Goal: Task Accomplishment & Management: Use online tool/utility

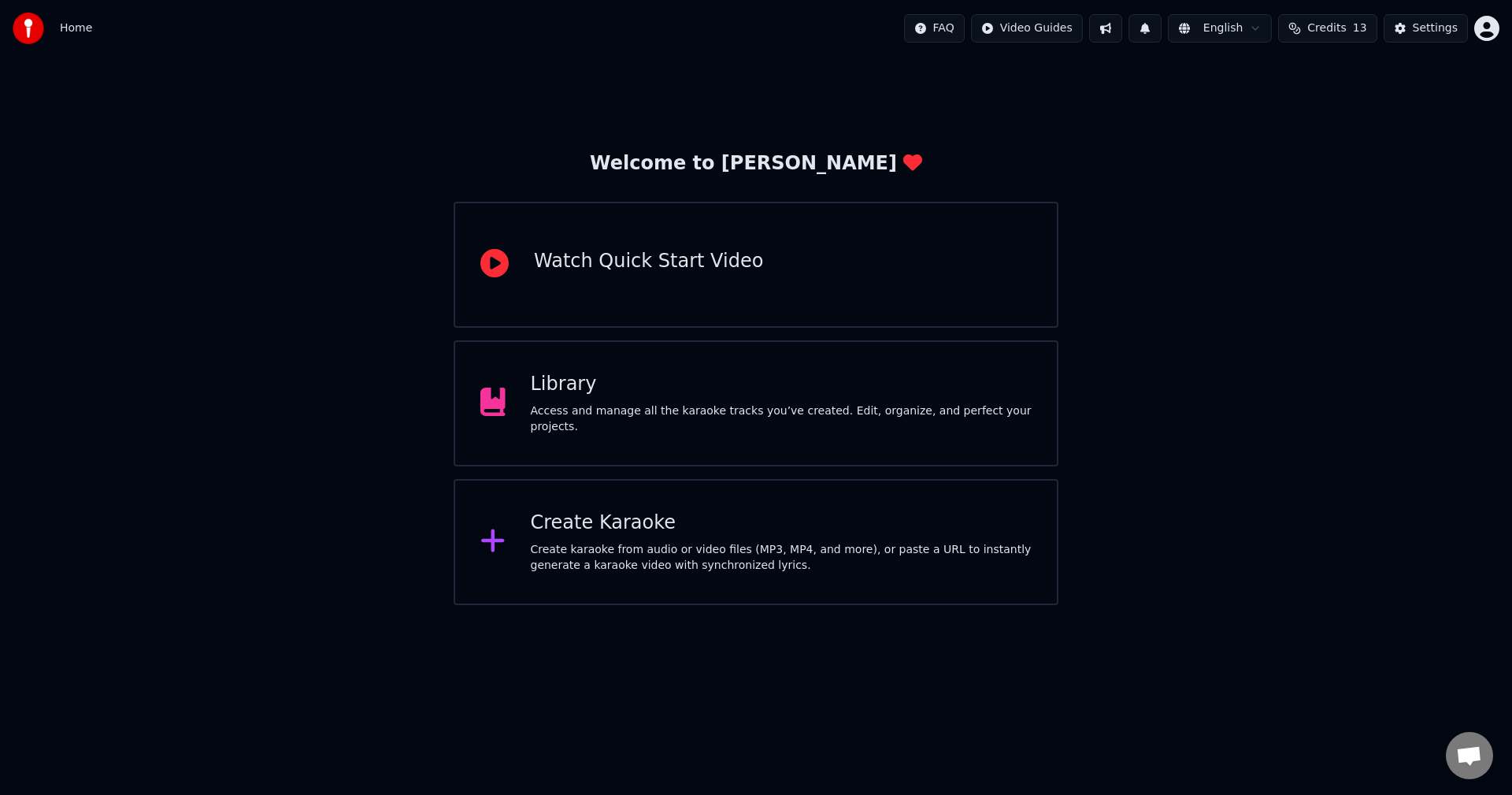
click at [610, 565] on div "Create karaoke from audio or video files (MP3, MP4, and more), or paste a URL t…" at bounding box center [782, 558] width 502 height 32
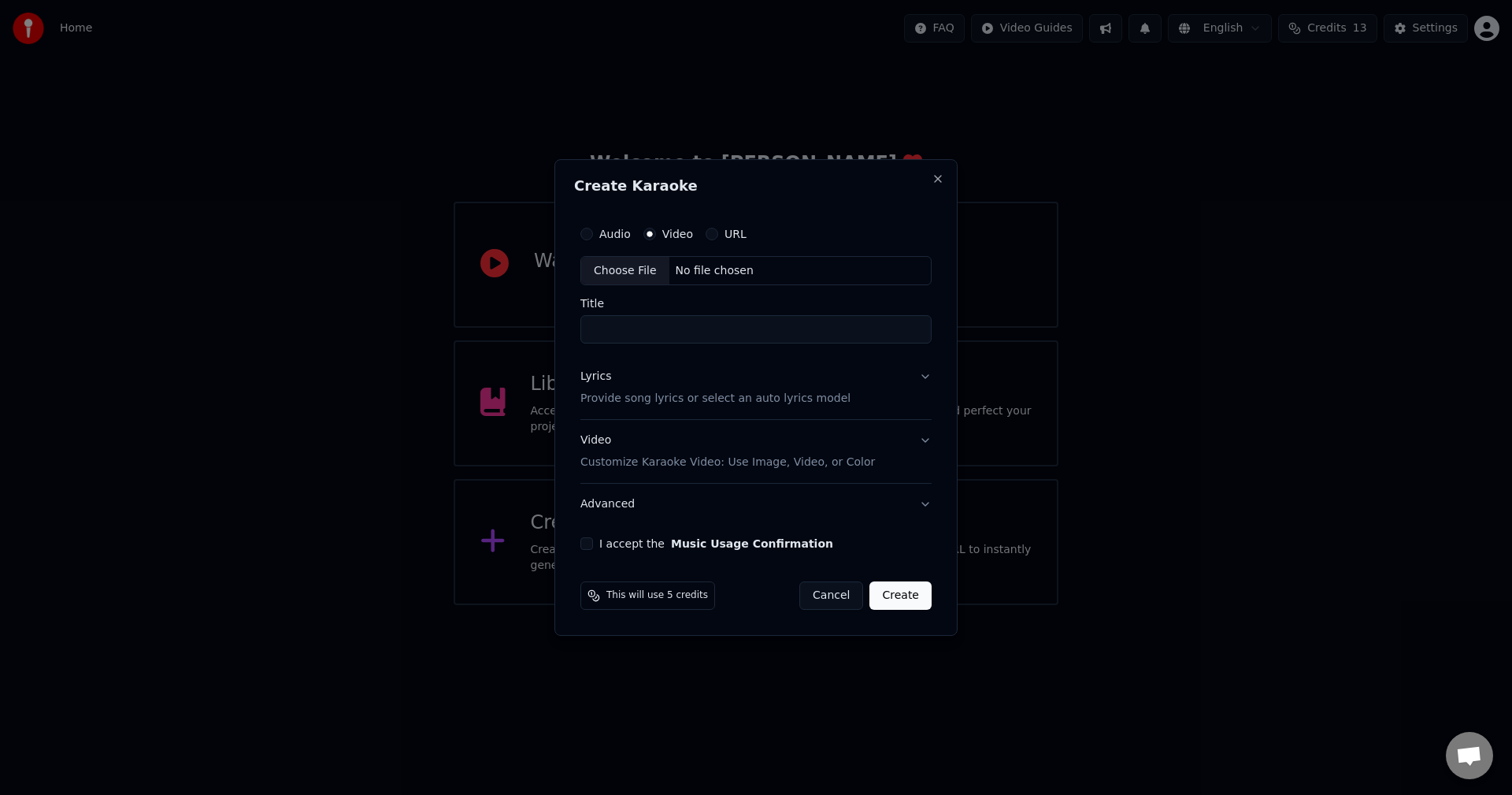
click at [599, 231] on div "Audio" at bounding box center [606, 233] width 51 height 12
click at [591, 233] on div "Audio" at bounding box center [606, 233] width 51 height 12
click at [589, 234] on button "Audio" at bounding box center [586, 233] width 12 height 12
click at [660, 235] on div "Video" at bounding box center [668, 233] width 50 height 12
click at [654, 235] on button "Video" at bounding box center [649, 233] width 12 height 12
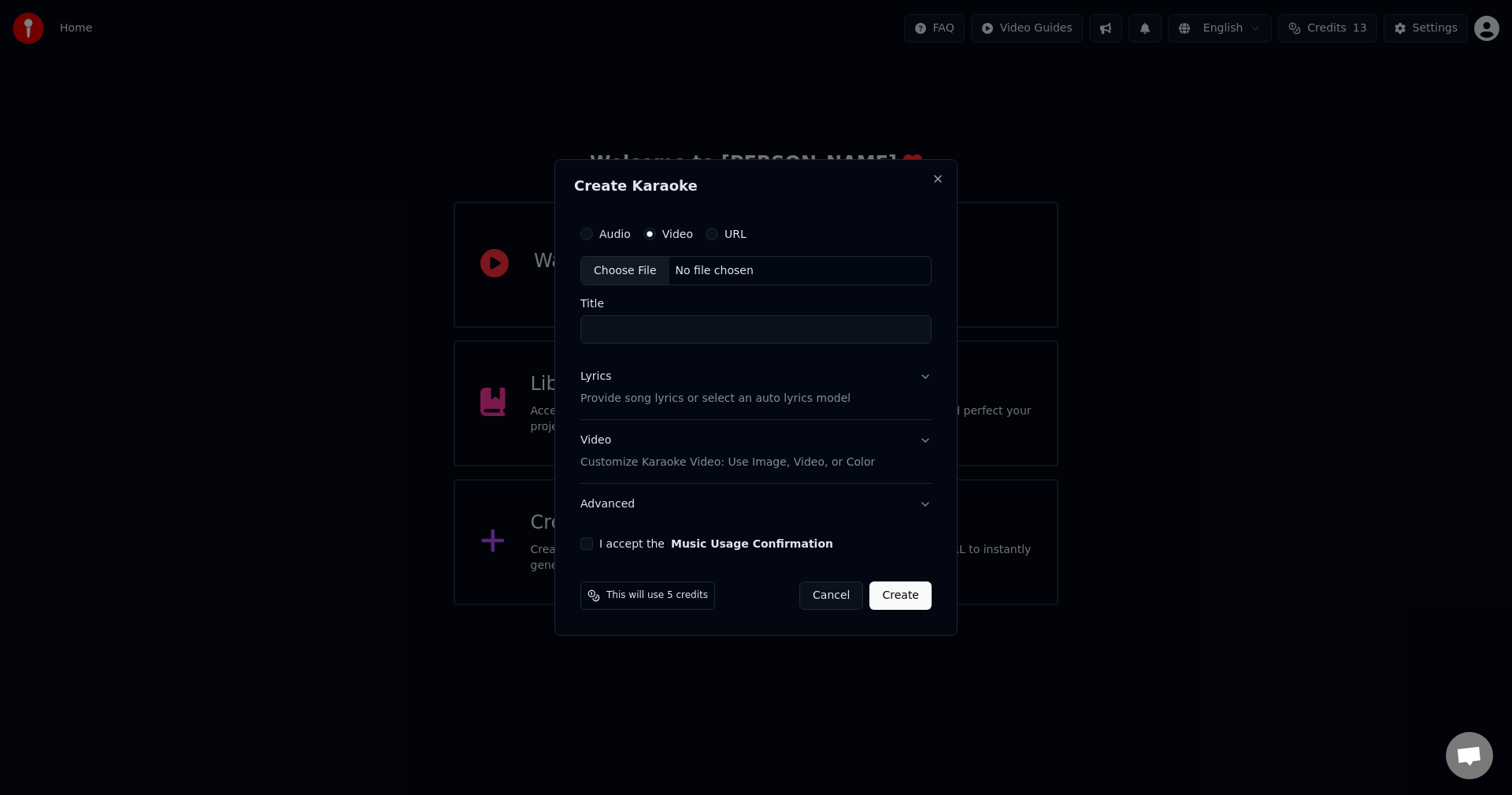
click at [638, 267] on div "Choose File" at bounding box center [625, 271] width 88 height 28
type input "**********"
click at [650, 390] on div "Lyrics Provide song lyrics or select an auto lyrics model" at bounding box center [715, 389] width 270 height 38
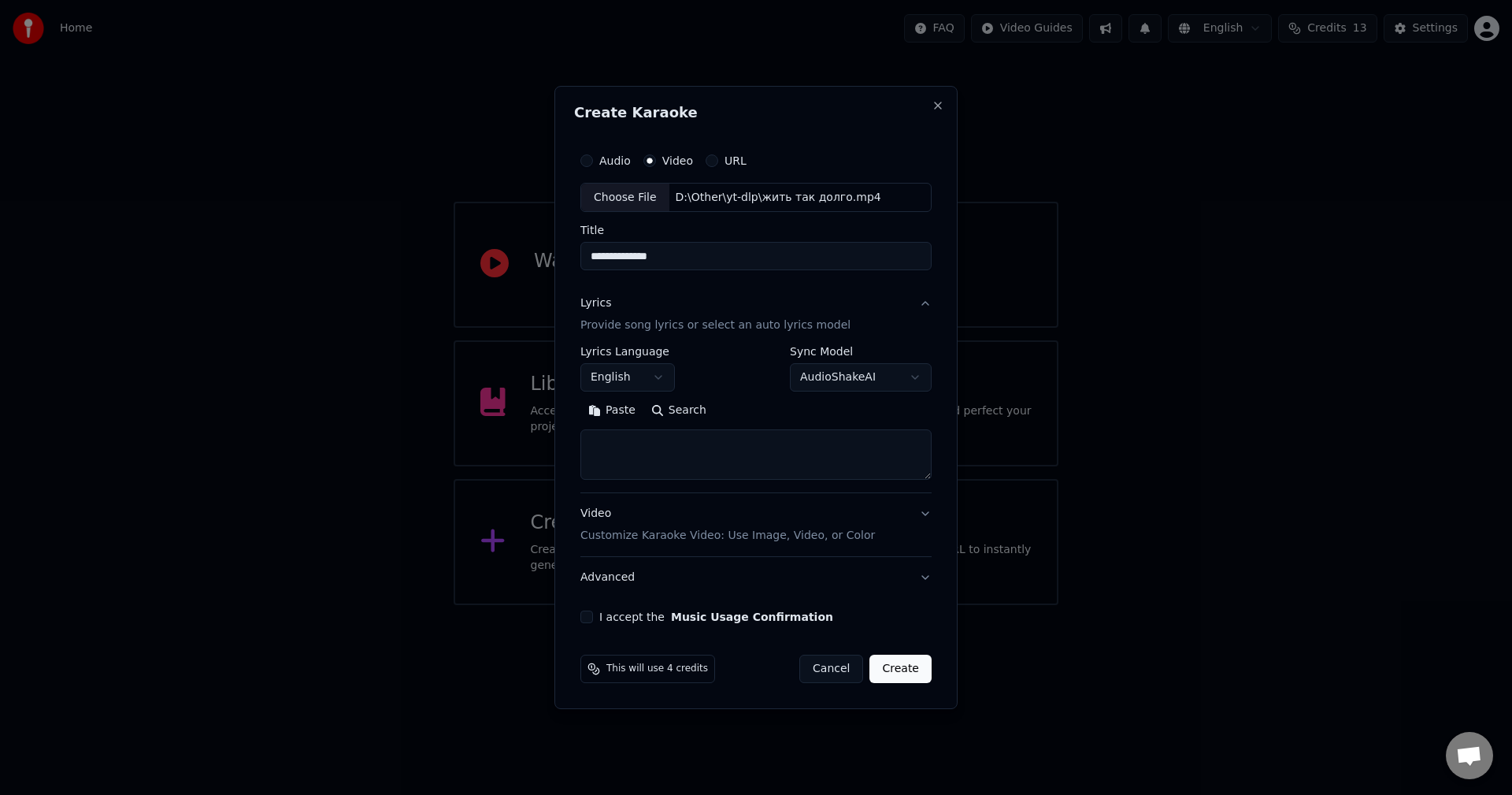
click at [663, 463] on textarea at bounding box center [756, 455] width 352 height 51
click at [626, 378] on body "**********" at bounding box center [756, 302] width 1512 height 605
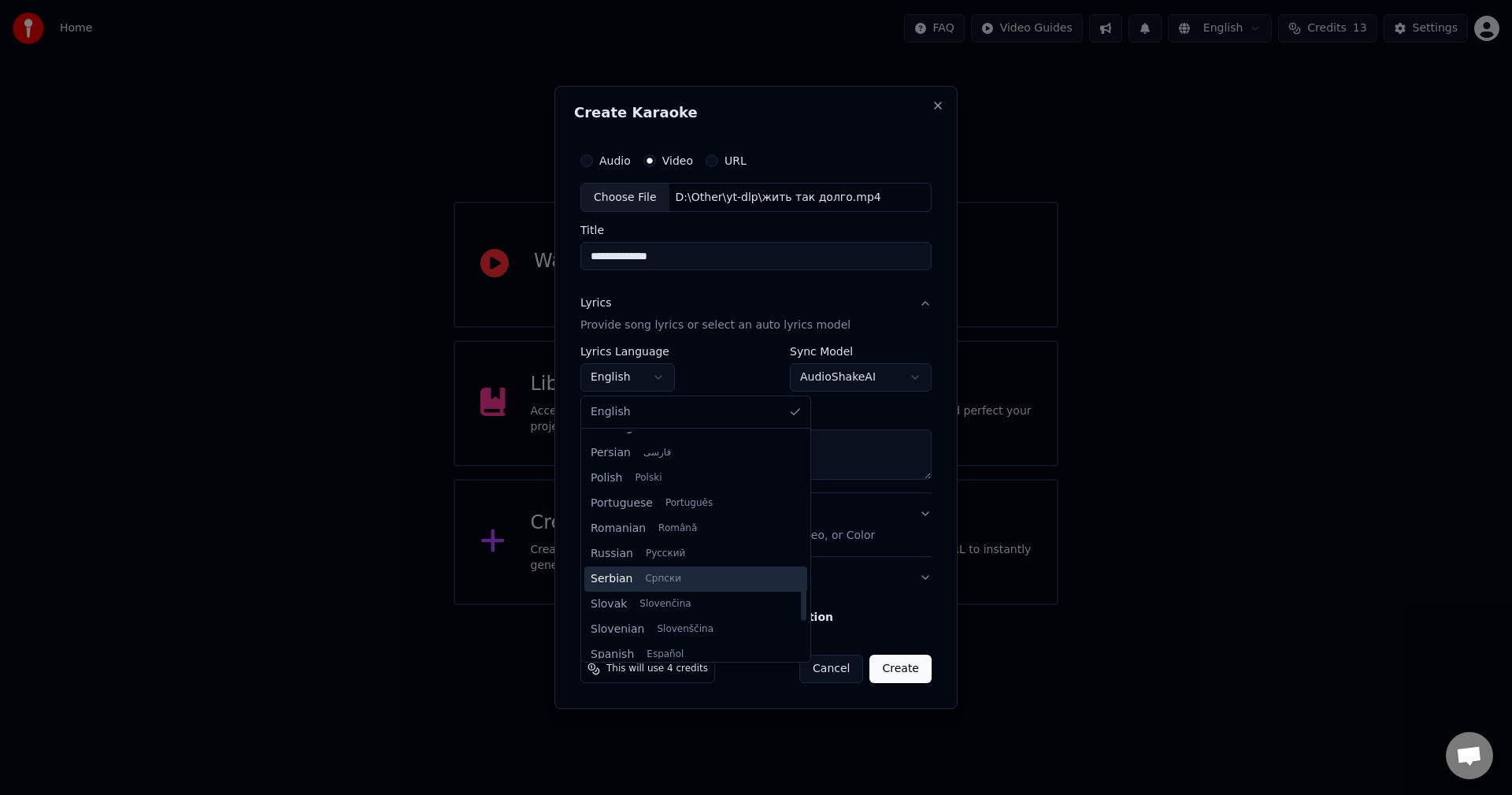
scroll to position [974, 0]
select select "**"
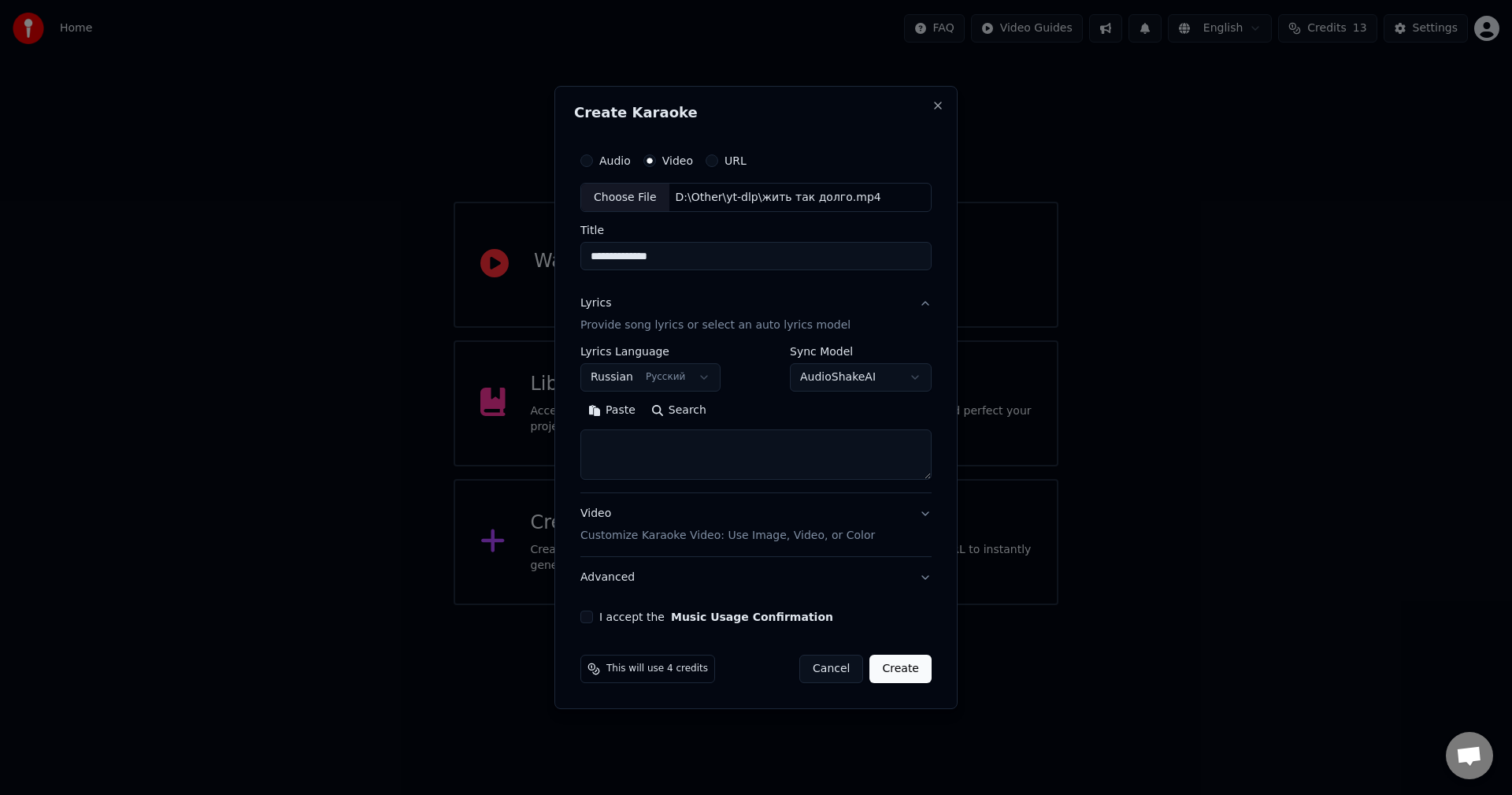
drag, startPoint x: 694, startPoint y: 256, endPoint x: 484, endPoint y: 244, distance: 210.3
click at [487, 245] on body "**********" at bounding box center [756, 302] width 1512 height 605
paste input
type input "**********"
click at [660, 448] on textarea at bounding box center [756, 455] width 352 height 51
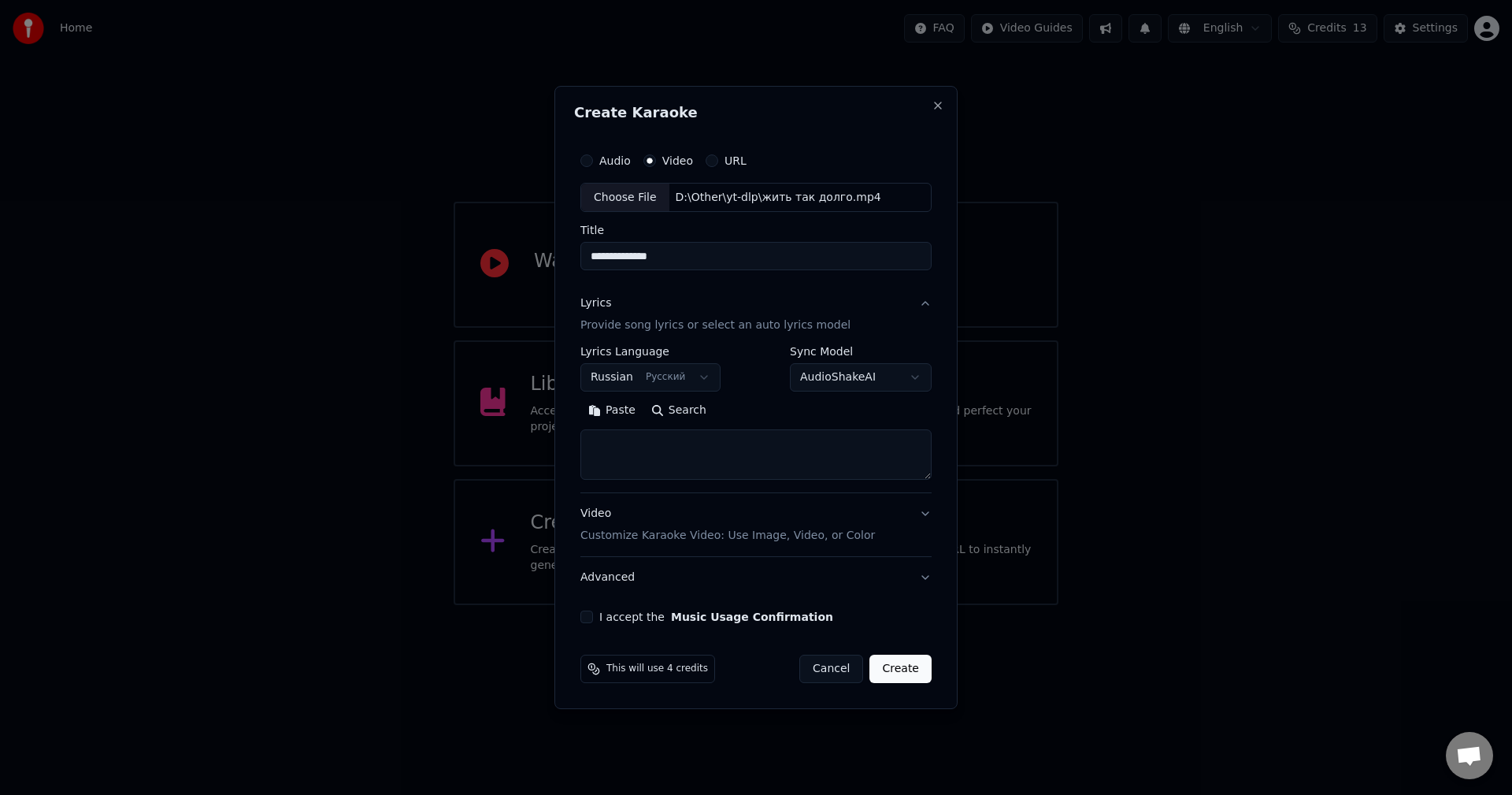
paste textarea "**********"
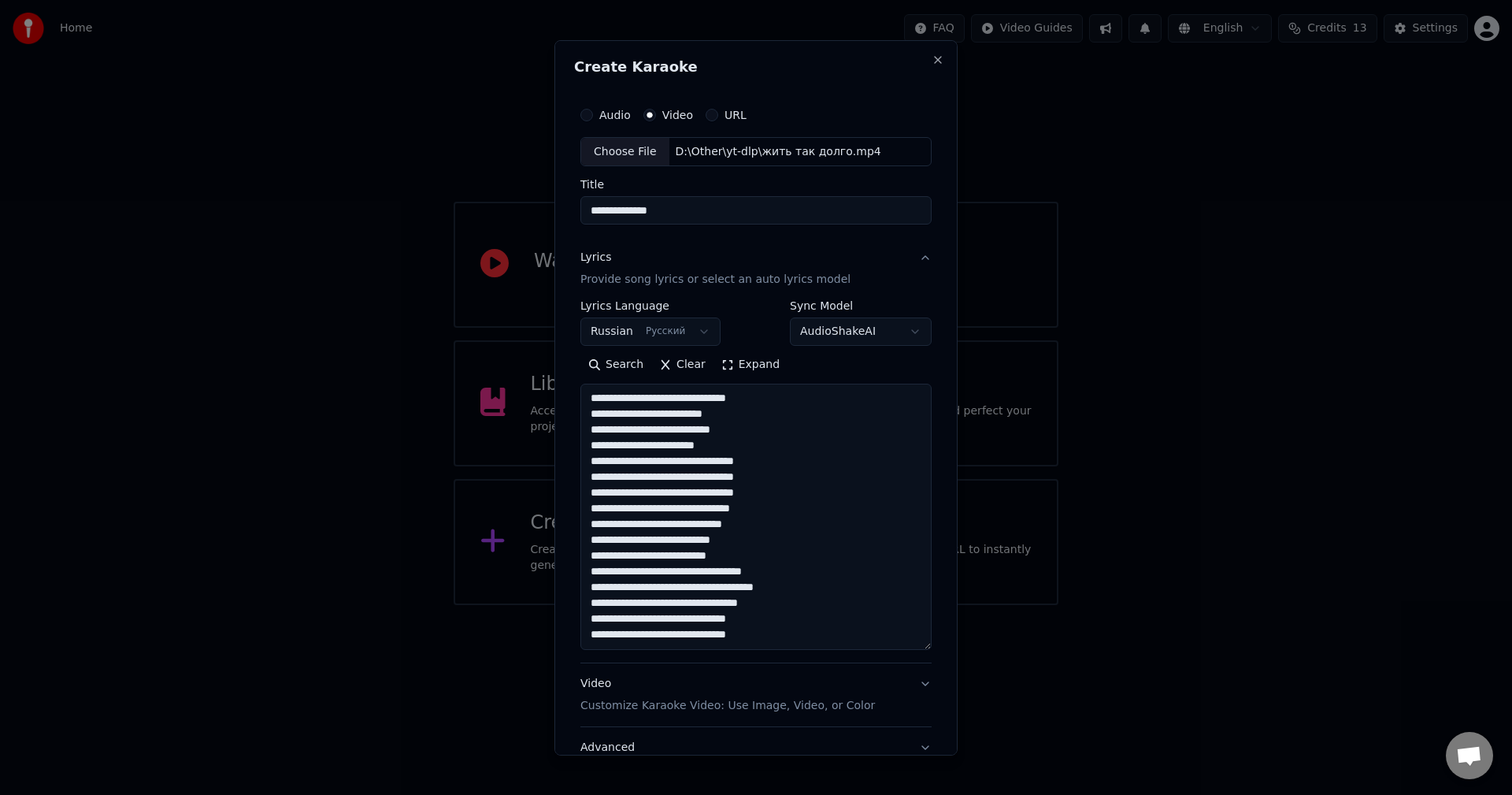
scroll to position [210, 0]
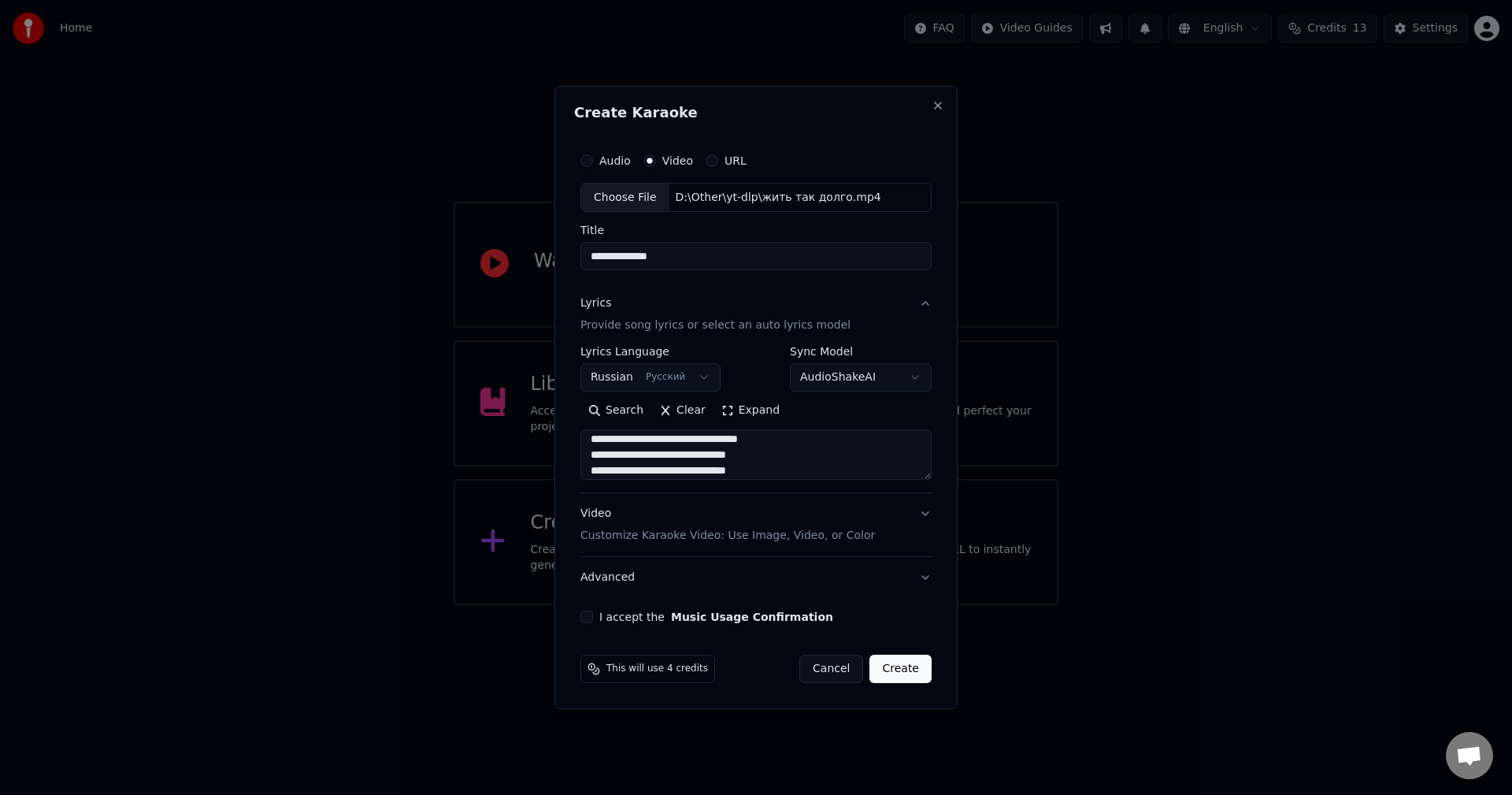
click at [737, 410] on button "Expand" at bounding box center [750, 411] width 74 height 25
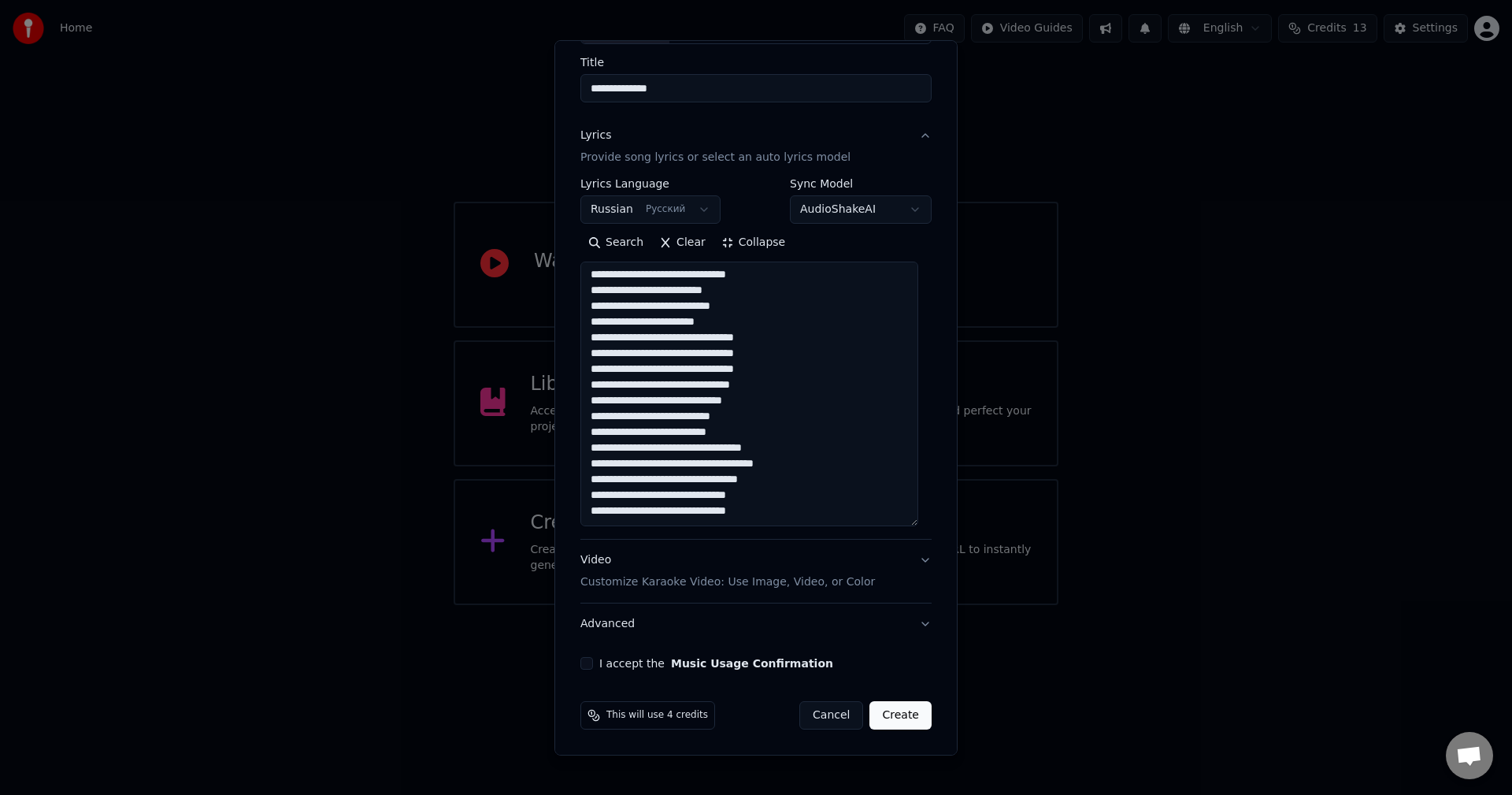
scroll to position [0, 0]
click at [768, 289] on textarea "**********" at bounding box center [748, 393] width 338 height 264
click at [671, 309] on textarea "**********" at bounding box center [748, 393] width 338 height 264
click at [639, 319] on textarea "**********" at bounding box center [748, 393] width 338 height 264
click at [750, 317] on textarea "**********" at bounding box center [748, 393] width 338 height 264
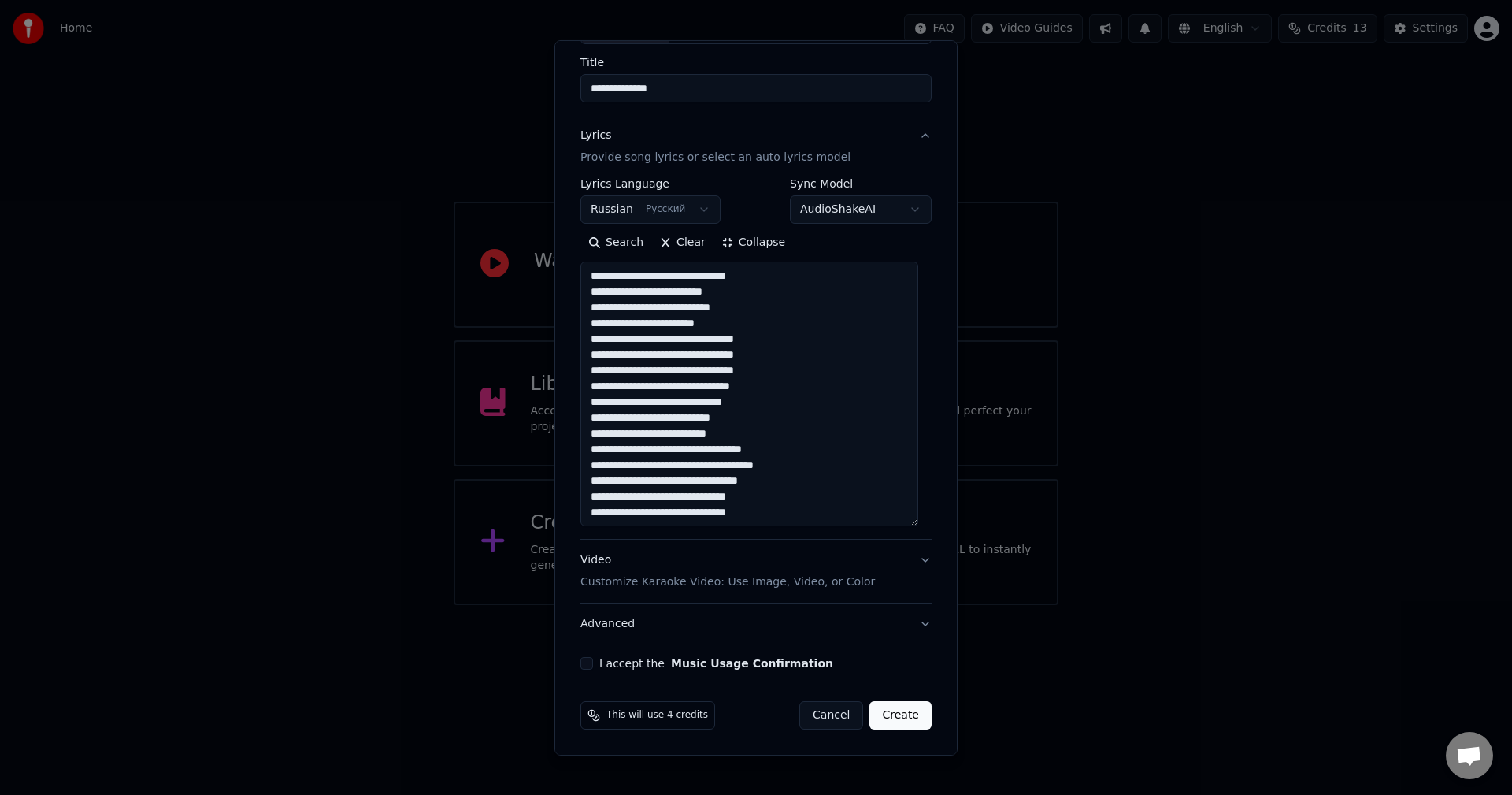
click at [810, 337] on textarea "**********" at bounding box center [748, 393] width 338 height 264
click at [668, 349] on textarea "**********" at bounding box center [748, 393] width 338 height 264
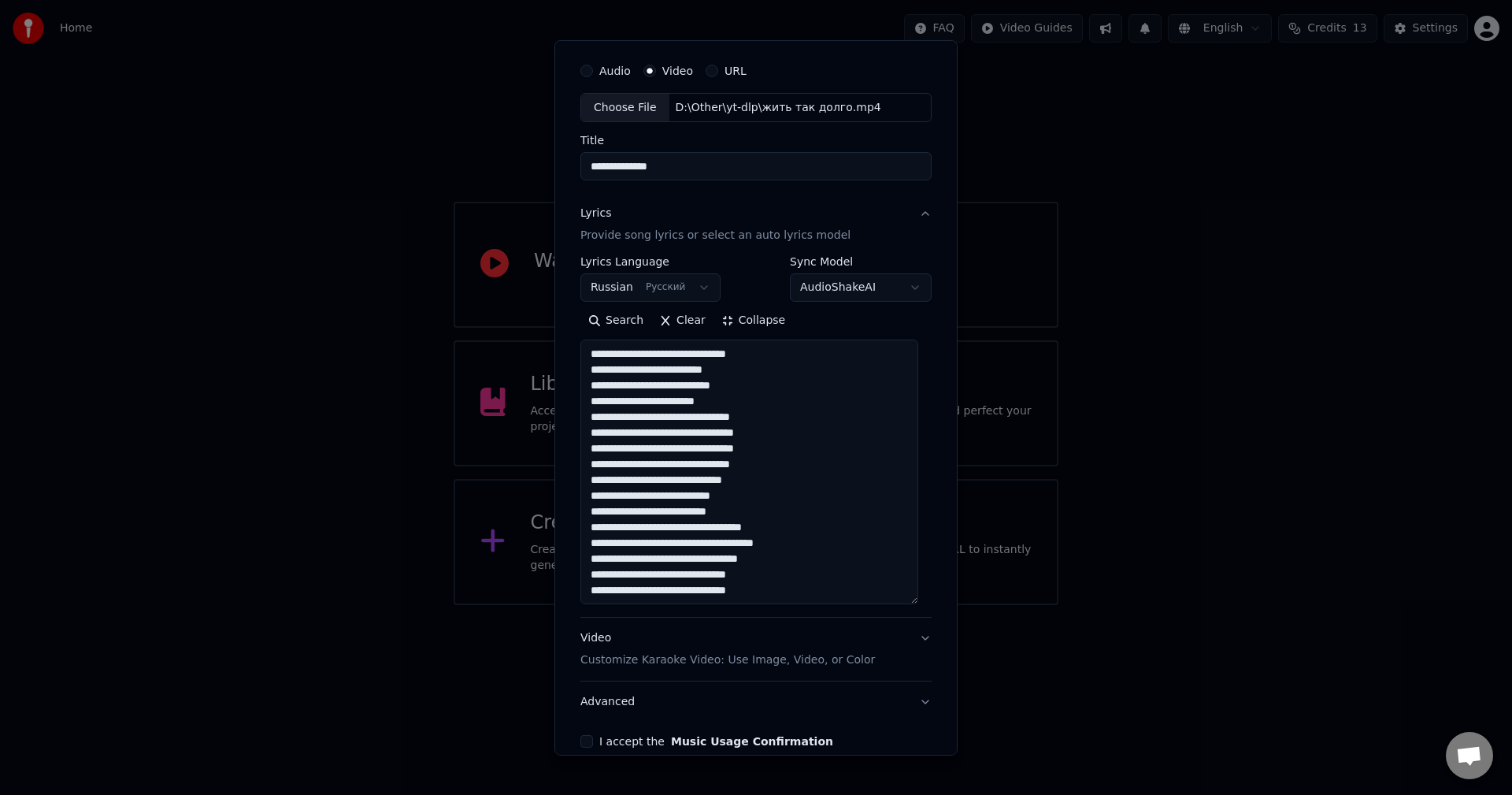
scroll to position [43, 0]
click at [708, 357] on textarea "**********" at bounding box center [748, 472] width 338 height 264
click at [774, 386] on textarea "**********" at bounding box center [748, 472] width 338 height 264
click at [773, 402] on textarea "**********" at bounding box center [748, 472] width 338 height 264
click at [764, 394] on textarea "**********" at bounding box center [748, 472] width 338 height 264
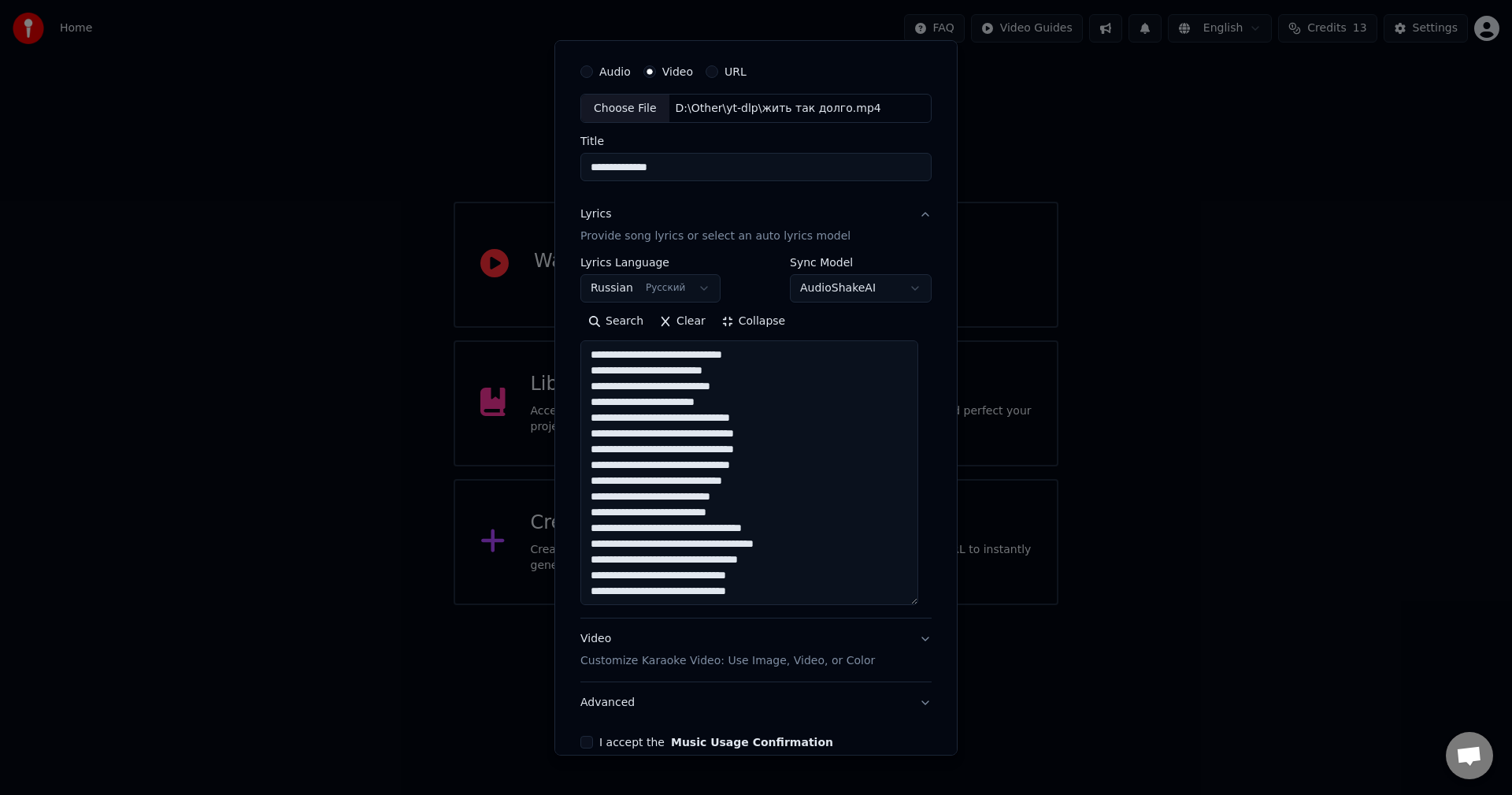
click at [772, 407] on textarea "**********" at bounding box center [748, 472] width 338 height 264
click at [653, 449] on textarea "**********" at bounding box center [748, 472] width 338 height 264
drag, startPoint x: 751, startPoint y: 400, endPoint x: 562, endPoint y: 402, distance: 189.0
click at [562, 402] on div "**********" at bounding box center [756, 397] width 403 height 716
paste textarea "*"
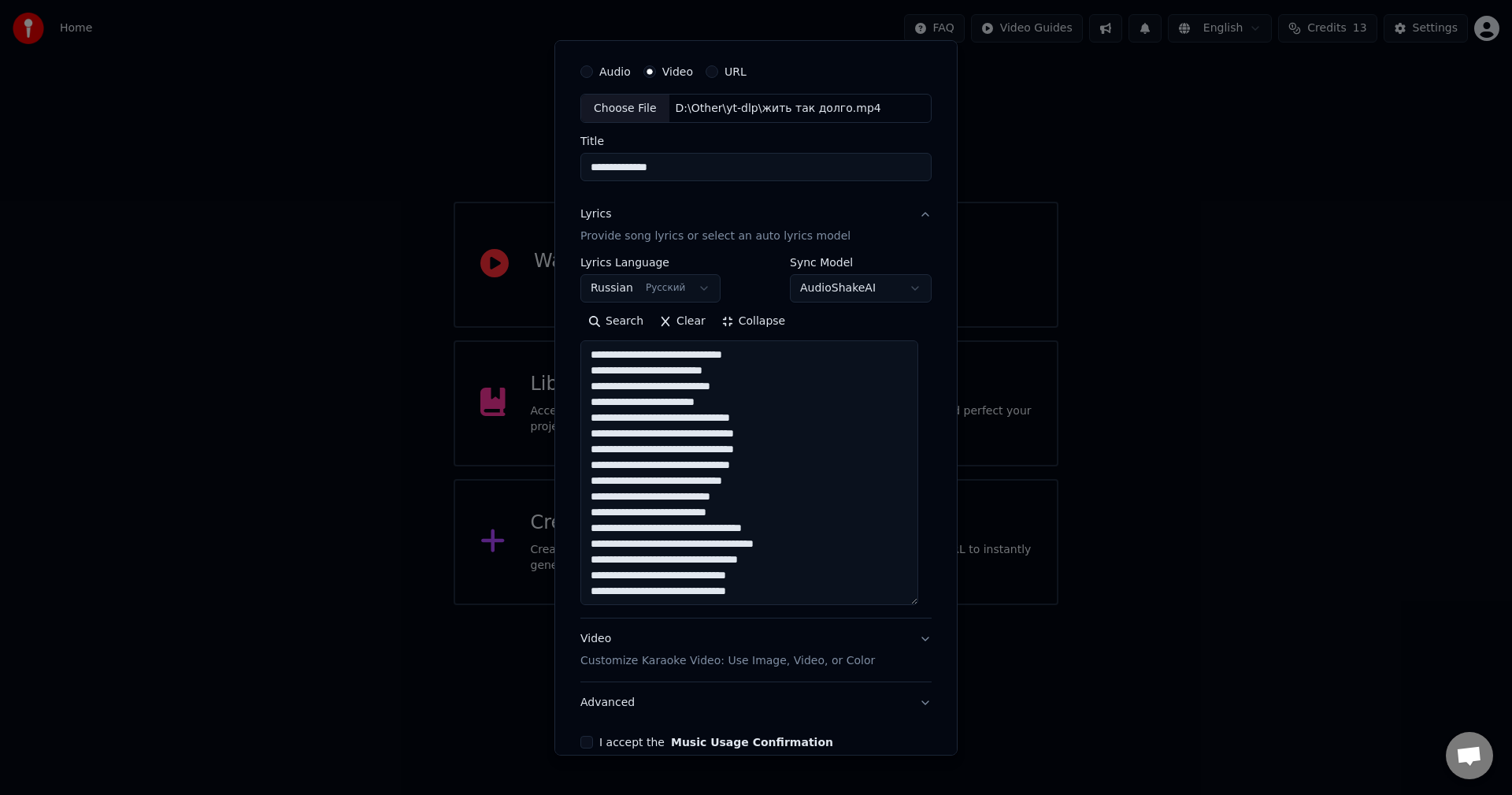
click at [636, 404] on textarea "**********" at bounding box center [748, 472] width 338 height 264
click at [756, 405] on textarea "**********" at bounding box center [748, 472] width 338 height 264
click at [774, 399] on textarea "**********" at bounding box center [748, 472] width 338 height 264
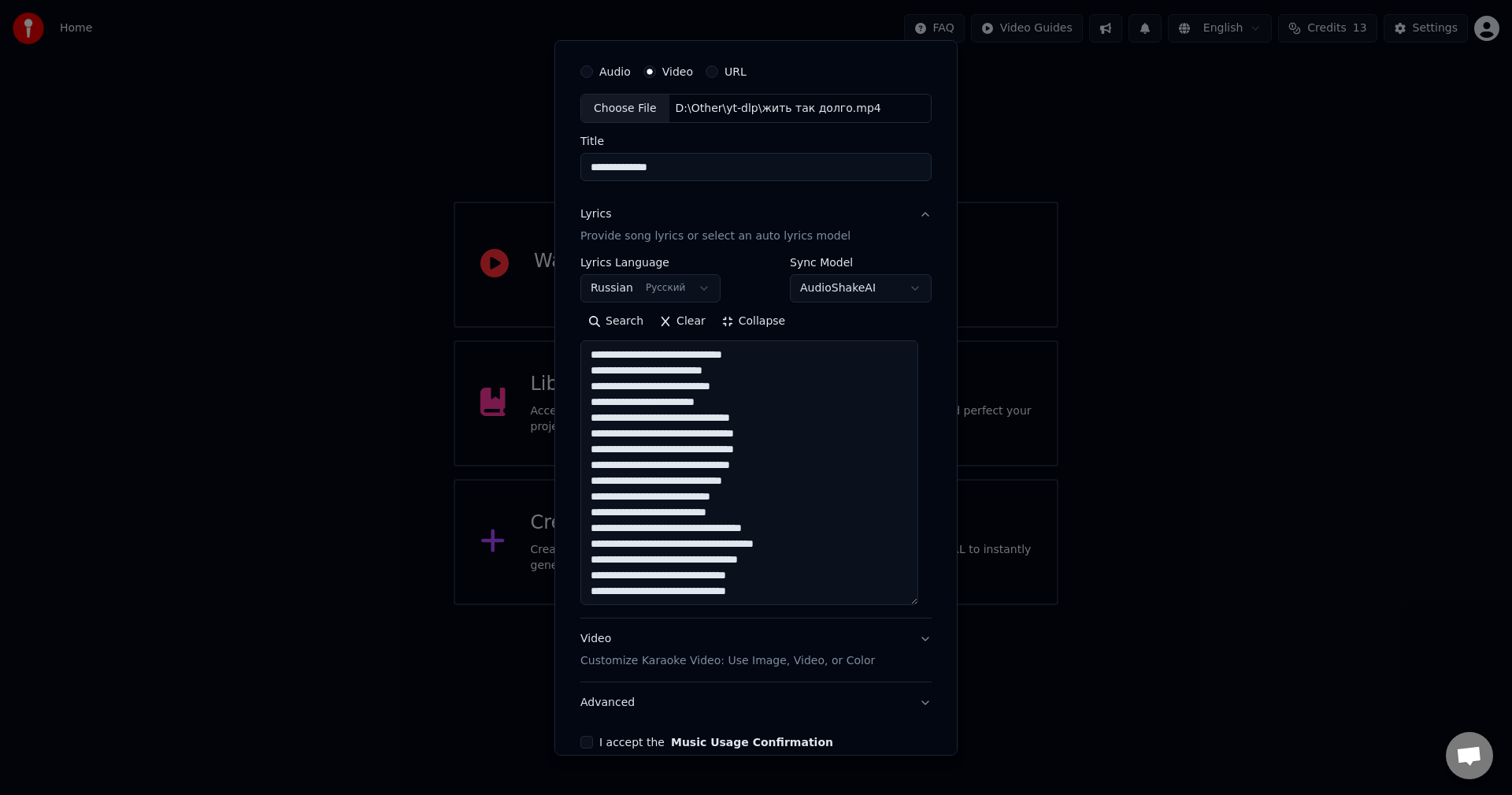
click at [788, 387] on textarea "**********" at bounding box center [748, 472] width 338 height 264
click at [658, 425] on textarea "**********" at bounding box center [748, 472] width 338 height 264
drag, startPoint x: 666, startPoint y: 454, endPoint x: 756, endPoint y: 453, distance: 90.0
click at [756, 453] on textarea "**********" at bounding box center [748, 472] width 338 height 264
click at [756, 453] on textarea "**********" at bounding box center [748, 472] width 338 height 264
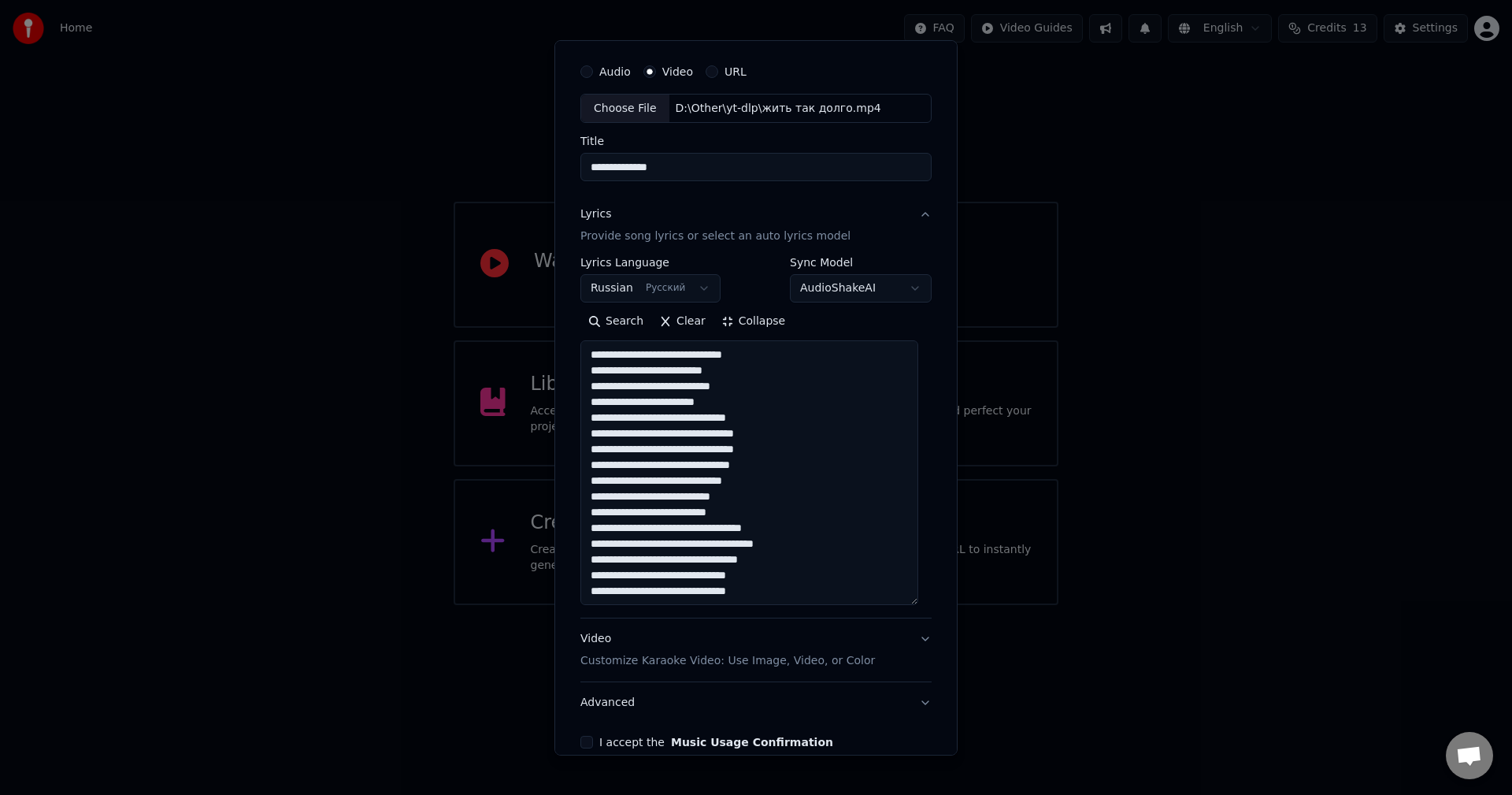
click at [806, 447] on textarea "**********" at bounding box center [748, 472] width 338 height 264
click at [648, 475] on textarea "**********" at bounding box center [748, 472] width 338 height 264
click at [663, 466] on textarea "**********" at bounding box center [748, 472] width 338 height 264
drag, startPoint x: 663, startPoint y: 466, endPoint x: 765, endPoint y: 469, distance: 102.0
click at [765, 469] on textarea "**********" at bounding box center [748, 472] width 338 height 264
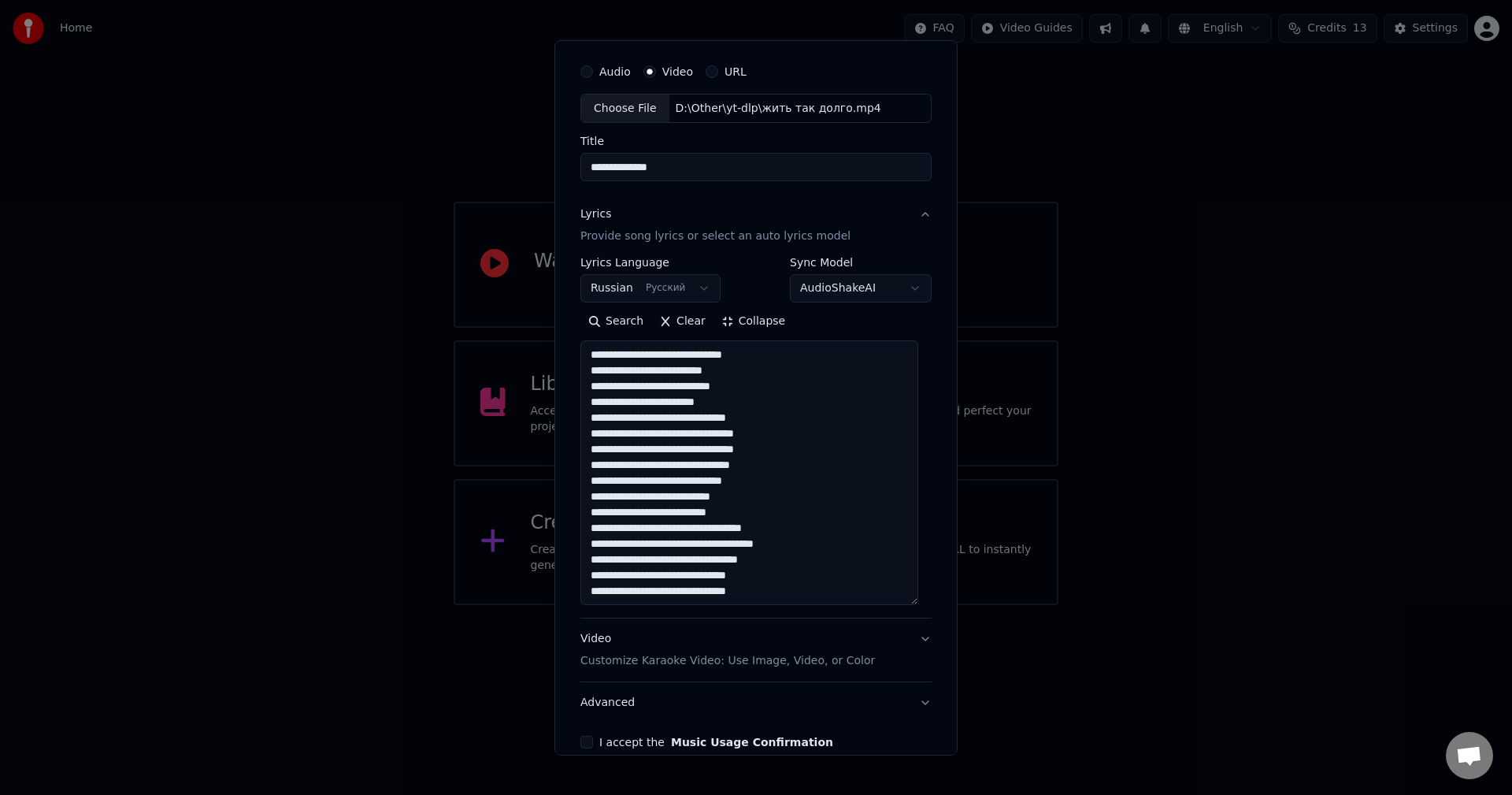
click at [765, 469] on textarea "**********" at bounding box center [748, 472] width 338 height 264
drag, startPoint x: 641, startPoint y: 480, endPoint x: 701, endPoint y: 483, distance: 60.1
click at [701, 483] on textarea "**********" at bounding box center [748, 472] width 338 height 264
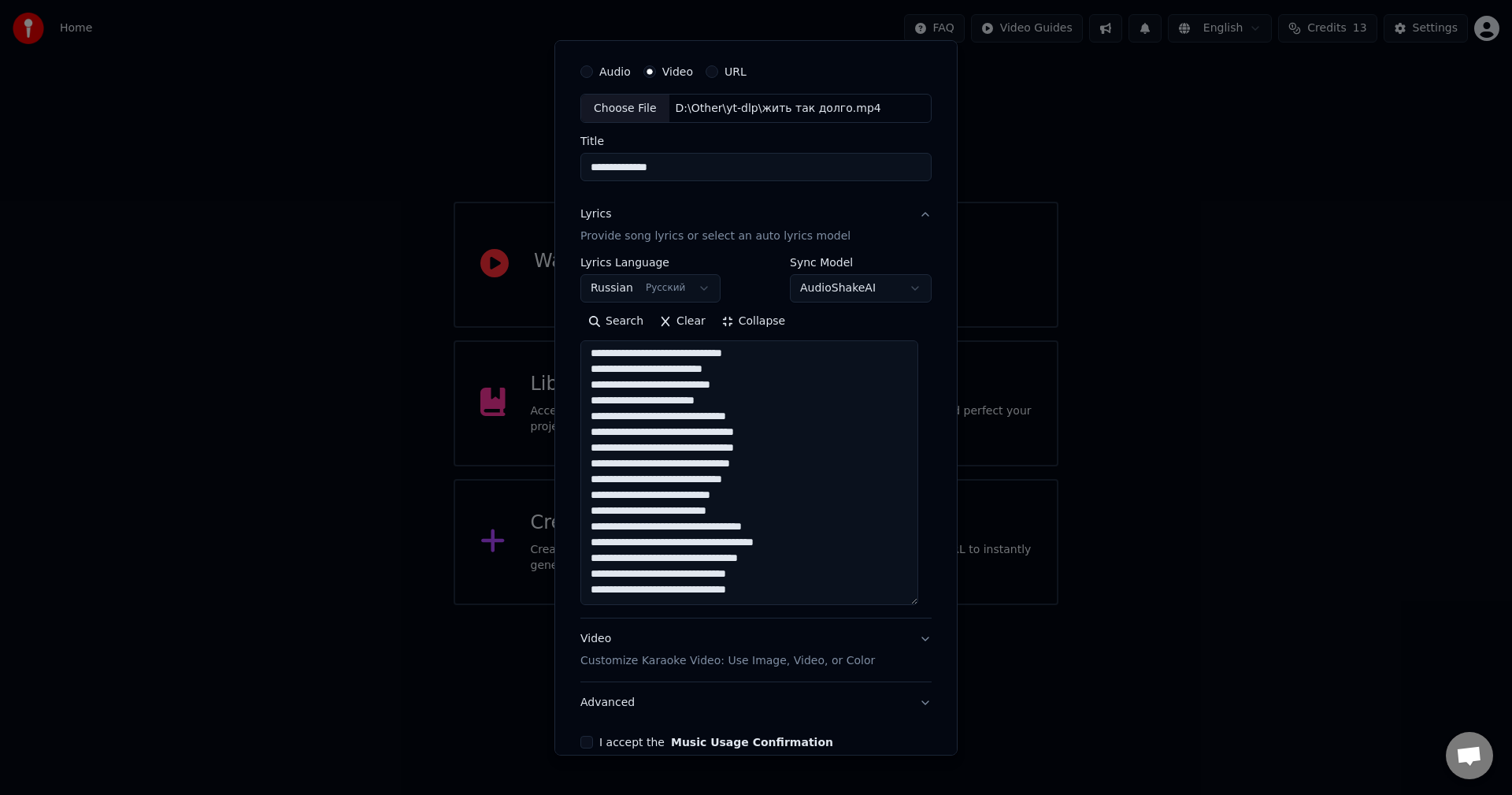
click at [789, 482] on textarea "**********" at bounding box center [748, 472] width 338 height 264
click at [628, 497] on textarea "**********" at bounding box center [748, 472] width 338 height 264
click at [657, 501] on textarea "**********" at bounding box center [748, 472] width 338 height 264
click at [760, 492] on textarea "**********" at bounding box center [748, 472] width 338 height 264
drag, startPoint x: 629, startPoint y: 513, endPoint x: 686, endPoint y: 514, distance: 57.0
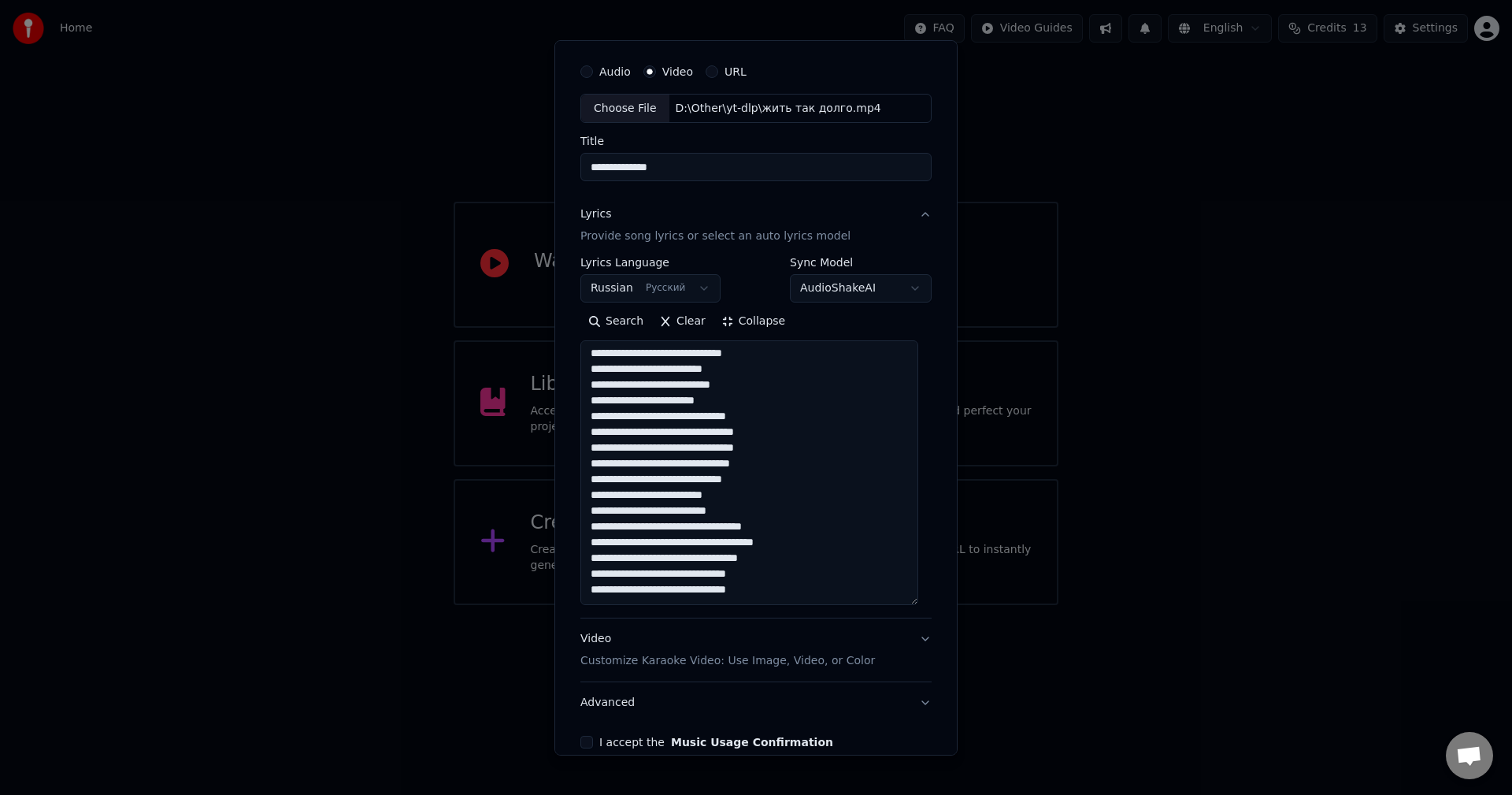
click at [686, 514] on textarea "**********" at bounding box center [748, 472] width 338 height 264
click at [769, 517] on textarea "**********" at bounding box center [748, 472] width 338 height 264
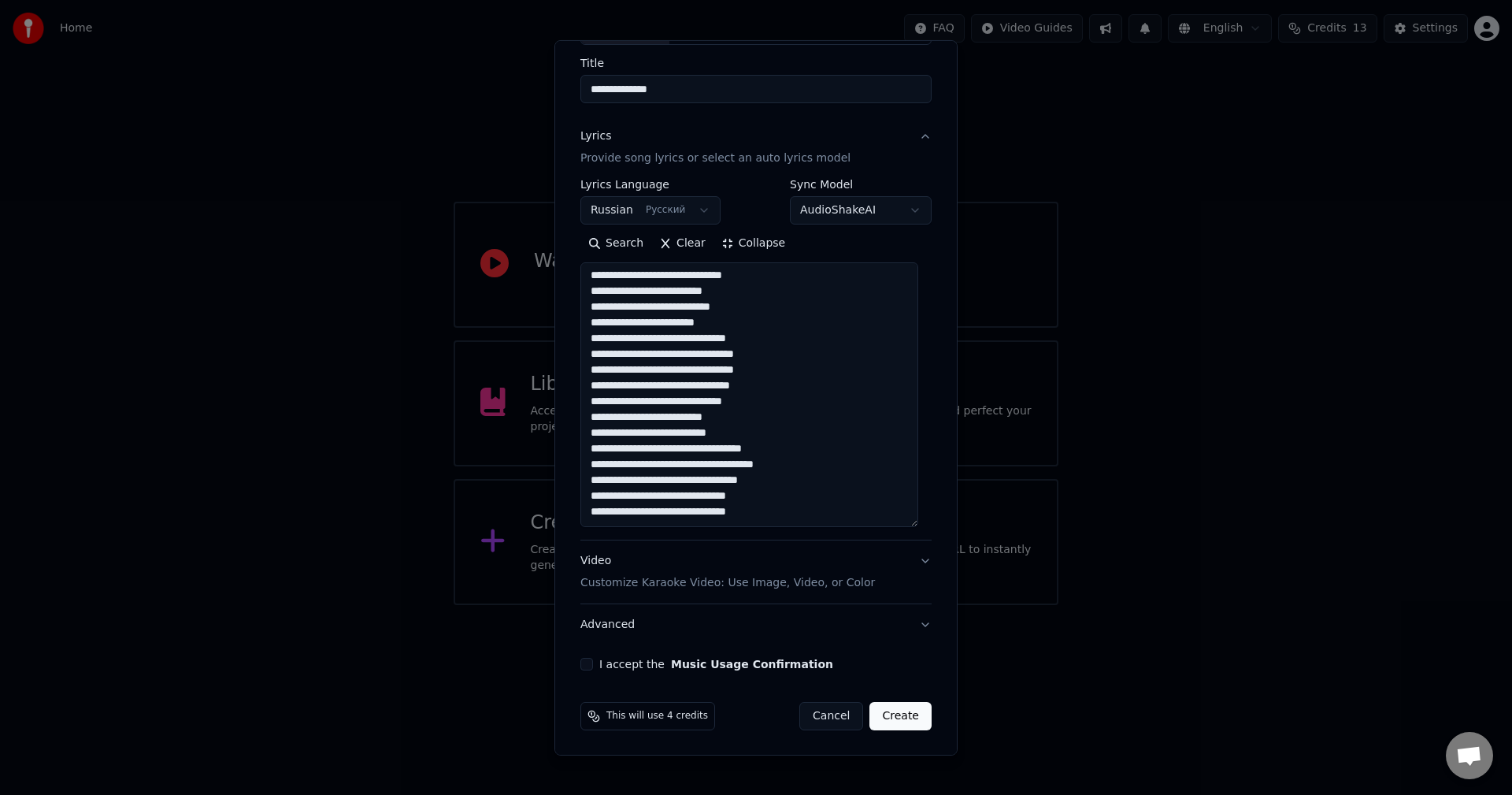
scroll to position [122, 0]
click at [638, 453] on textarea "**********" at bounding box center [748, 393] width 338 height 264
click at [700, 453] on textarea "**********" at bounding box center [748, 393] width 338 height 264
click at [695, 453] on textarea "**********" at bounding box center [748, 393] width 338 height 264
drag, startPoint x: 634, startPoint y: 481, endPoint x: 662, endPoint y: 481, distance: 28.0
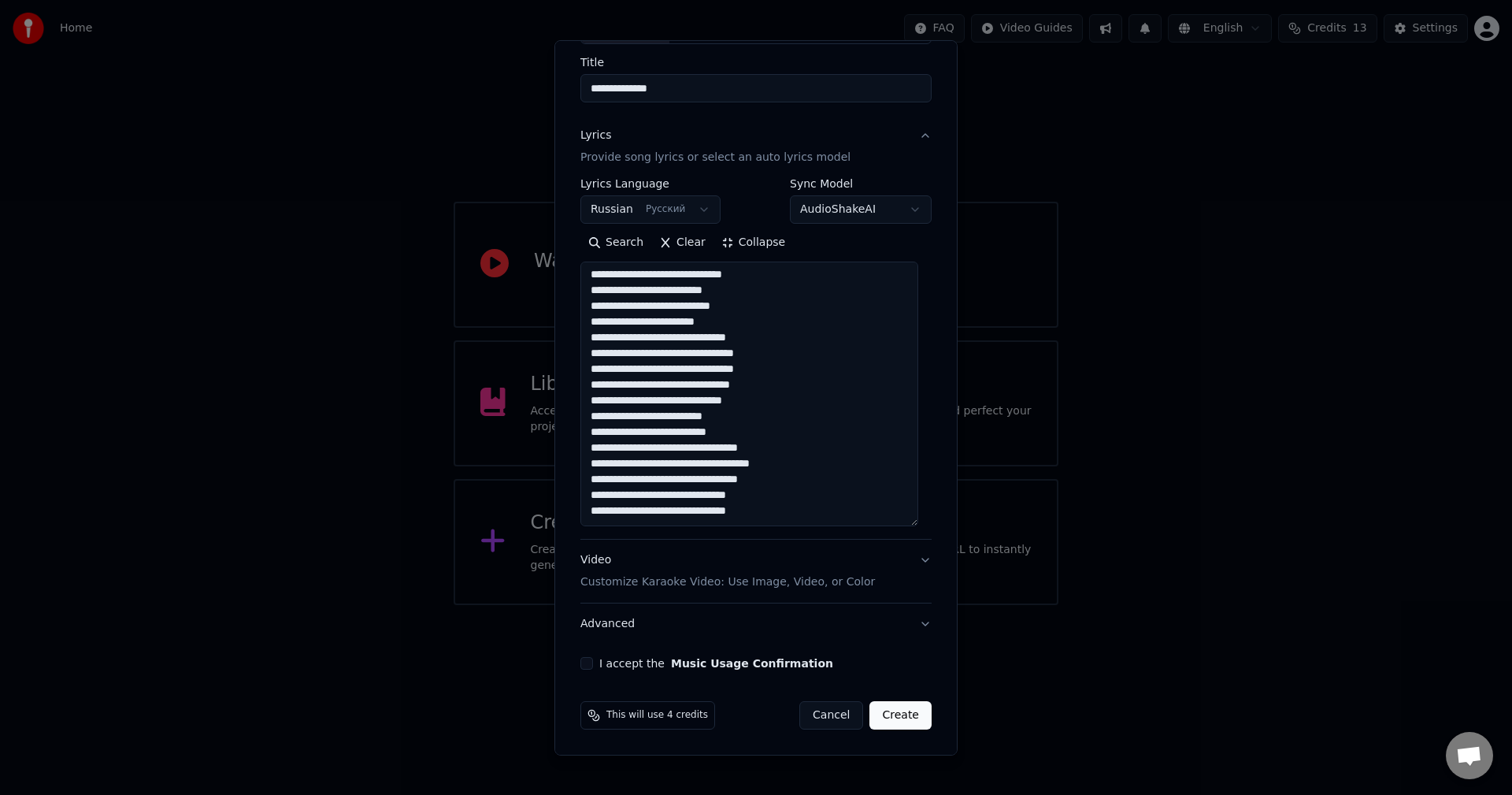
click at [662, 481] on textarea "**********" at bounding box center [748, 393] width 338 height 264
click at [673, 484] on textarea "**********" at bounding box center [748, 393] width 338 height 264
click at [798, 477] on textarea "**********" at bounding box center [748, 393] width 338 height 264
click at [653, 500] on textarea "**********" at bounding box center [748, 393] width 338 height 264
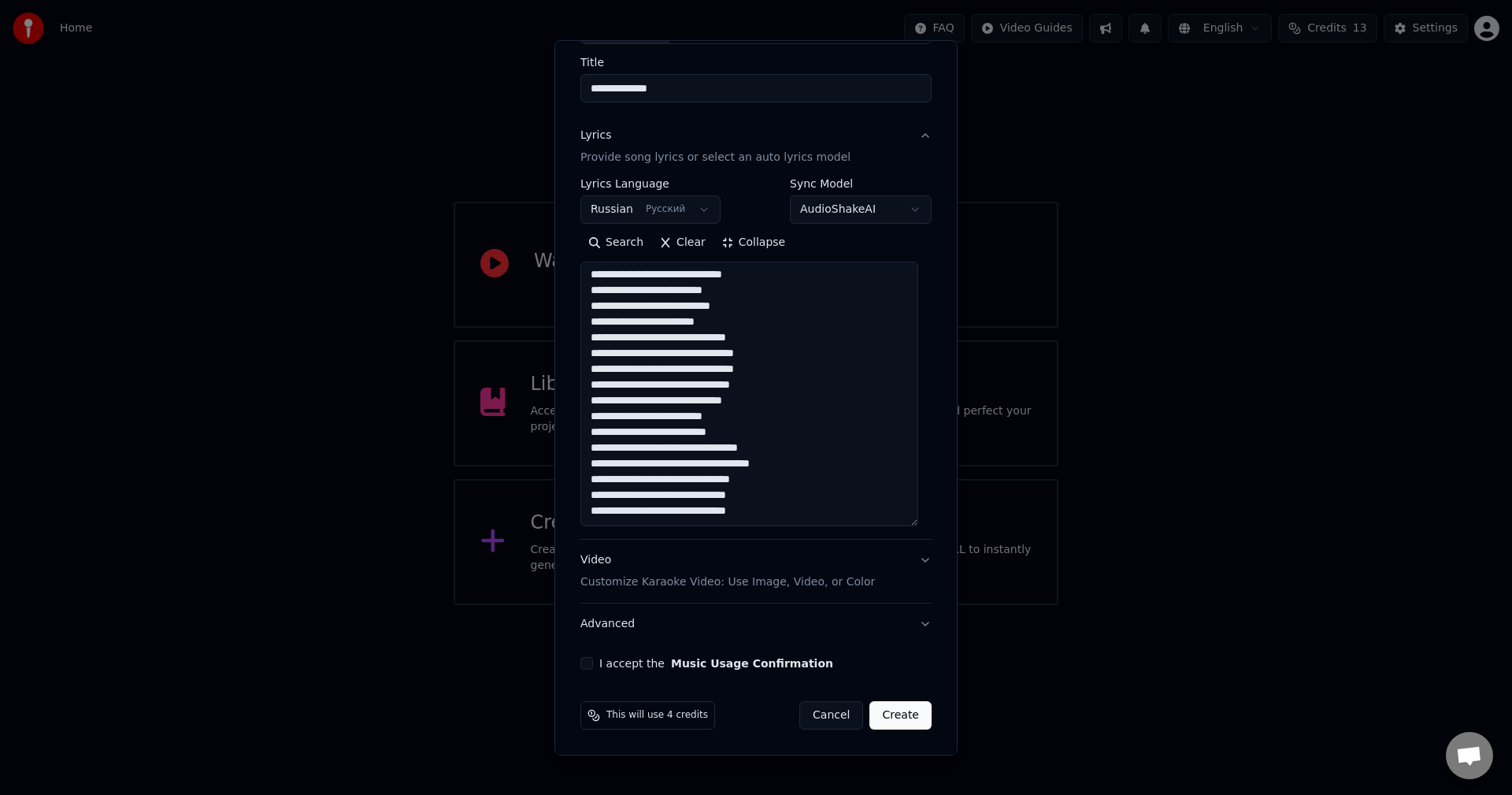
click at [648, 501] on textarea "**********" at bounding box center [748, 393] width 338 height 264
click at [789, 499] on textarea "**********" at bounding box center [748, 393] width 338 height 264
click at [791, 512] on textarea "**********" at bounding box center [748, 393] width 338 height 264
paste textarea "**********"
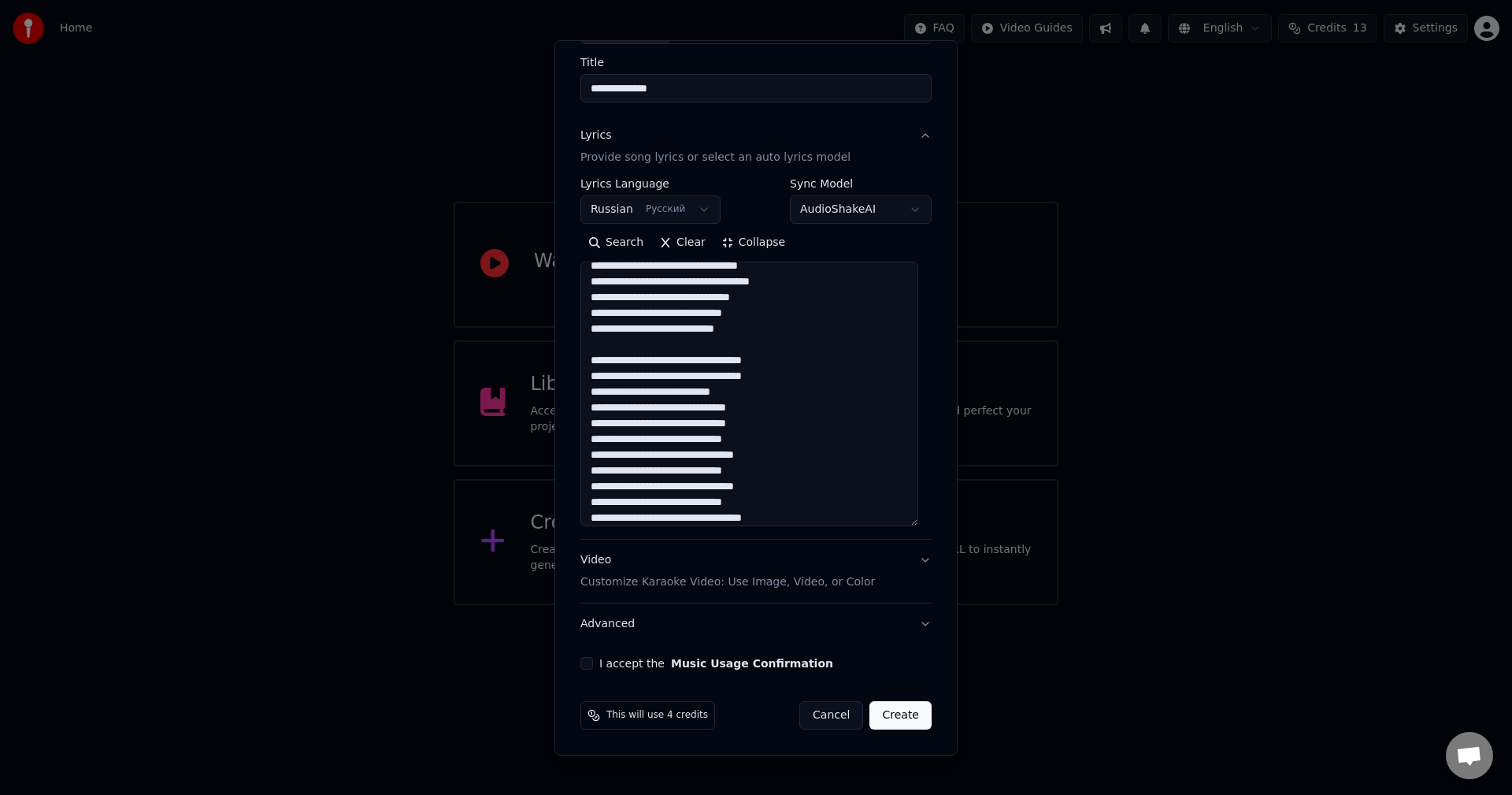
click at [698, 366] on textarea at bounding box center [748, 393] width 338 height 264
click at [685, 378] on textarea at bounding box center [748, 393] width 338 height 264
click at [623, 410] on textarea at bounding box center [748, 393] width 338 height 264
click at [697, 411] on textarea at bounding box center [748, 393] width 338 height 264
drag, startPoint x: 618, startPoint y: 429, endPoint x: 717, endPoint y: 437, distance: 99.3
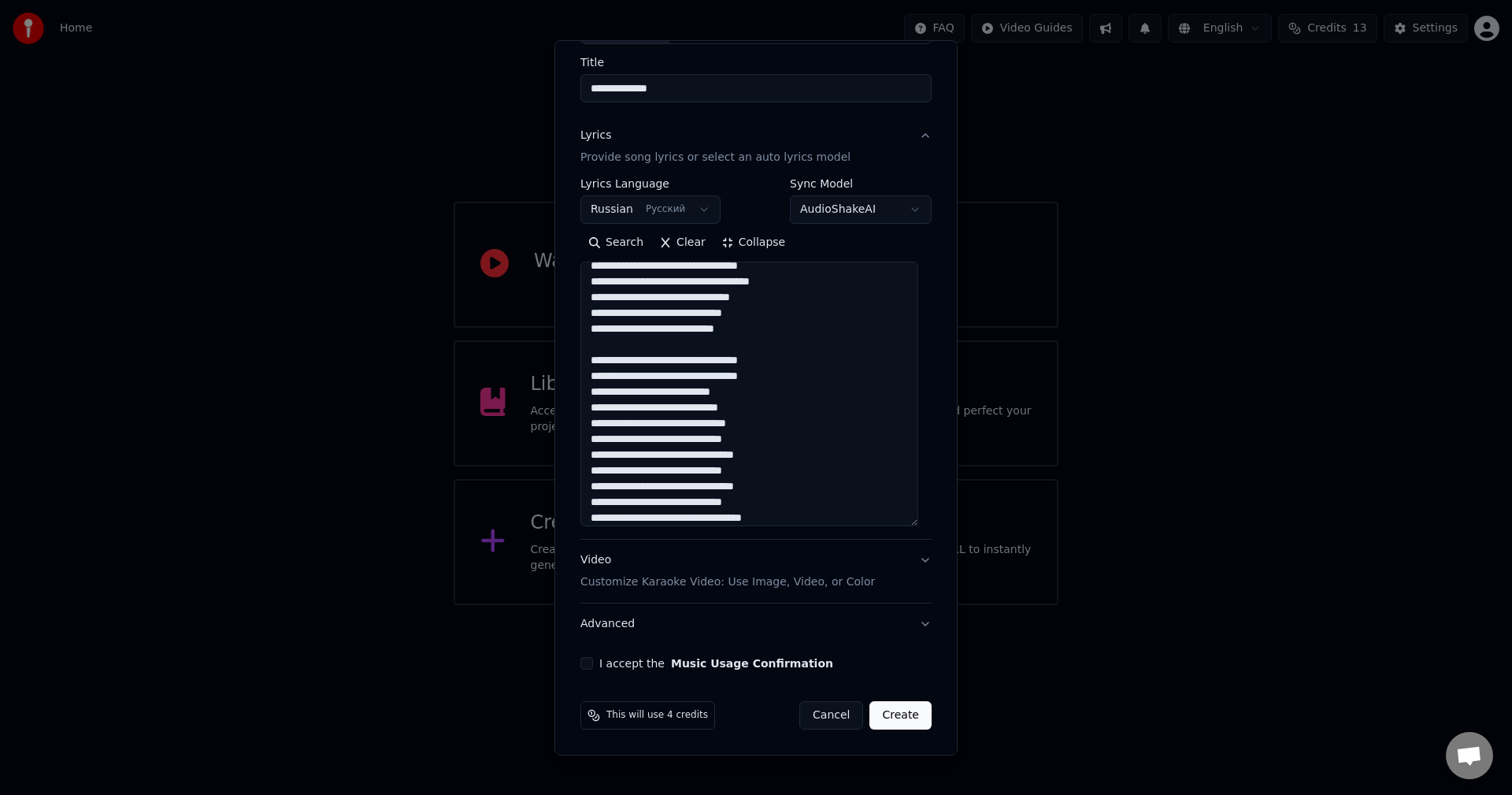
click at [717, 437] on textarea at bounding box center [748, 393] width 338 height 264
click at [716, 437] on textarea at bounding box center [748, 393] width 338 height 264
click at [675, 431] on textarea at bounding box center [748, 393] width 338 height 264
click at [629, 443] on textarea at bounding box center [748, 393] width 338 height 264
drag, startPoint x: 620, startPoint y: 454, endPoint x: 659, endPoint y: 454, distance: 39.0
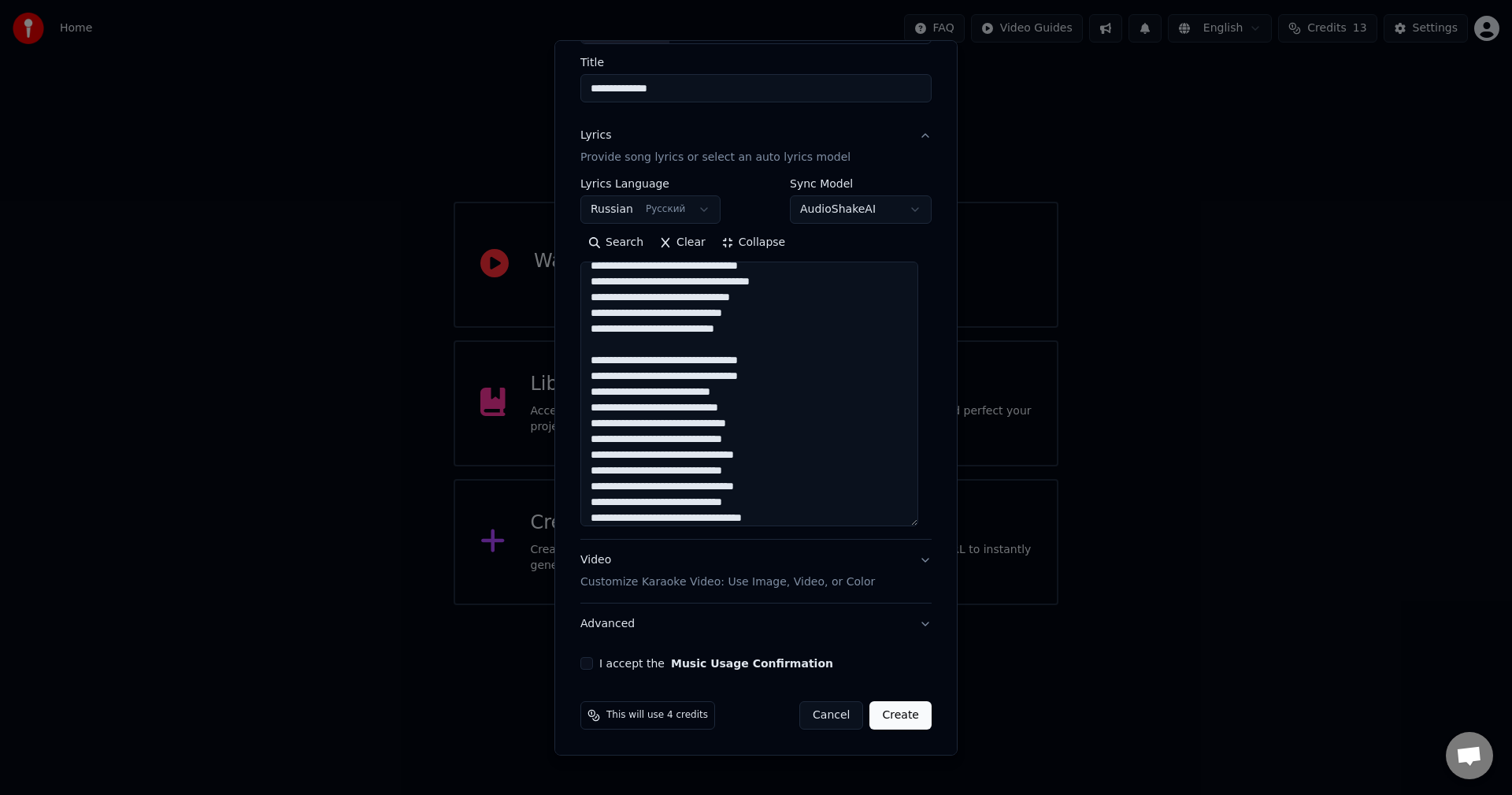
click at [659, 454] on textarea at bounding box center [748, 393] width 338 height 264
click at [728, 376] on textarea at bounding box center [748, 393] width 338 height 264
drag, startPoint x: 629, startPoint y: 388, endPoint x: 687, endPoint y: 384, distance: 58.1
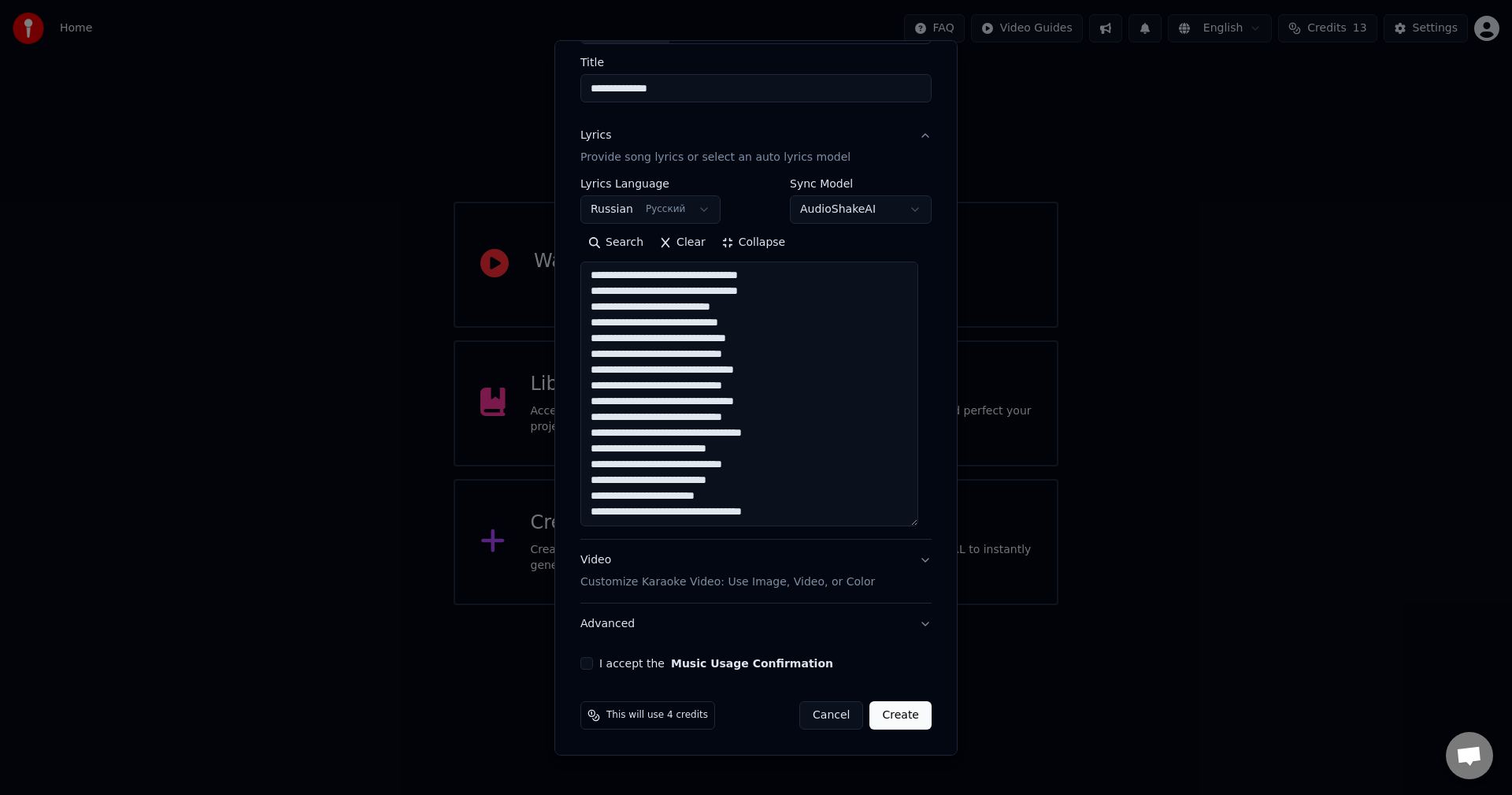
click at [687, 384] on textarea at bounding box center [748, 393] width 338 height 264
click at [716, 394] on textarea at bounding box center [748, 393] width 338 height 264
click at [750, 418] on textarea at bounding box center [748, 393] width 338 height 264
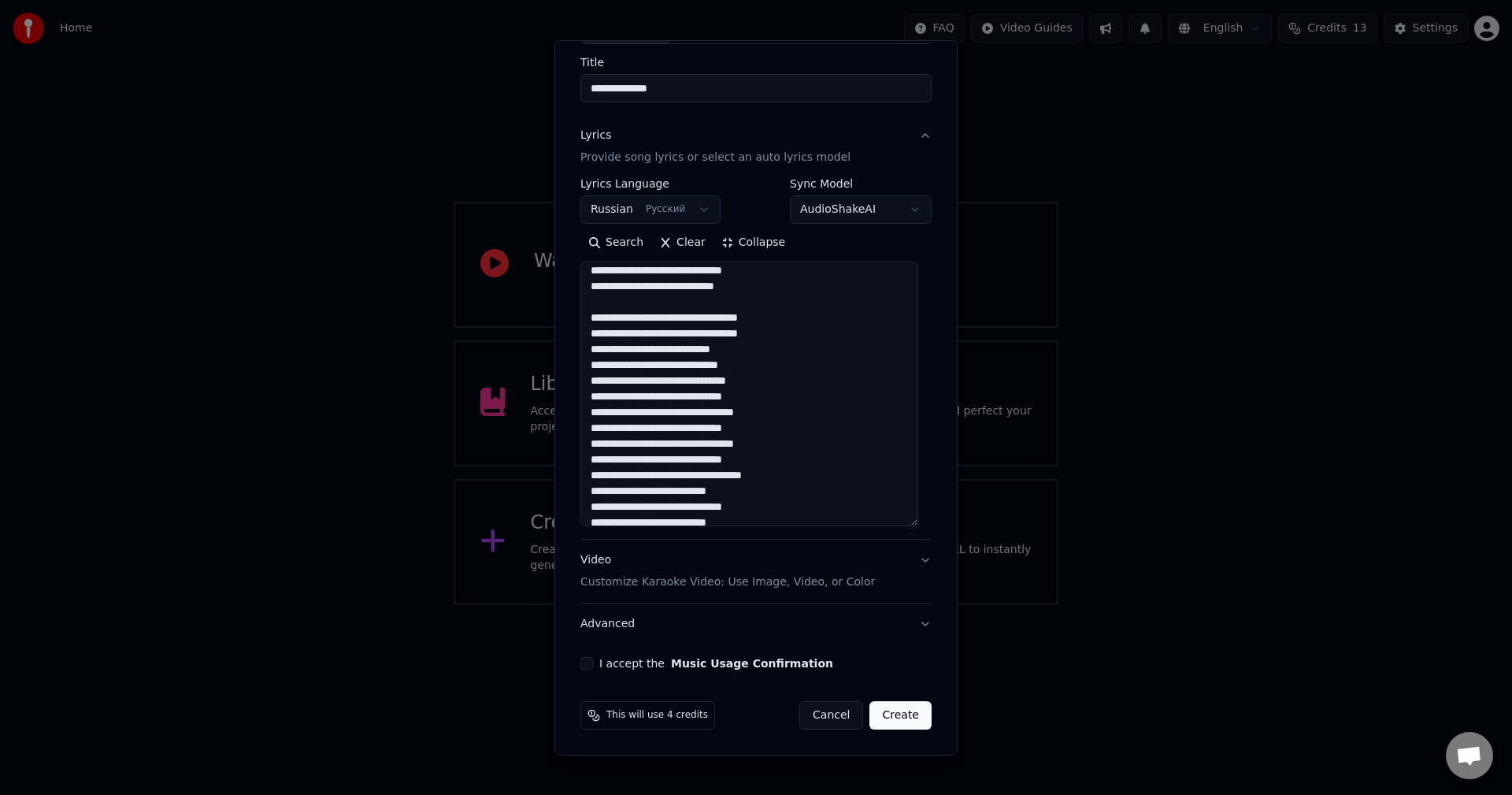
scroll to position [269, 0]
click at [796, 326] on textarea at bounding box center [748, 393] width 338 height 264
click at [800, 348] on textarea at bounding box center [748, 393] width 338 height 264
click at [811, 372] on textarea at bounding box center [748, 393] width 338 height 264
click at [812, 386] on textarea at bounding box center [748, 393] width 338 height 264
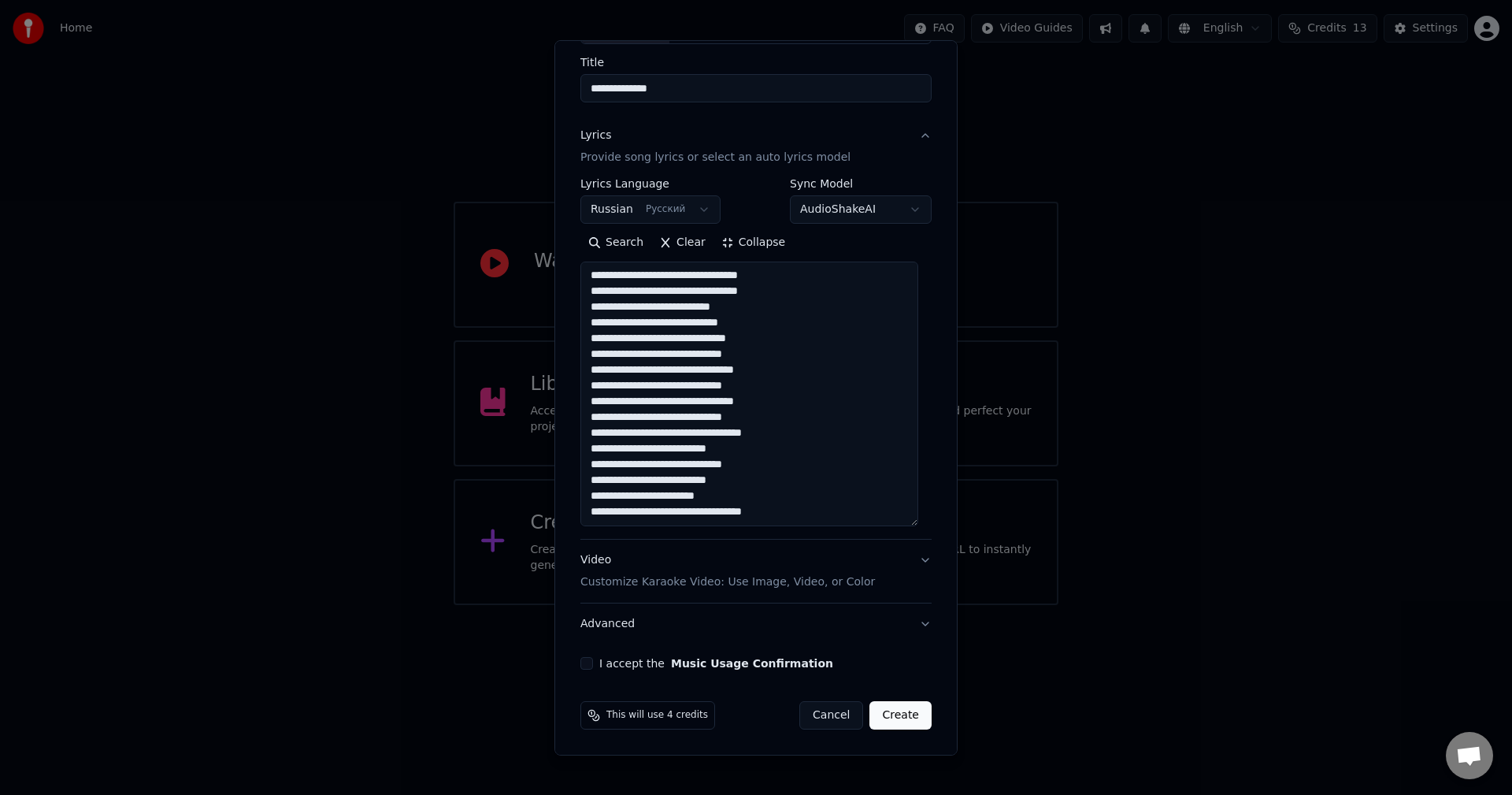
click at [814, 405] on textarea at bounding box center [748, 393] width 338 height 264
click at [702, 405] on textarea at bounding box center [748, 393] width 338 height 264
drag, startPoint x: 613, startPoint y: 420, endPoint x: 731, endPoint y: 421, distance: 118.0
click at [731, 421] on textarea at bounding box center [748, 393] width 338 height 264
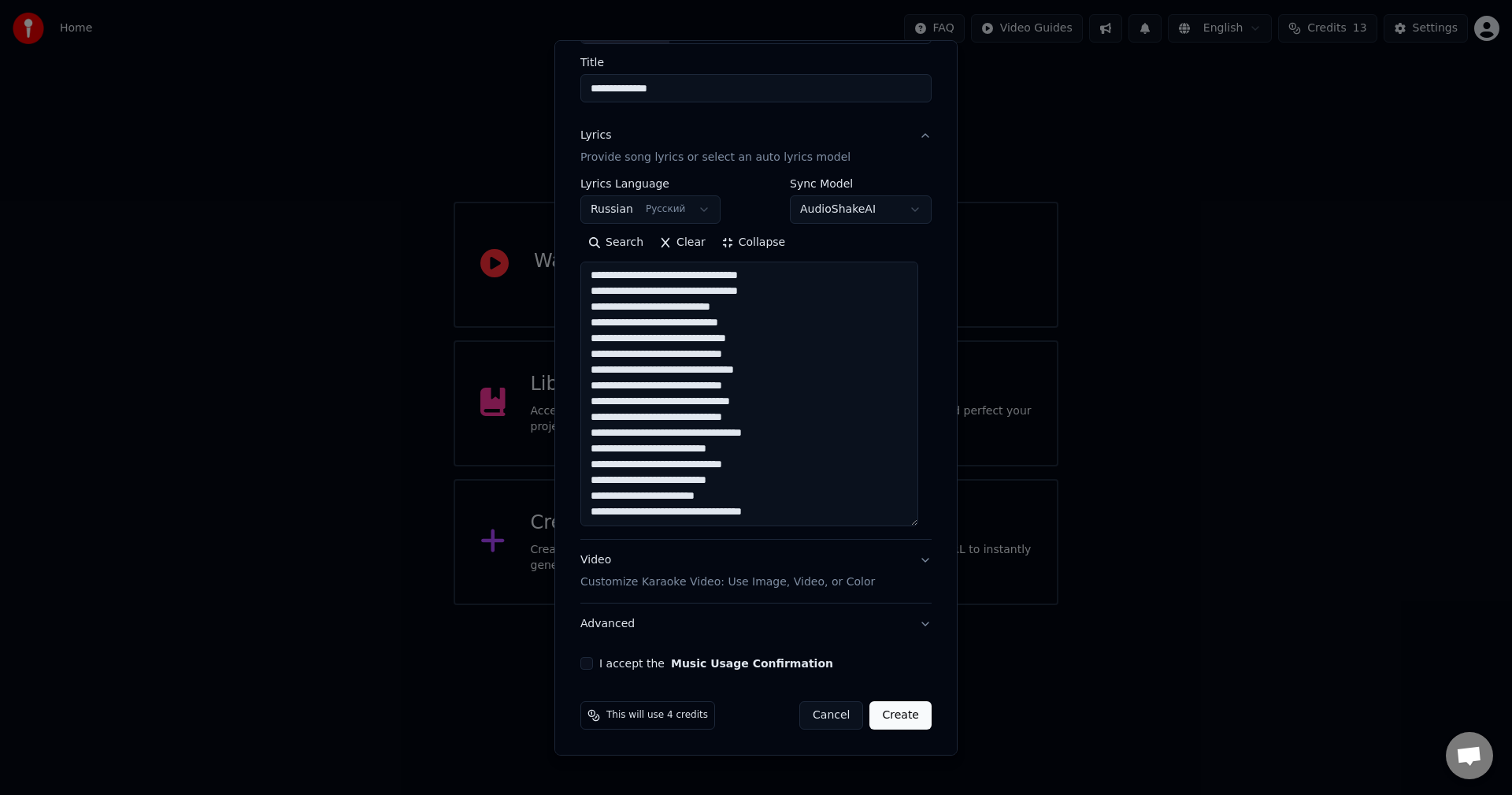
click at [685, 435] on textarea at bounding box center [748, 393] width 338 height 264
drag, startPoint x: 638, startPoint y: 440, endPoint x: 716, endPoint y: 443, distance: 78.1
click at [716, 443] on textarea at bounding box center [748, 393] width 338 height 264
drag, startPoint x: 617, startPoint y: 453, endPoint x: 701, endPoint y: 453, distance: 84.0
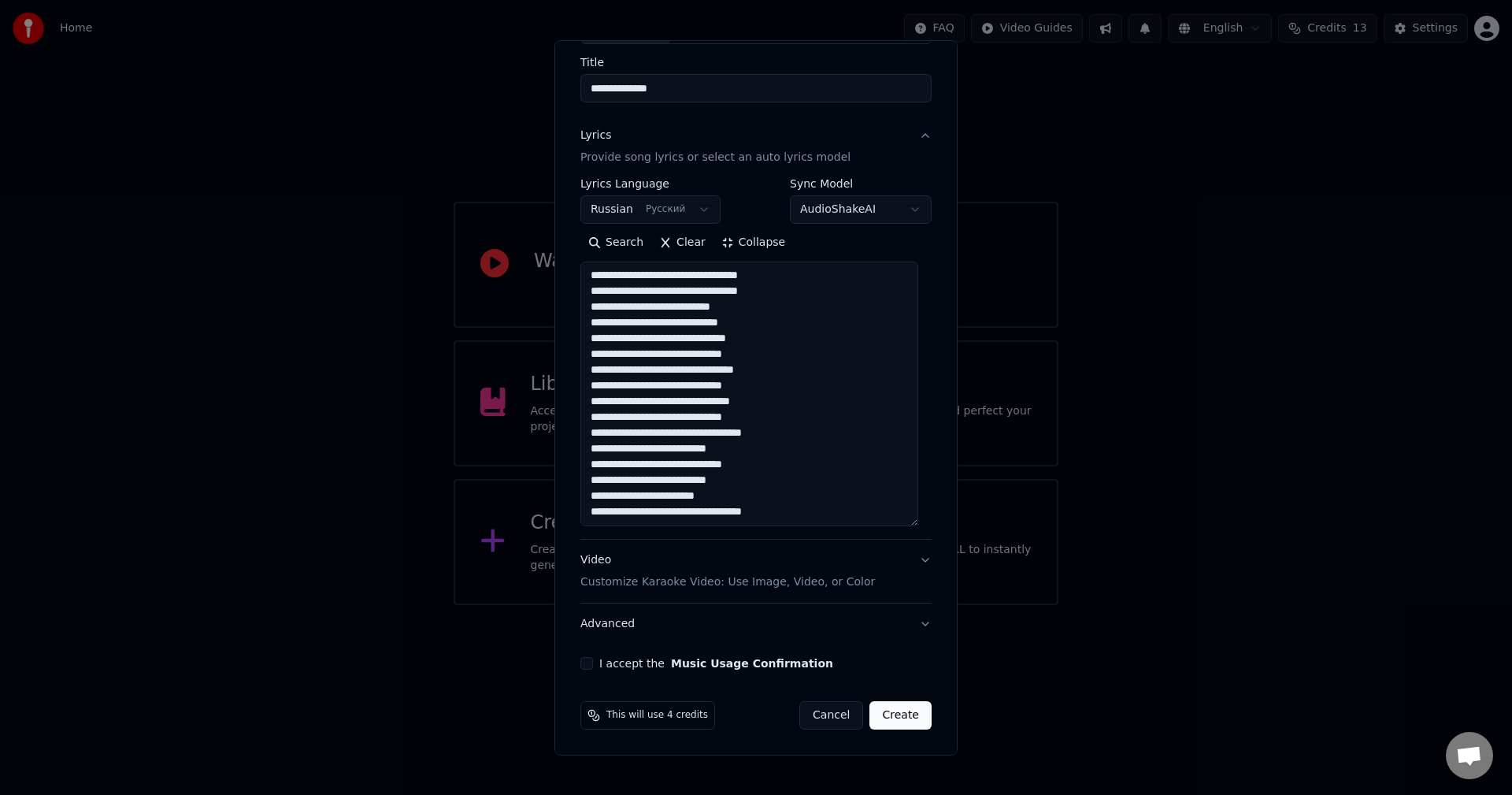
click at [701, 453] on textarea at bounding box center [748, 393] width 338 height 264
click at [706, 453] on textarea at bounding box center [748, 393] width 338 height 264
drag, startPoint x: 664, startPoint y: 465, endPoint x: 731, endPoint y: 467, distance: 67.0
click at [730, 467] on textarea at bounding box center [748, 393] width 338 height 264
click at [731, 467] on textarea at bounding box center [748, 393] width 338 height 264
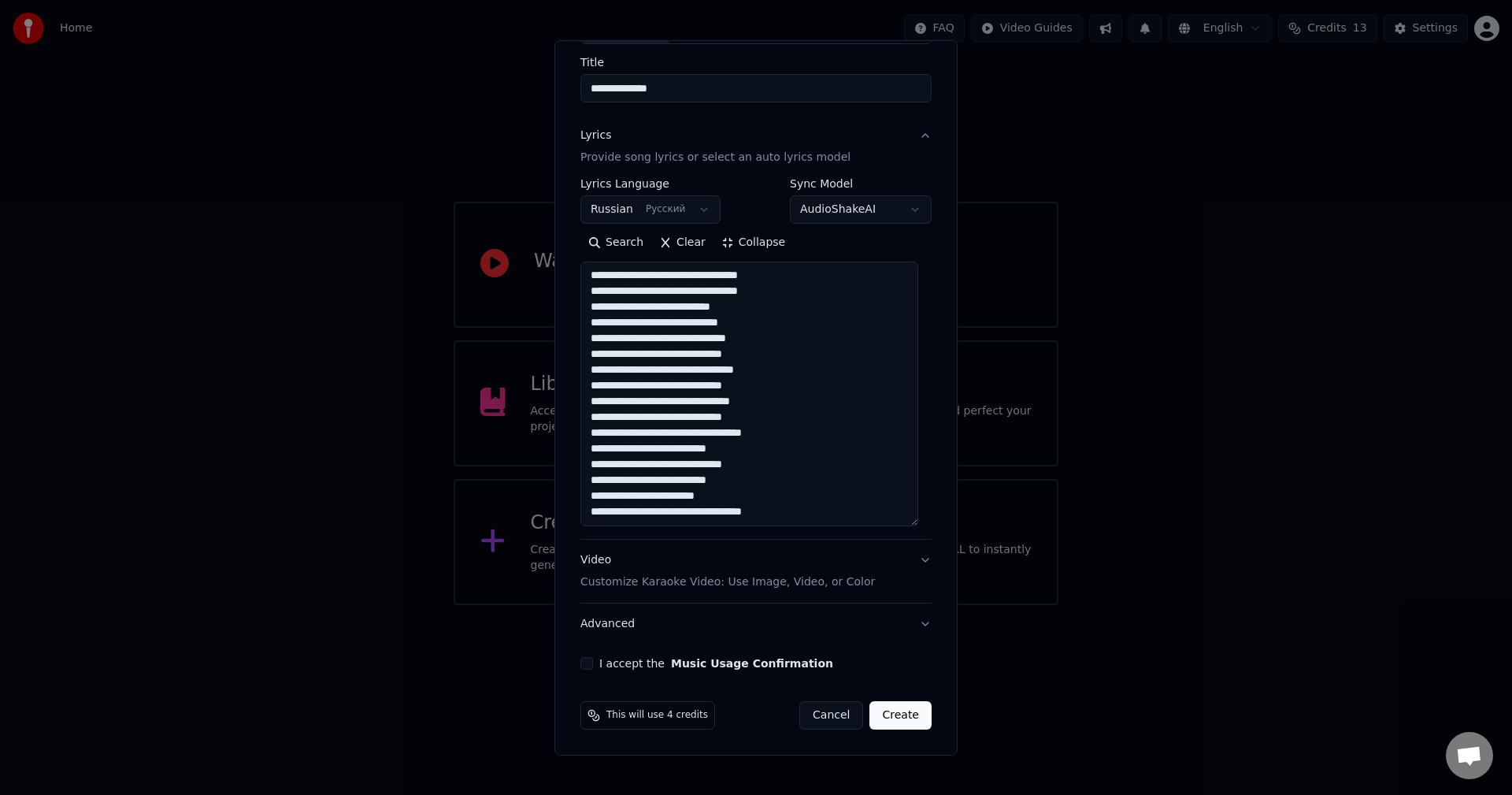
click at [658, 481] on textarea at bounding box center [748, 393] width 338 height 264
click at [661, 501] on textarea at bounding box center [748, 393] width 338 height 264
click at [673, 498] on textarea at bounding box center [748, 393] width 338 height 264
drag, startPoint x: 662, startPoint y: 519, endPoint x: 700, endPoint y: 518, distance: 38.0
click at [700, 518] on textarea at bounding box center [748, 393] width 338 height 264
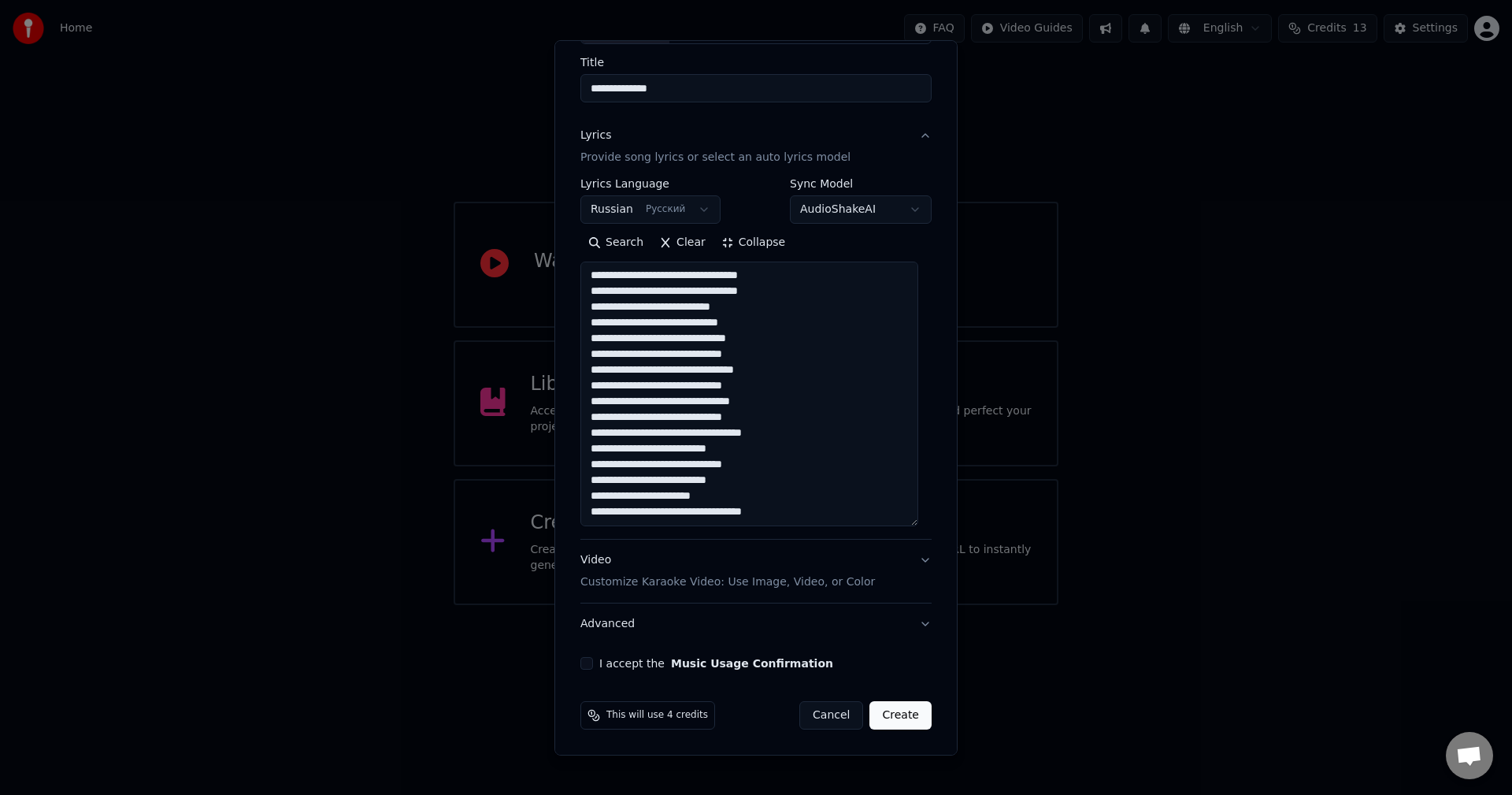
click at [697, 518] on textarea at bounding box center [748, 393] width 338 height 264
click at [691, 517] on textarea at bounding box center [748, 393] width 338 height 264
click at [839, 506] on textarea at bounding box center [748, 393] width 338 height 264
paste textarea "**********"
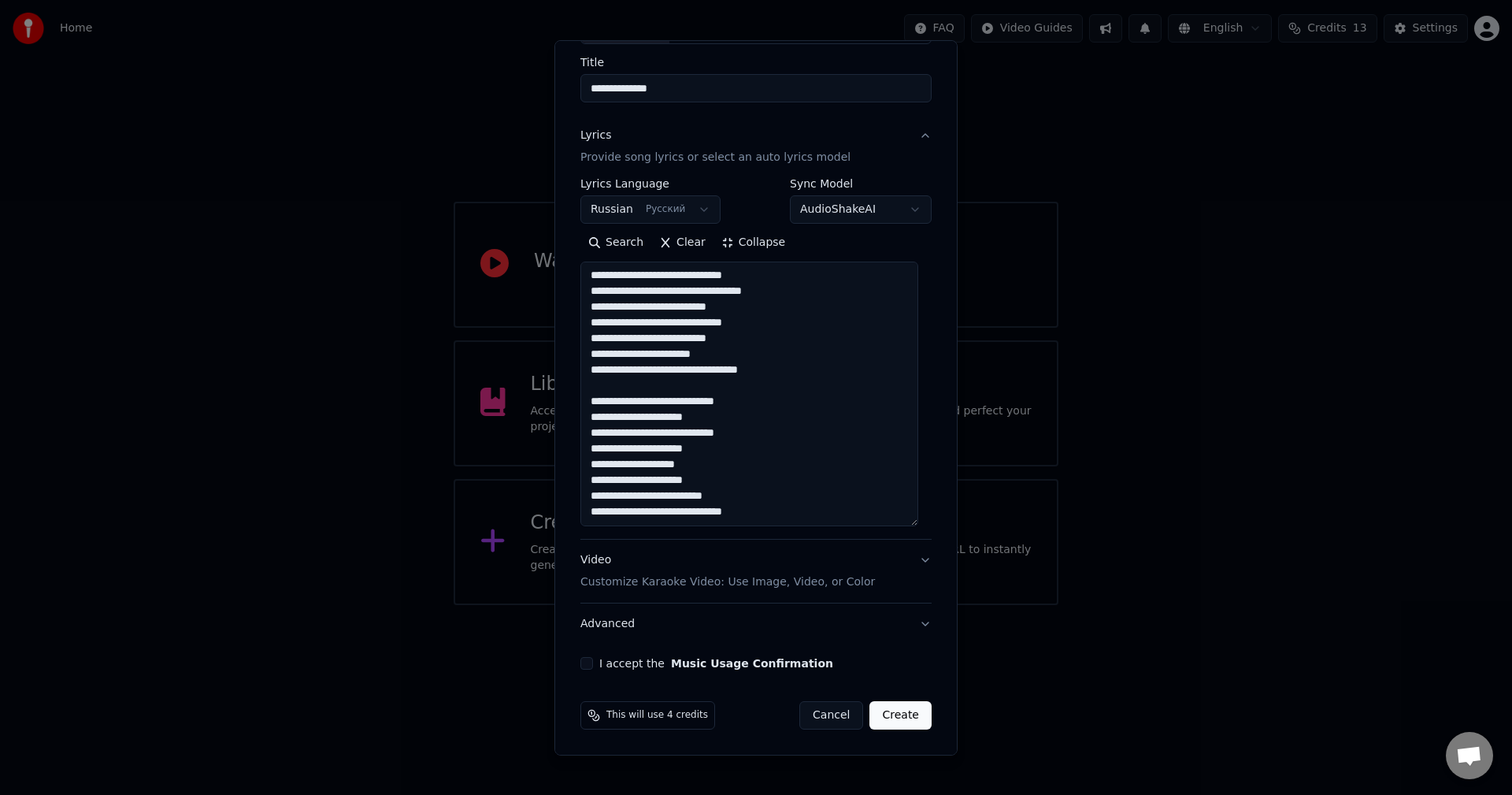
click at [670, 392] on textarea at bounding box center [748, 393] width 338 height 264
click at [649, 411] on textarea at bounding box center [748, 393] width 338 height 264
click at [680, 425] on textarea at bounding box center [748, 393] width 338 height 264
click at [659, 444] on textarea at bounding box center [748, 393] width 338 height 264
click at [657, 444] on textarea at bounding box center [748, 393] width 338 height 264
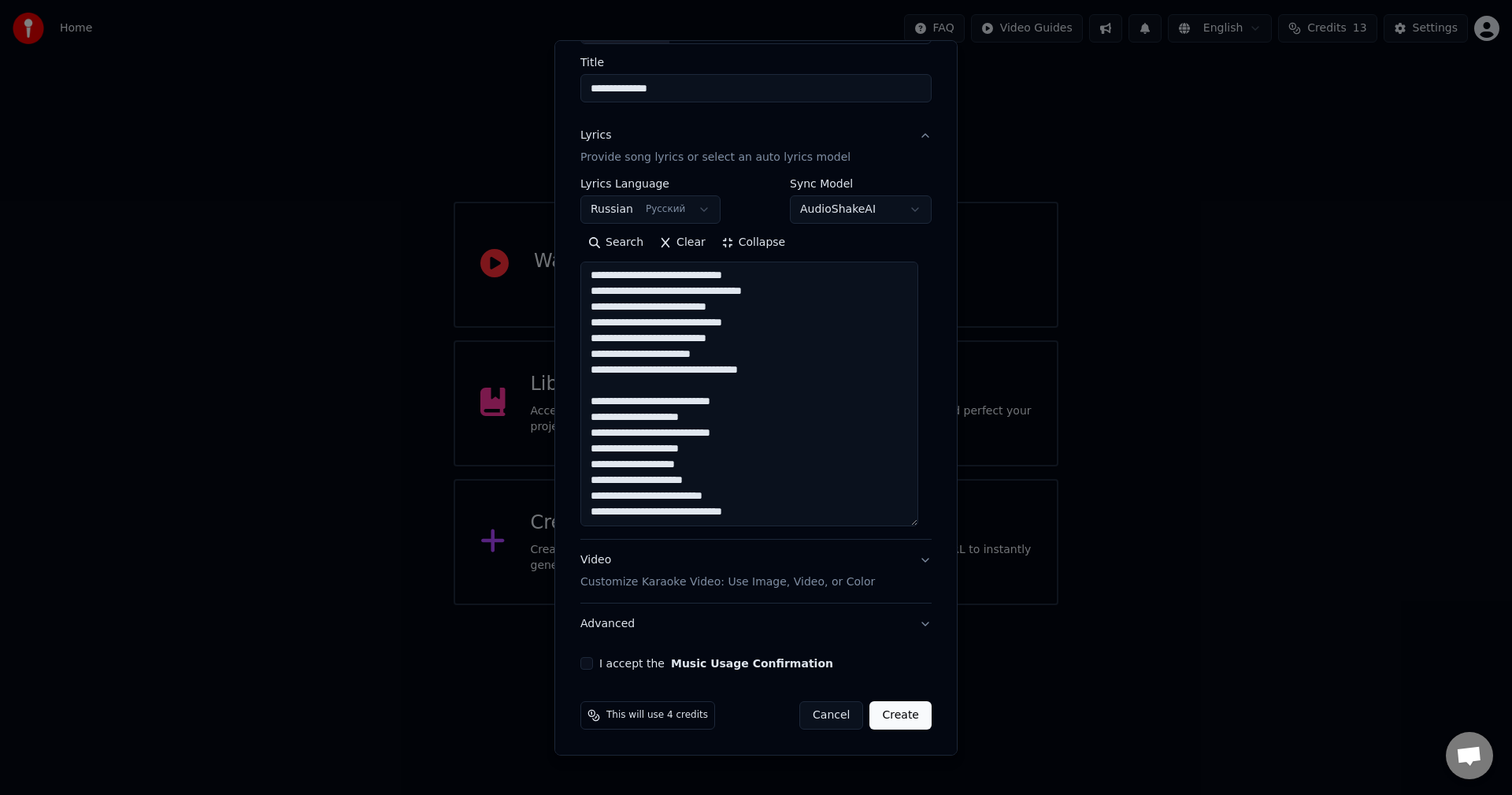
scroll to position [426, 0]
click at [780, 513] on textarea at bounding box center [748, 393] width 338 height 264
click at [673, 496] on textarea at bounding box center [748, 393] width 338 height 264
click at [775, 509] on textarea at bounding box center [748, 393] width 338 height 264
paste textarea "**********"
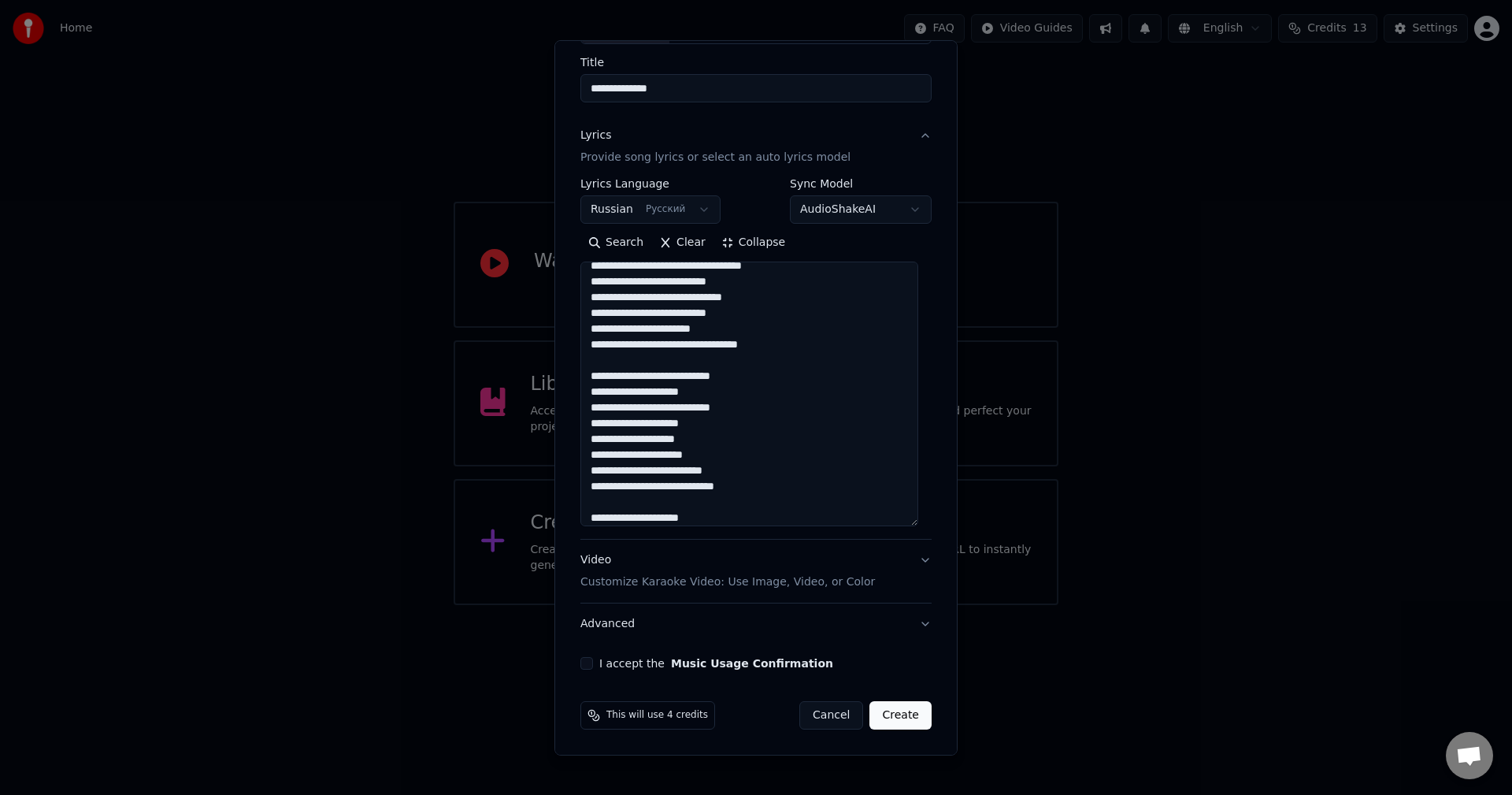
scroll to position [562, 0]
click at [652, 395] on textarea at bounding box center [748, 393] width 338 height 264
click at [649, 411] on textarea at bounding box center [748, 393] width 338 height 264
click at [677, 424] on textarea at bounding box center [748, 393] width 338 height 264
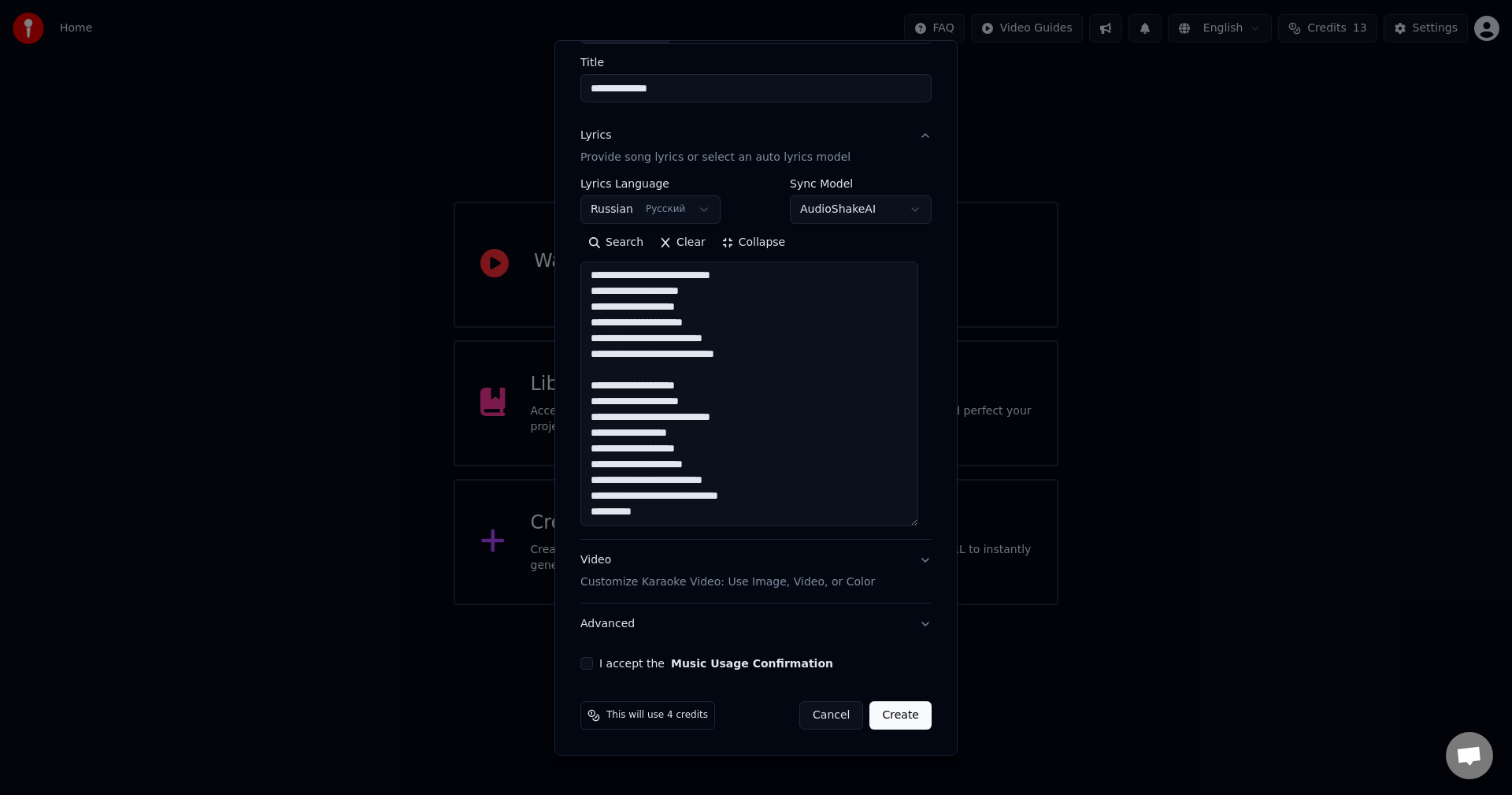
click at [671, 498] on textarea at bounding box center [748, 393] width 338 height 264
type textarea "**********"
click at [581, 668] on button "I accept the Music Usage Confirmation" at bounding box center [586, 663] width 12 height 12
click at [697, 561] on div "Video Customize Karaoke Video: Use Image, Video, or Color" at bounding box center [727, 571] width 294 height 38
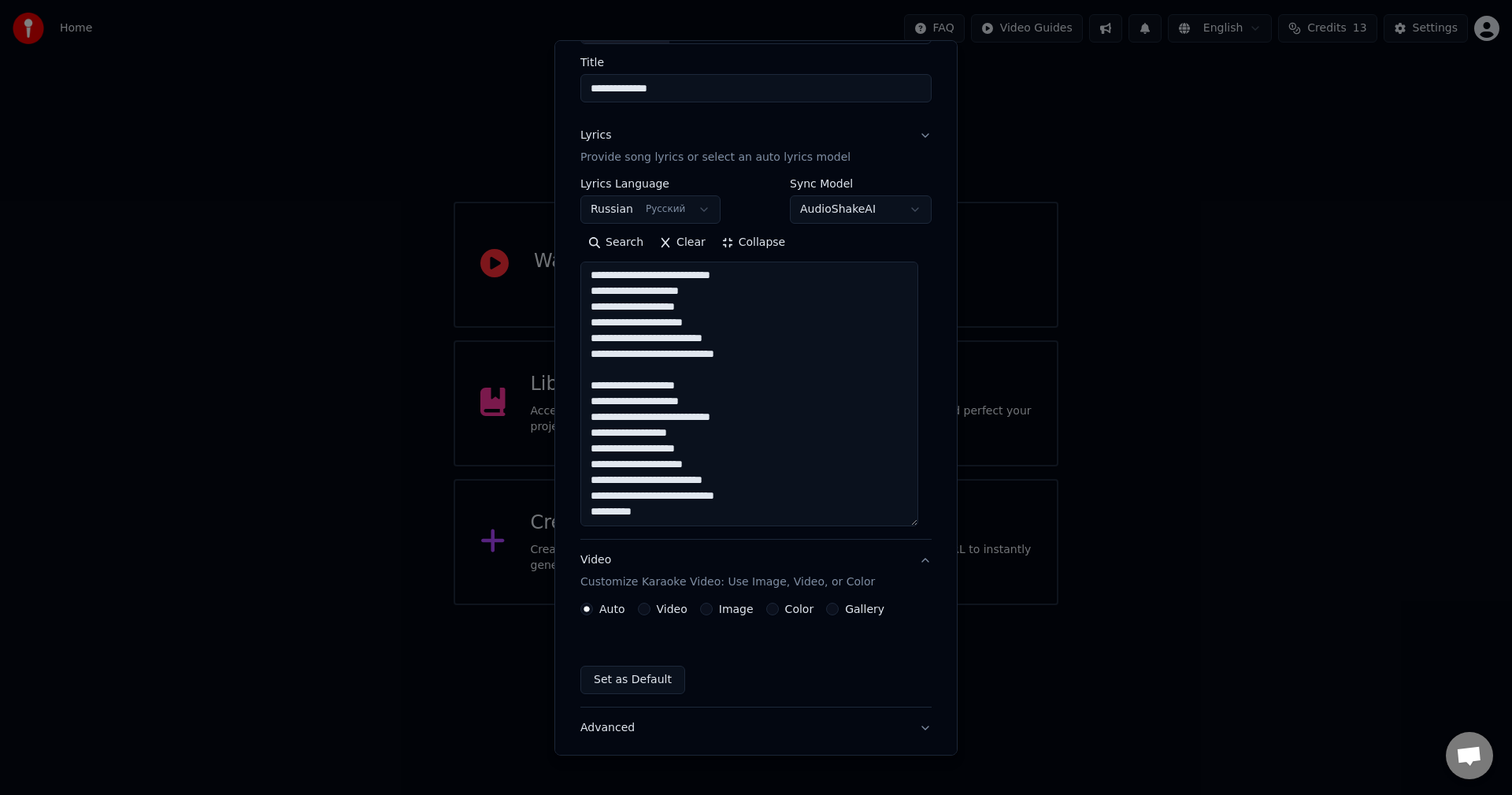
scroll to position [0, 0]
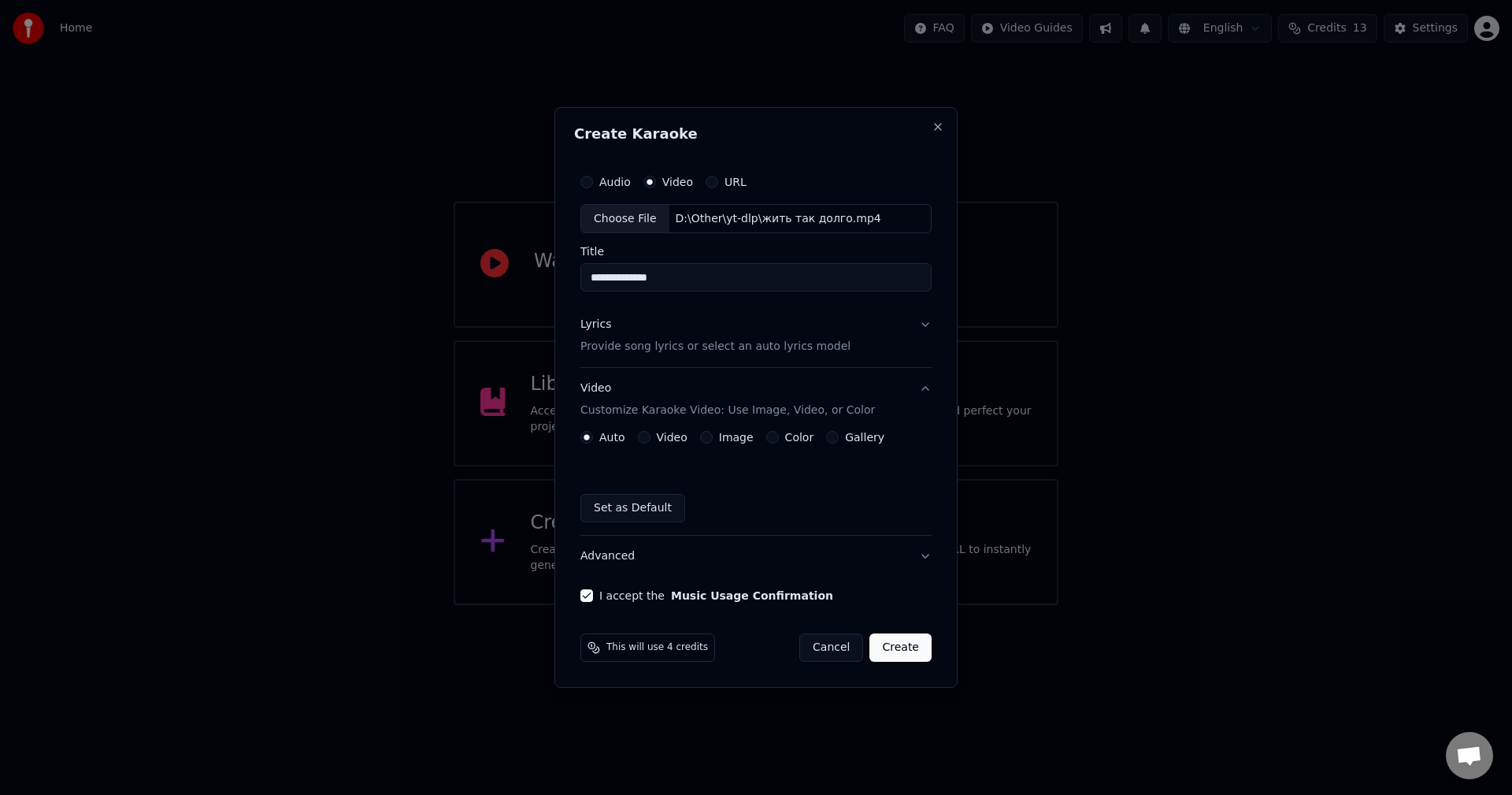
click at [702, 438] on button "Image" at bounding box center [706, 437] width 12 height 12
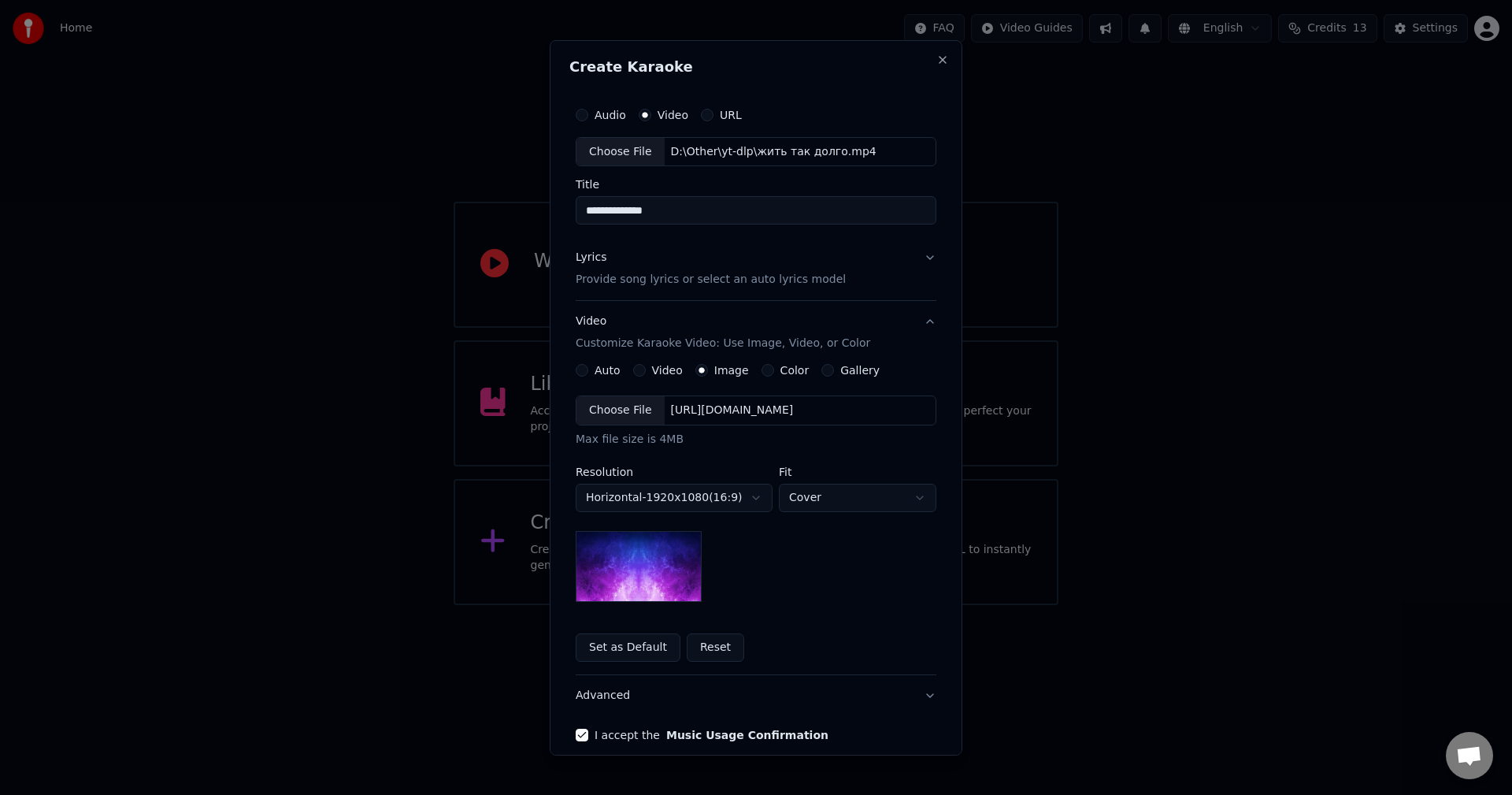
click at [762, 372] on button "Color" at bounding box center [767, 370] width 12 height 12
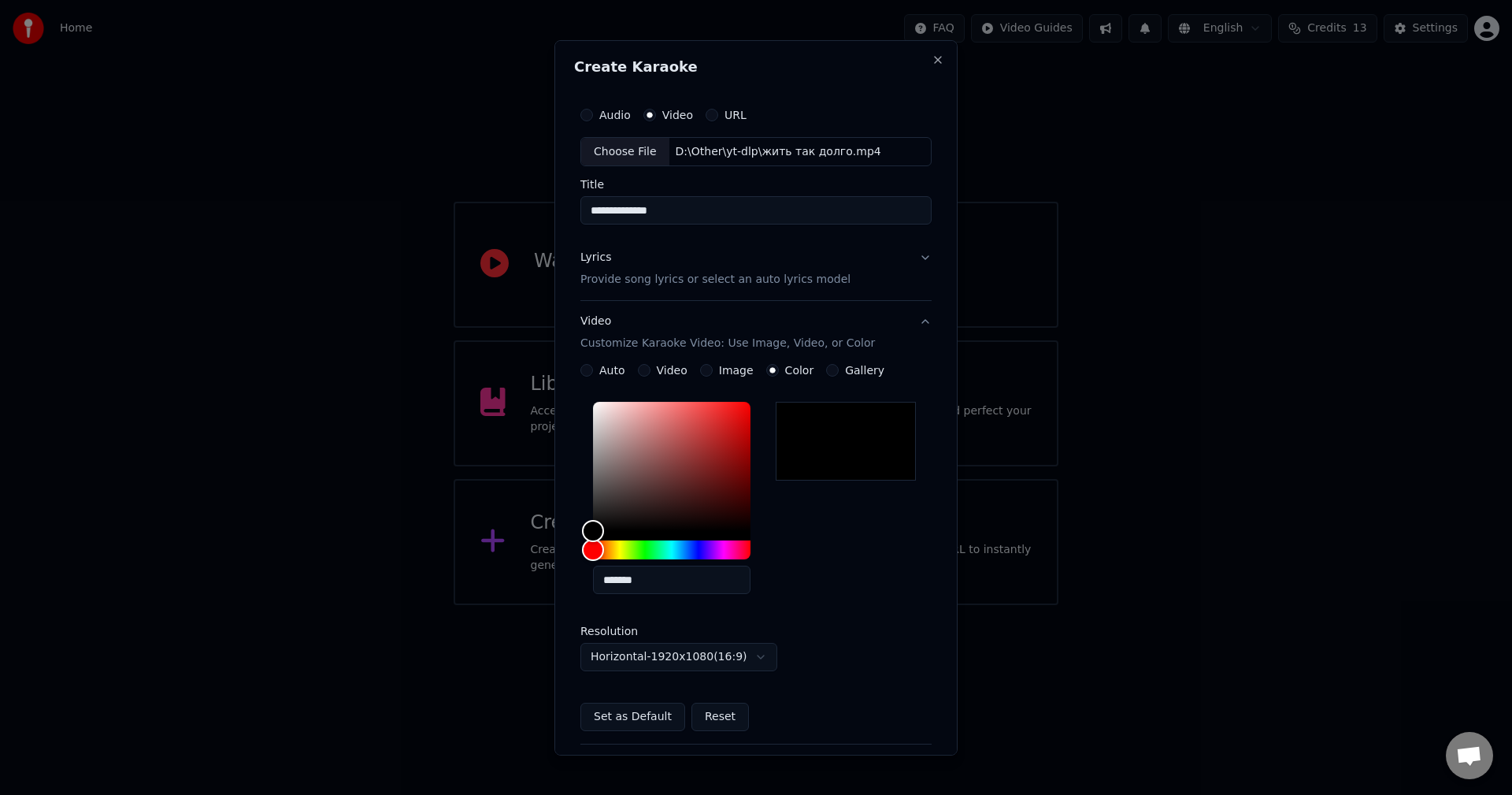
click at [676, 324] on div "Video Customize Karaoke Video: Use Image, Video, or Color" at bounding box center [727, 332] width 294 height 38
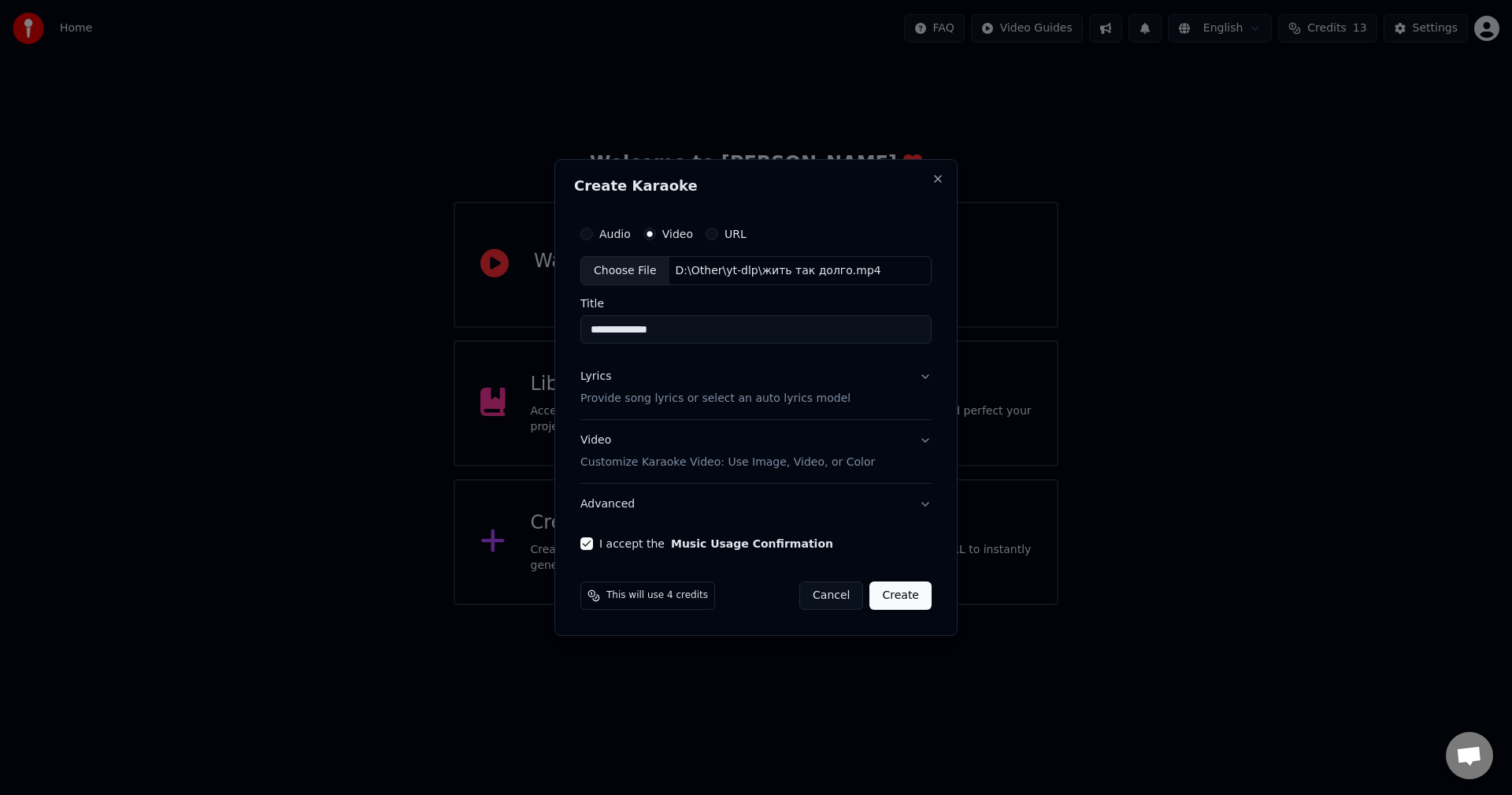
click at [643, 375] on div "Lyrics Provide song lyrics or select an auto lyrics model" at bounding box center [715, 389] width 270 height 38
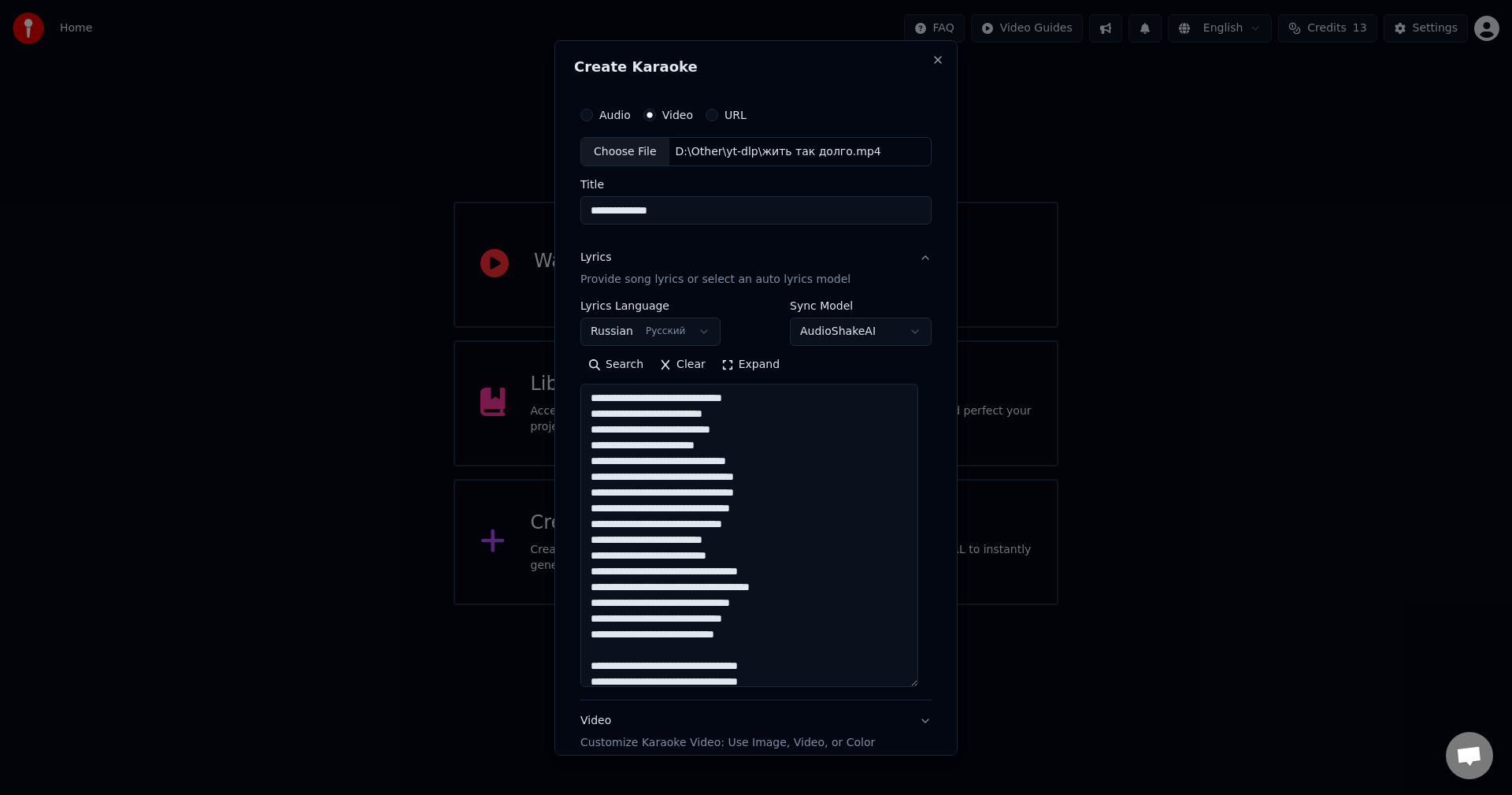
drag, startPoint x: 926, startPoint y: 473, endPoint x: 921, endPoint y: 697, distance: 224.1
click at [921, 697] on div "**********" at bounding box center [756, 465] width 364 height 745
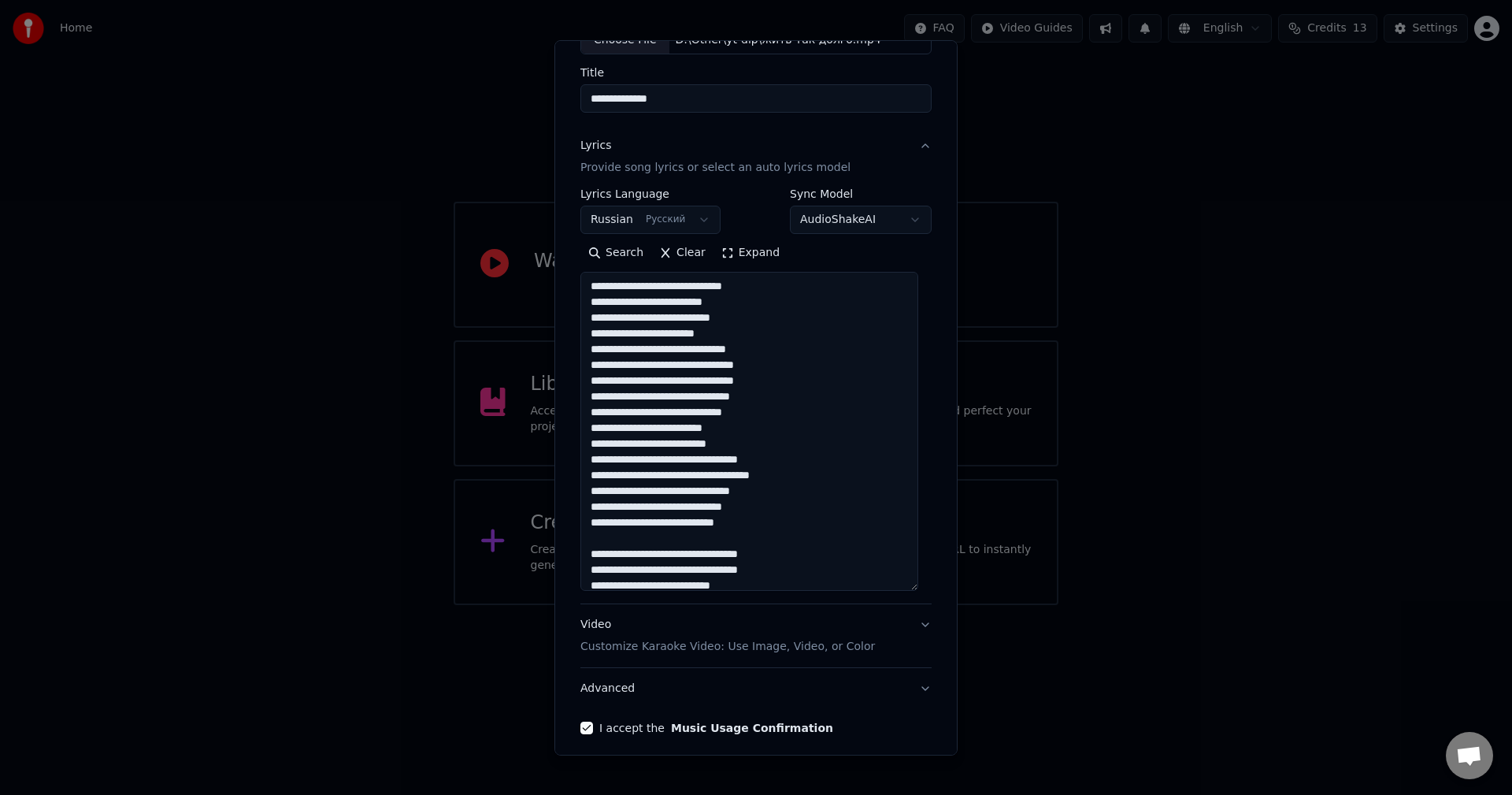
scroll to position [177, 0]
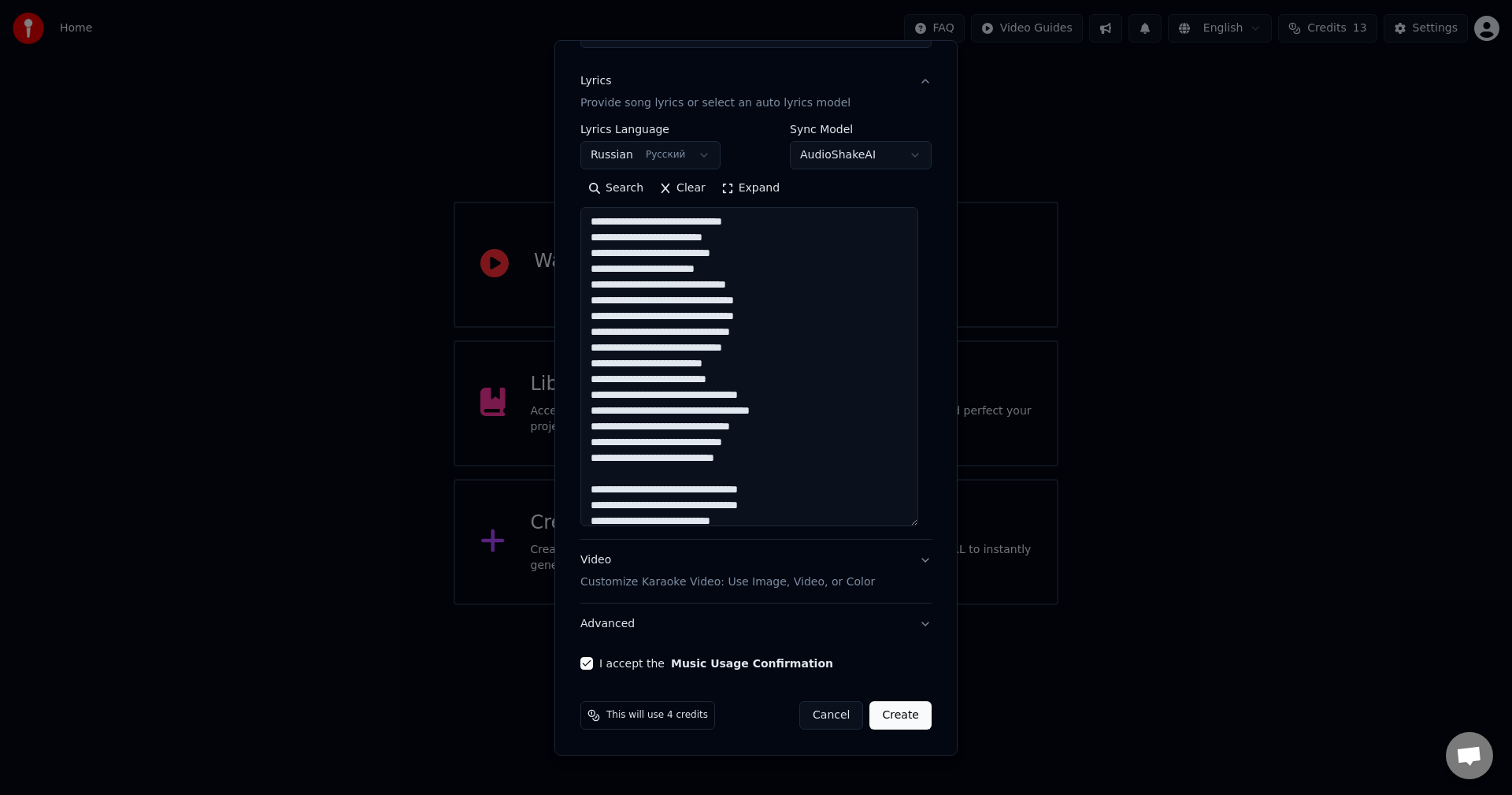
click at [890, 708] on button "Create" at bounding box center [901, 716] width 62 height 28
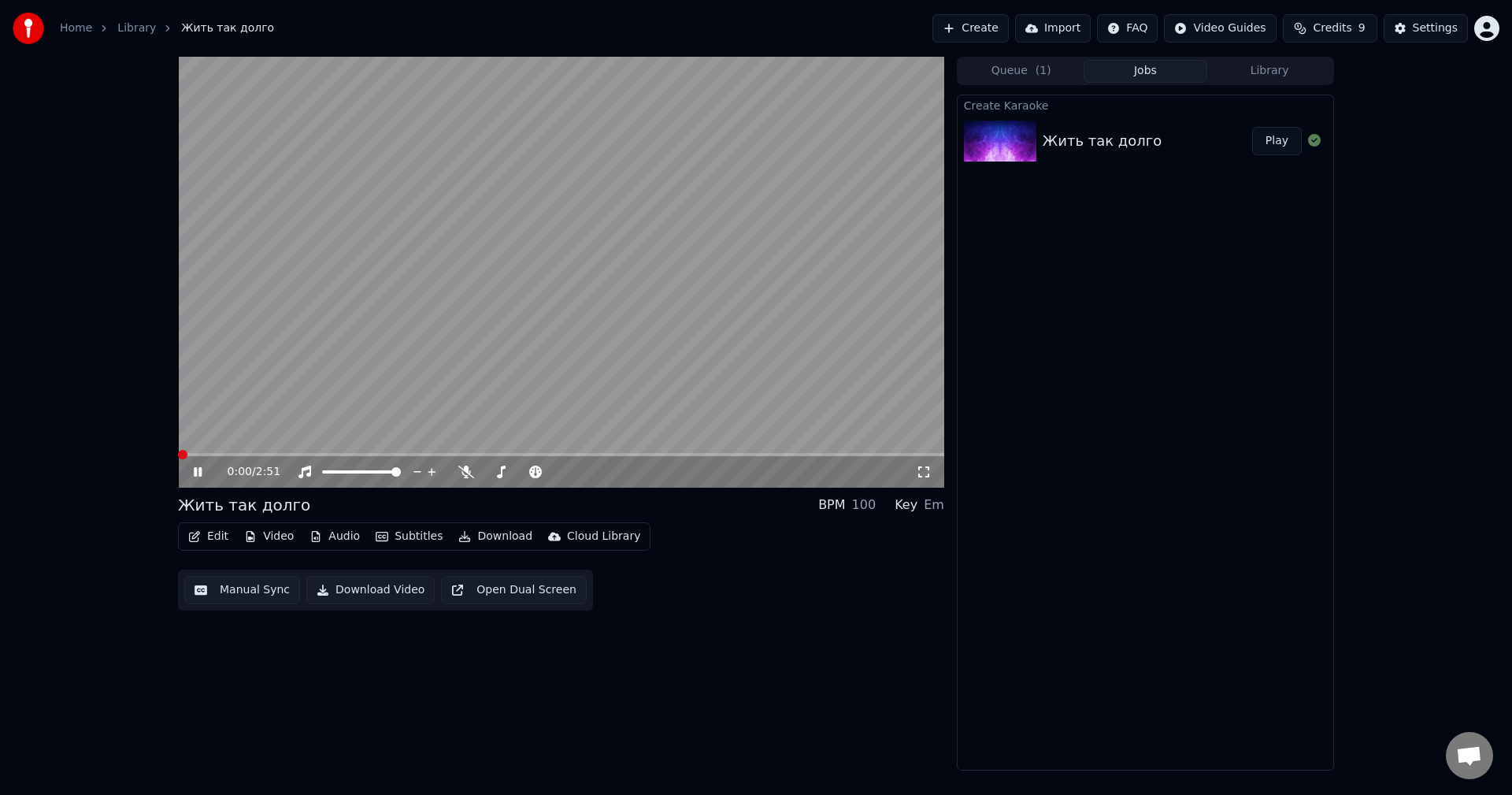
click at [178, 455] on span at bounding box center [182, 454] width 9 height 9
click at [194, 472] on icon at bounding box center [209, 471] width 37 height 12
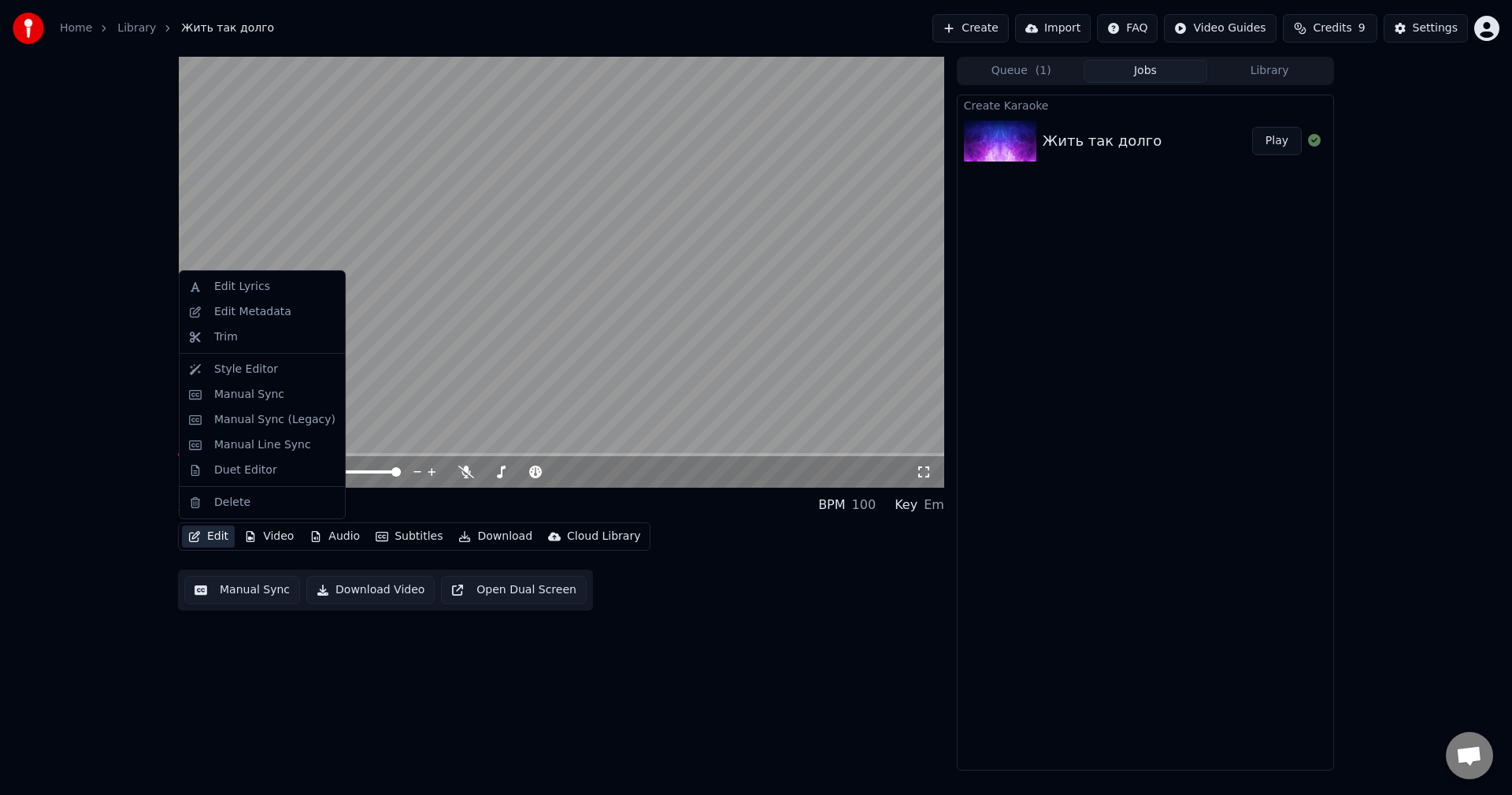
click at [190, 540] on icon "button" at bounding box center [195, 537] width 11 height 11
click at [260, 278] on div "Edit Lyrics" at bounding box center [261, 287] width 159 height 25
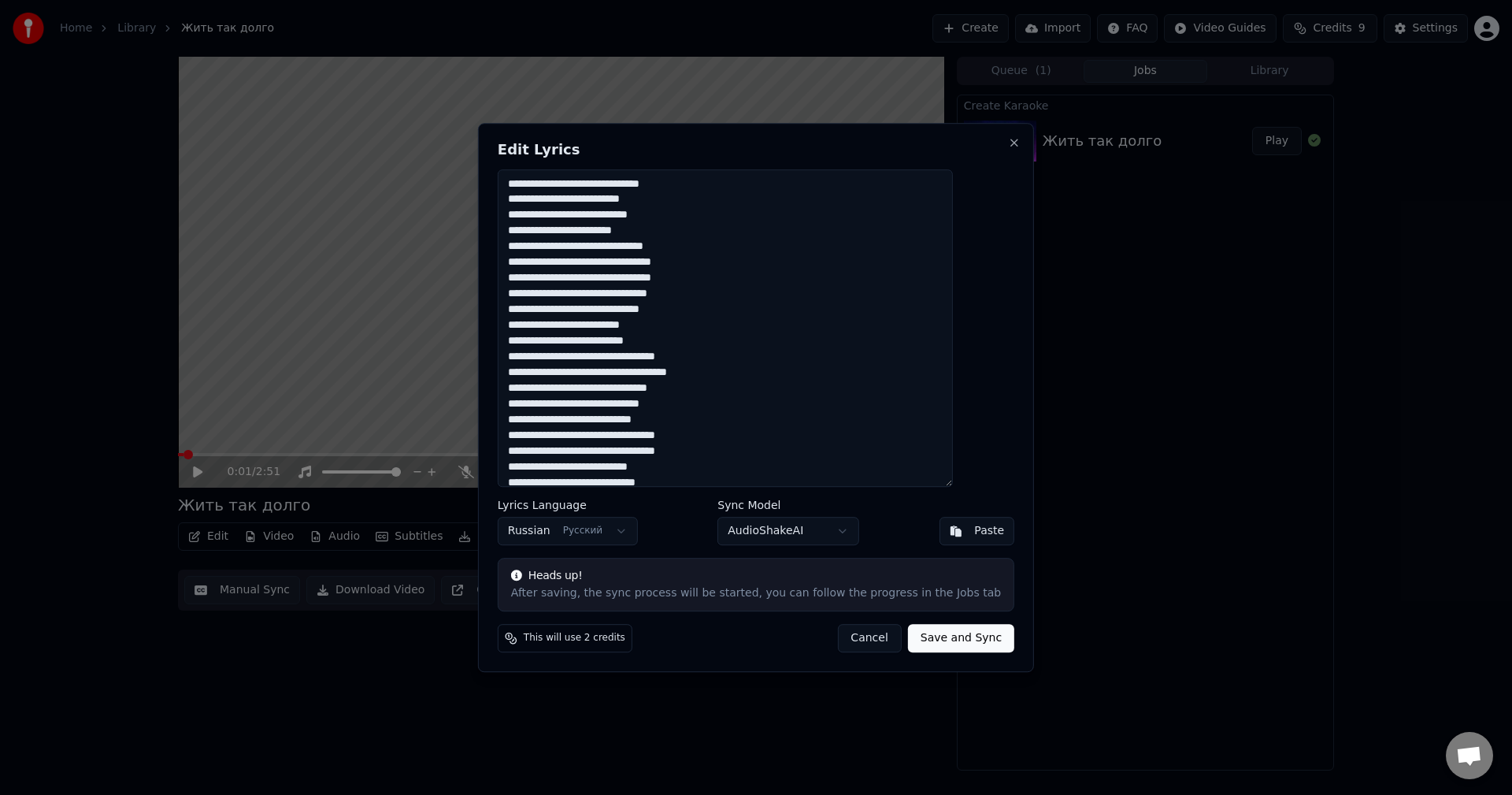
drag, startPoint x: 861, startPoint y: 644, endPoint x: 837, endPoint y: 641, distance: 24.2
click at [858, 644] on button "Cancel" at bounding box center [870, 638] width 64 height 28
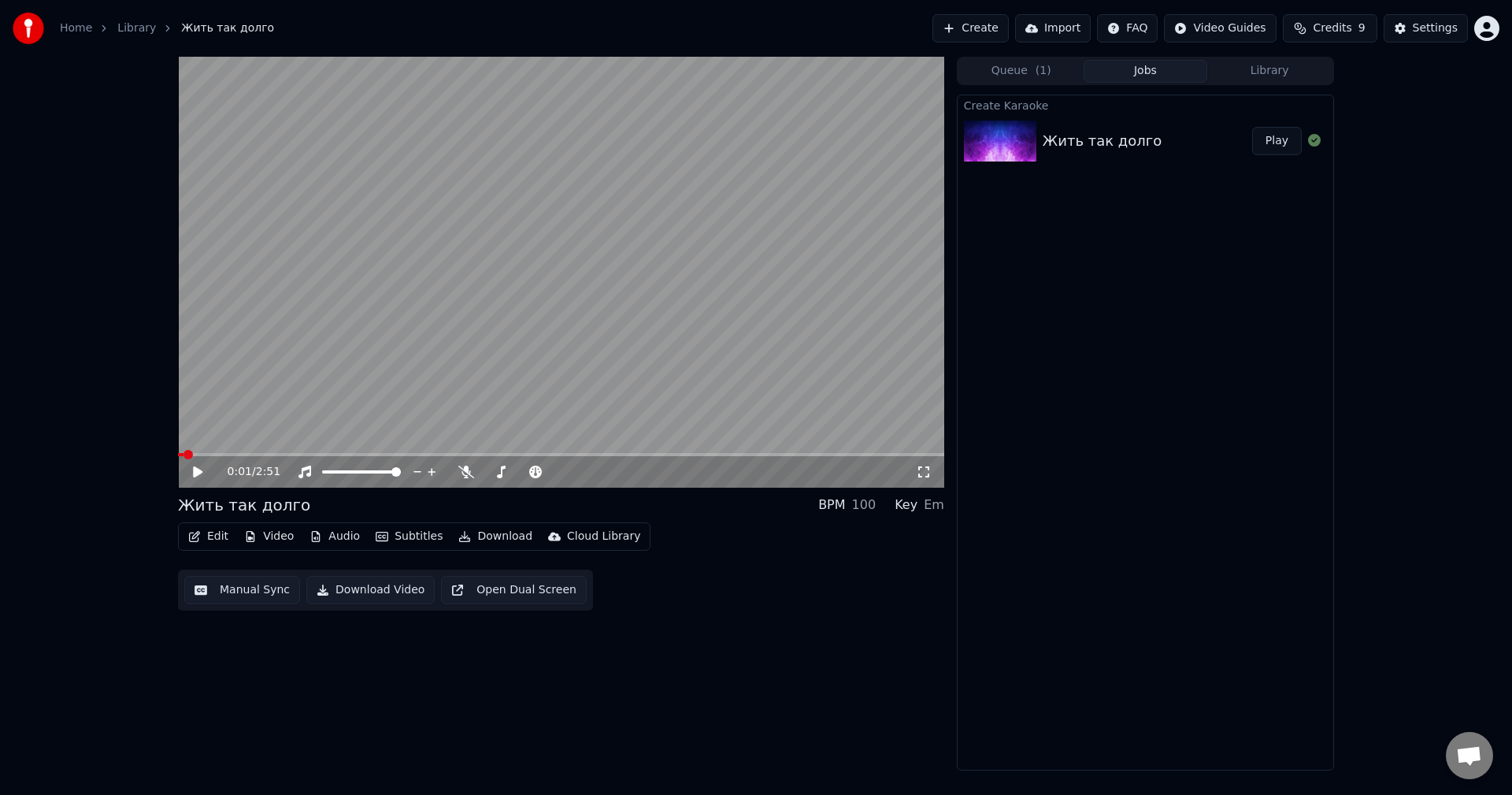
click at [200, 533] on icon "button" at bounding box center [194, 537] width 12 height 11
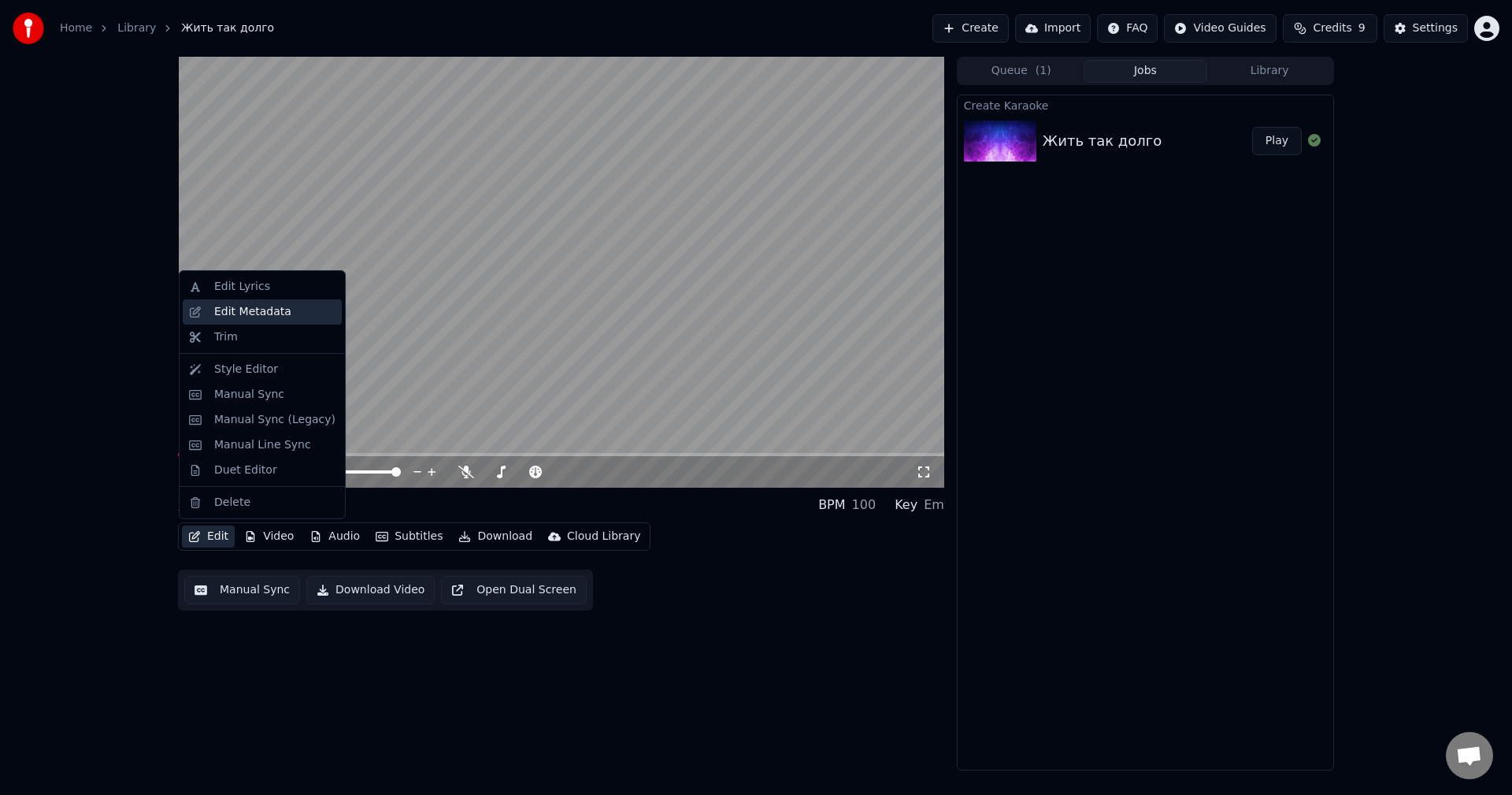
click at [249, 312] on div "Edit Metadata" at bounding box center [253, 311] width 77 height 16
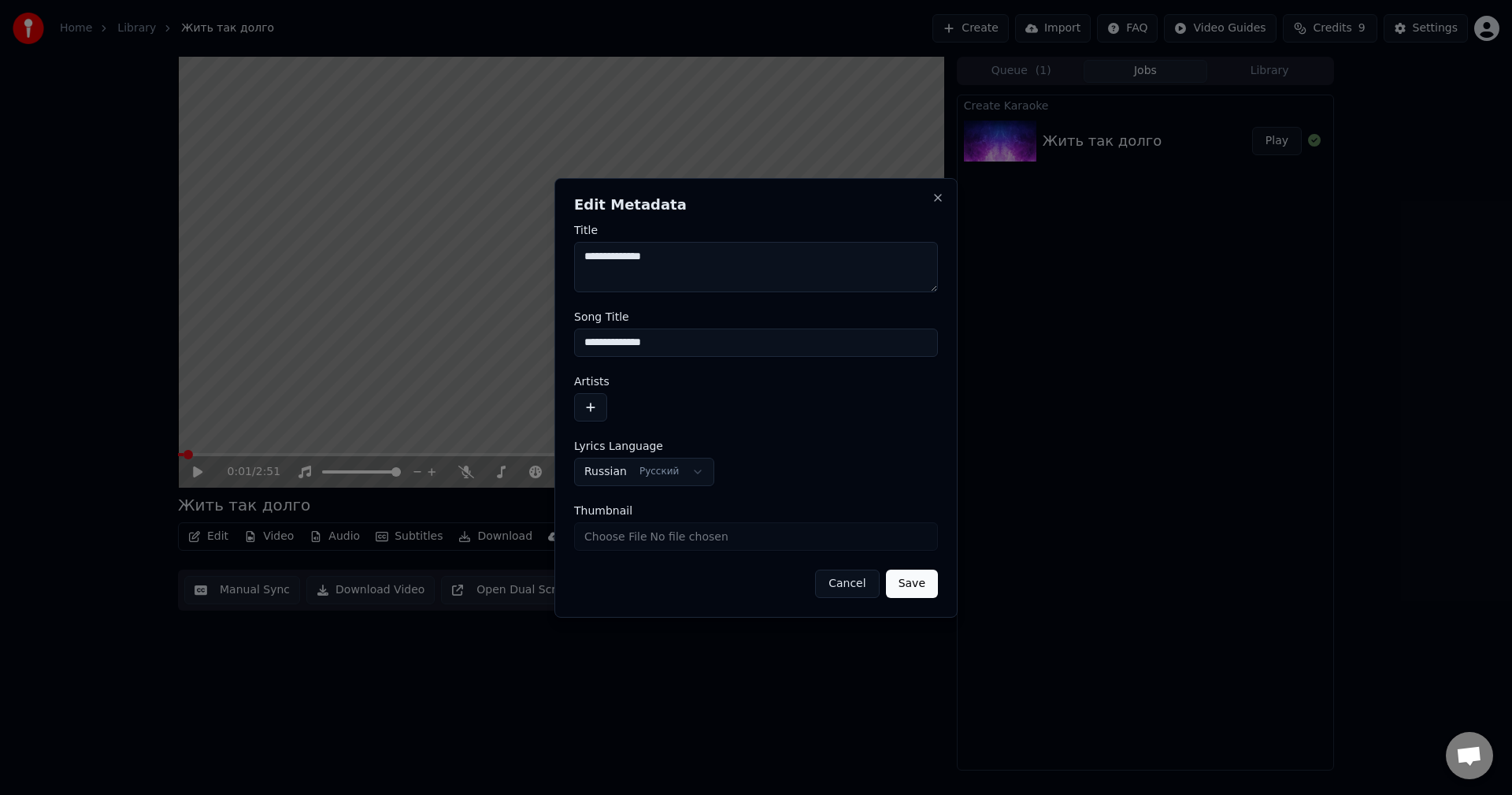
click at [598, 405] on button "button" at bounding box center [591, 407] width 33 height 28
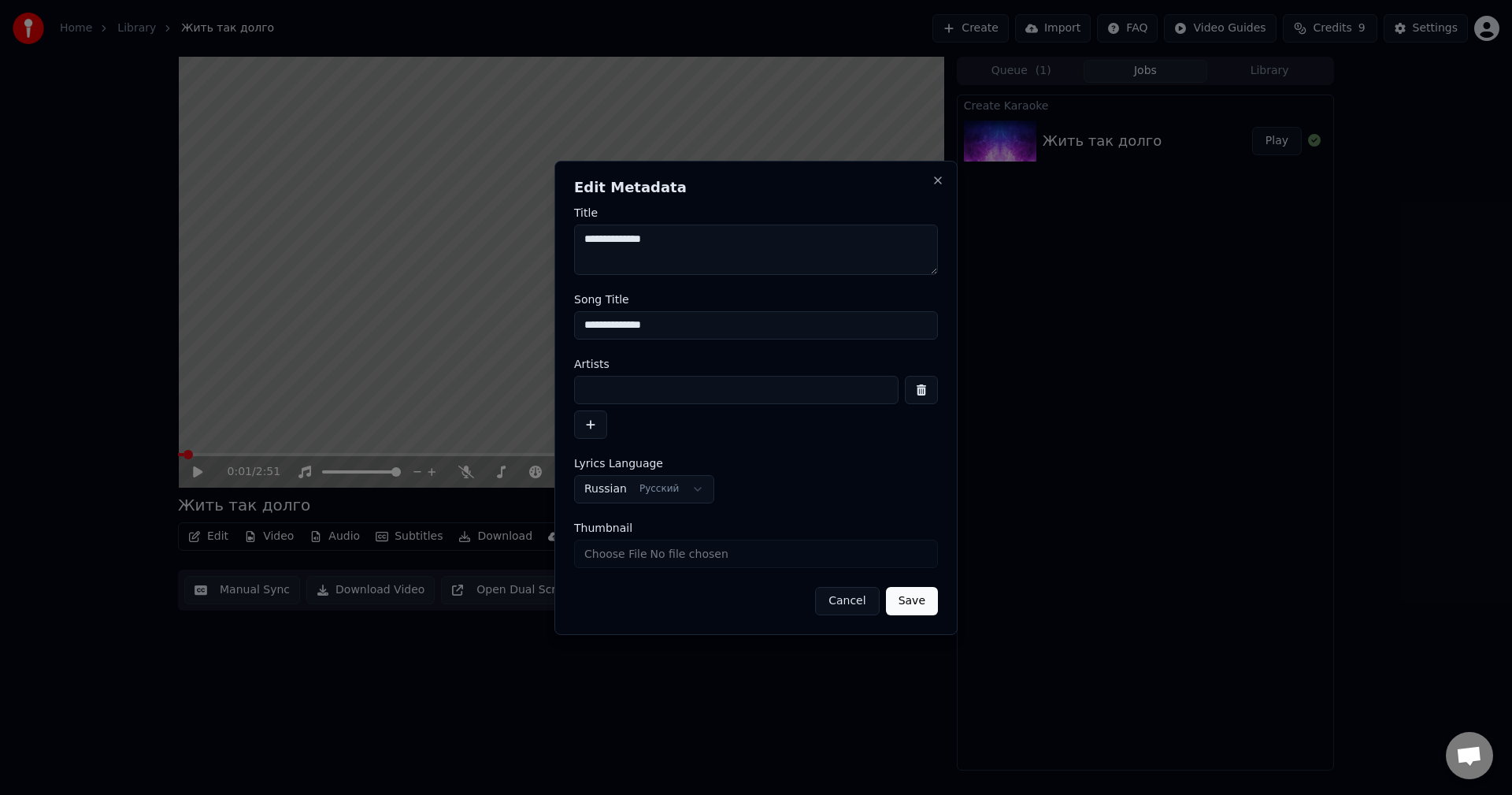
click at [643, 386] on input at bounding box center [736, 390] width 324 height 28
type input "**"
click at [924, 605] on button "Save" at bounding box center [911, 601] width 52 height 28
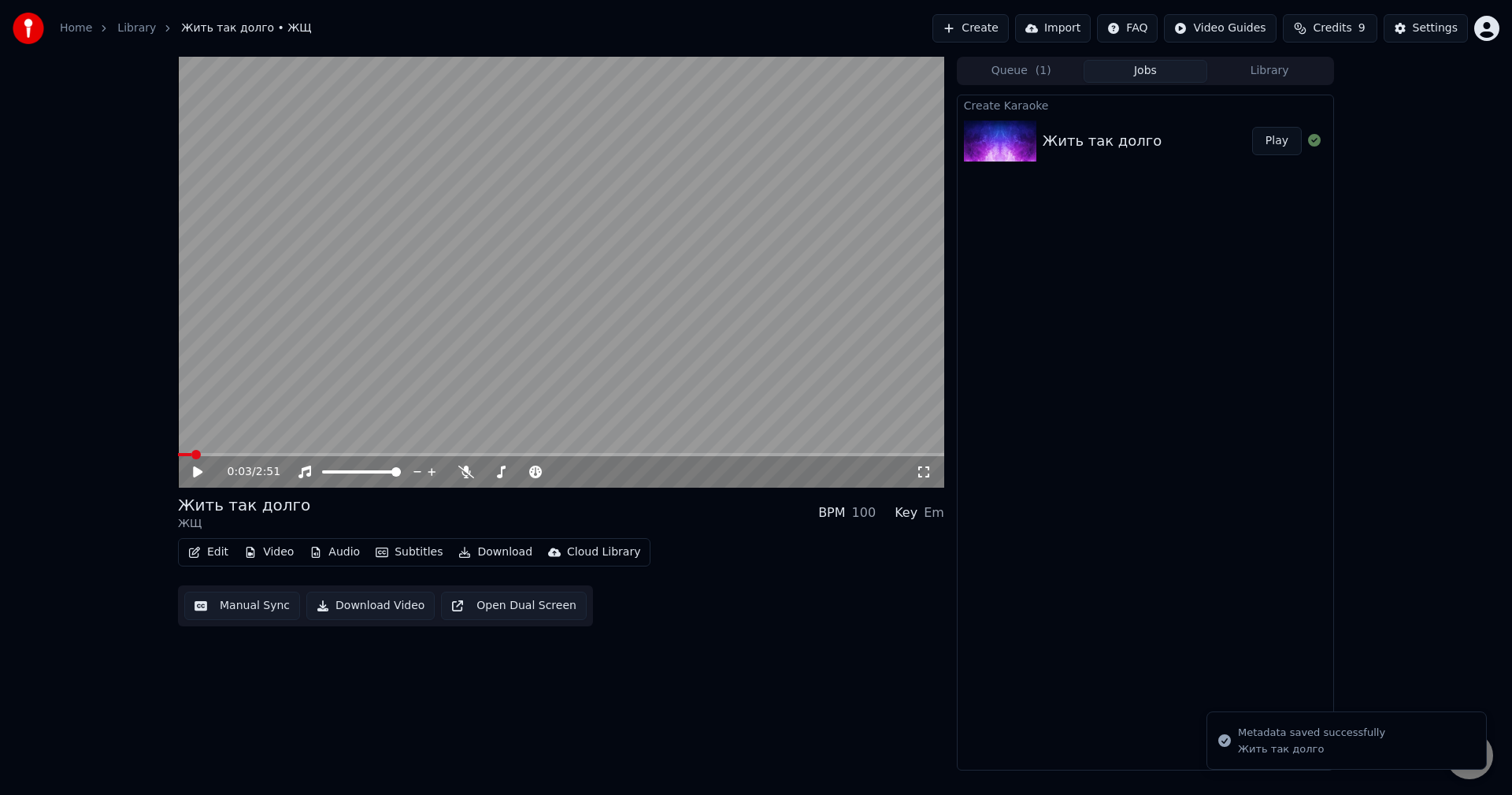
click at [192, 459] on span at bounding box center [197, 454] width 9 height 9
click at [288, 555] on button "Video" at bounding box center [269, 552] width 62 height 22
click at [411, 532] on div "Жить так долго ЖЩ BPM 100 Key Em" at bounding box center [560, 513] width 766 height 38
click at [124, 24] on link "Library" at bounding box center [136, 28] width 39 height 16
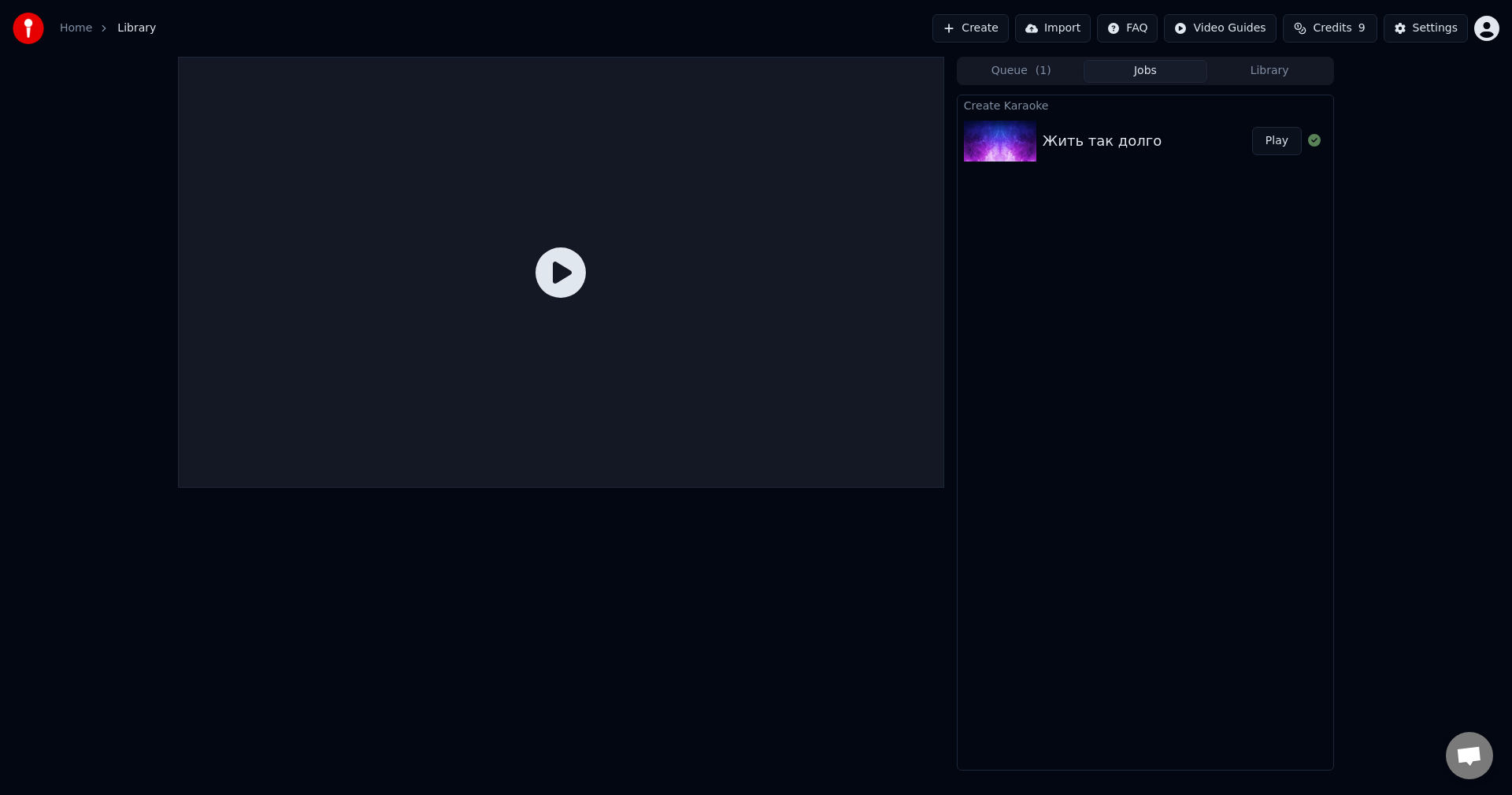
click at [85, 33] on link "Home" at bounding box center [76, 28] width 32 height 16
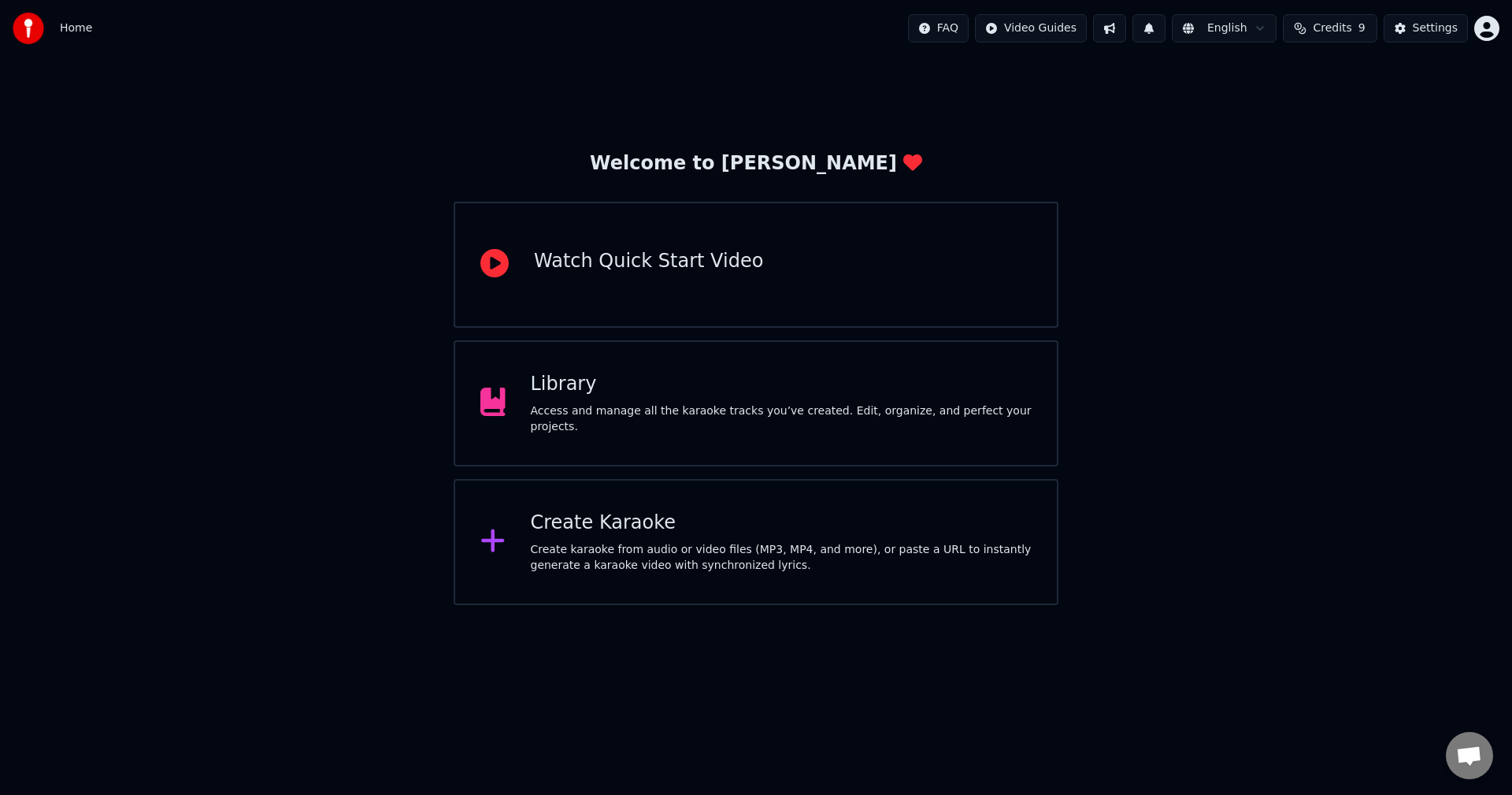
click at [867, 383] on div "Library" at bounding box center [782, 384] width 502 height 25
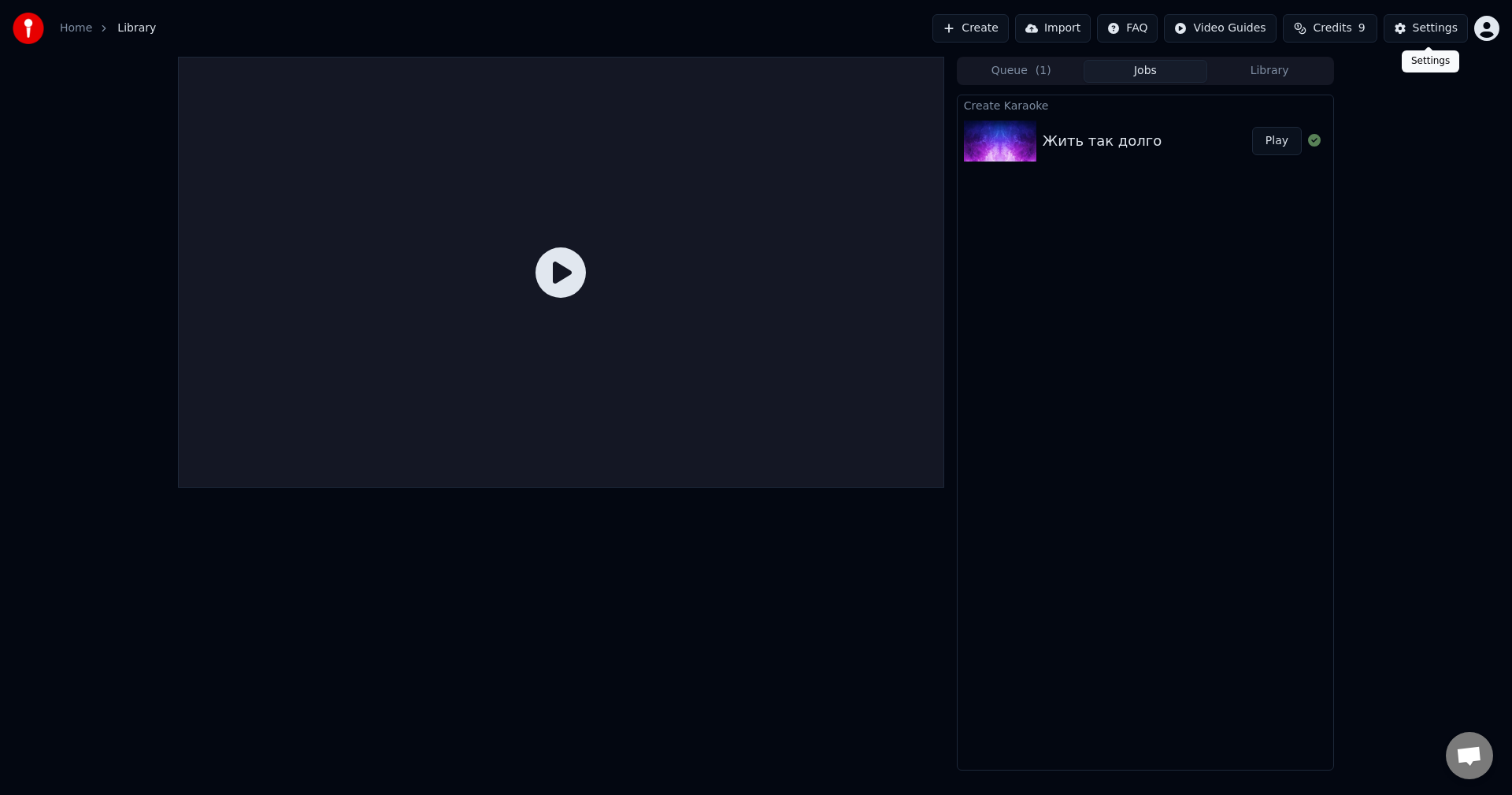
click at [1421, 28] on div "Settings" at bounding box center [1436, 28] width 45 height 16
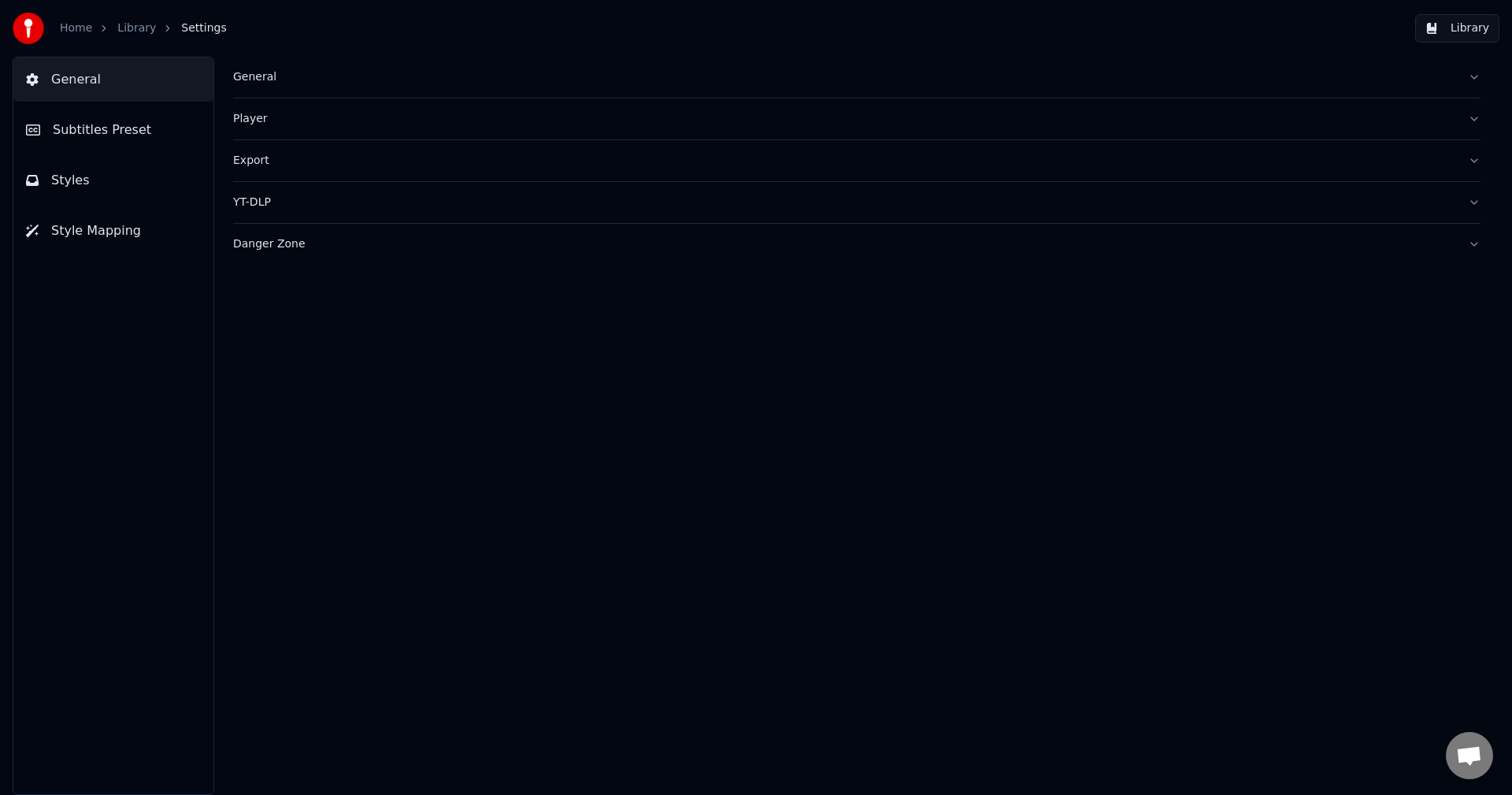
click at [124, 137] on span "Subtitles Preset" at bounding box center [102, 130] width 99 height 19
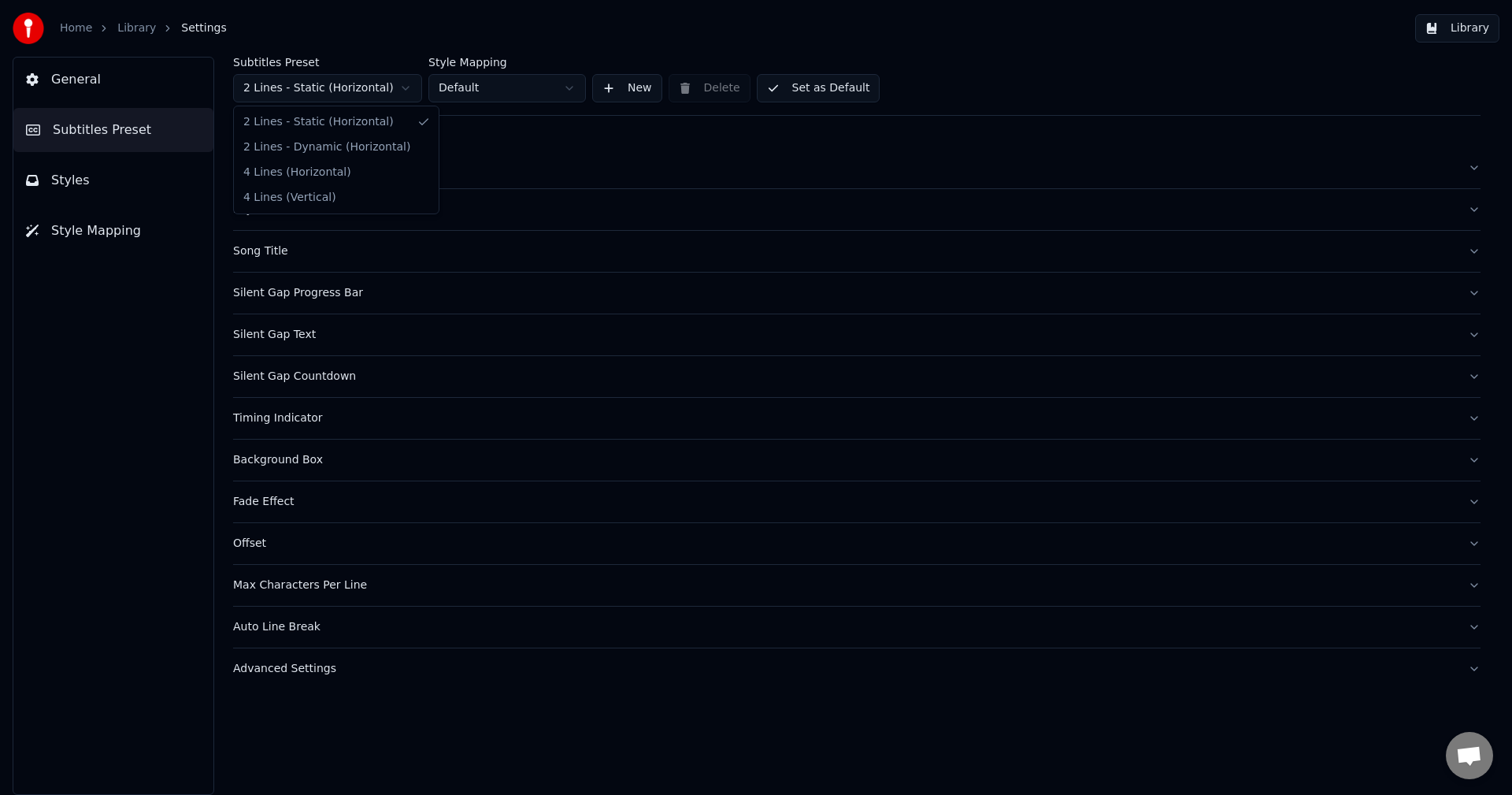
click at [350, 85] on html "Home Library Settings Library General Subtitles Preset Styles Style Mapping Sub…" at bounding box center [756, 397] width 1512 height 795
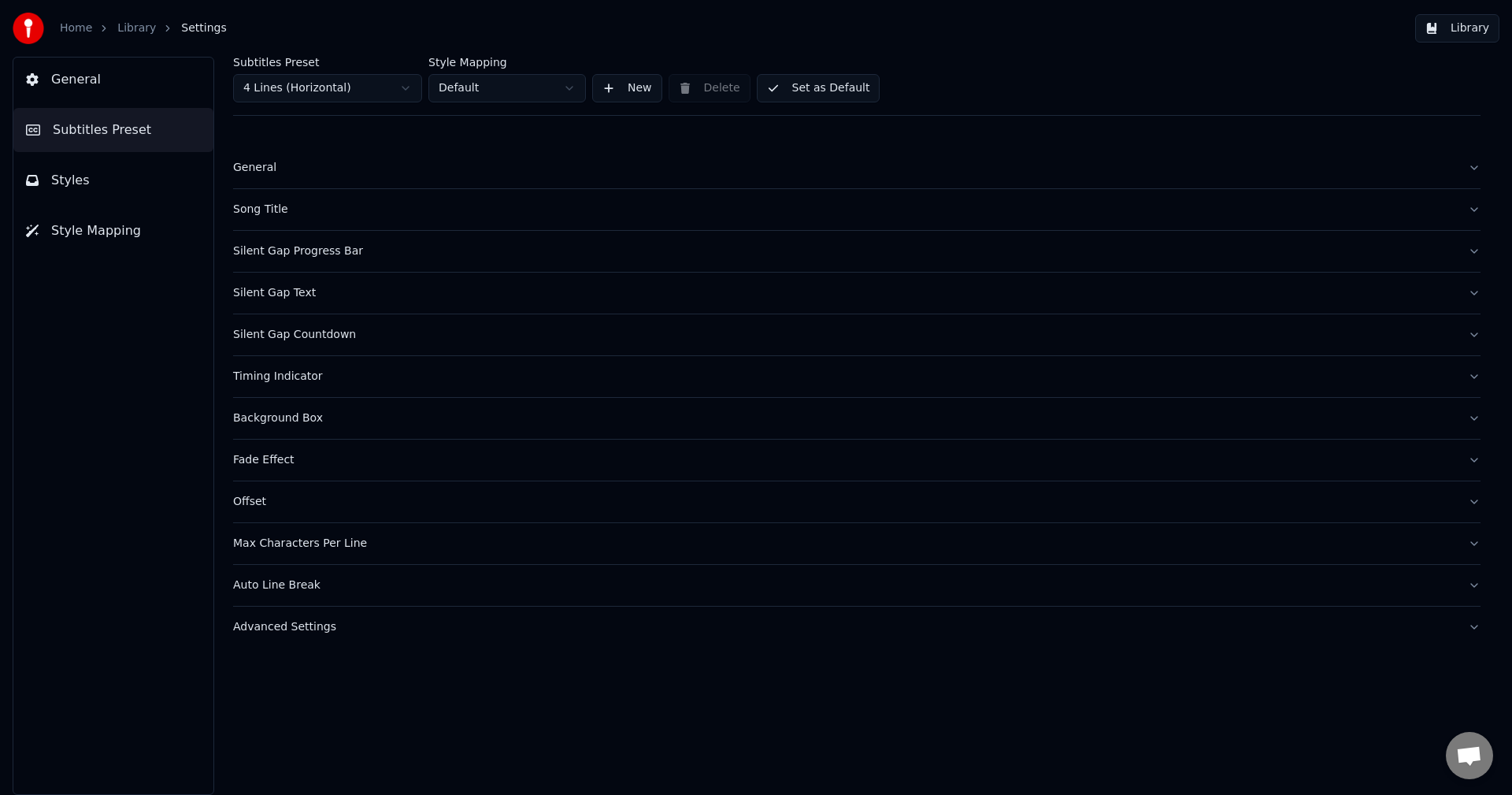
click at [512, 85] on html "Home Library Settings Library General Subtitles Preset Styles Style Mapping Sub…" at bounding box center [756, 397] width 1512 height 795
click at [512, 87] on html "Home Library Settings Library General Subtitles Preset Styles Style Mapping Sub…" at bounding box center [756, 397] width 1512 height 795
click at [512, 79] on html "Home Library Settings Library General Subtitles Preset Styles Style Mapping Sub…" at bounding box center [756, 397] width 1512 height 795
click at [262, 492] on button "Offset" at bounding box center [857, 502] width 1248 height 41
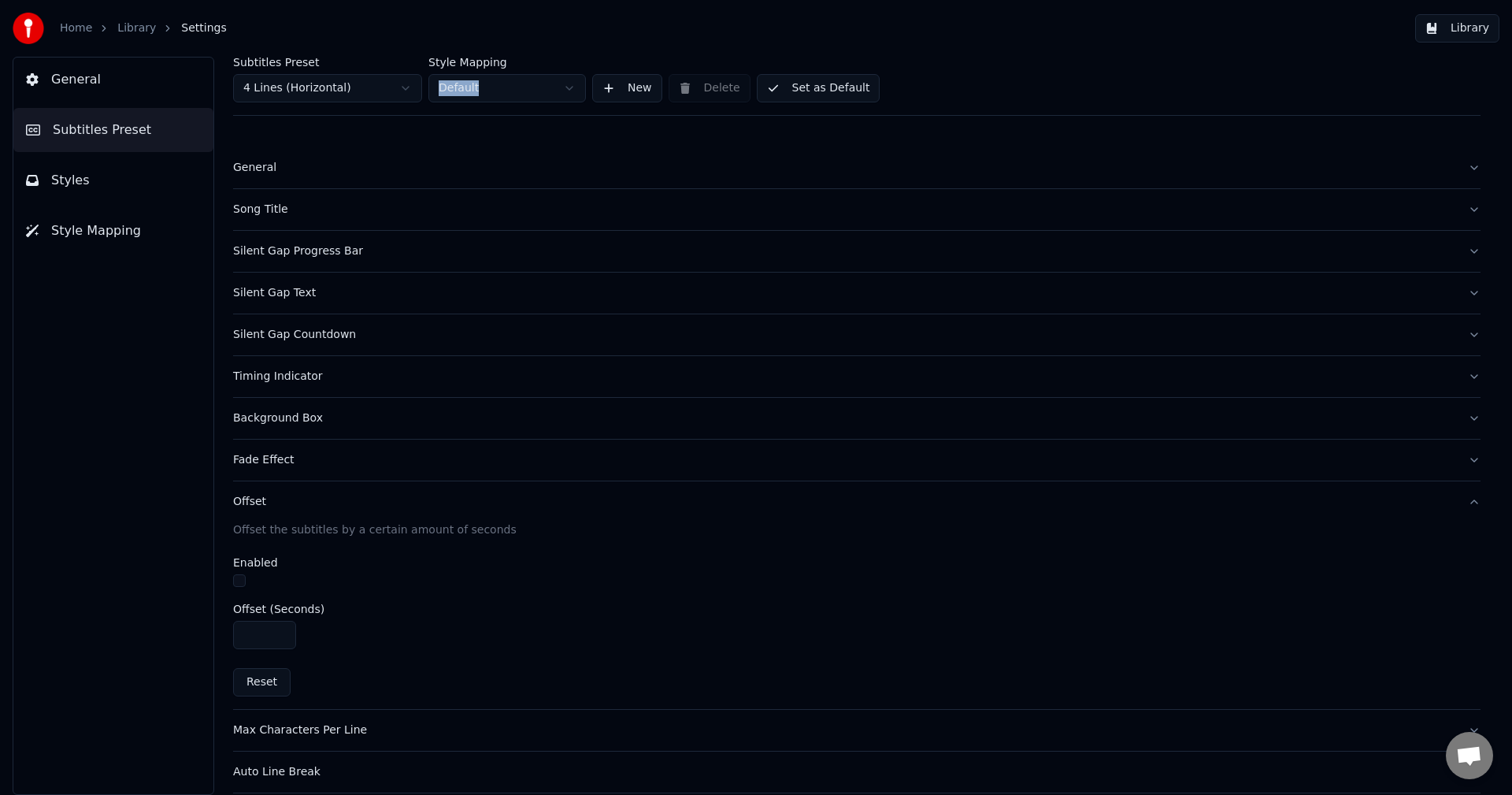
click at [262, 492] on button "Offset" at bounding box center [857, 502] width 1248 height 41
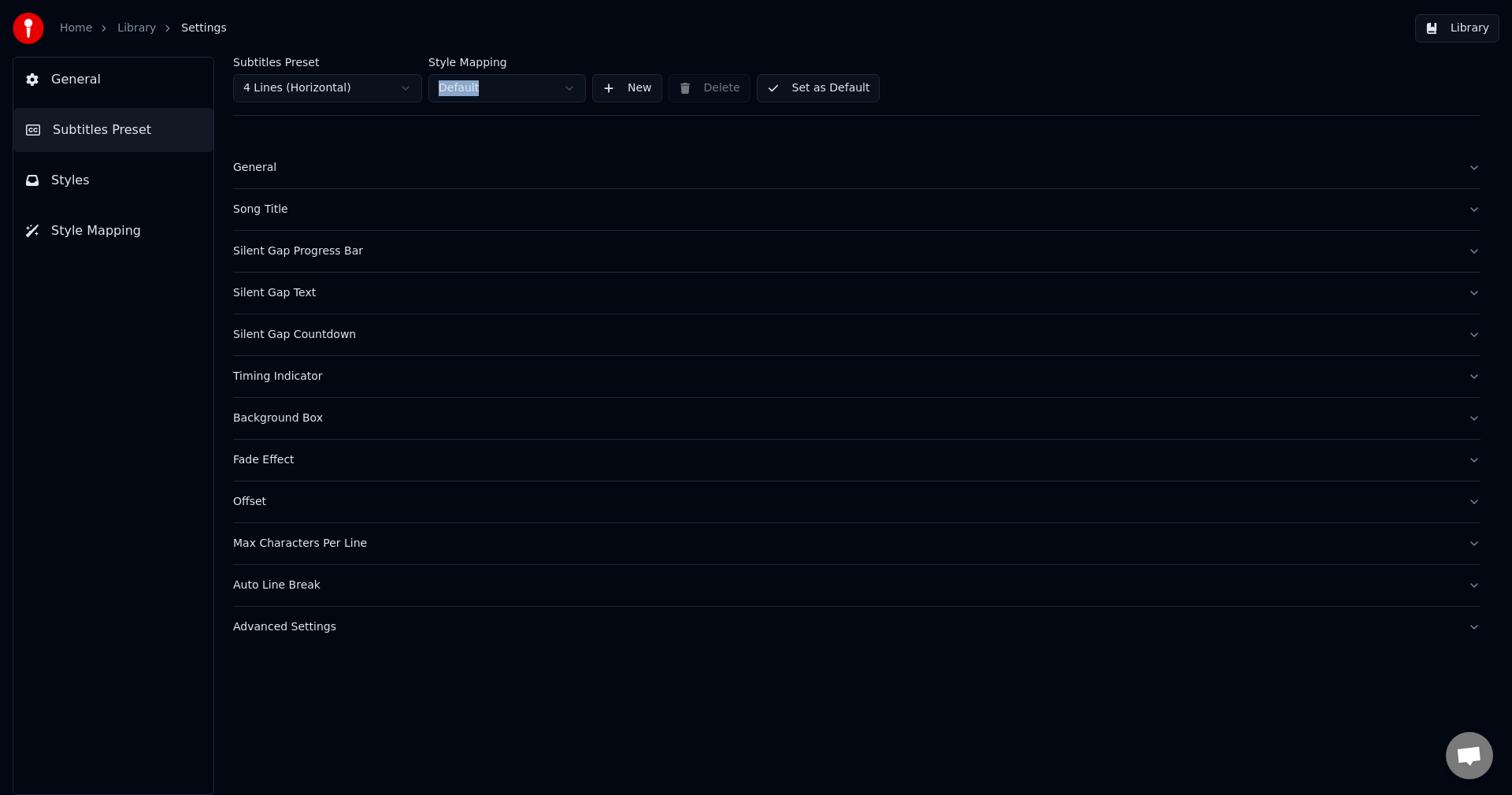
click at [276, 202] on div "Song Title" at bounding box center [844, 209] width 1222 height 16
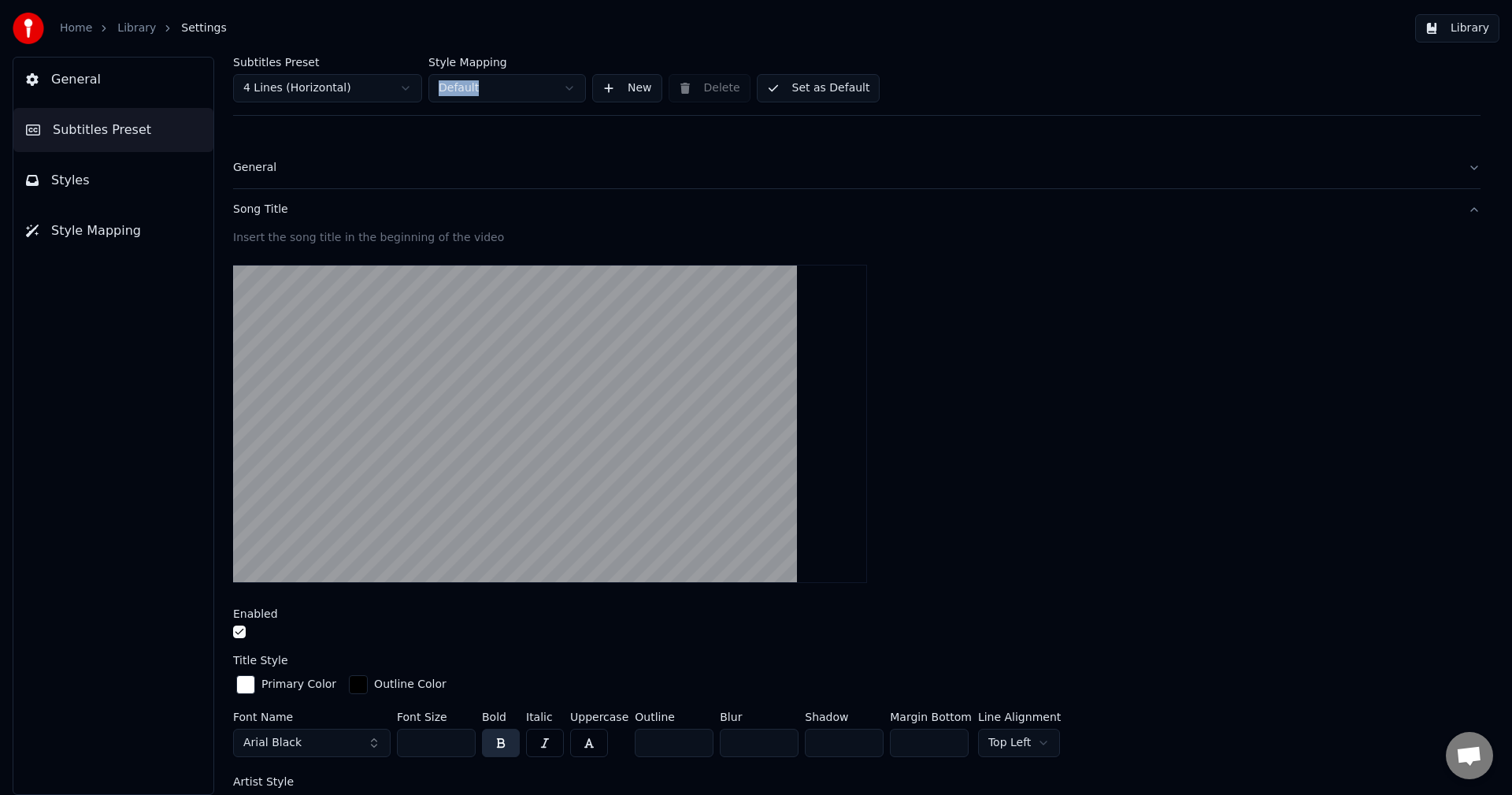
scroll to position [315, 0]
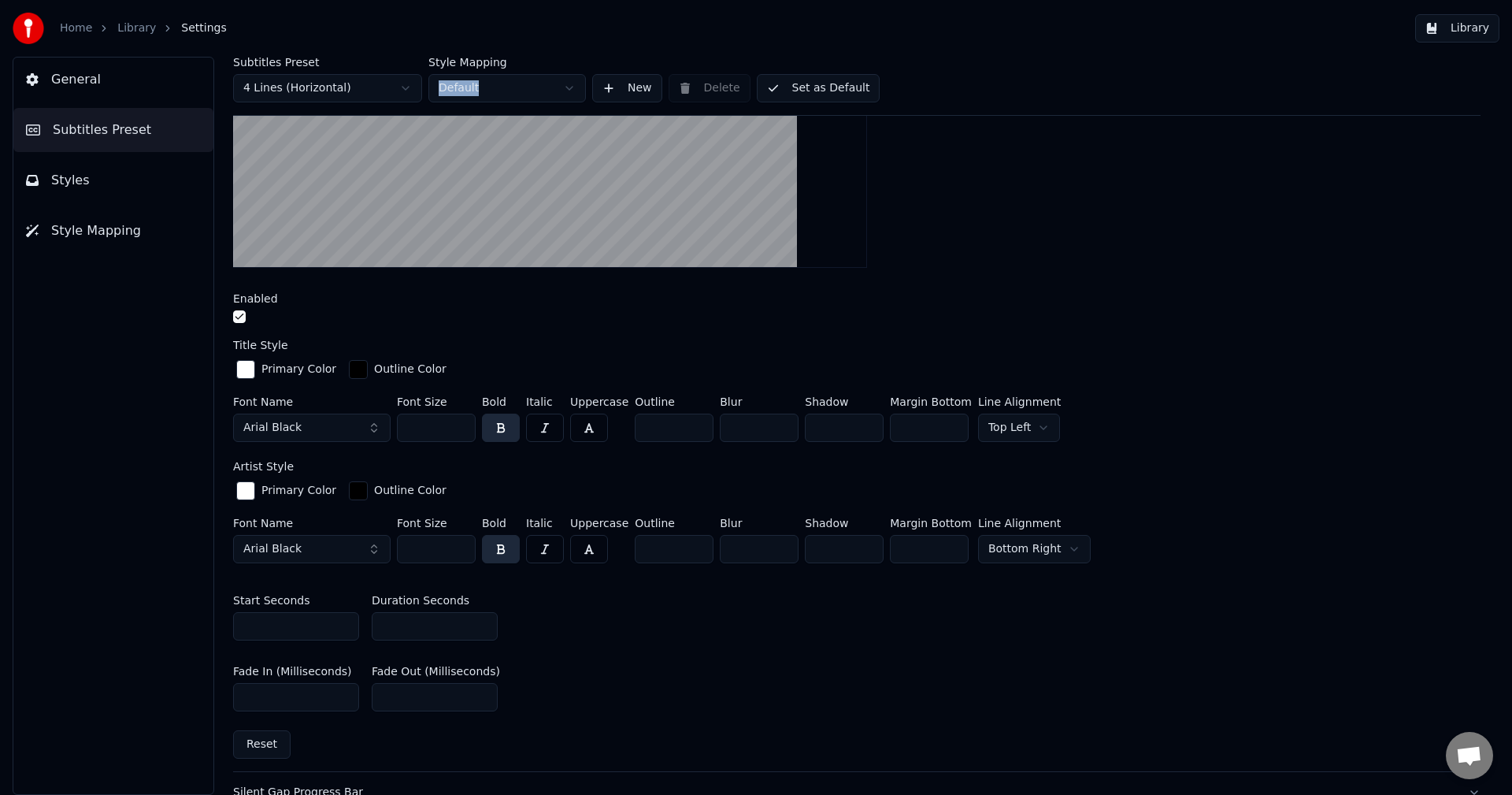
click at [262, 747] on button "Reset" at bounding box center [261, 745] width 57 height 28
type input "***"
type input "*"
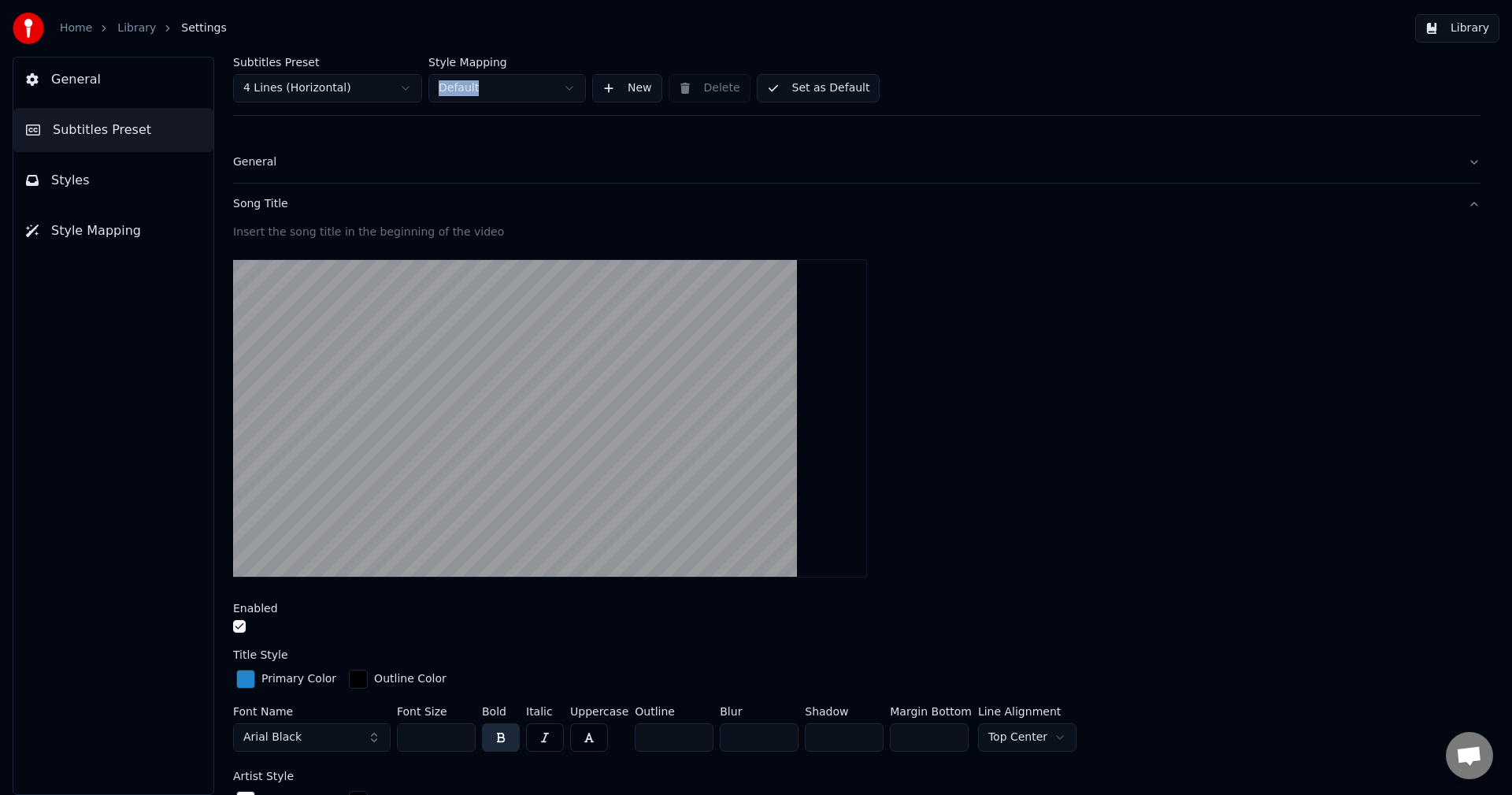
scroll to position [0, 0]
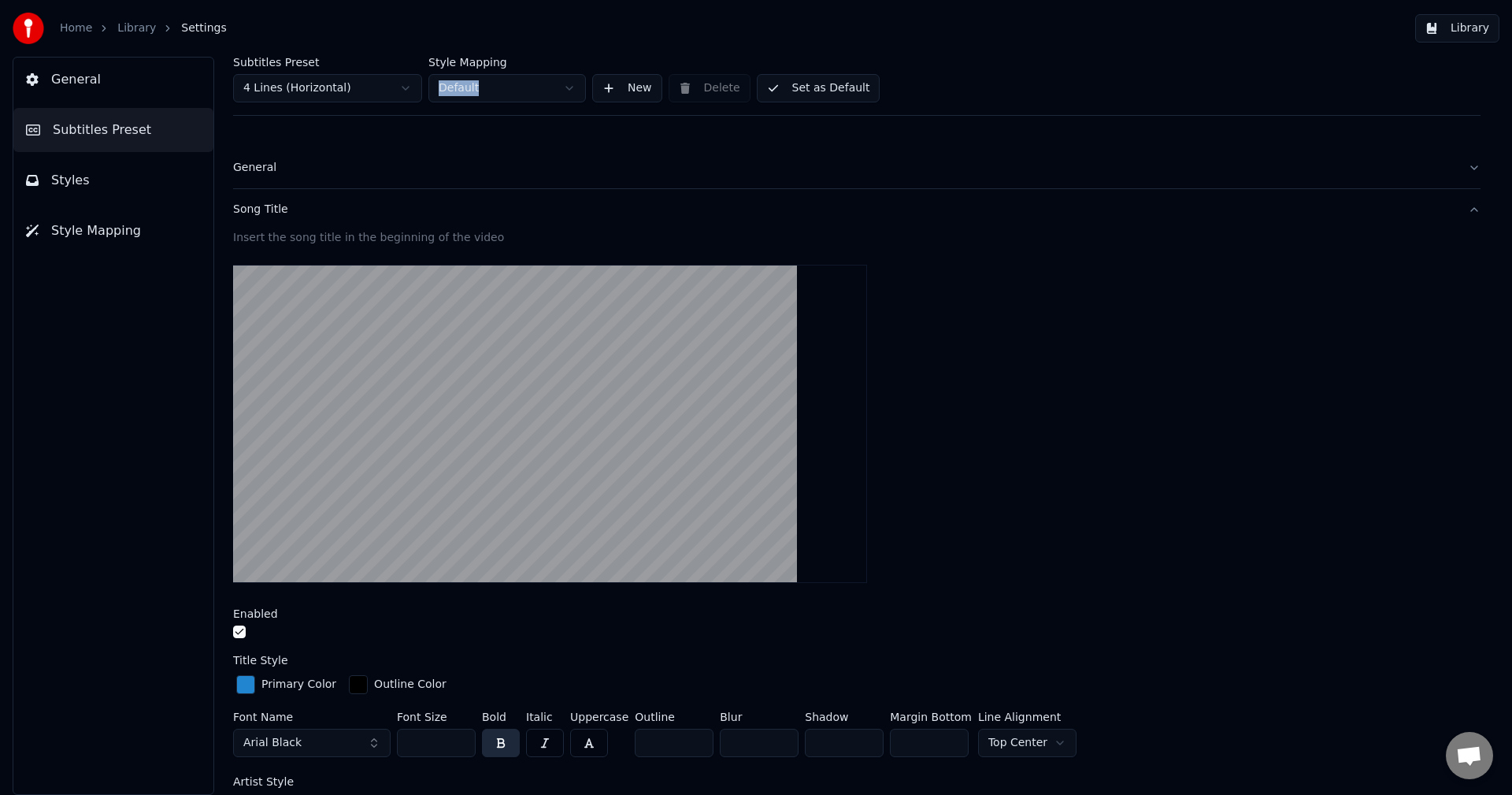
click at [260, 215] on div "Song Title" at bounding box center [844, 209] width 1222 height 16
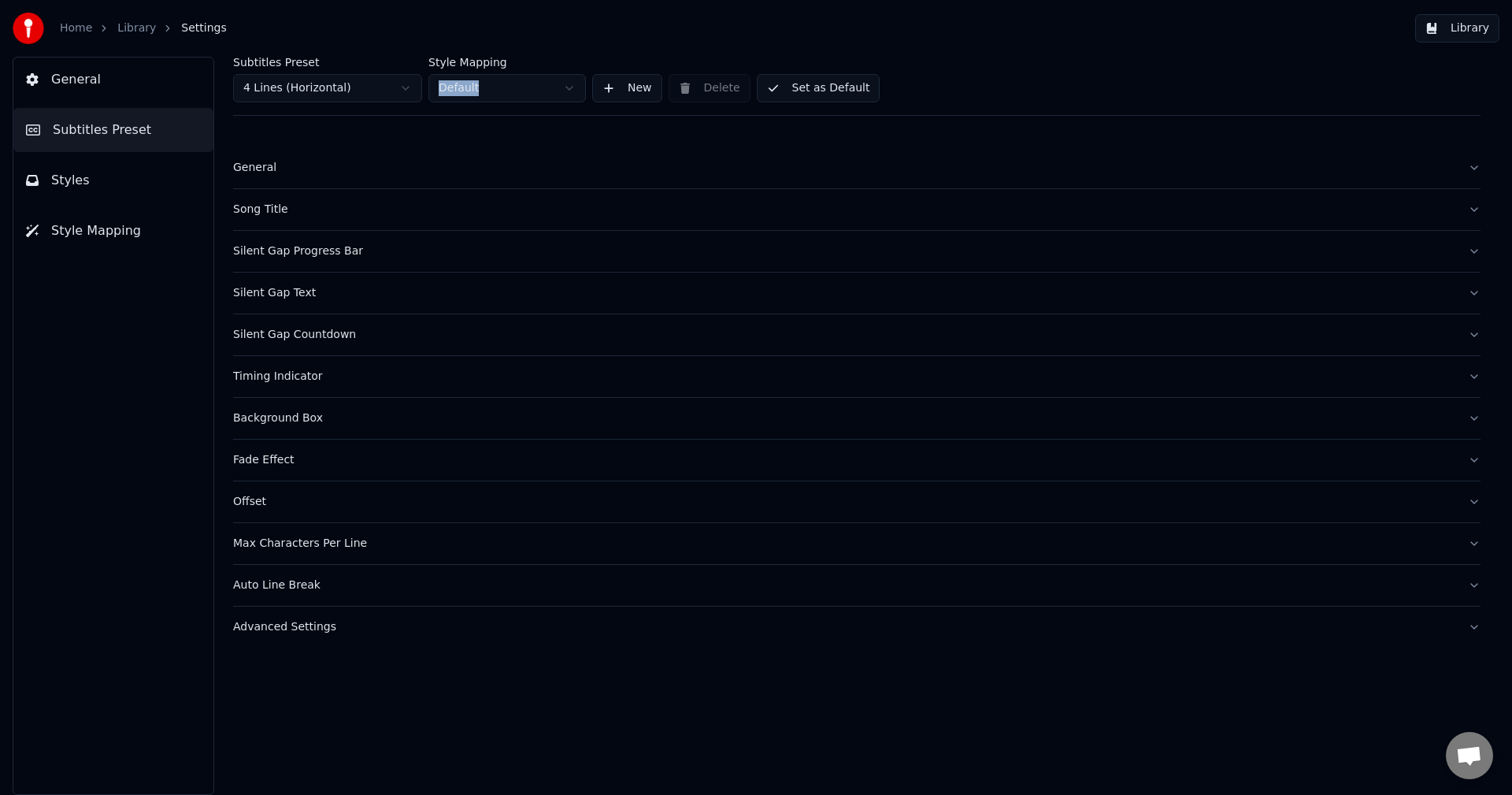
click at [269, 174] on div "General" at bounding box center [844, 167] width 1222 height 16
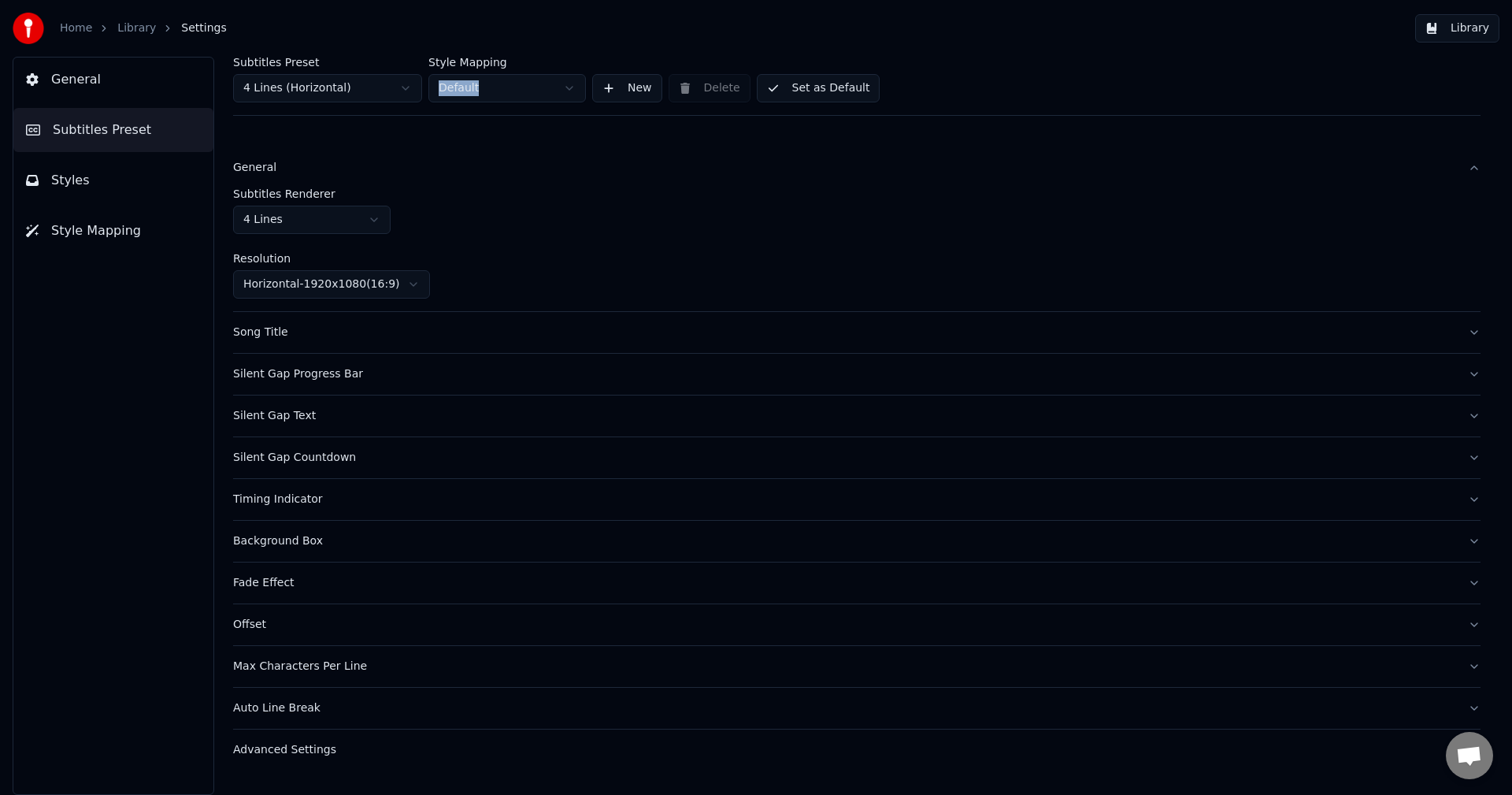
click at [269, 174] on div "General" at bounding box center [844, 167] width 1222 height 16
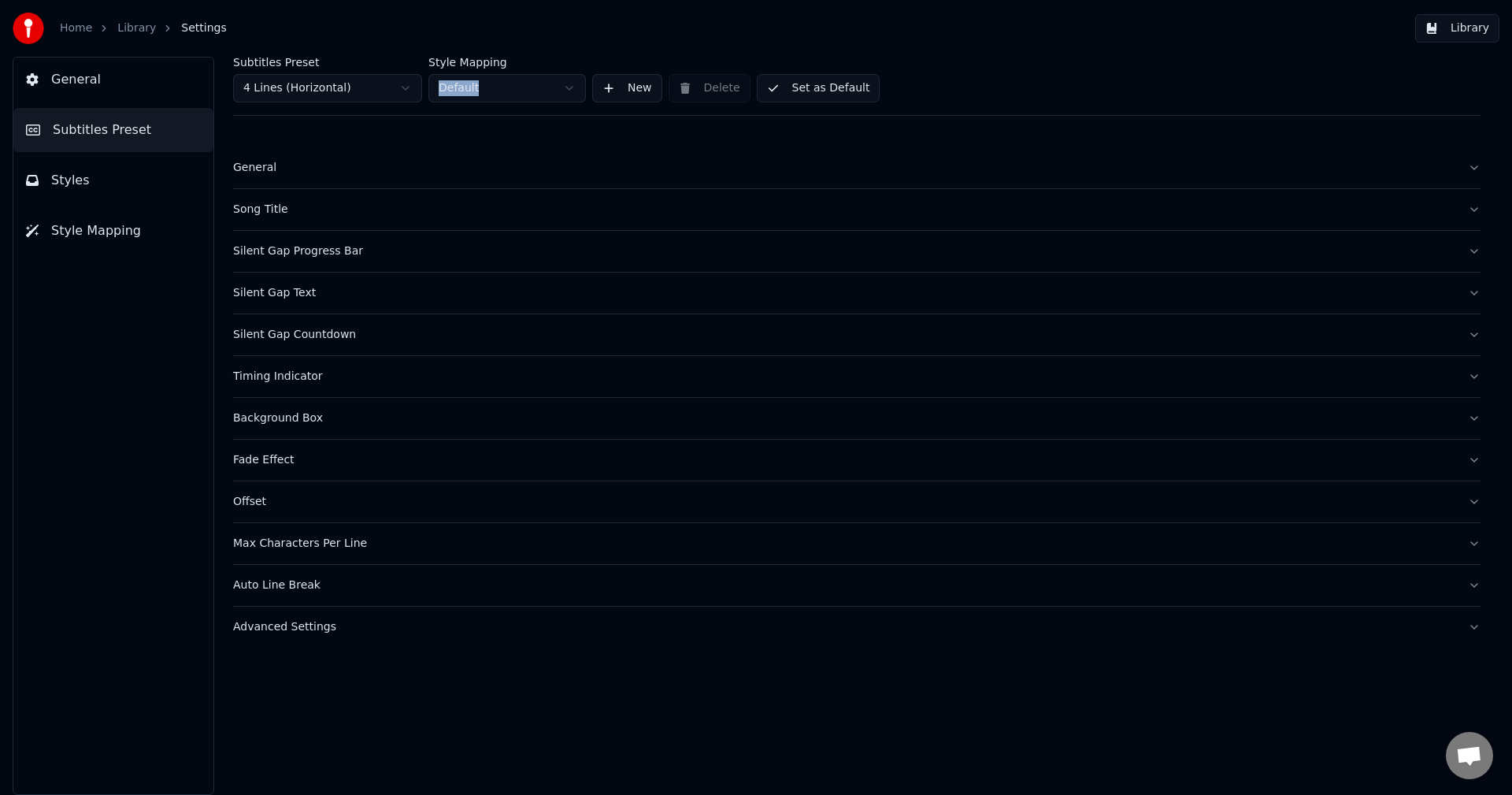
click at [264, 250] on div "Silent Gap Progress Bar" at bounding box center [844, 251] width 1222 height 16
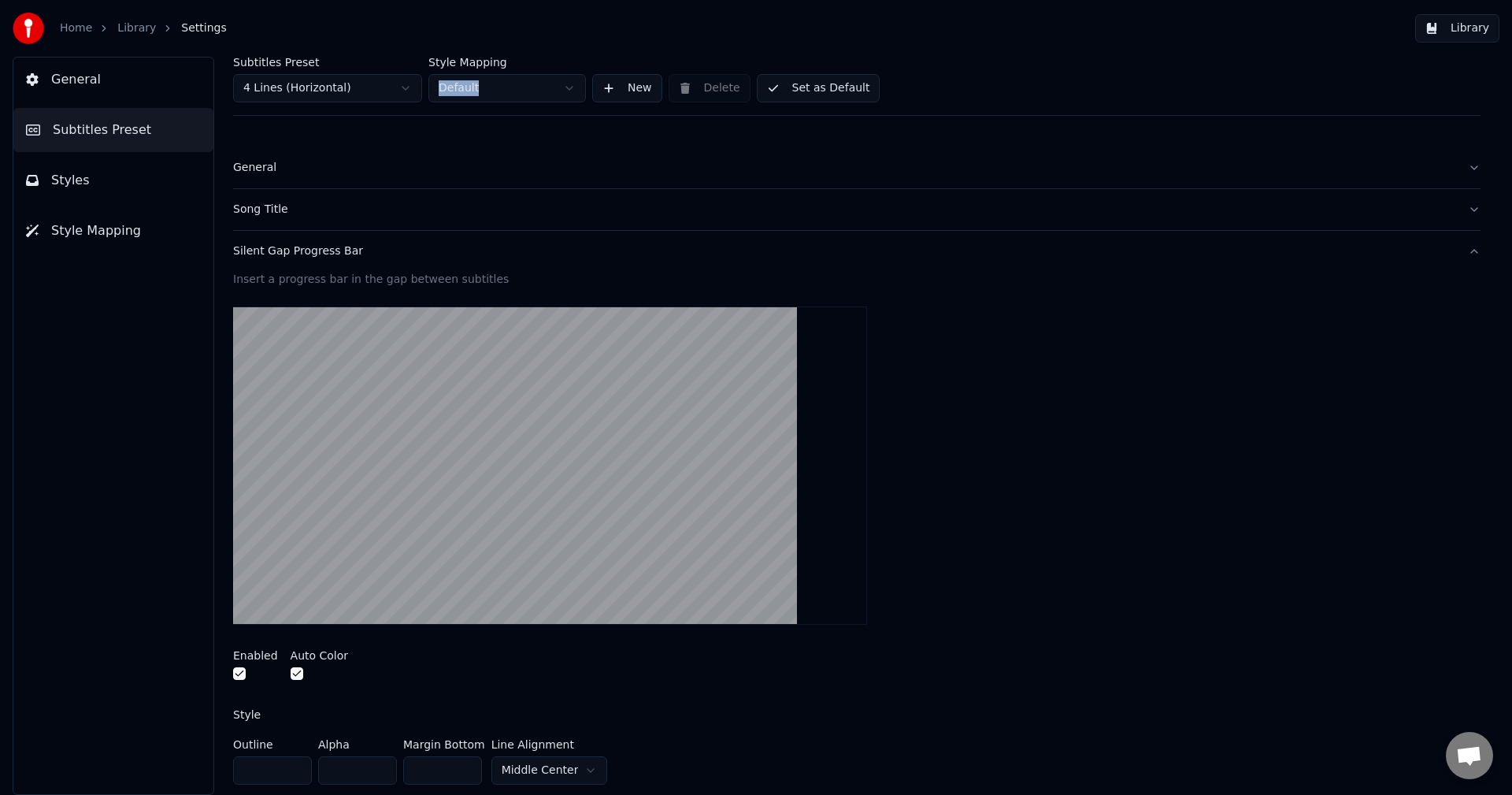
click at [293, 245] on div "Silent Gap Progress Bar" at bounding box center [844, 251] width 1222 height 16
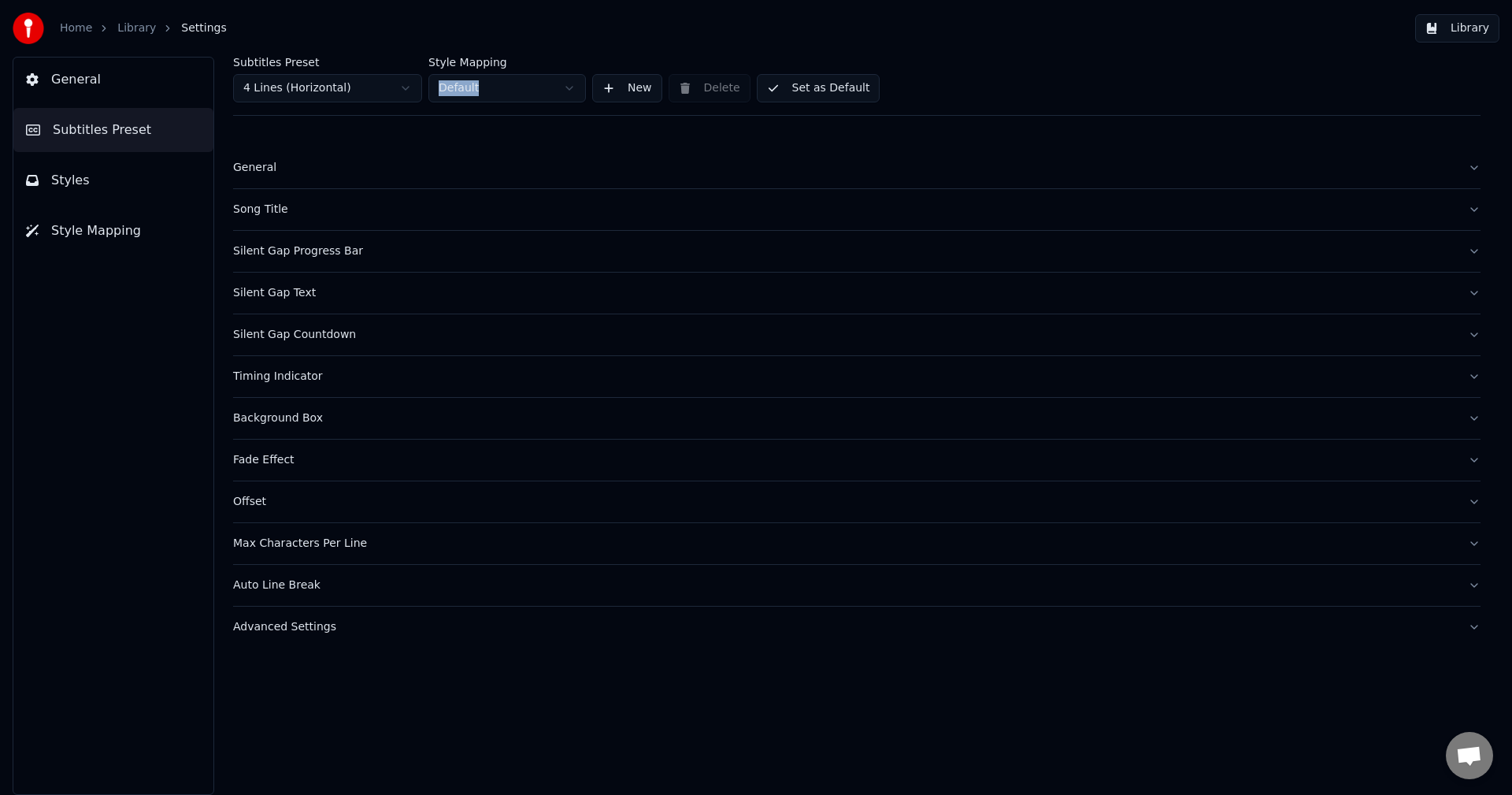
click at [300, 300] on div "Silent Gap Text" at bounding box center [844, 293] width 1222 height 16
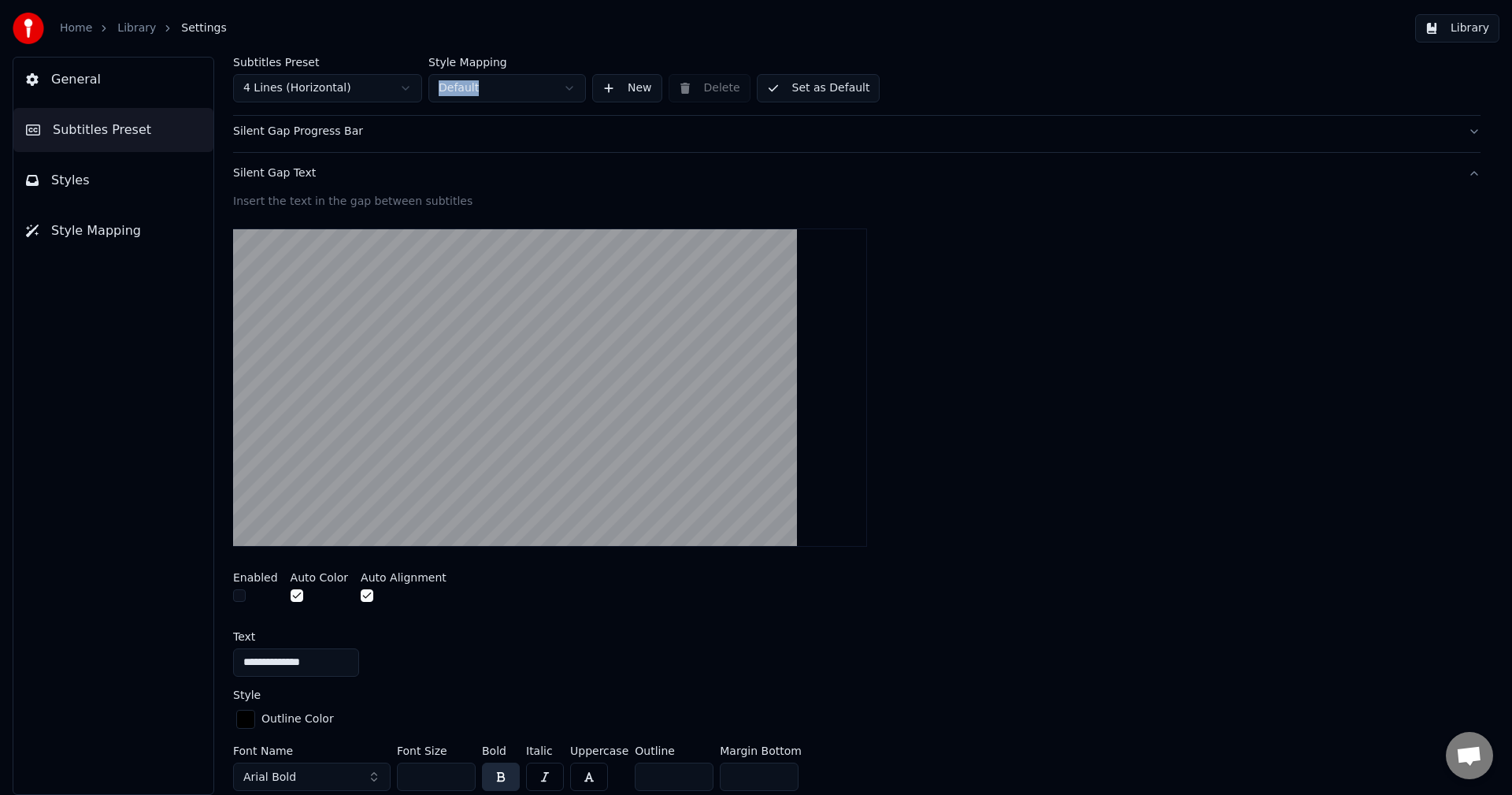
scroll to position [158, 0]
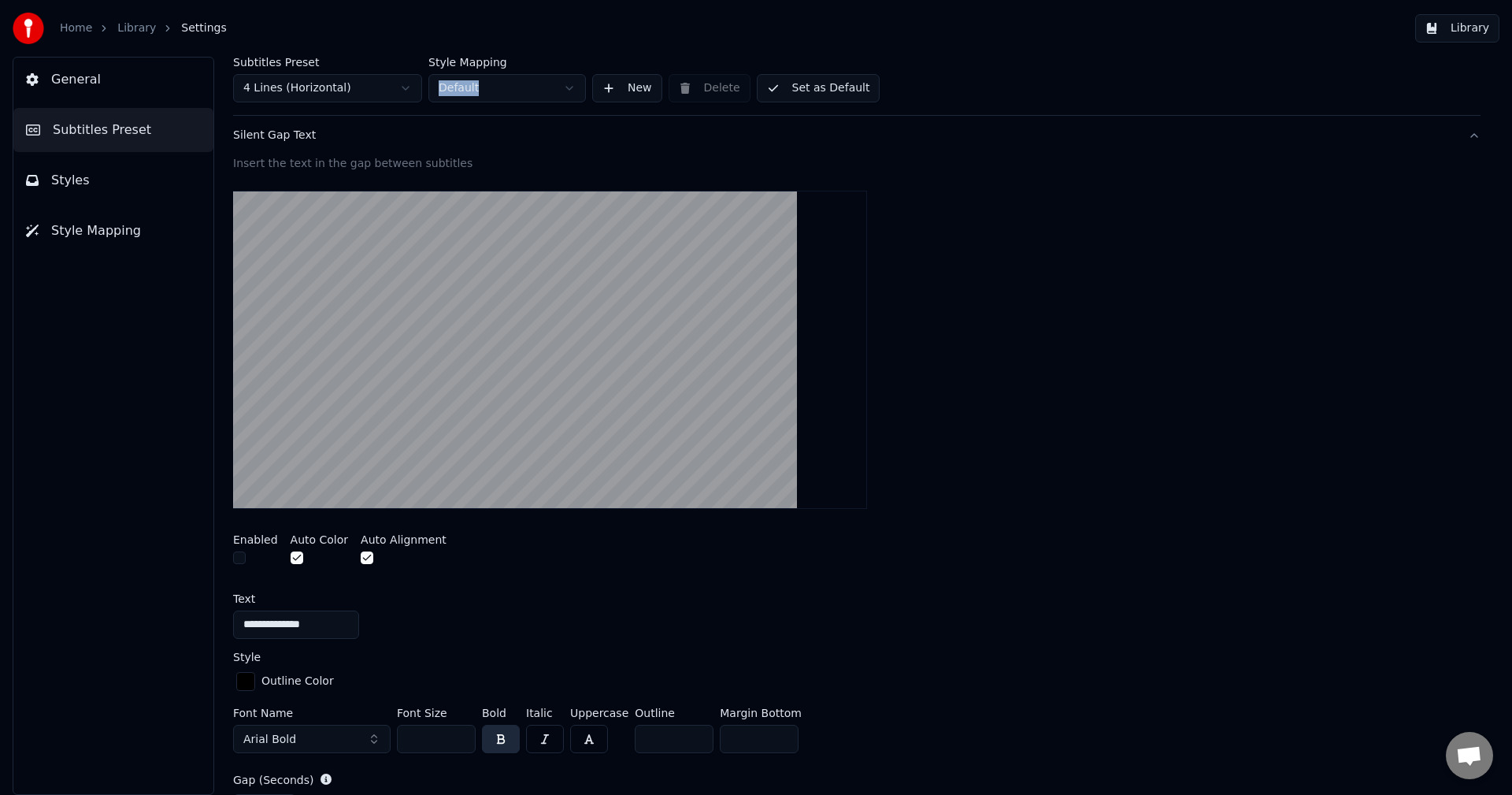
click at [241, 560] on button "button" at bounding box center [239, 557] width 12 height 12
click at [241, 555] on button "button" at bounding box center [239, 557] width 12 height 12
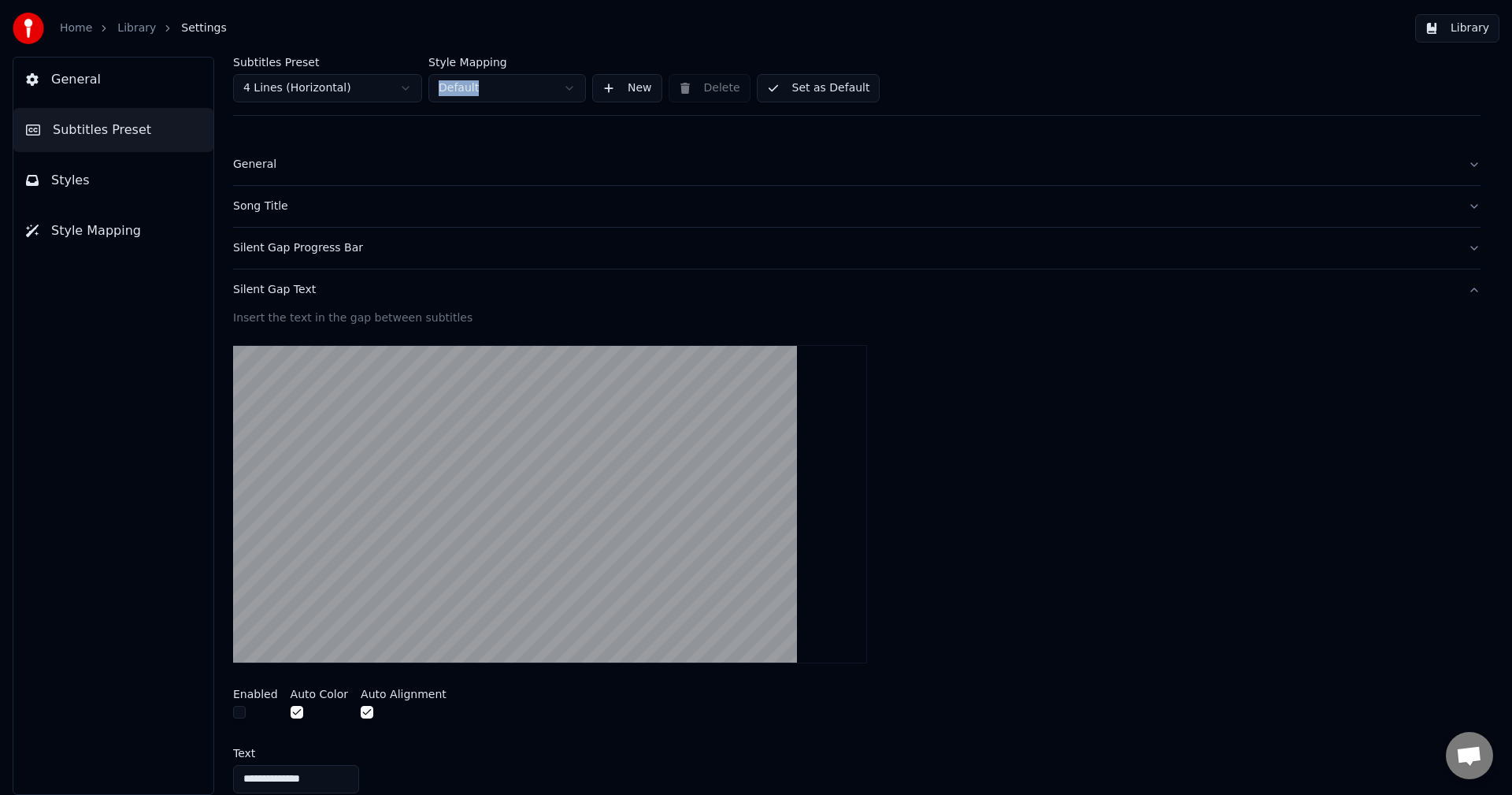
scroll to position [0, 0]
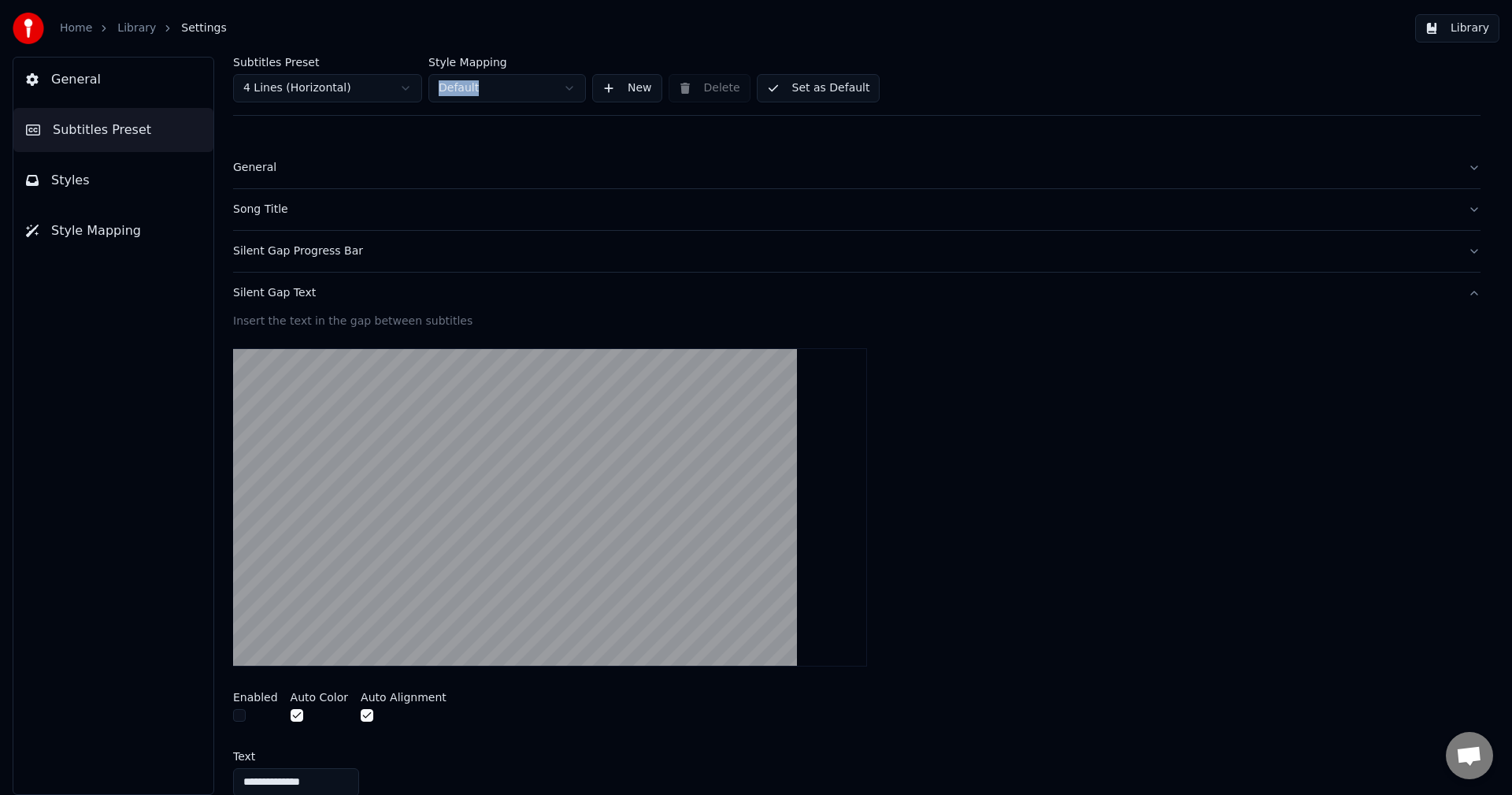
click at [279, 294] on div "Silent Gap Text" at bounding box center [844, 293] width 1222 height 16
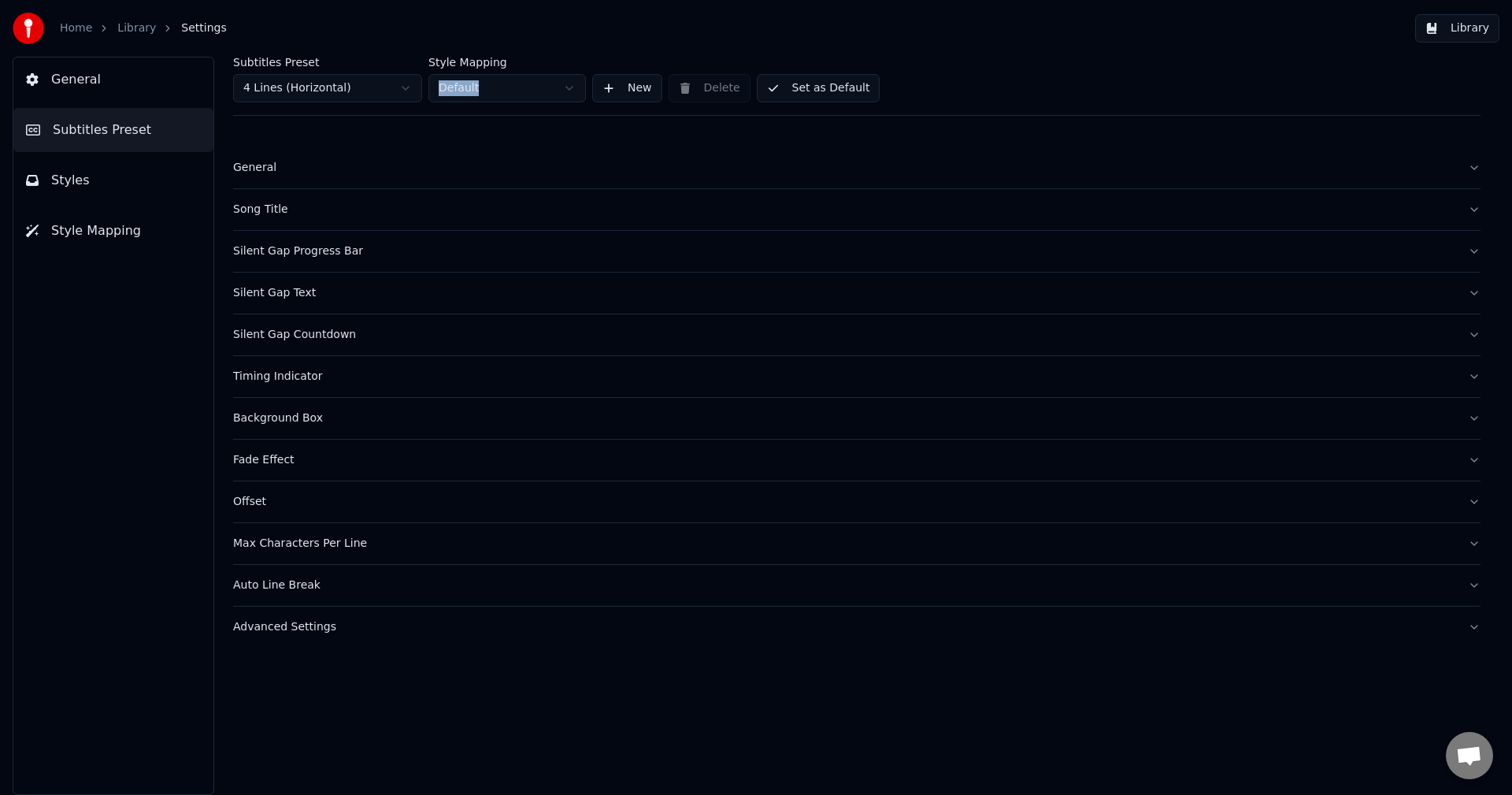
click at [296, 345] on button "Silent Gap Countdown" at bounding box center [857, 335] width 1248 height 41
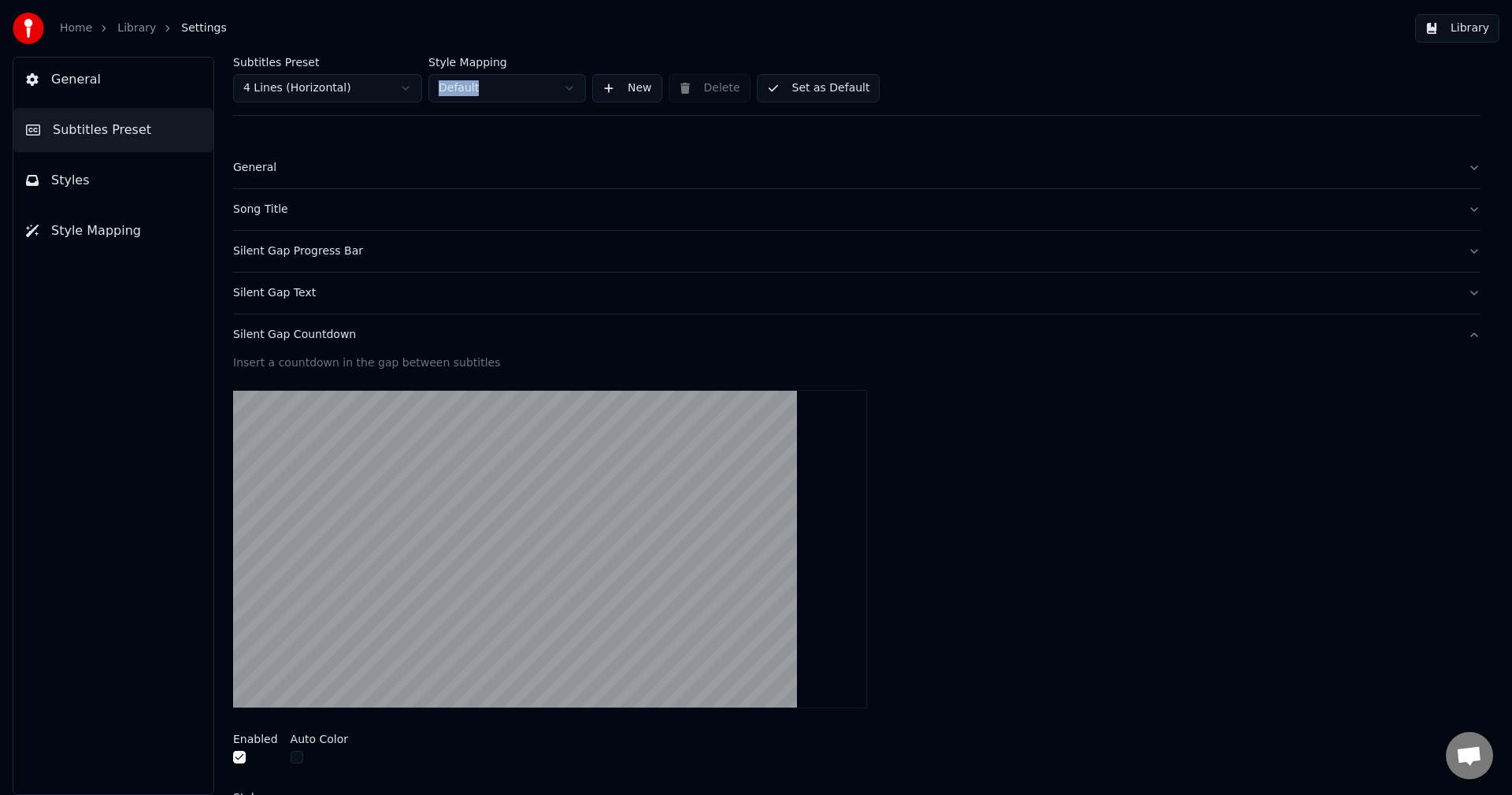
click at [302, 342] on button "Silent Gap Countdown" at bounding box center [857, 335] width 1248 height 41
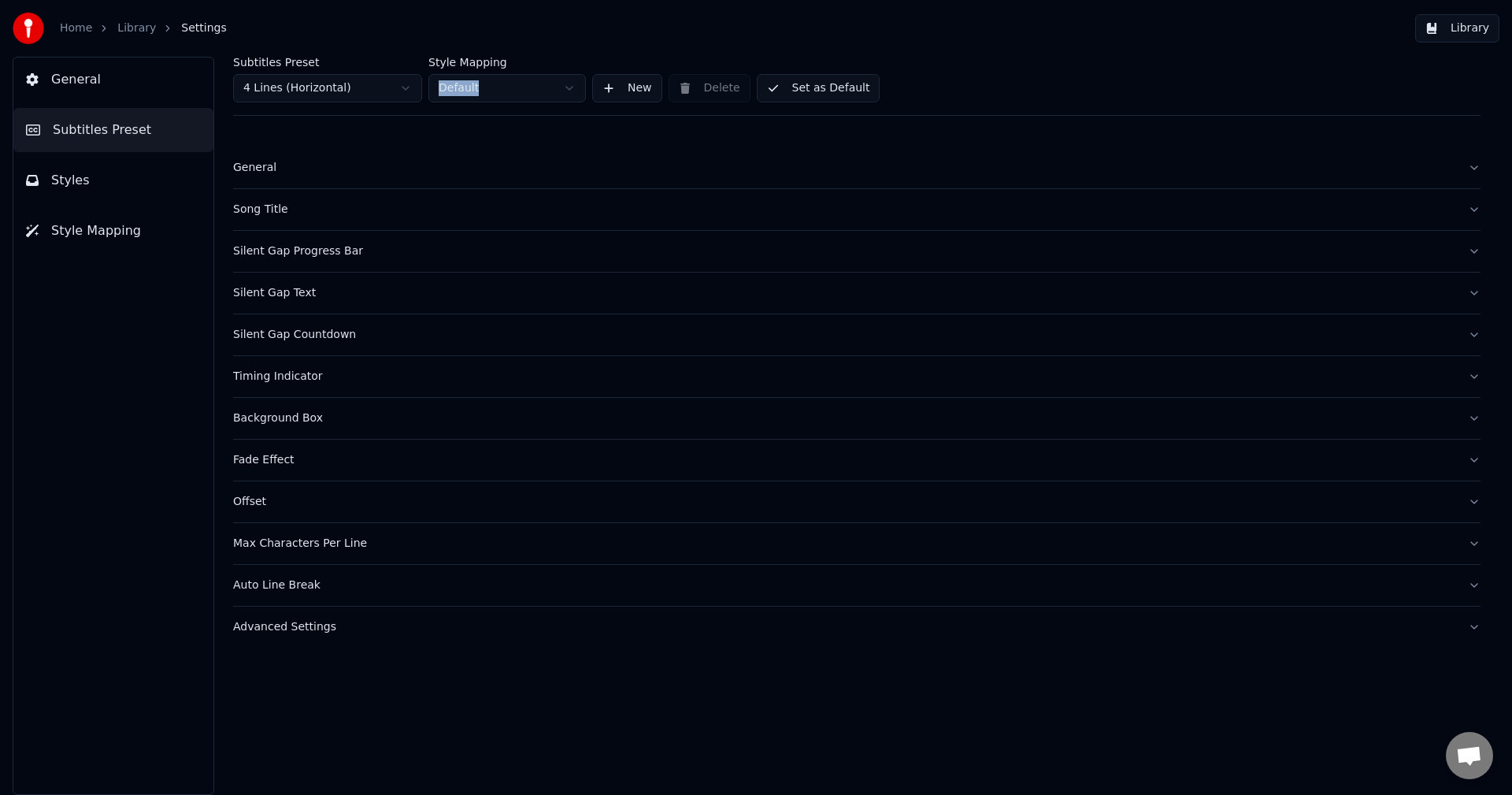
click at [310, 379] on div "Timing Indicator" at bounding box center [844, 376] width 1222 height 16
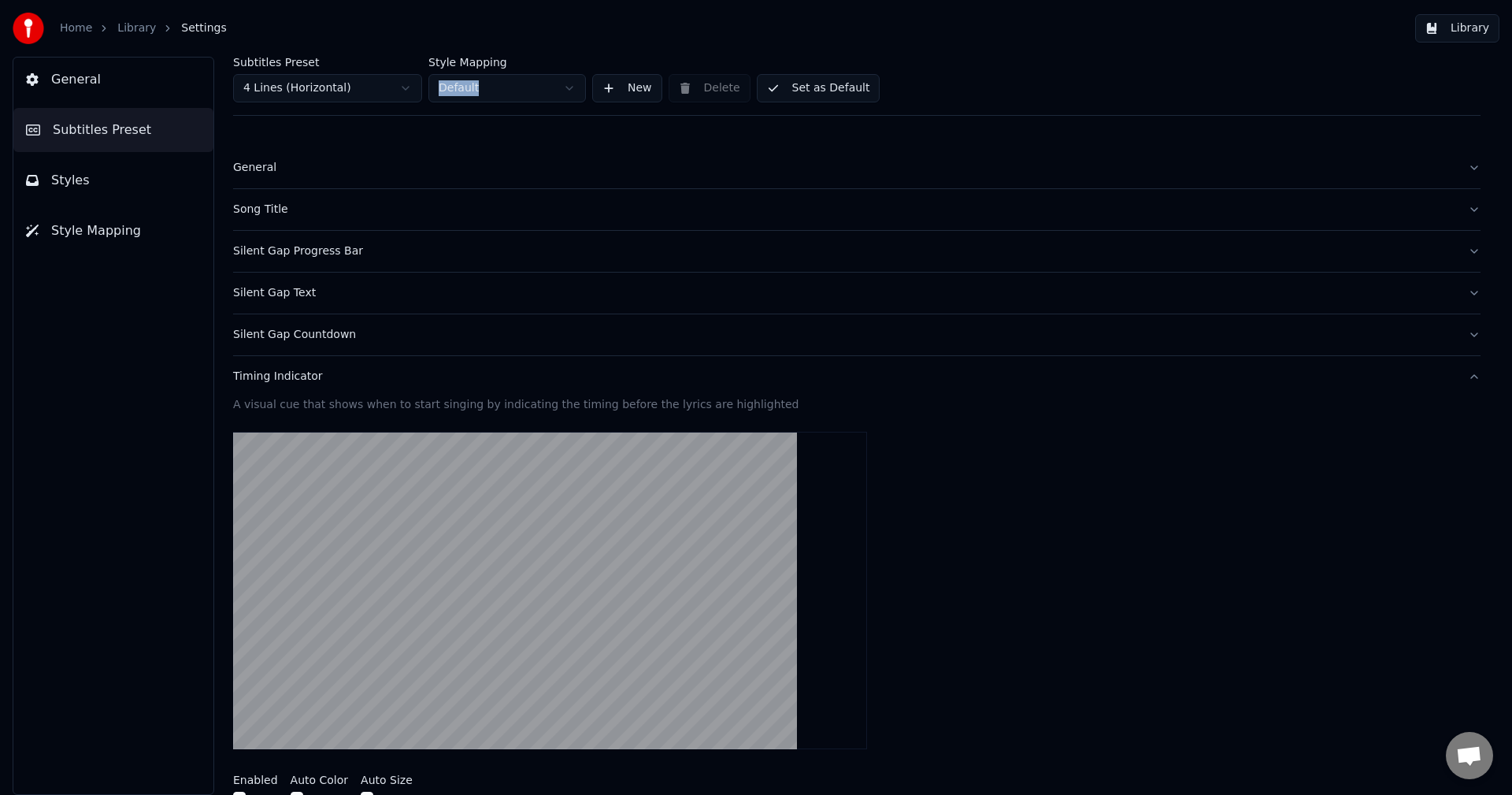
click at [310, 379] on div "Timing Indicator" at bounding box center [844, 376] width 1222 height 16
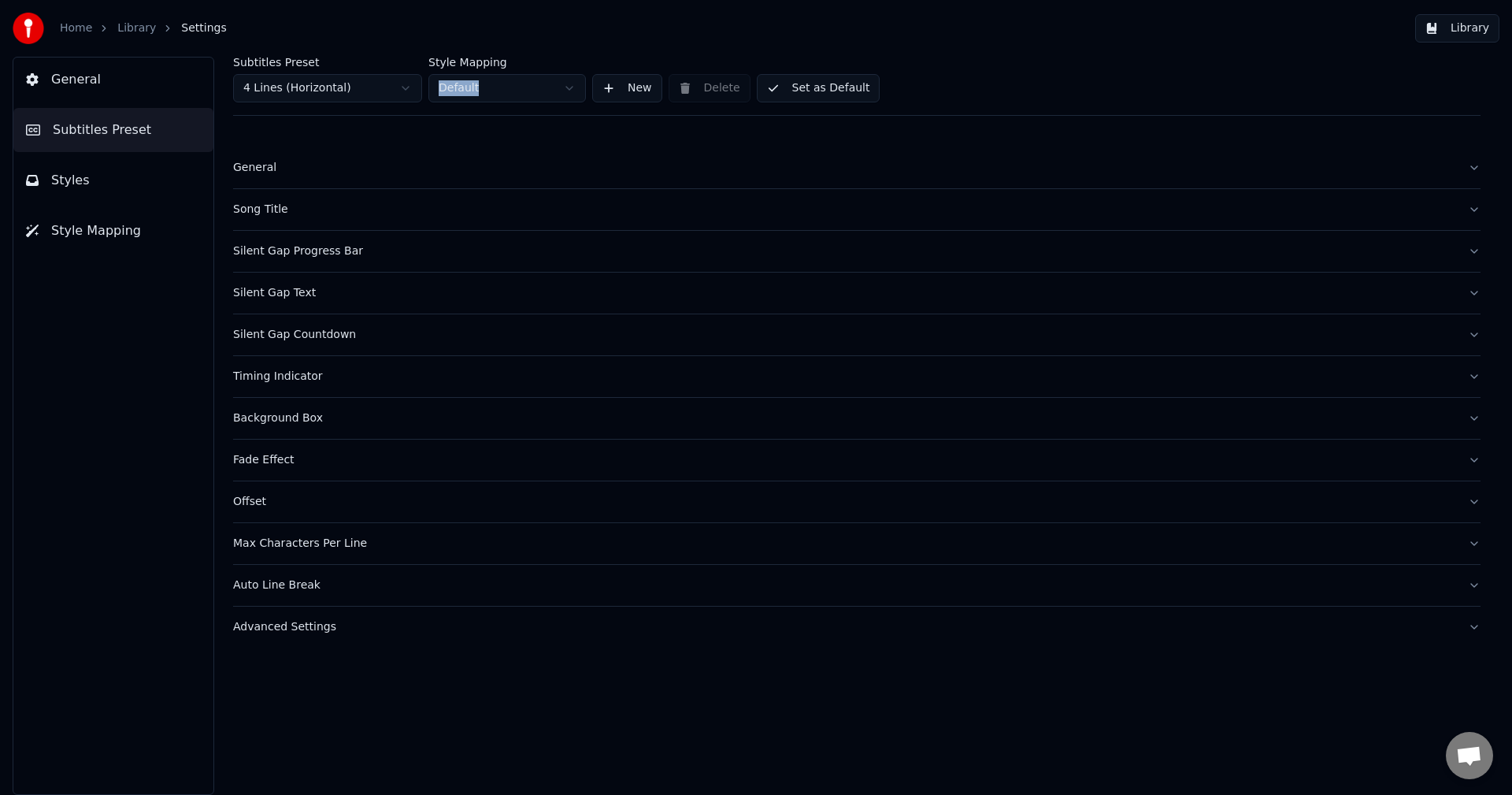
click at [308, 378] on div "Timing Indicator" at bounding box center [844, 376] width 1222 height 16
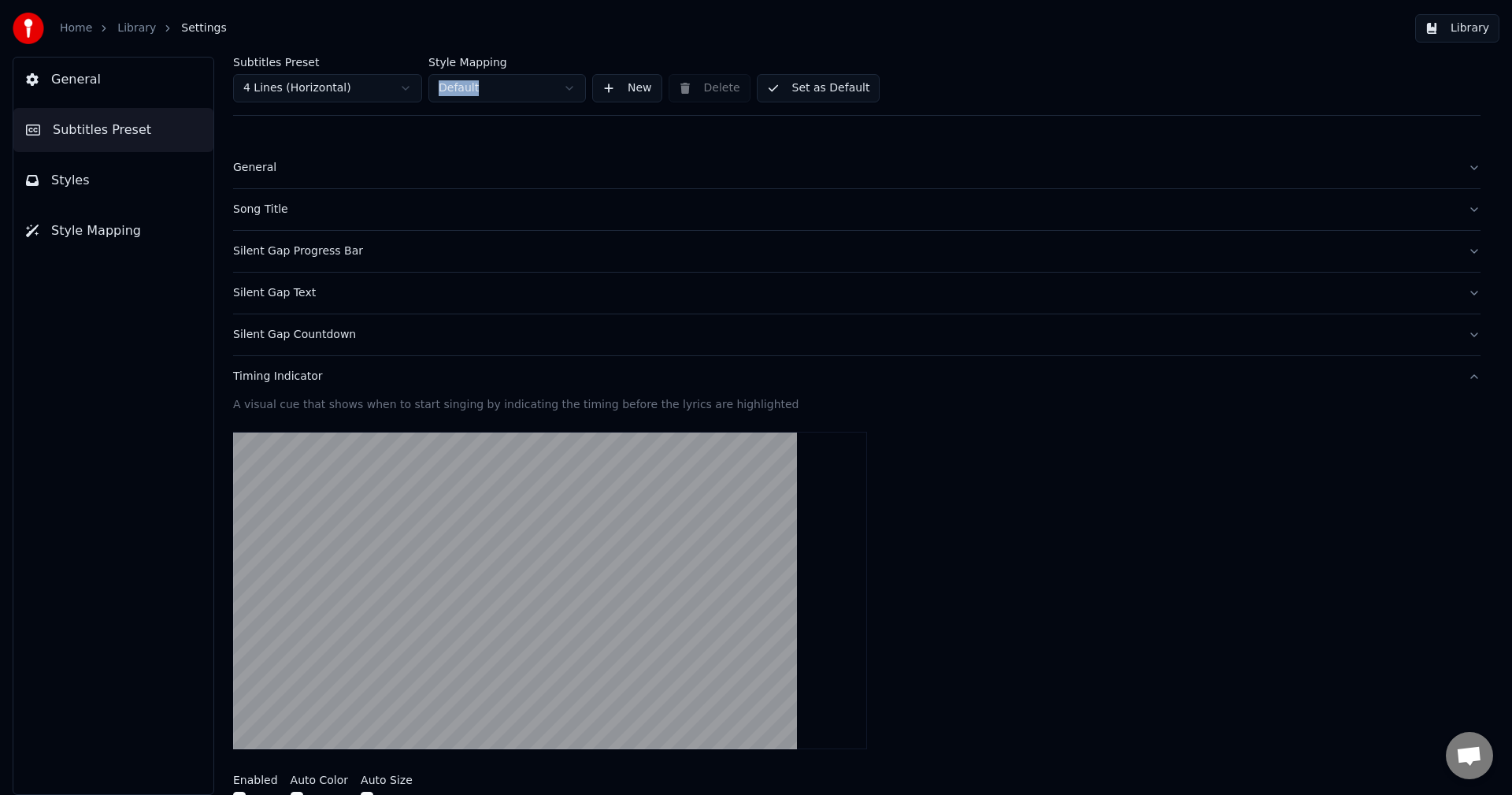
click at [295, 381] on div "Timing Indicator" at bounding box center [844, 376] width 1222 height 16
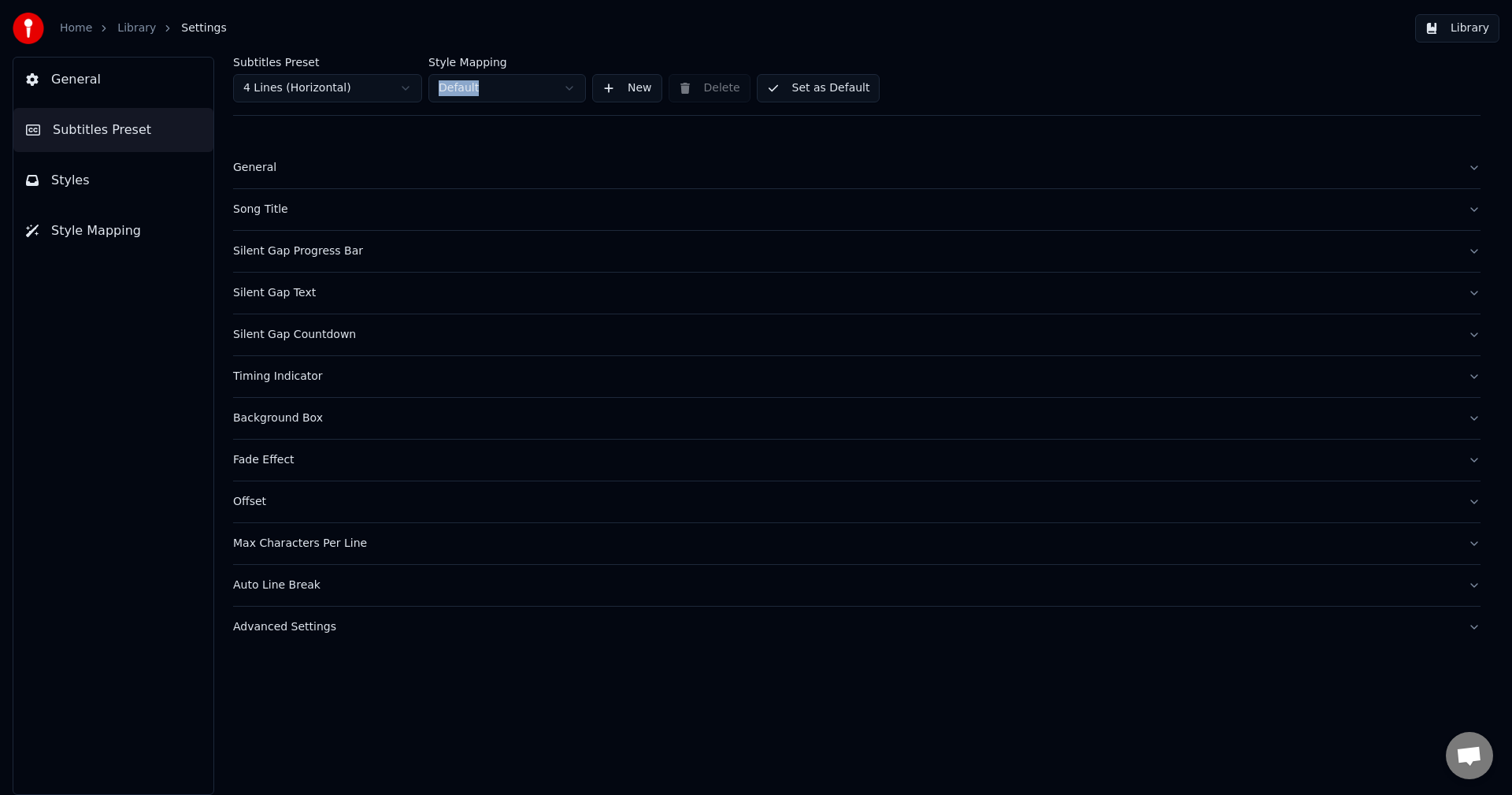
click at [298, 381] on div "Timing Indicator" at bounding box center [844, 376] width 1222 height 16
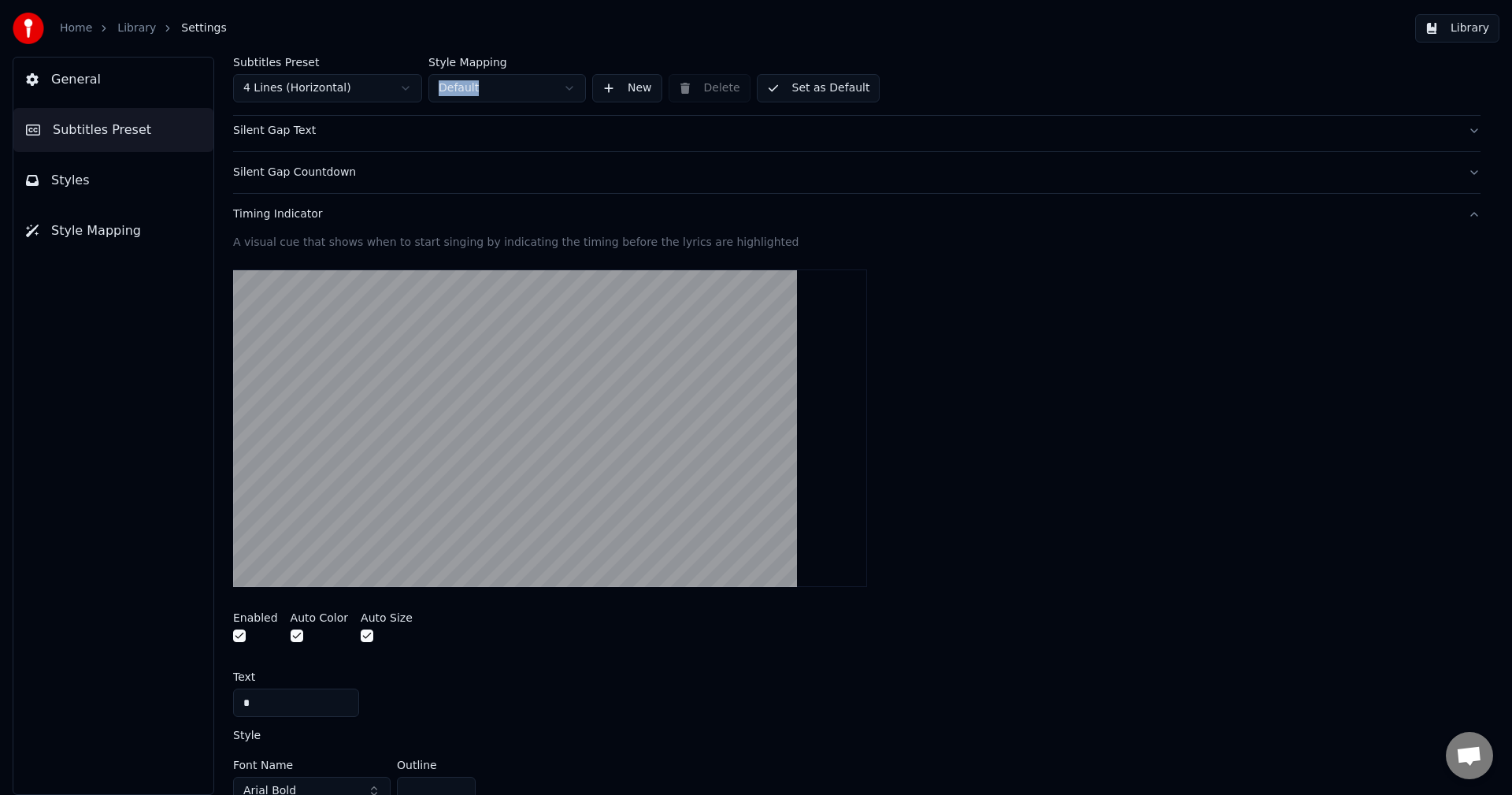
scroll to position [473, 0]
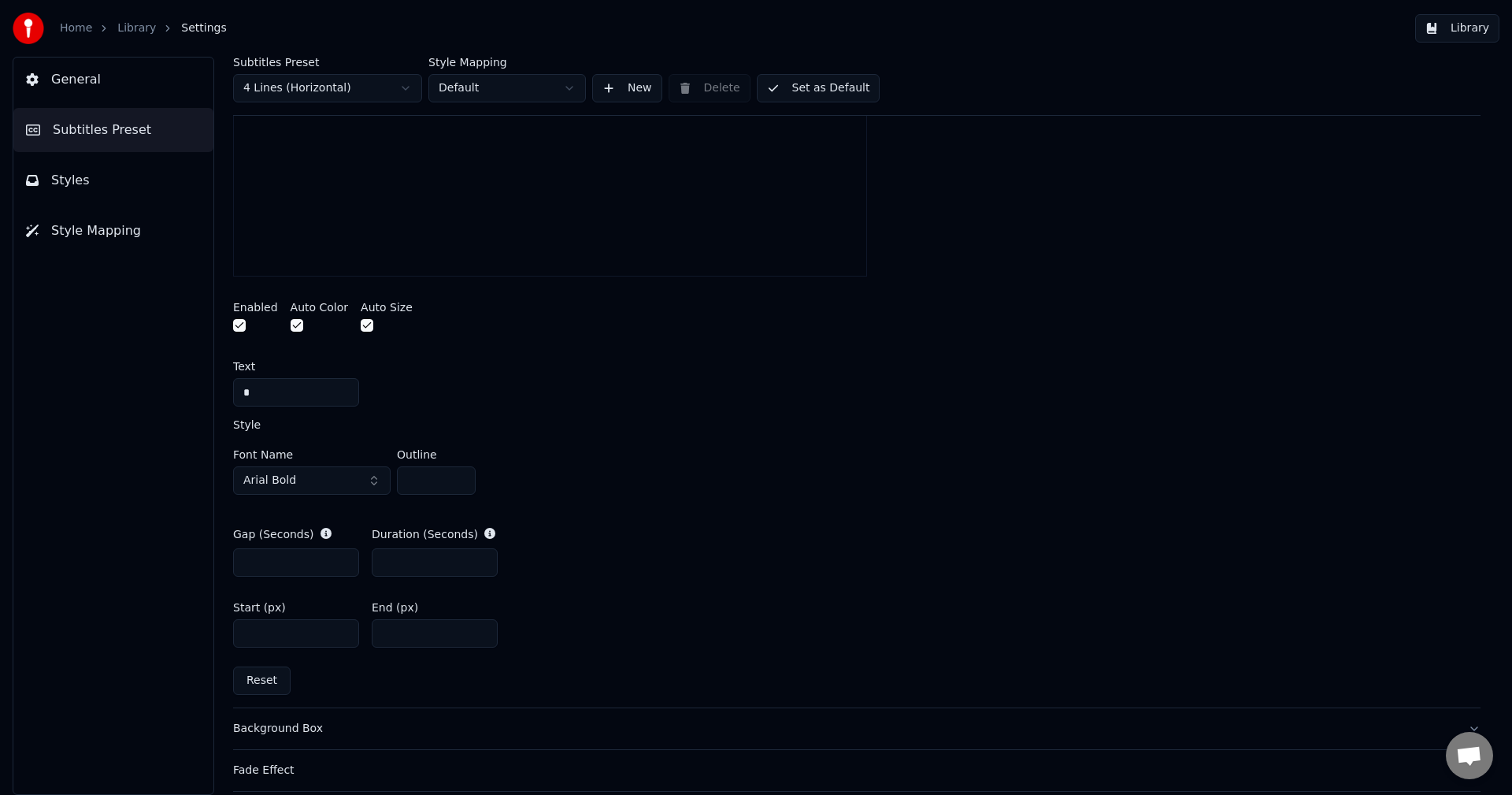
type input "*"
click at [342, 563] on input "*" at bounding box center [296, 563] width 126 height 28
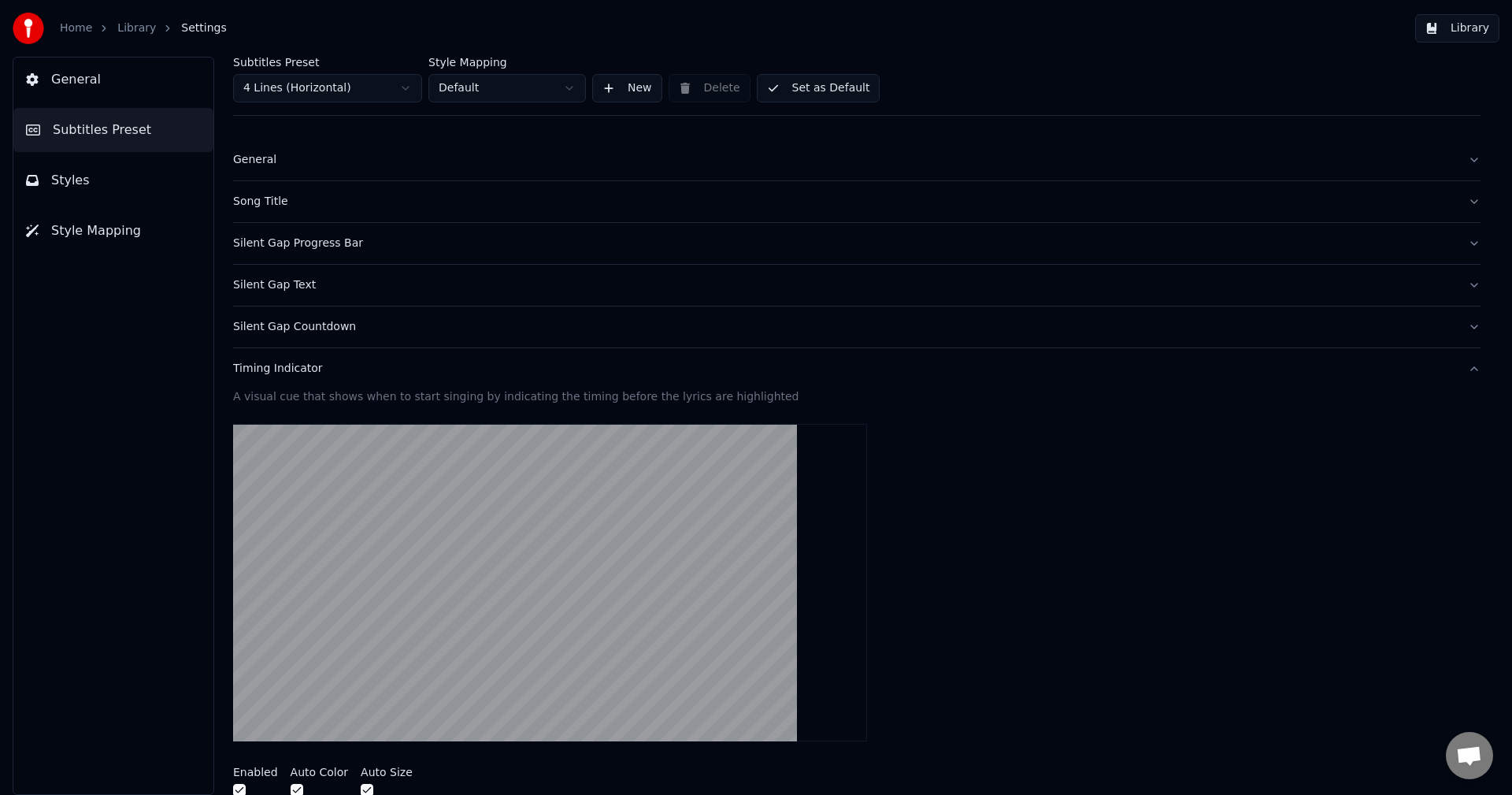
scroll to position [0, 0]
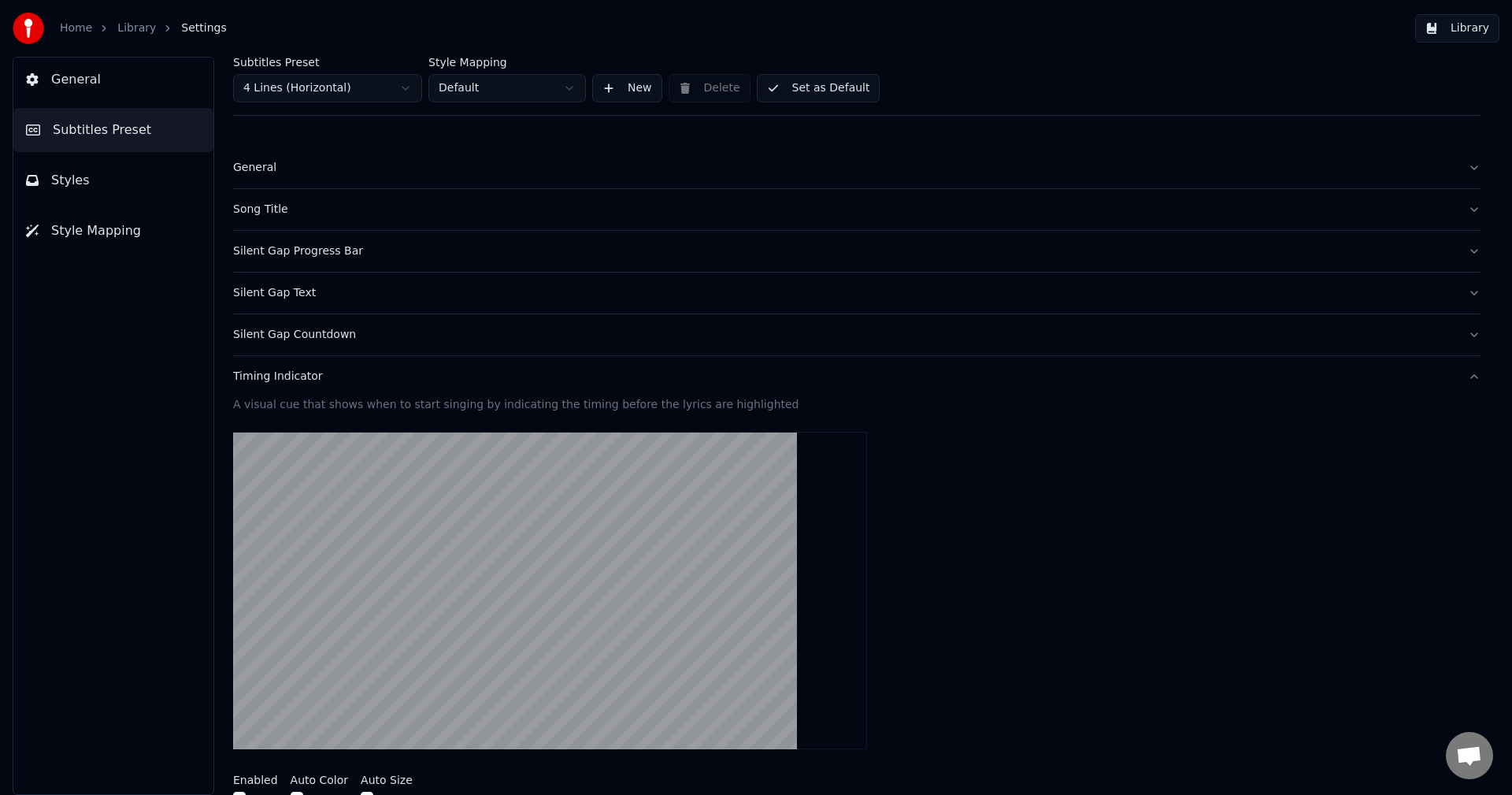
click at [794, 91] on button "Set as Default" at bounding box center [819, 88] width 124 height 28
click at [321, 383] on div "Timing Indicator" at bounding box center [844, 376] width 1222 height 16
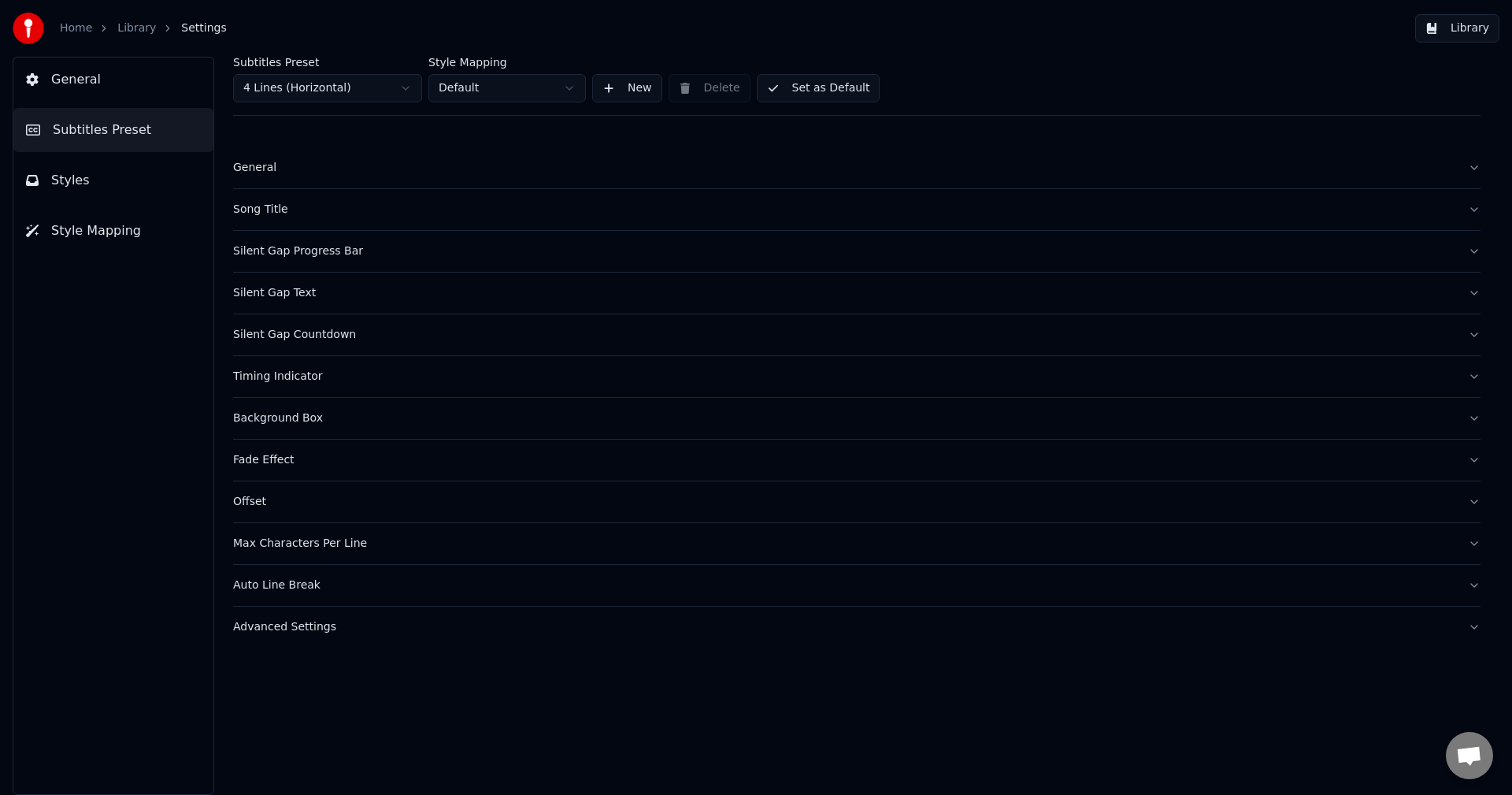
click at [131, 24] on link "Library" at bounding box center [136, 28] width 39 height 16
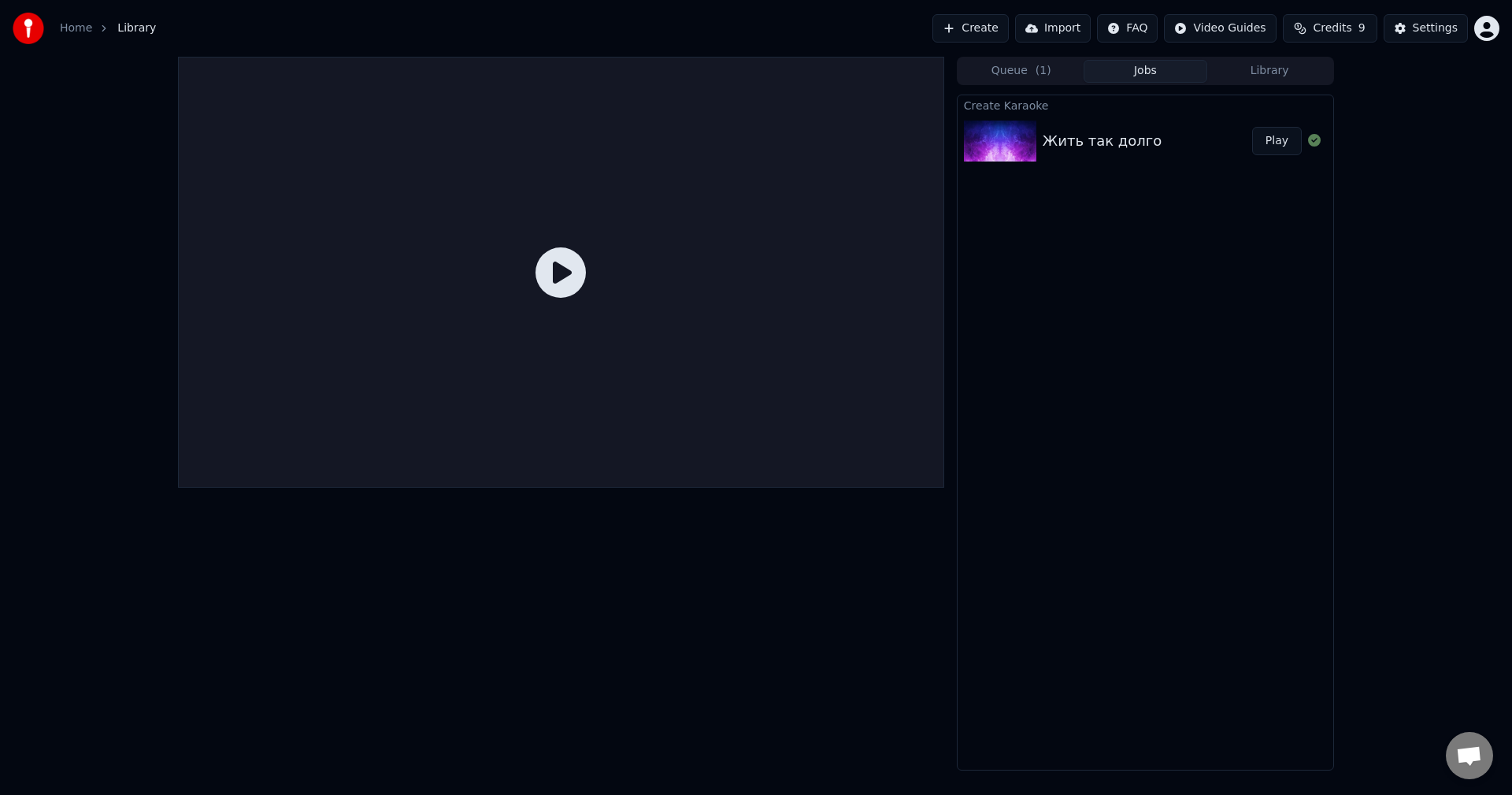
click at [1016, 148] on img at bounding box center [1000, 141] width 72 height 41
click at [1010, 70] on button "Queue ( 1 )" at bounding box center [1021, 72] width 124 height 23
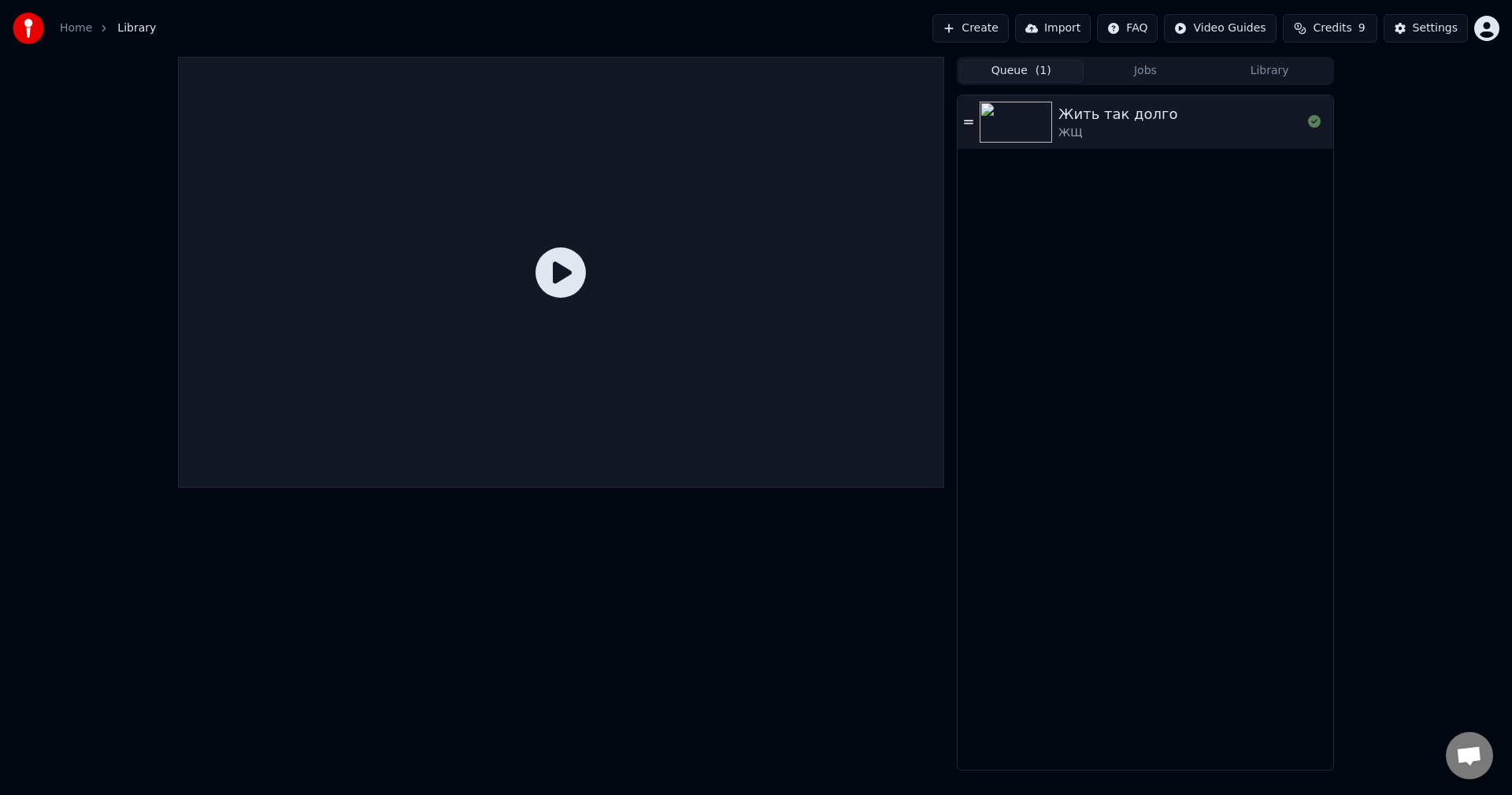
click at [1087, 133] on div "ЖЩ" at bounding box center [1118, 133] width 118 height 16
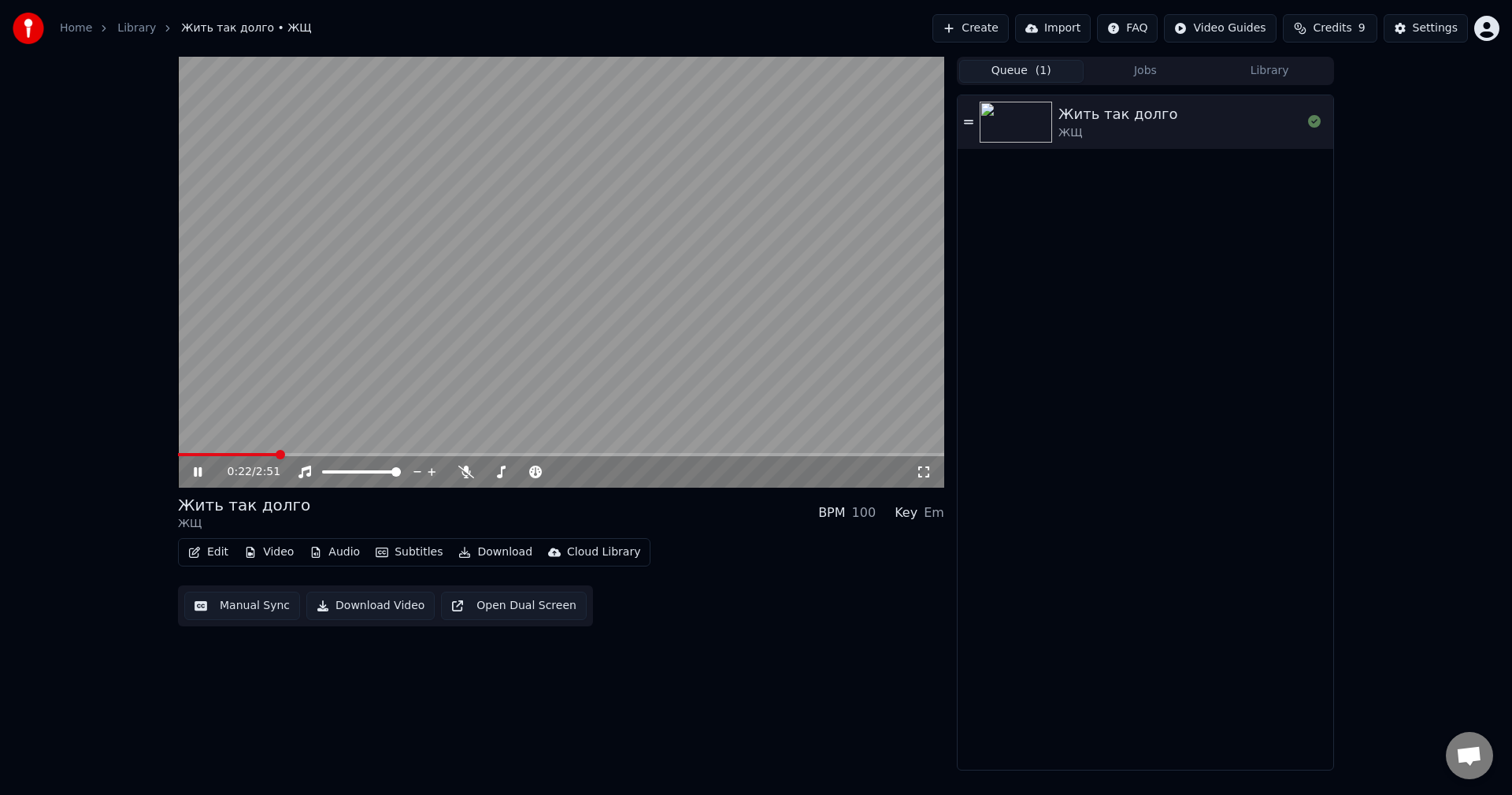
click at [203, 476] on icon at bounding box center [209, 471] width 37 height 12
click at [125, 24] on link "Library" at bounding box center [136, 28] width 39 height 16
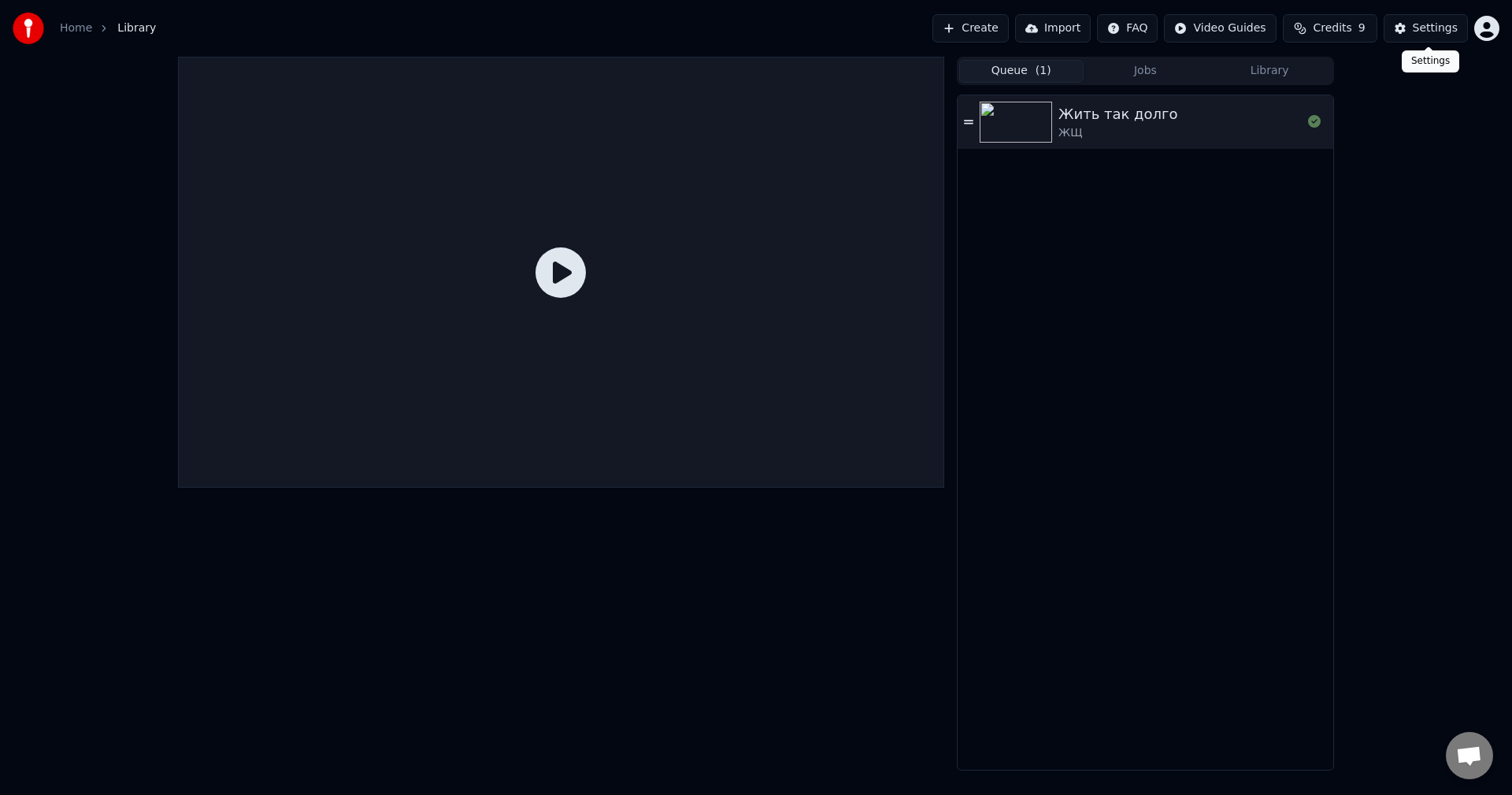
click at [1404, 24] on button "Settings" at bounding box center [1426, 28] width 85 height 28
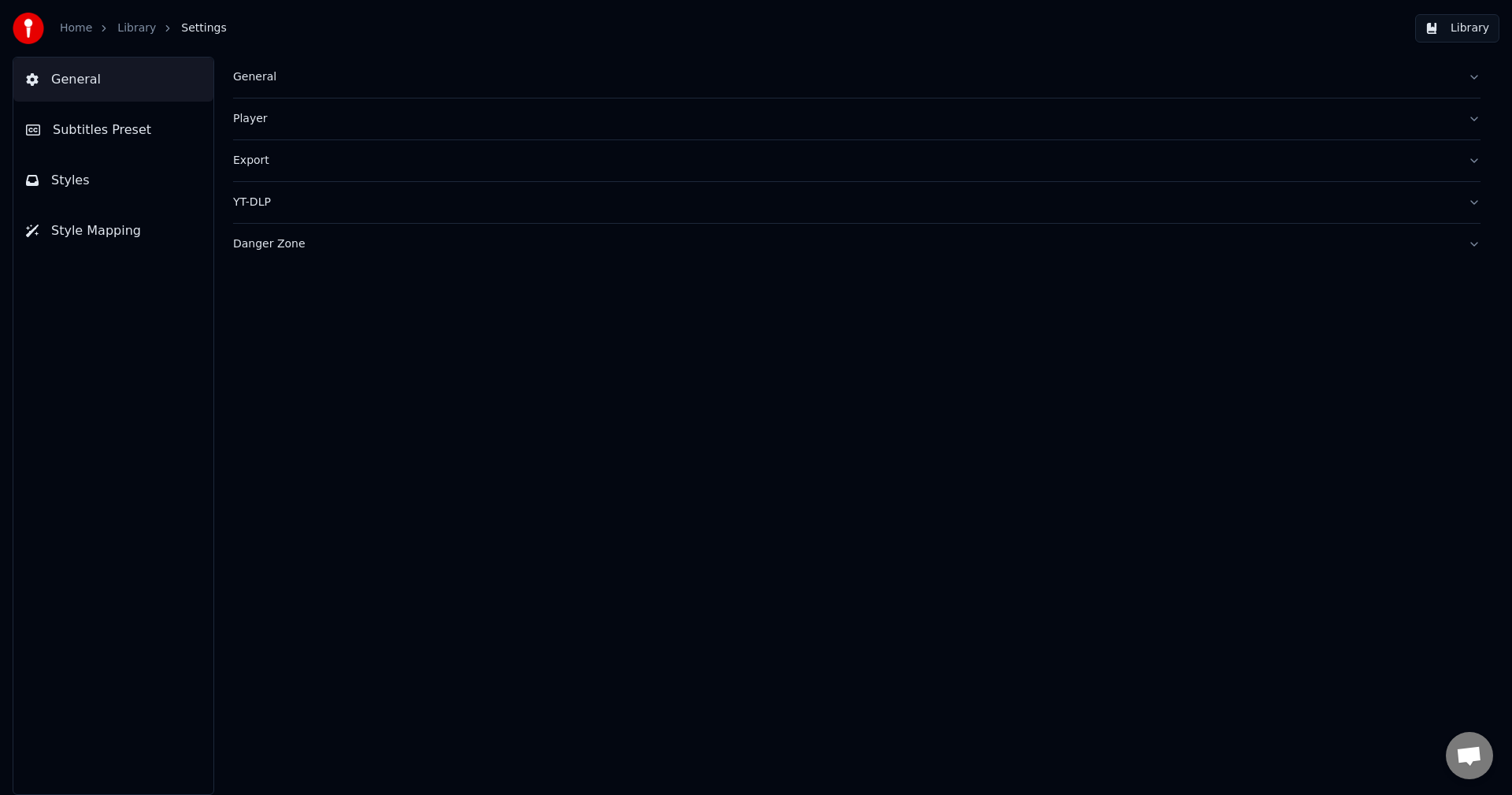
click at [87, 139] on button "Subtitles Preset" at bounding box center [113, 130] width 200 height 44
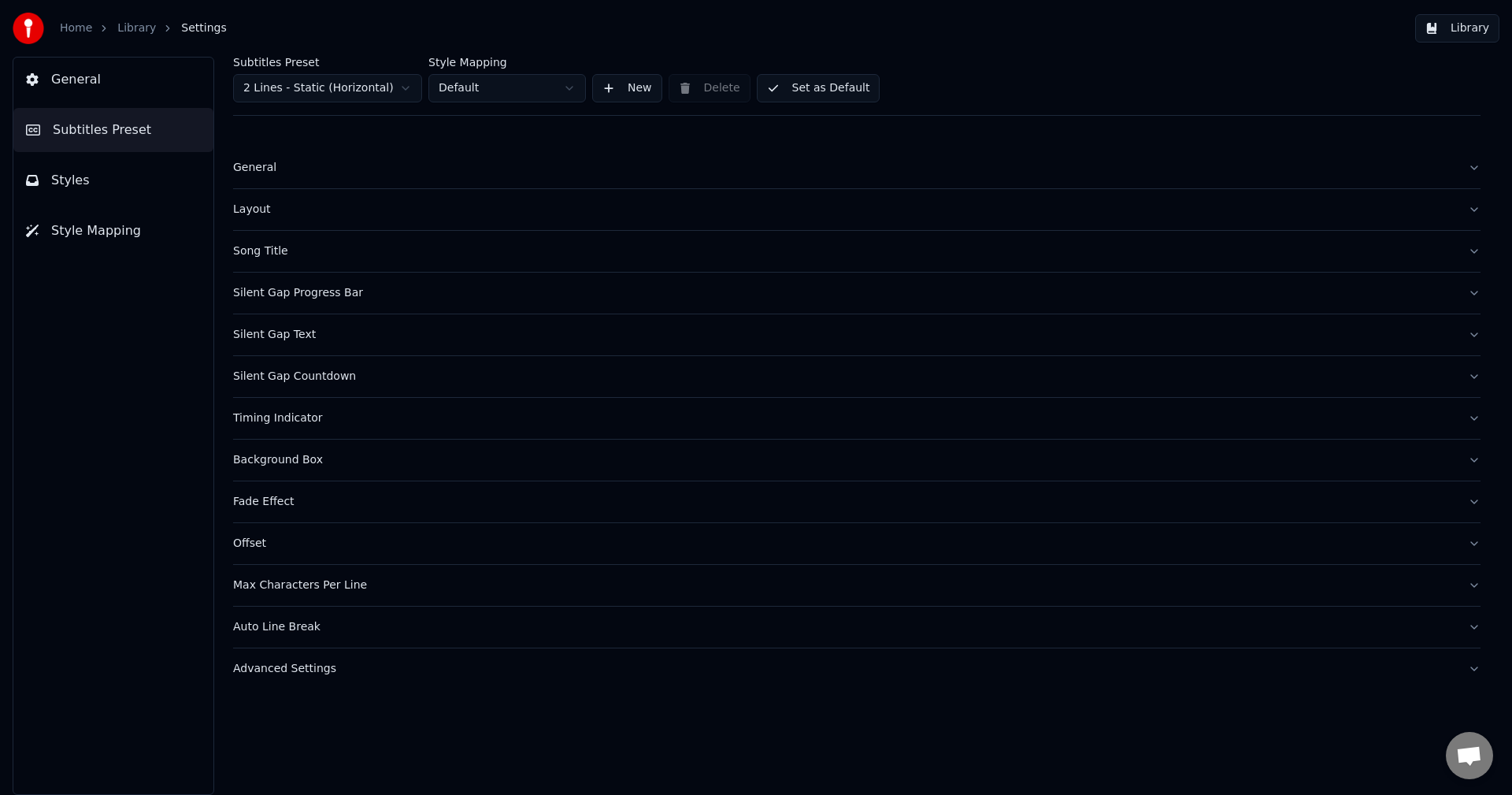
click at [291, 420] on div "Timing Indicator" at bounding box center [844, 418] width 1222 height 16
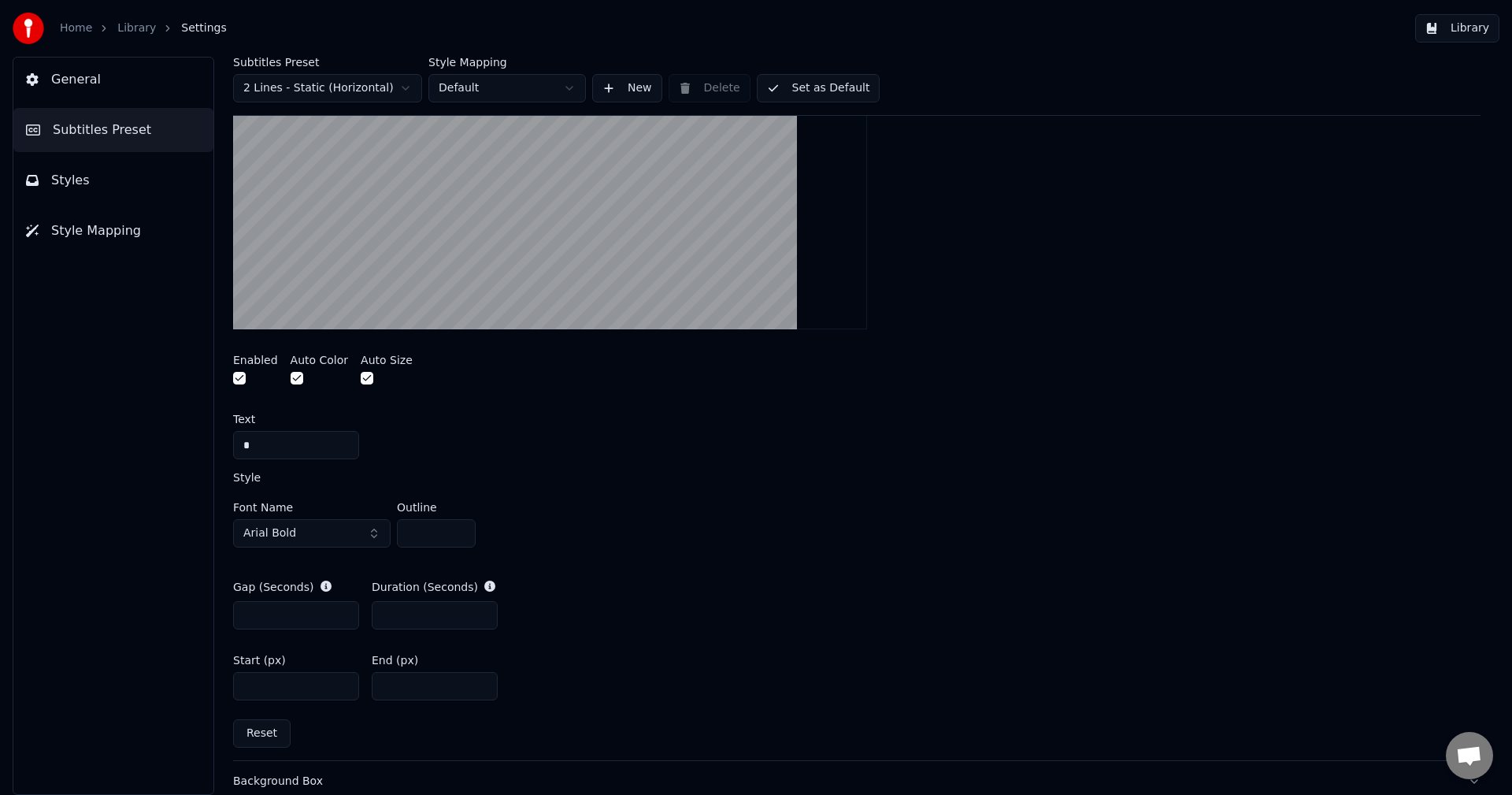
scroll to position [473, 0]
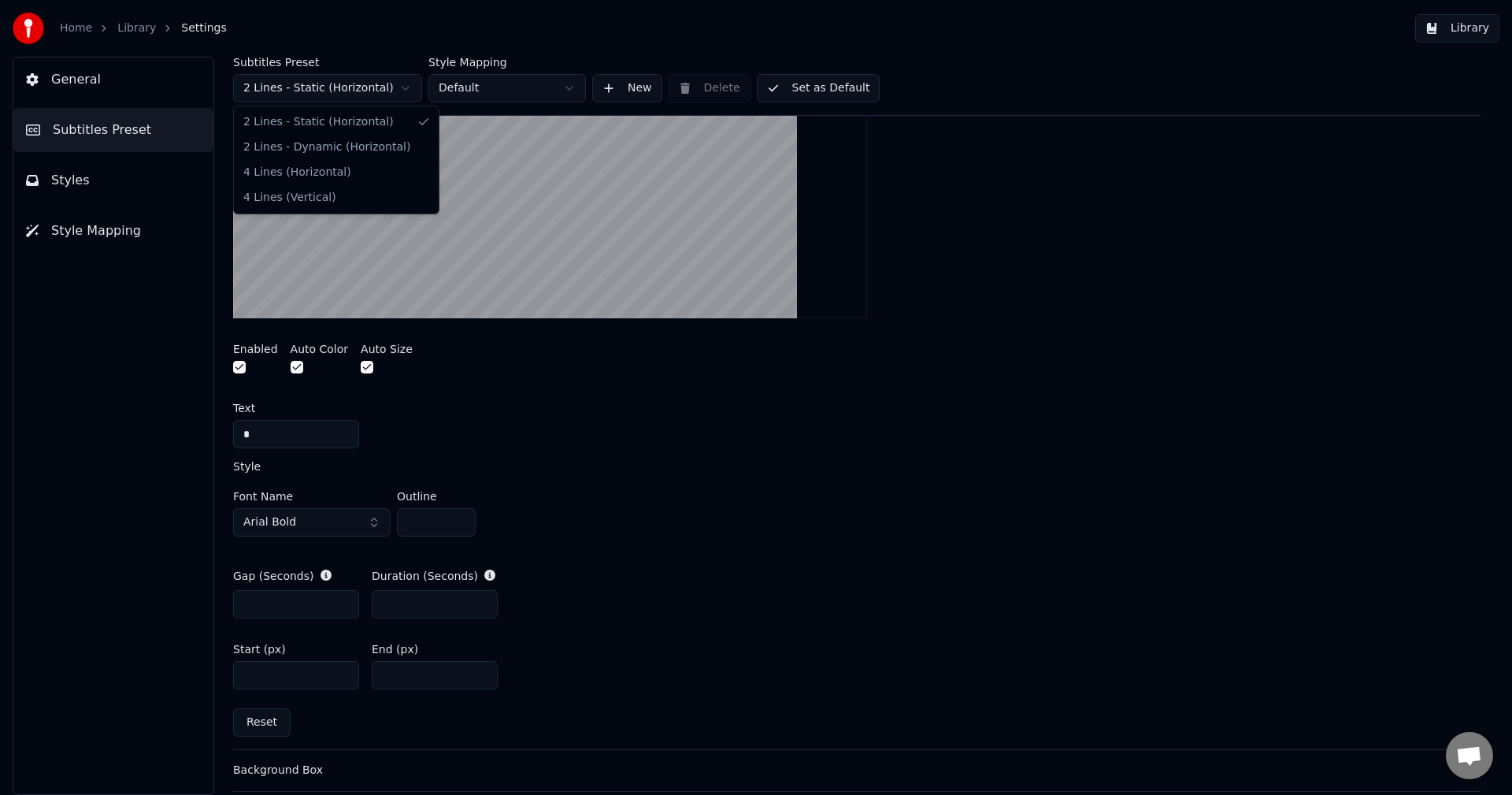
click at [321, 87] on html "Home Library Settings Library General Subtitles Preset Styles Style Mapping Sub…" at bounding box center [756, 397] width 1512 height 795
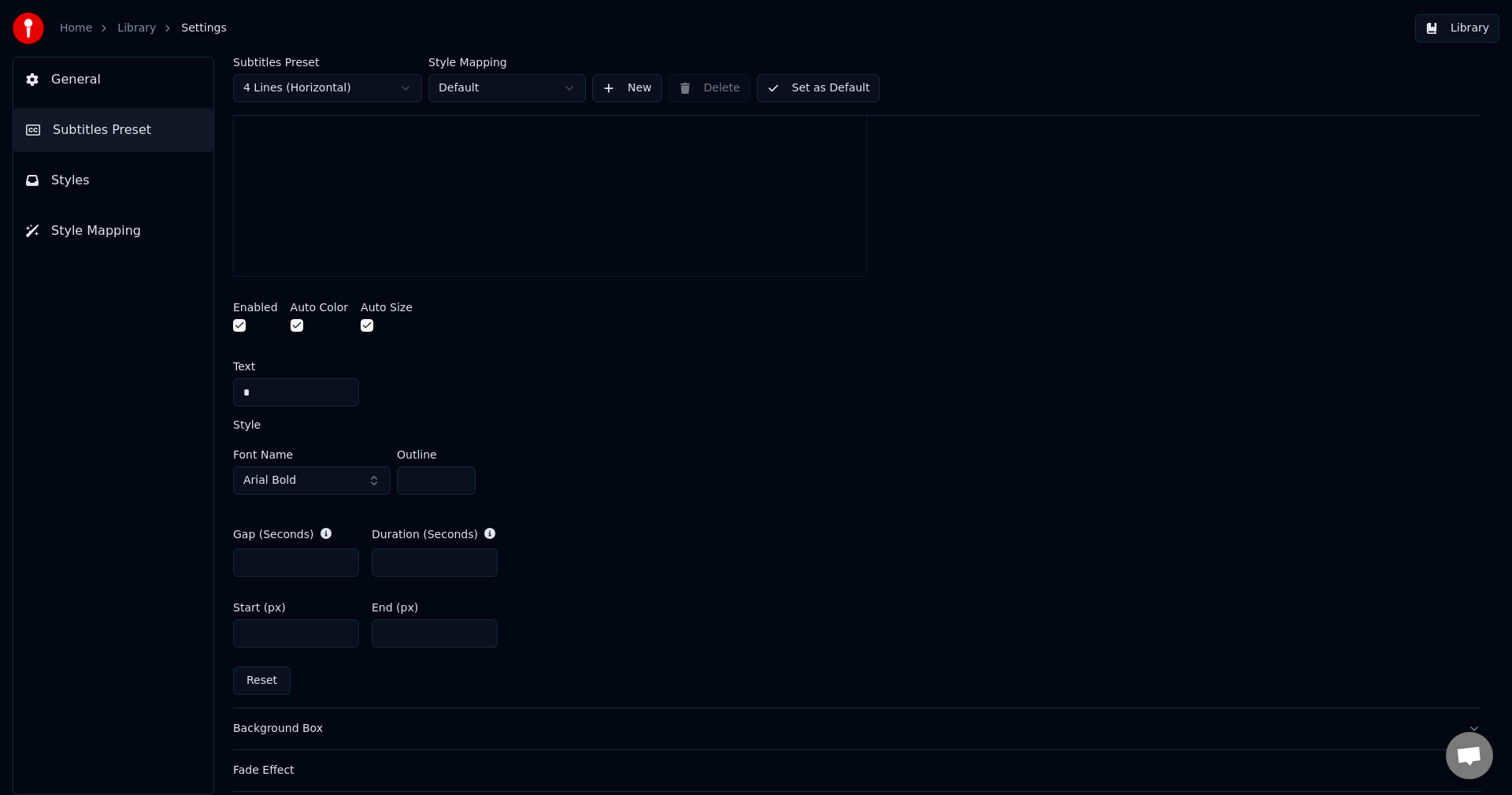
scroll to position [431, 0]
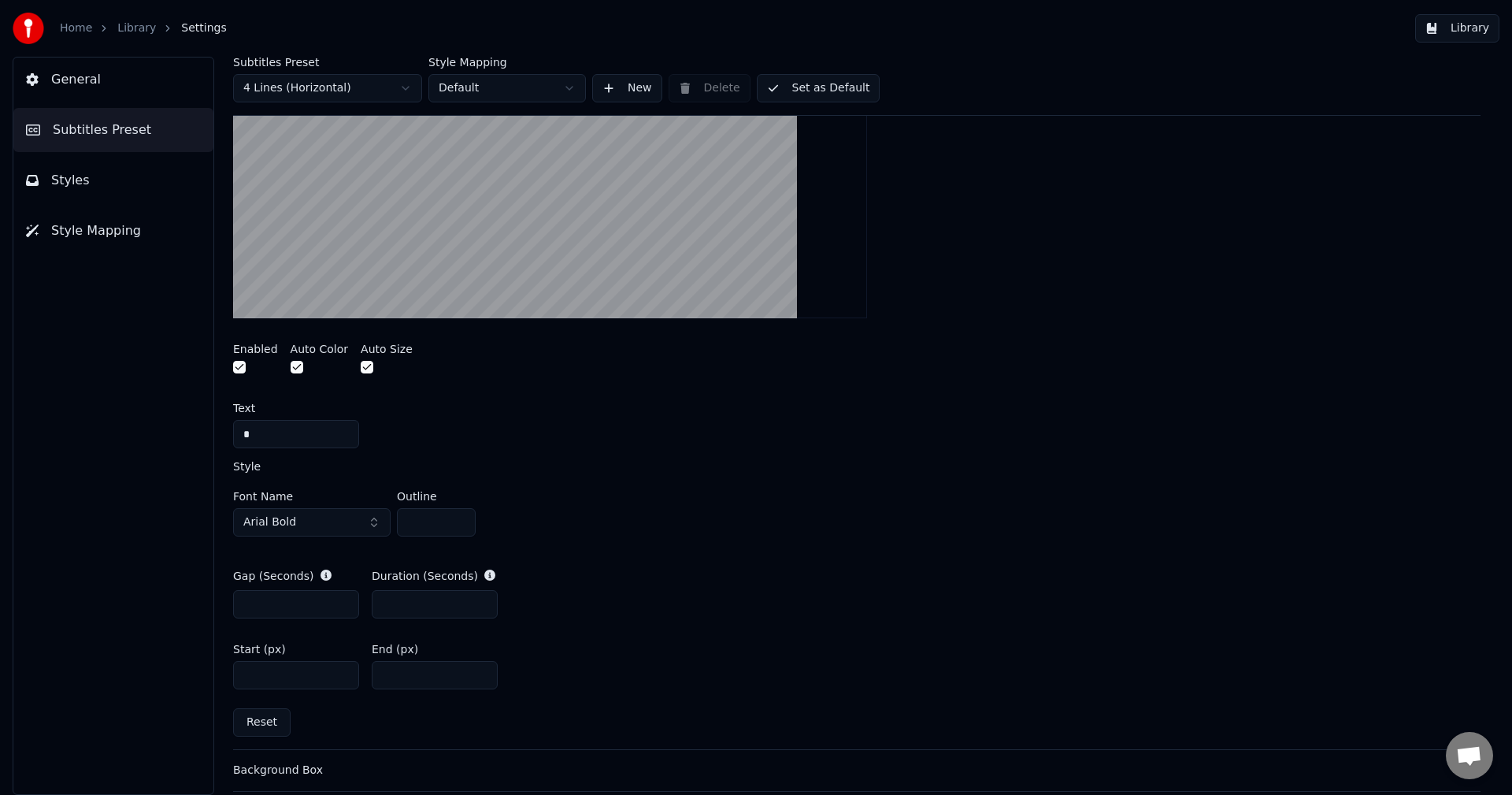
type input "*"
click at [342, 600] on input "*" at bounding box center [296, 604] width 126 height 28
click at [806, 87] on button "Set as Default" at bounding box center [819, 88] width 124 height 28
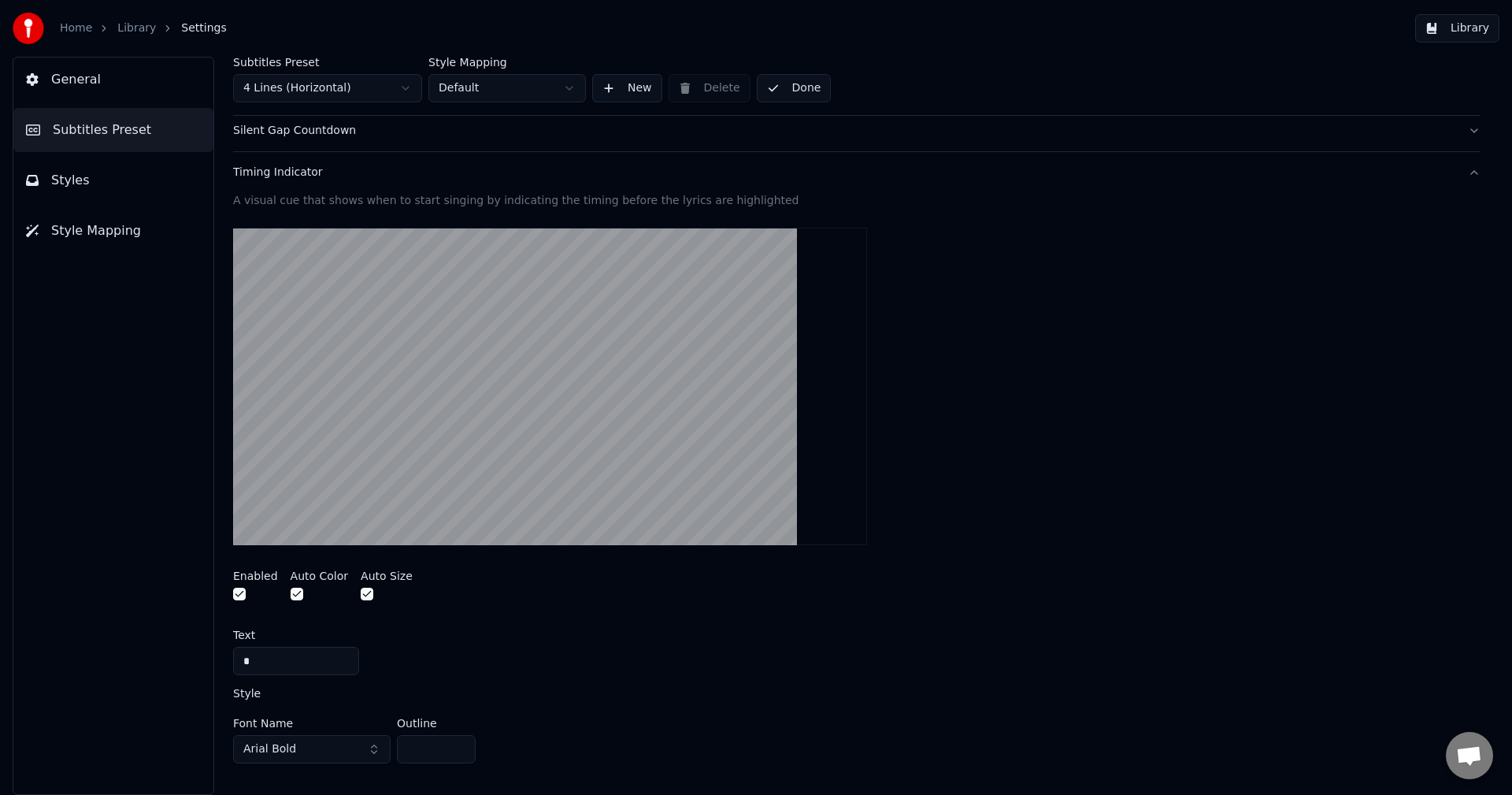
scroll to position [195, 0]
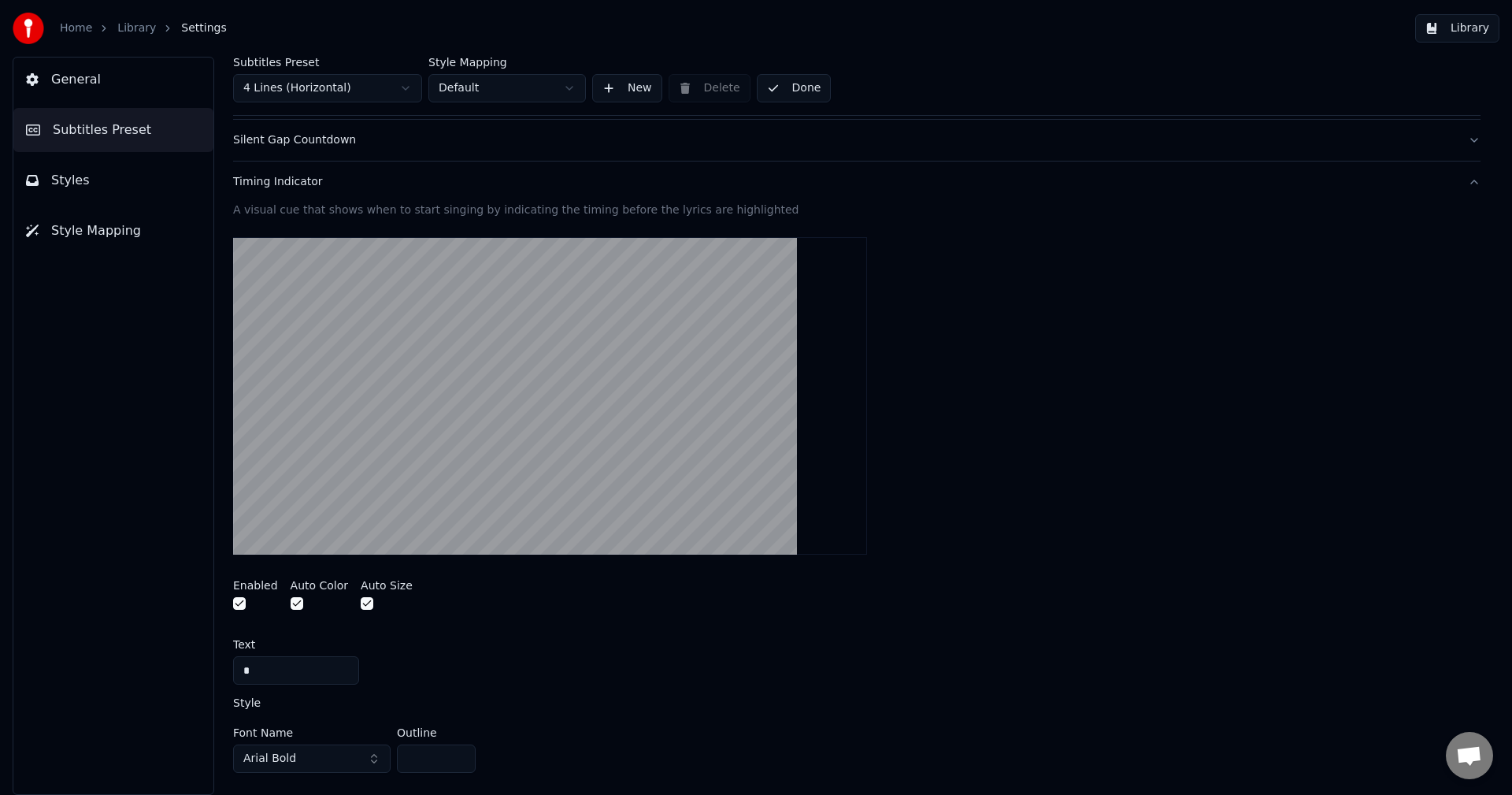
click at [286, 182] on div "Timing Indicator" at bounding box center [844, 182] width 1222 height 16
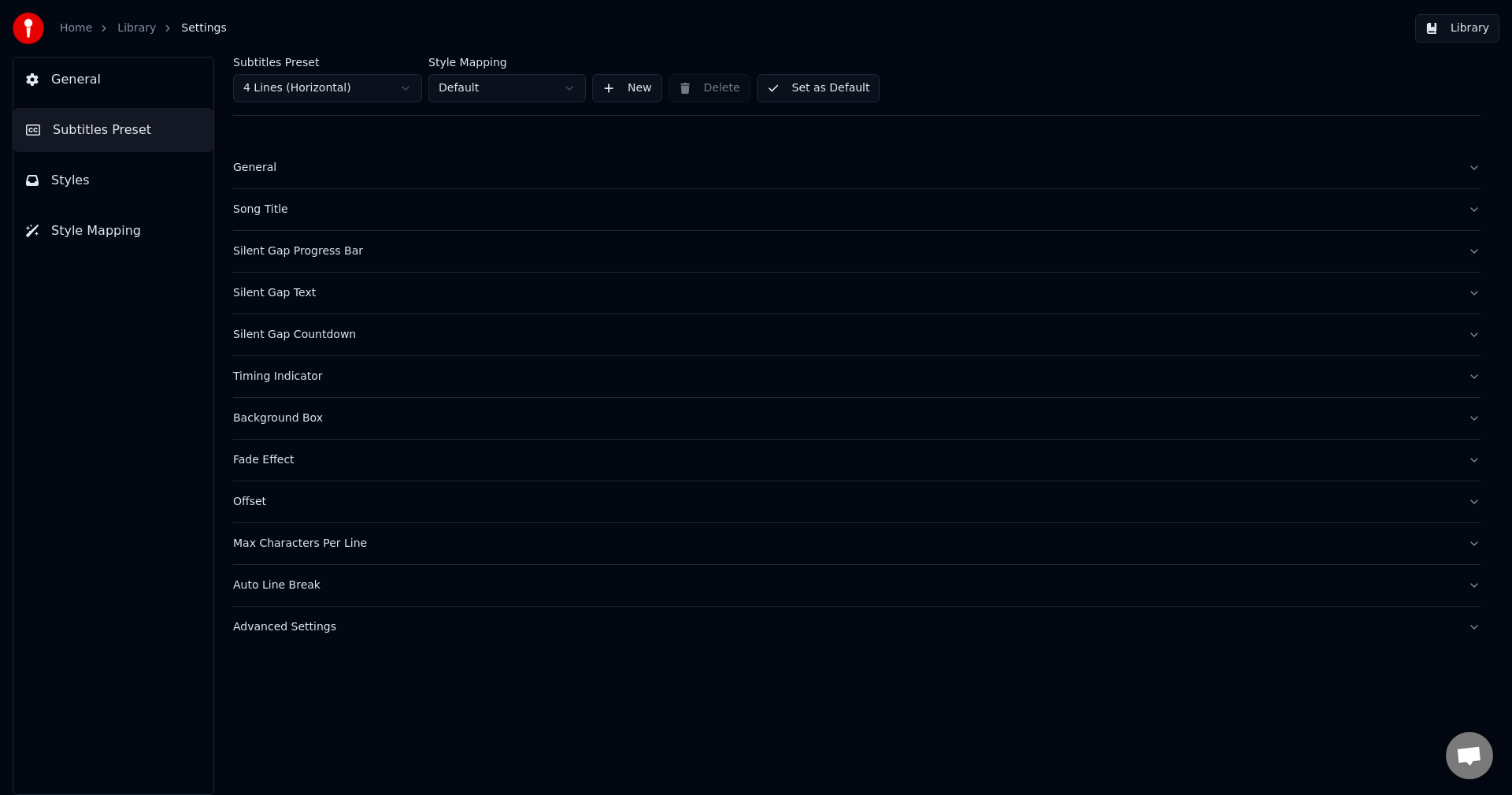
click at [312, 419] on div "Background Box" at bounding box center [844, 418] width 1222 height 16
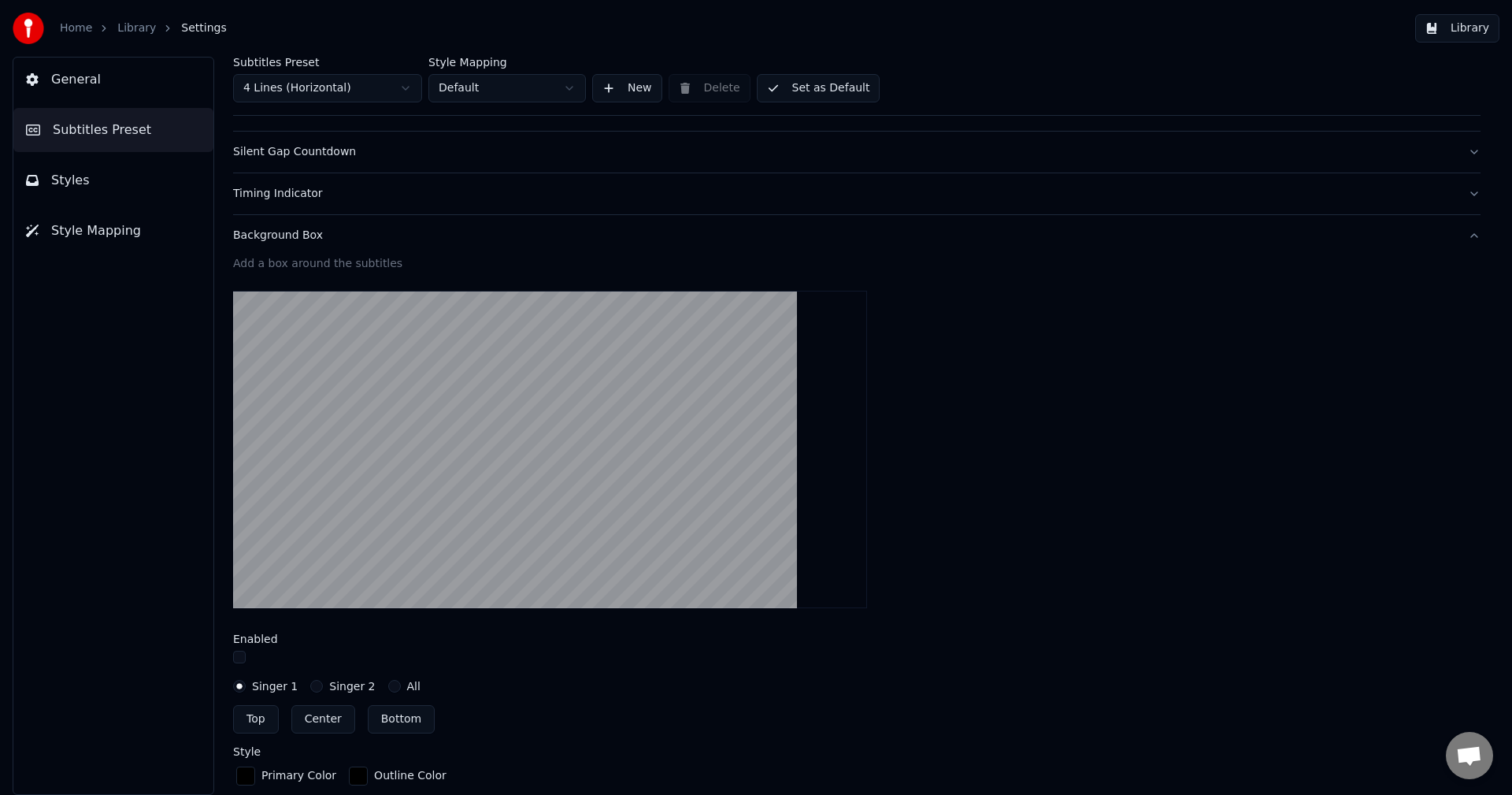
scroll to position [158, 0]
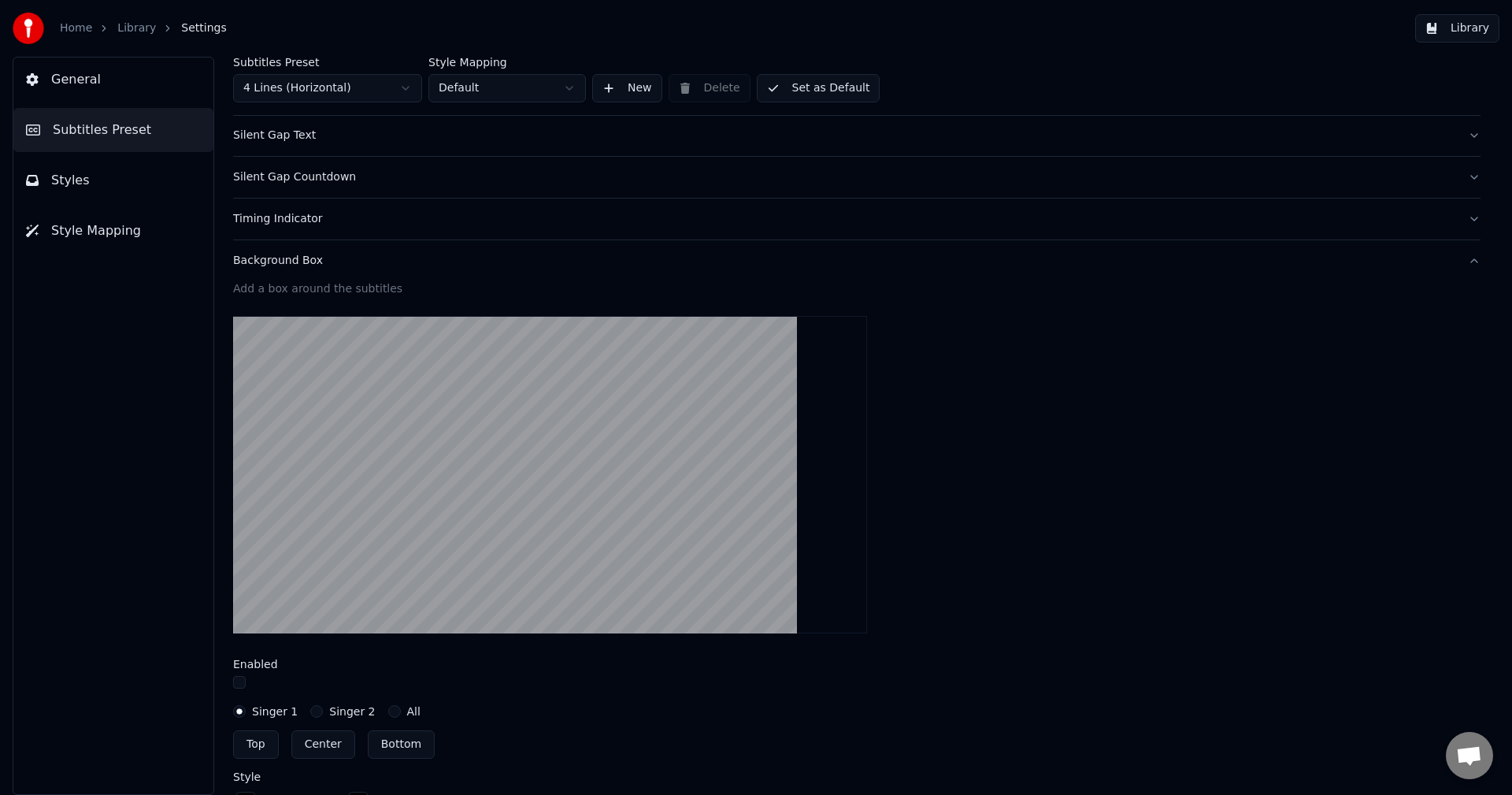
click at [245, 681] on div at bounding box center [857, 685] width 1248 height 17
click at [241, 686] on button "button" at bounding box center [239, 682] width 12 height 12
click at [239, 683] on button "button" at bounding box center [239, 682] width 12 height 12
click at [280, 268] on button "Background Box" at bounding box center [857, 262] width 1248 height 41
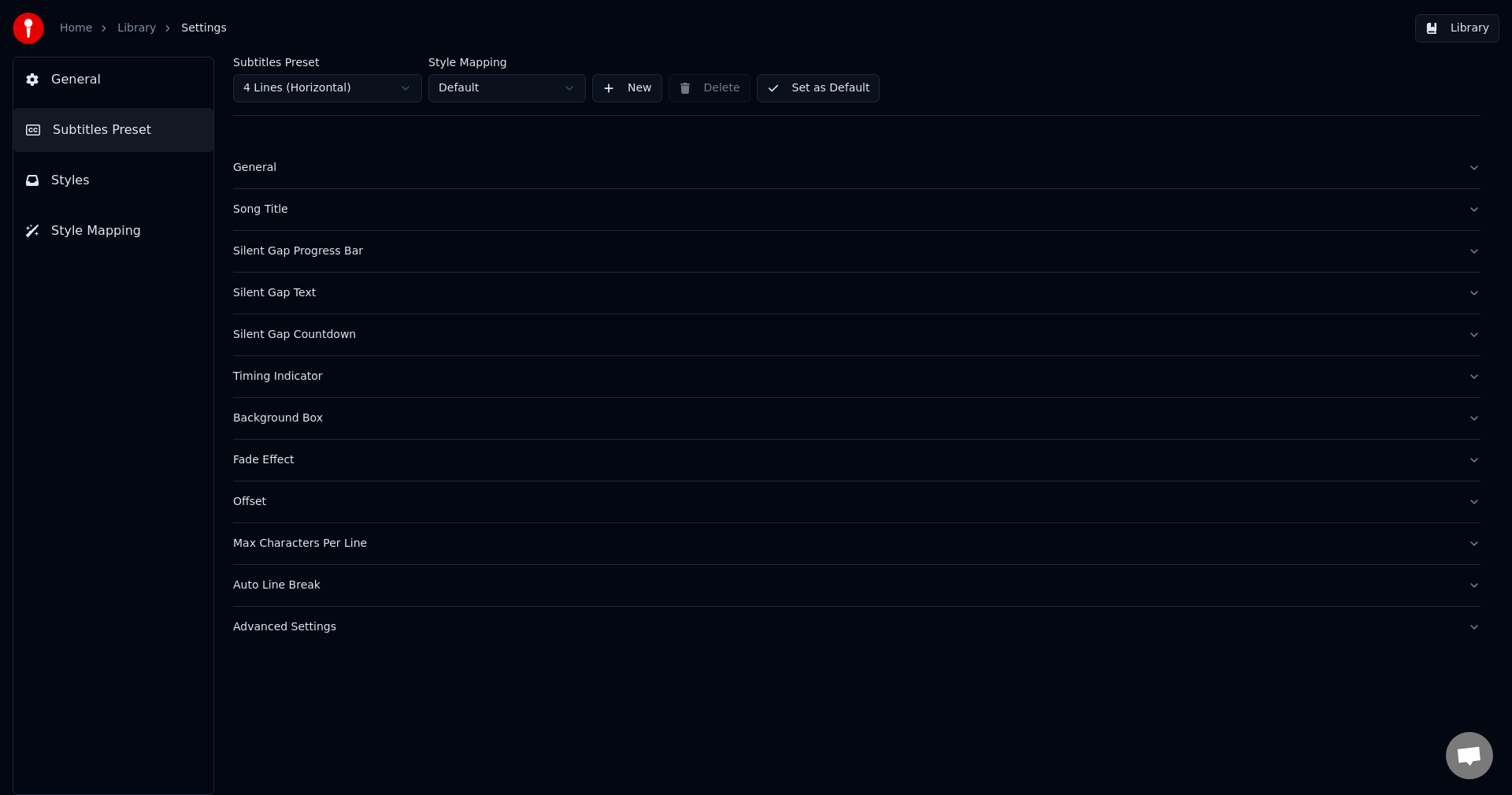
click at [284, 501] on div "Offset" at bounding box center [844, 501] width 1222 height 16
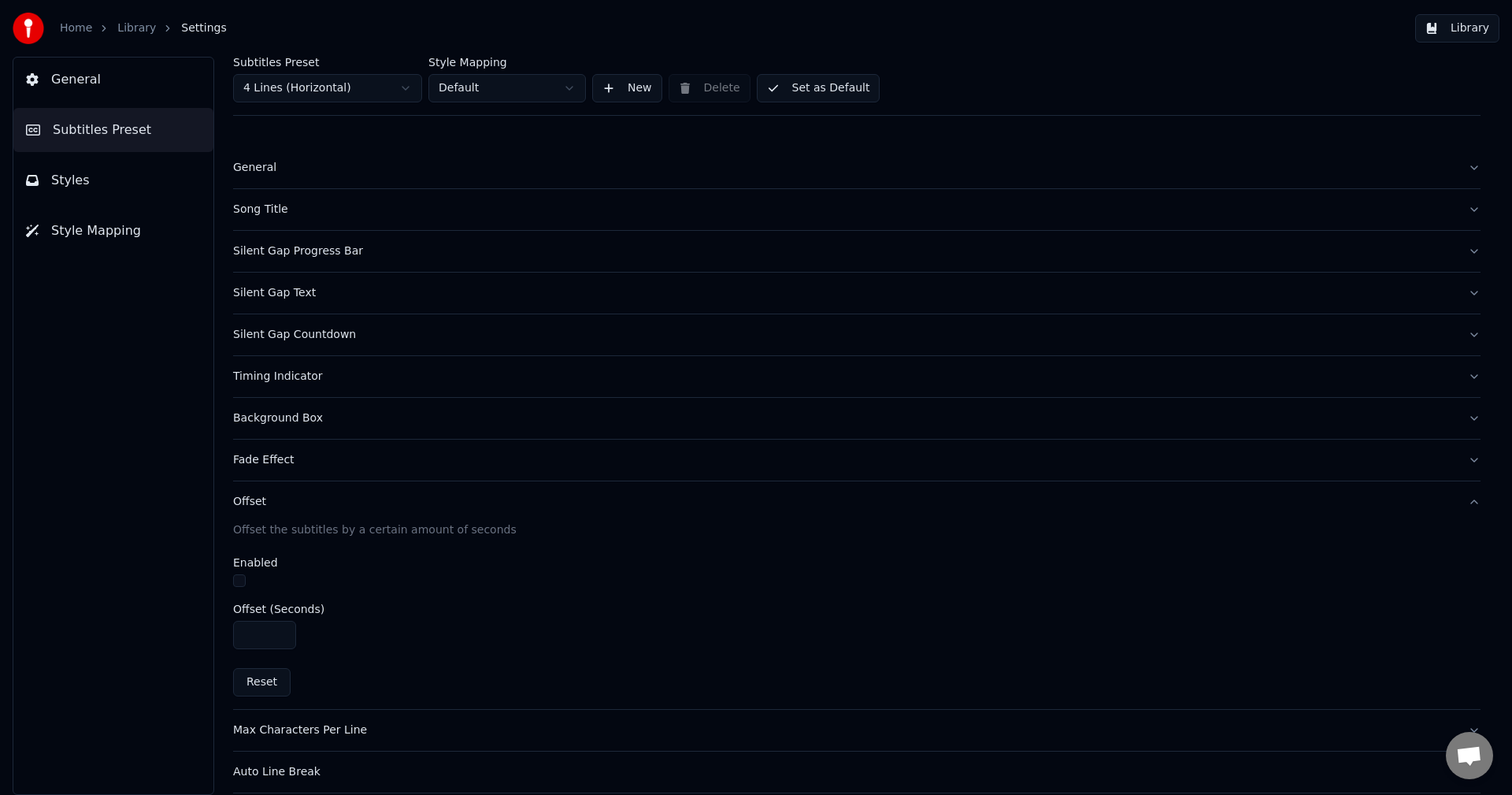
scroll to position [51, 0]
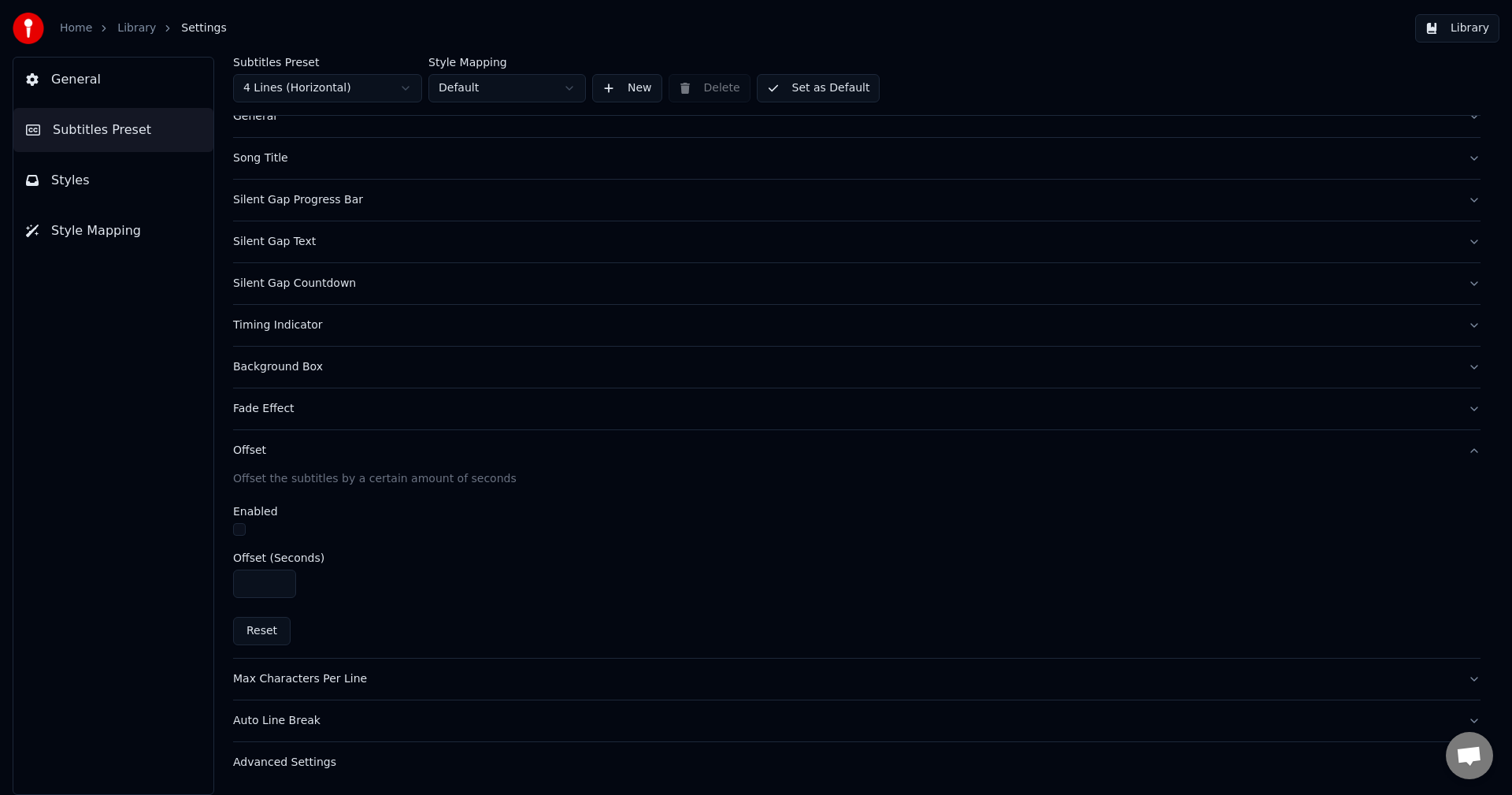
click at [258, 447] on div "Offset" at bounding box center [844, 451] width 1222 height 16
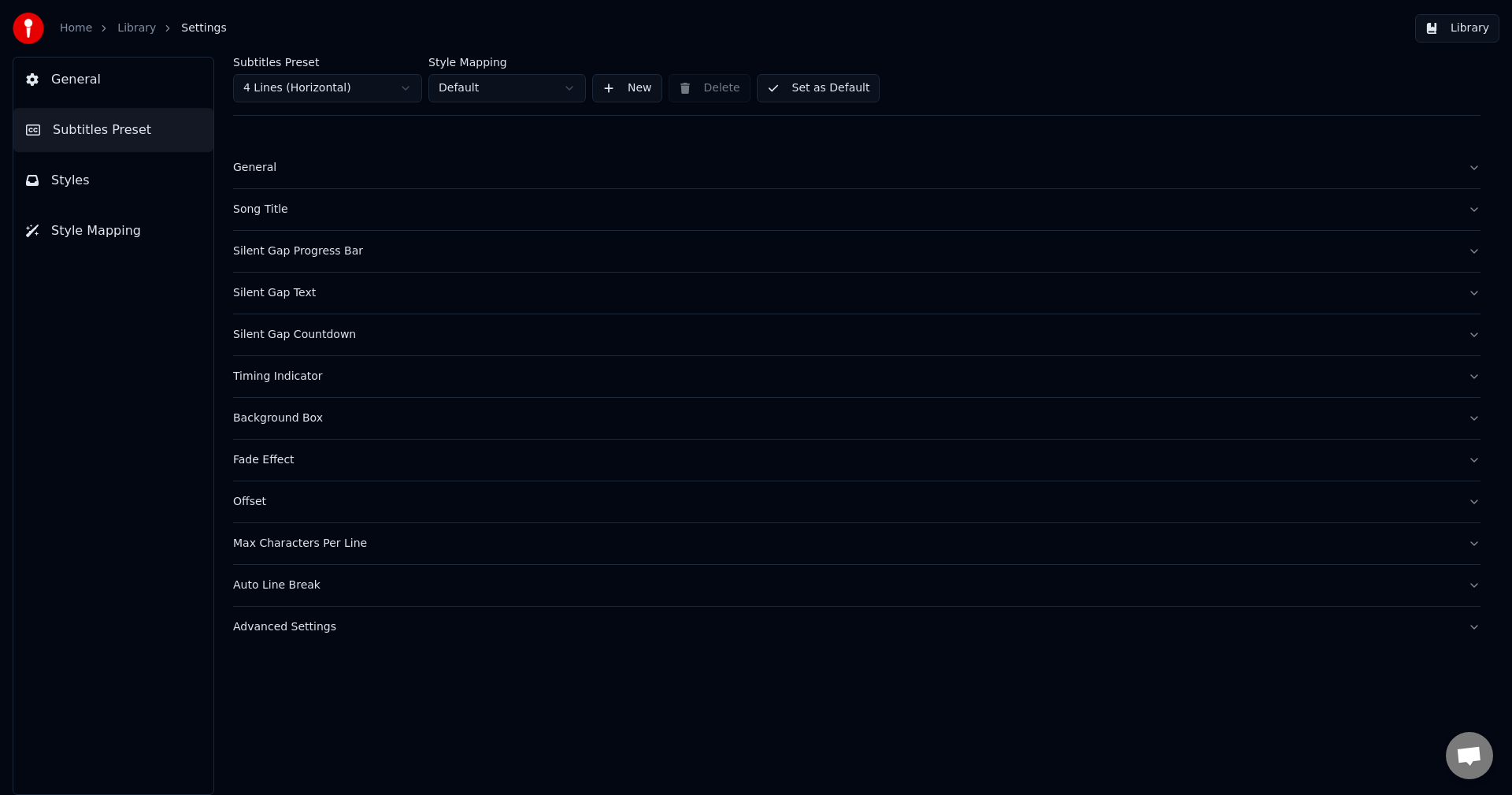
click at [303, 551] on div "Max Characters Per Line" at bounding box center [844, 544] width 1222 height 16
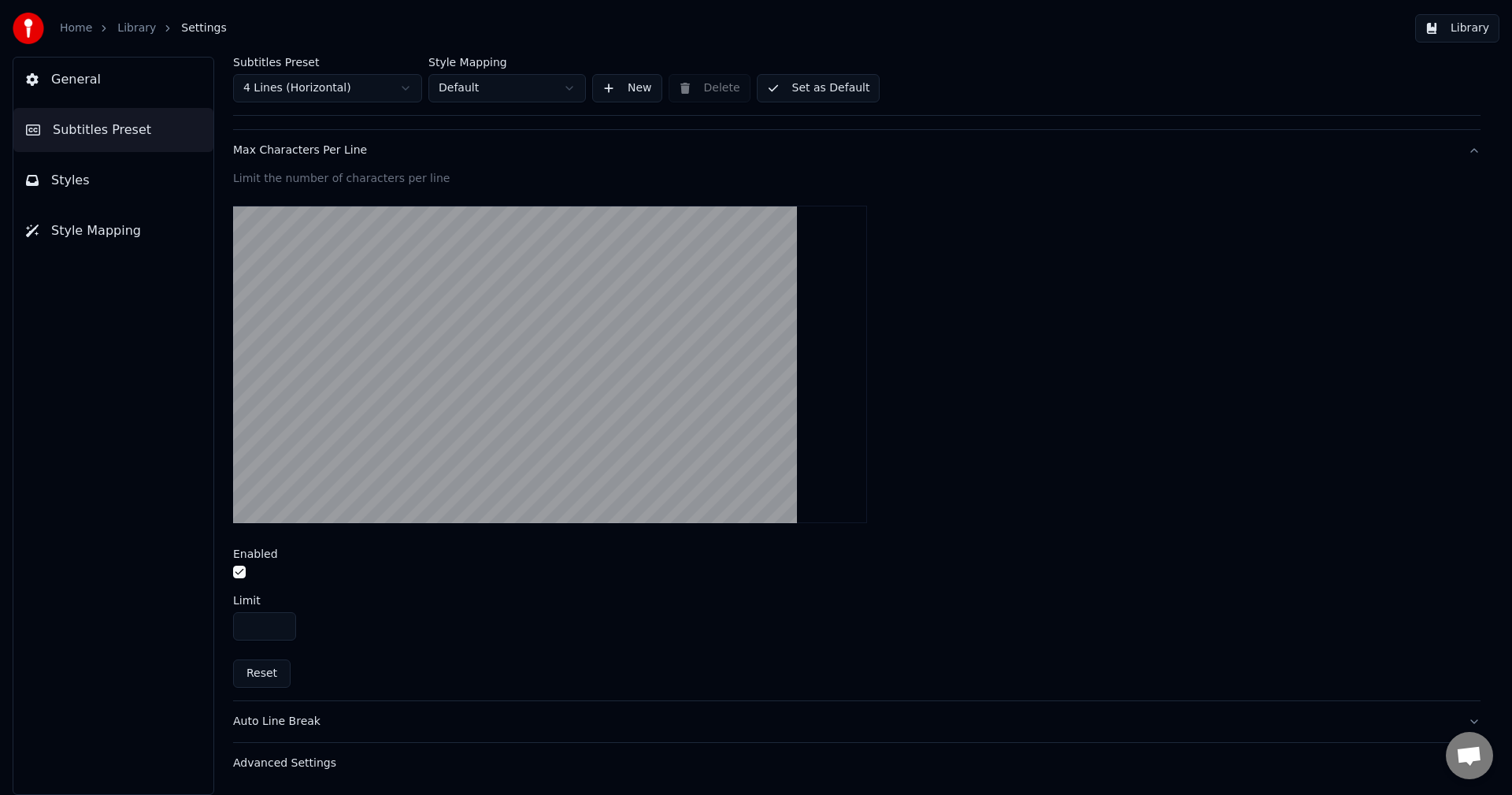
scroll to position [394, 0]
click at [238, 572] on button "button" at bounding box center [239, 571] width 12 height 12
click at [820, 100] on button "Set as Default" at bounding box center [819, 88] width 124 height 28
click at [118, 31] on link "Library" at bounding box center [136, 28] width 39 height 16
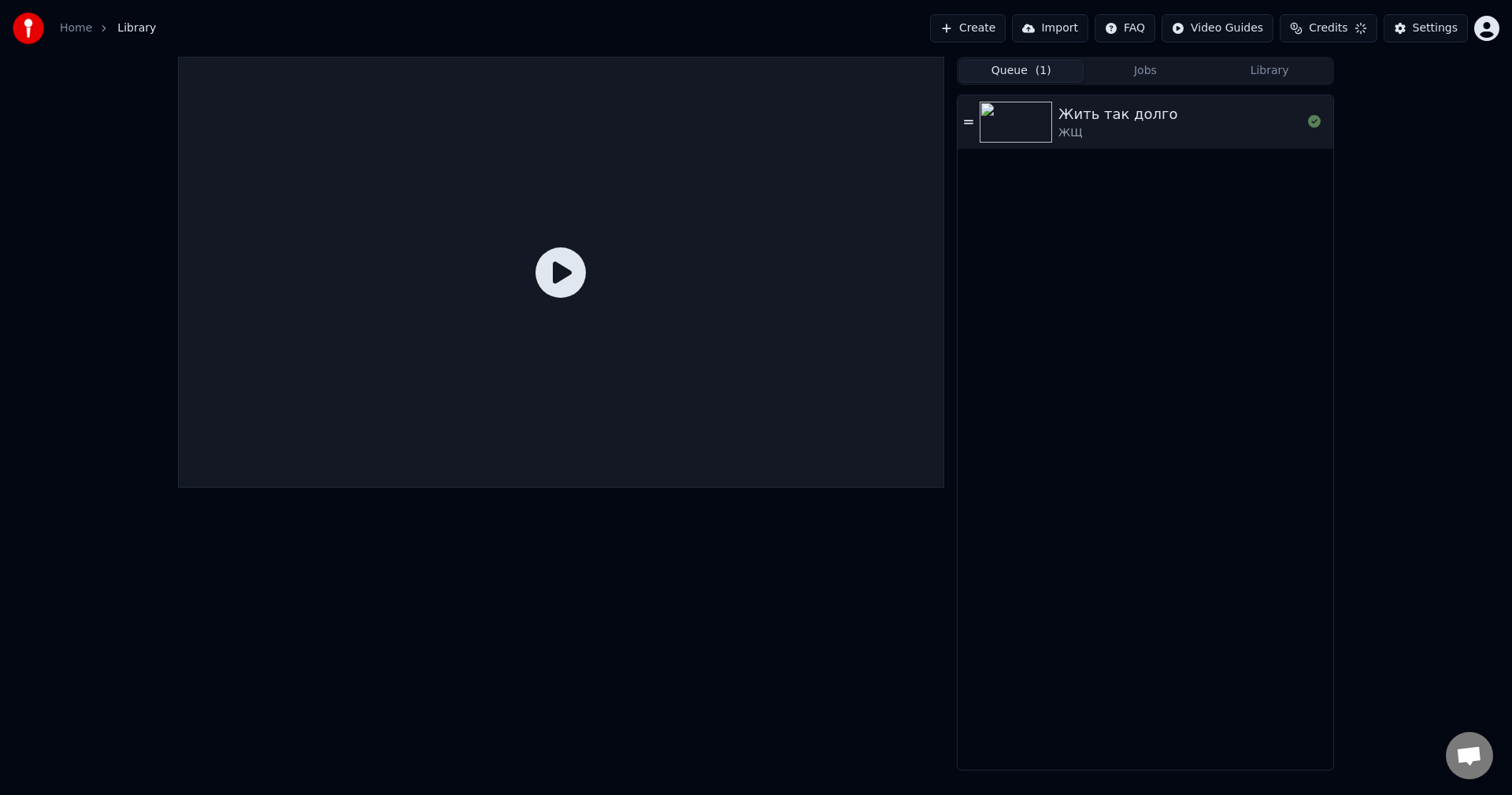
click at [1036, 109] on img at bounding box center [1016, 122] width 72 height 41
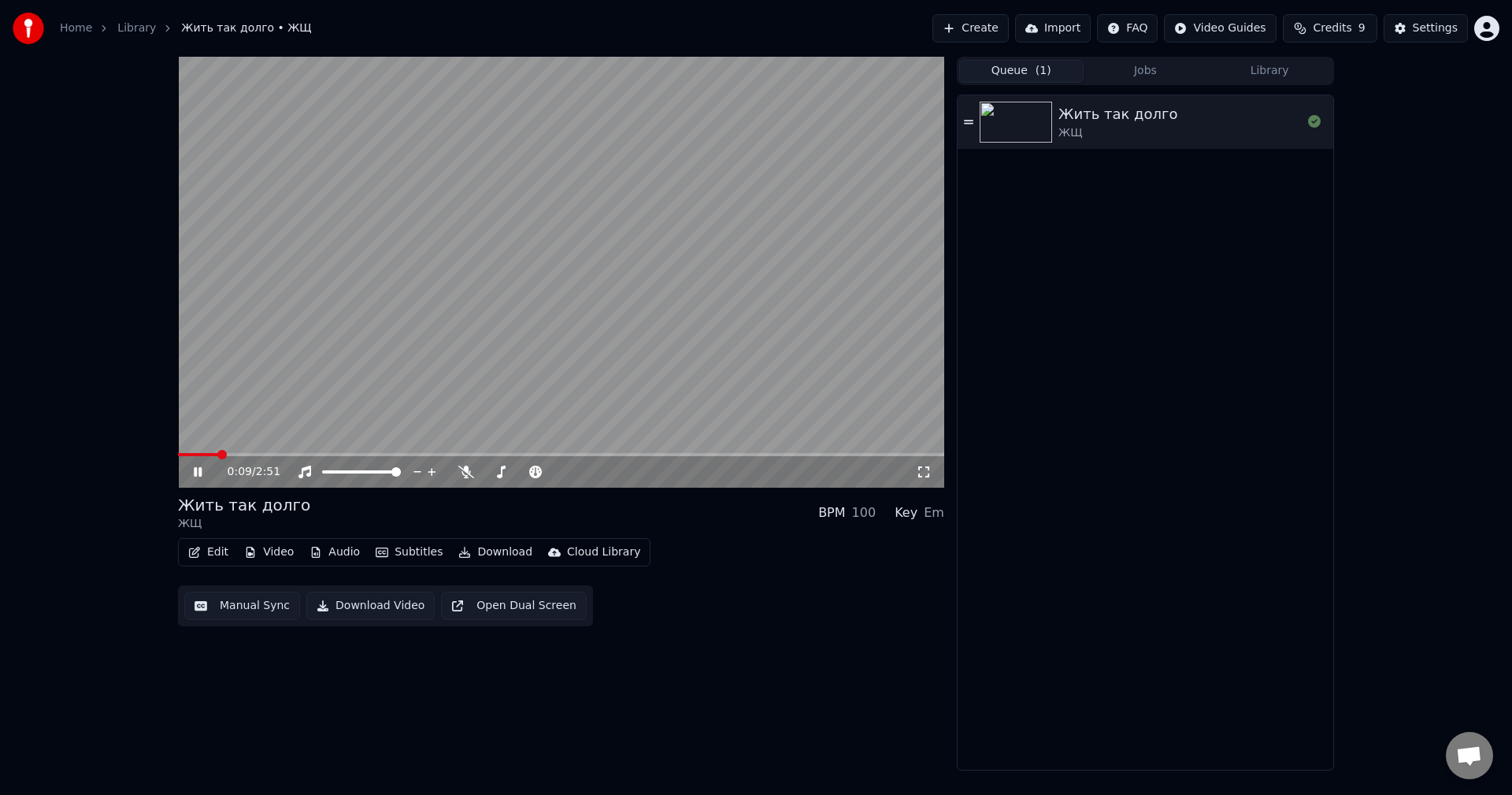
click at [216, 455] on span at bounding box center [560, 454] width 766 height 3
click at [263, 454] on span at bounding box center [560, 454] width 766 height 3
click at [252, 454] on span at bounding box center [220, 454] width 85 height 3
click at [211, 470] on icon at bounding box center [209, 471] width 37 height 12
click at [1410, 37] on button "Settings" at bounding box center [1426, 28] width 85 height 28
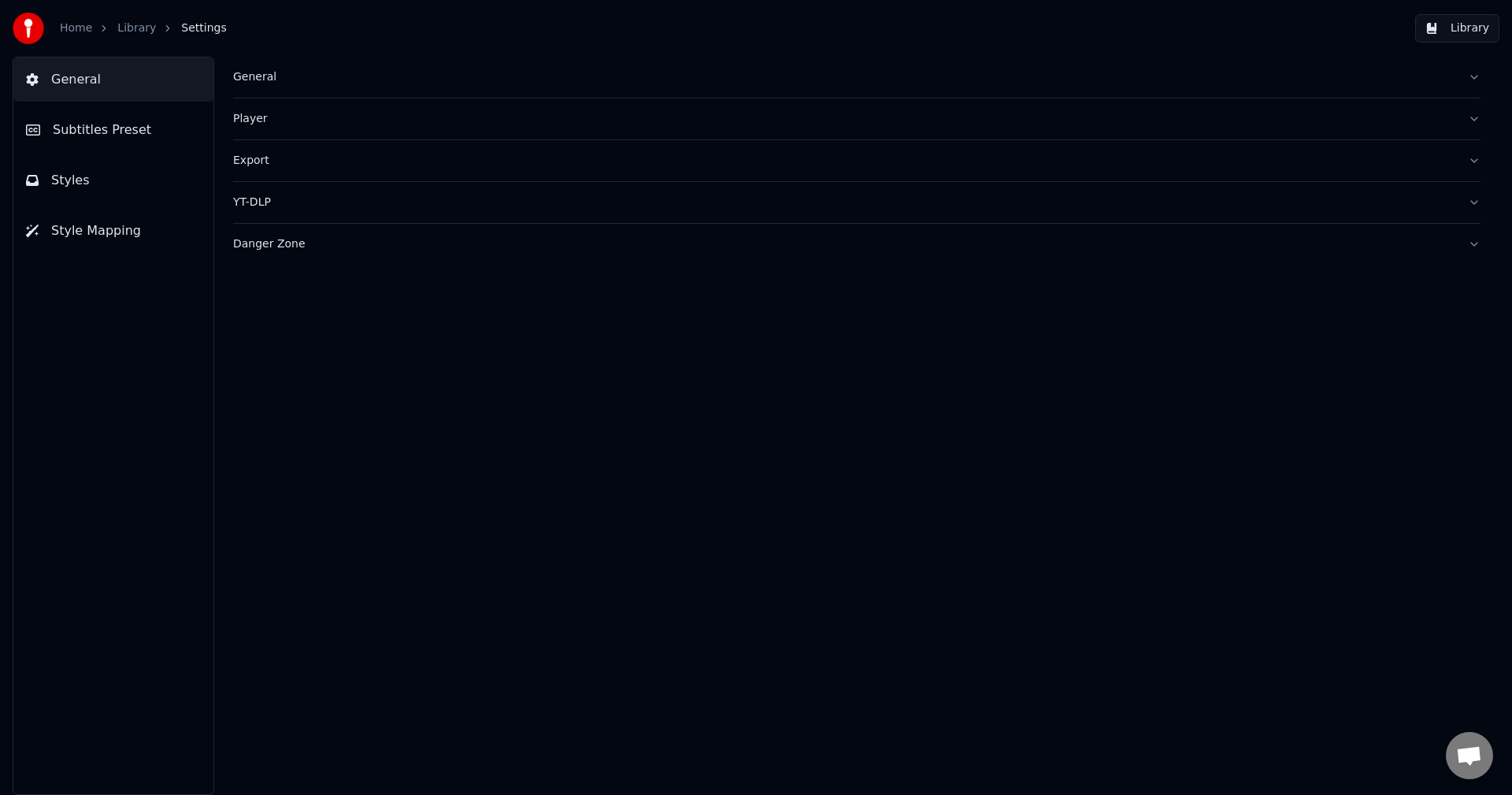
click at [105, 135] on span "Subtitles Preset" at bounding box center [102, 130] width 99 height 19
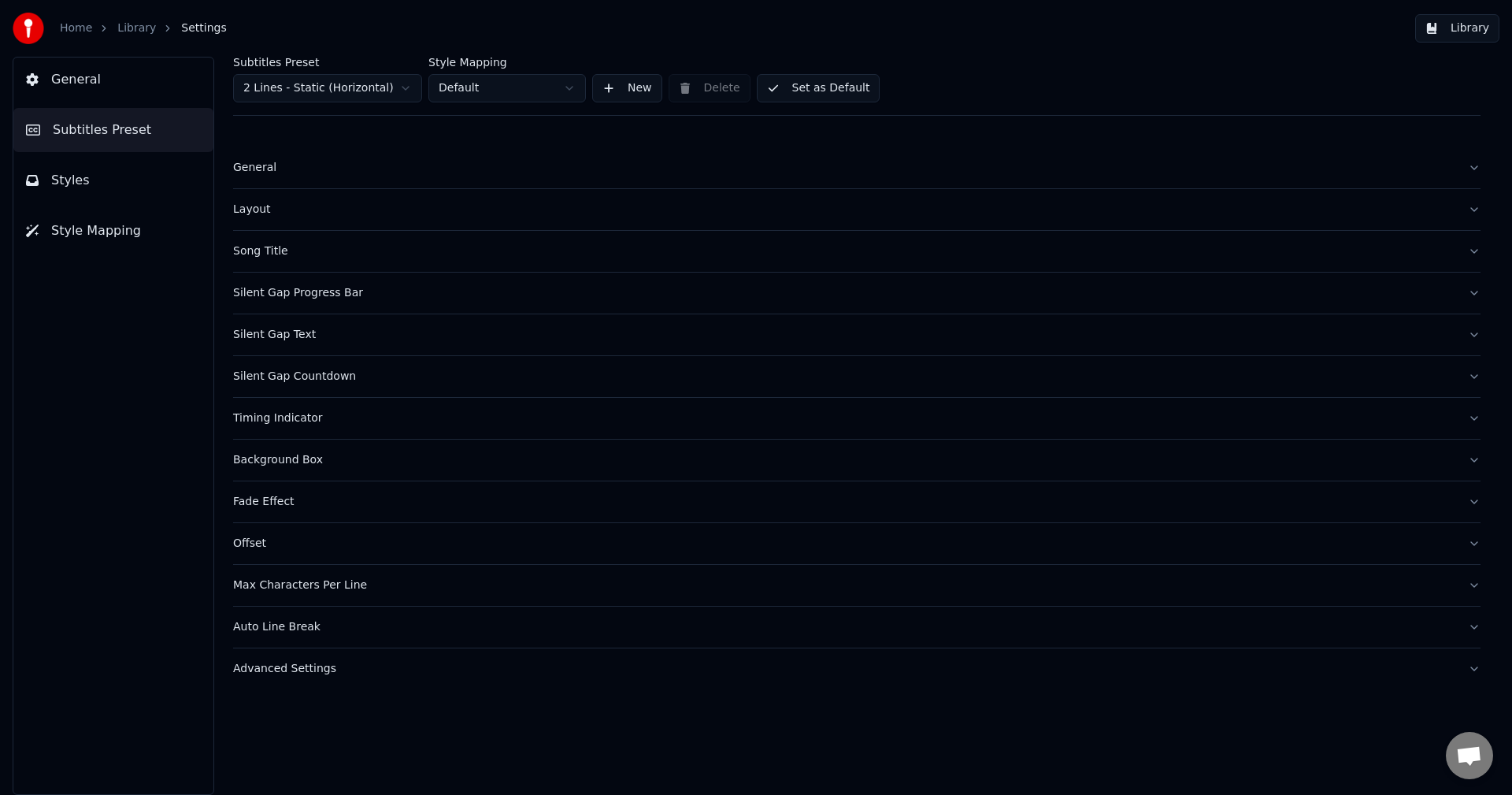
click at [279, 583] on div "Max Characters Per Line" at bounding box center [844, 585] width 1222 height 16
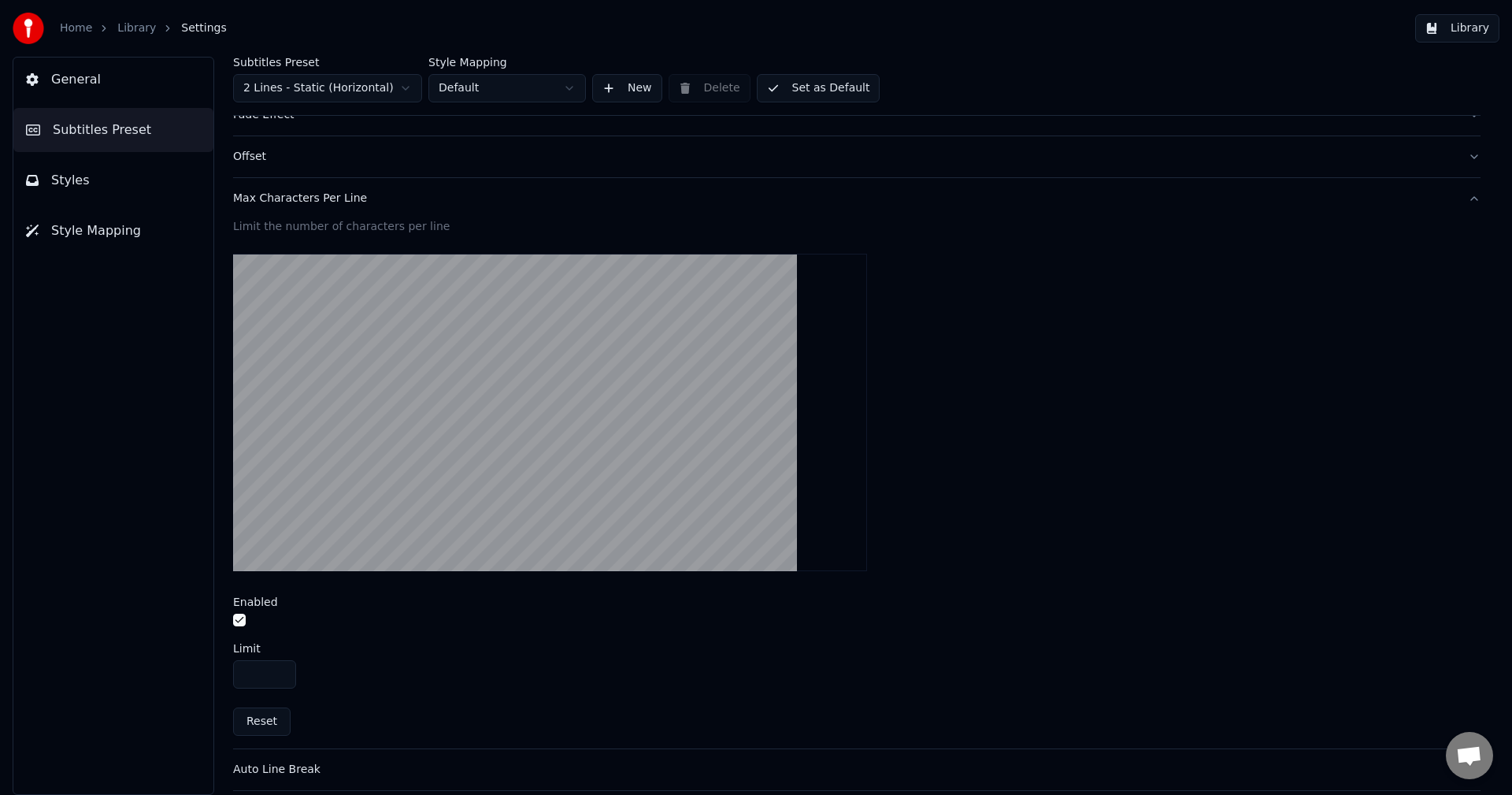
scroll to position [436, 0]
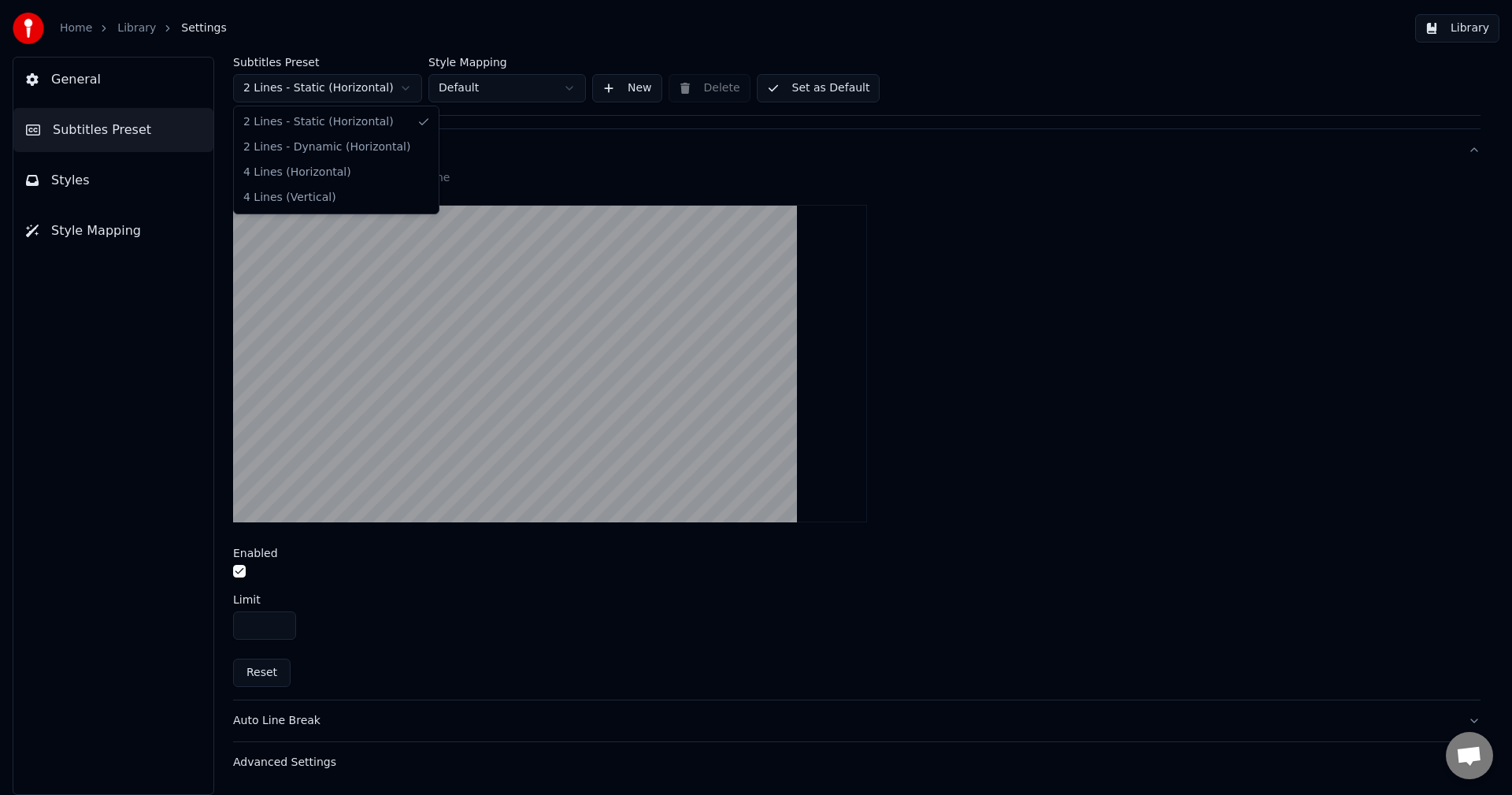
click at [327, 99] on html "Home Library Settings Library General Subtitles Preset Styles Style Mapping Sub…" at bounding box center [756, 397] width 1512 height 795
click at [241, 573] on button "button" at bounding box center [239, 571] width 12 height 12
click at [283, 153] on div "Max Characters Per Line" at bounding box center [844, 150] width 1222 height 16
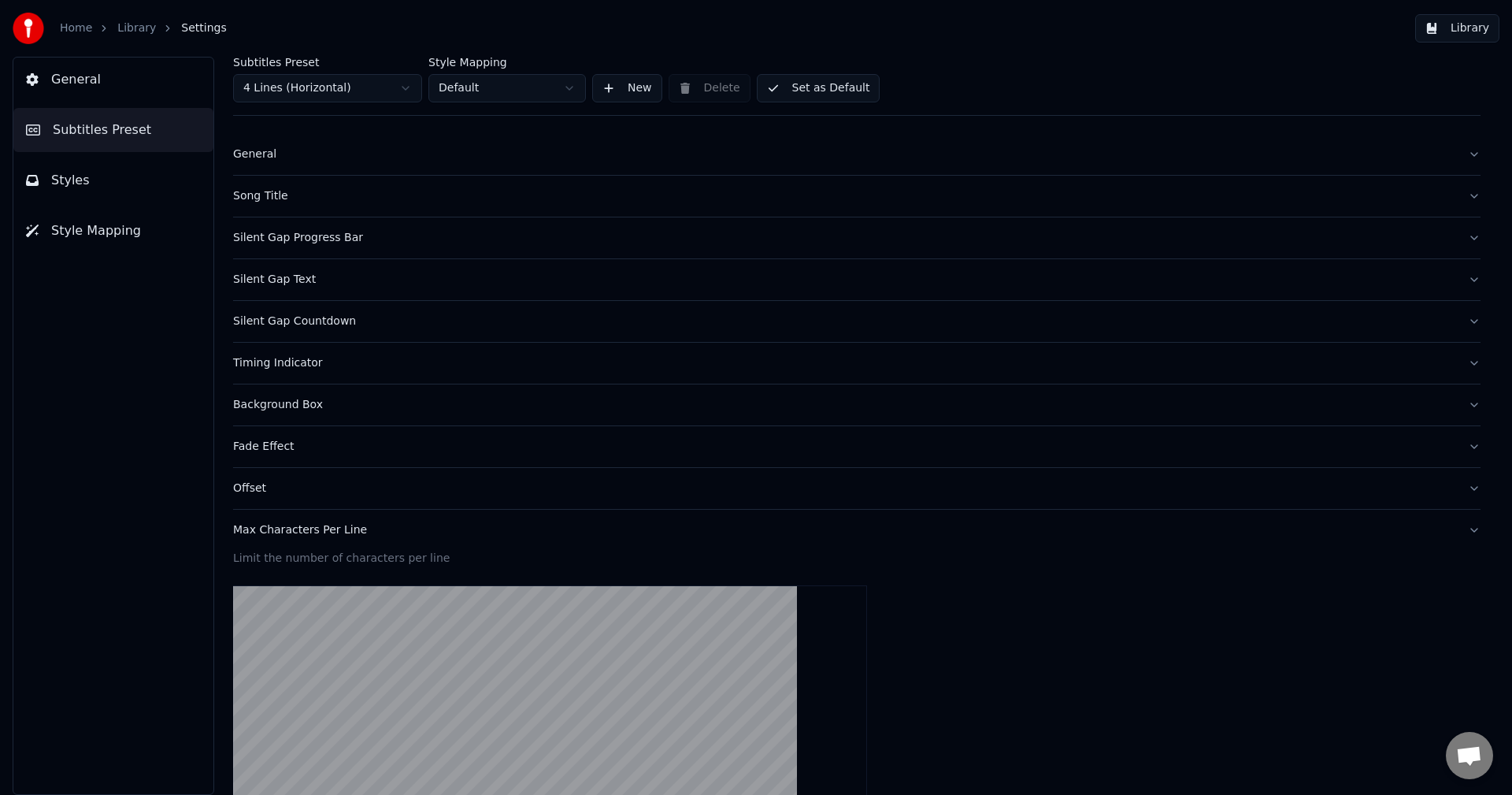
scroll to position [0, 0]
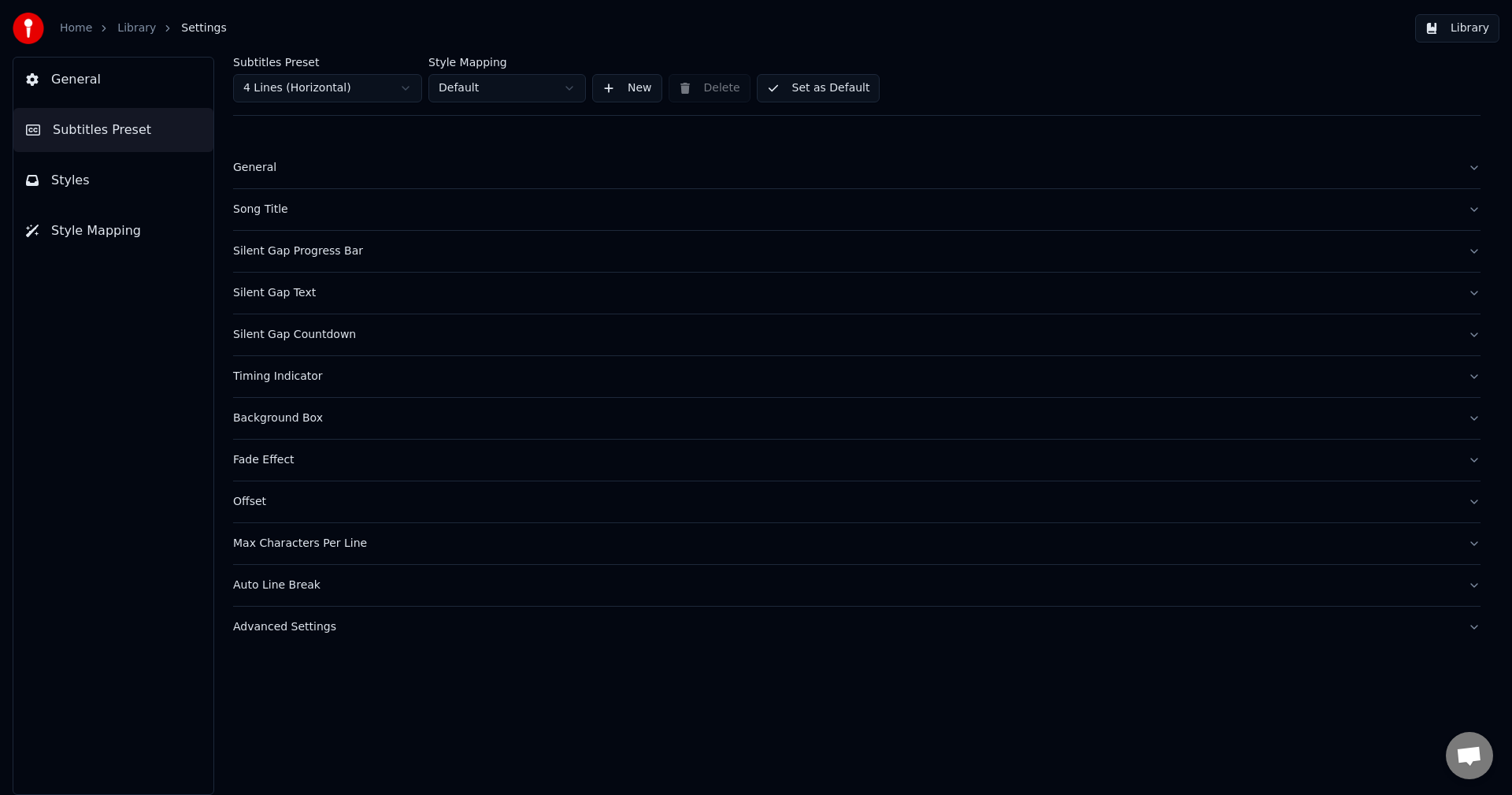
click at [289, 584] on div "Auto Line Break" at bounding box center [844, 585] width 1222 height 16
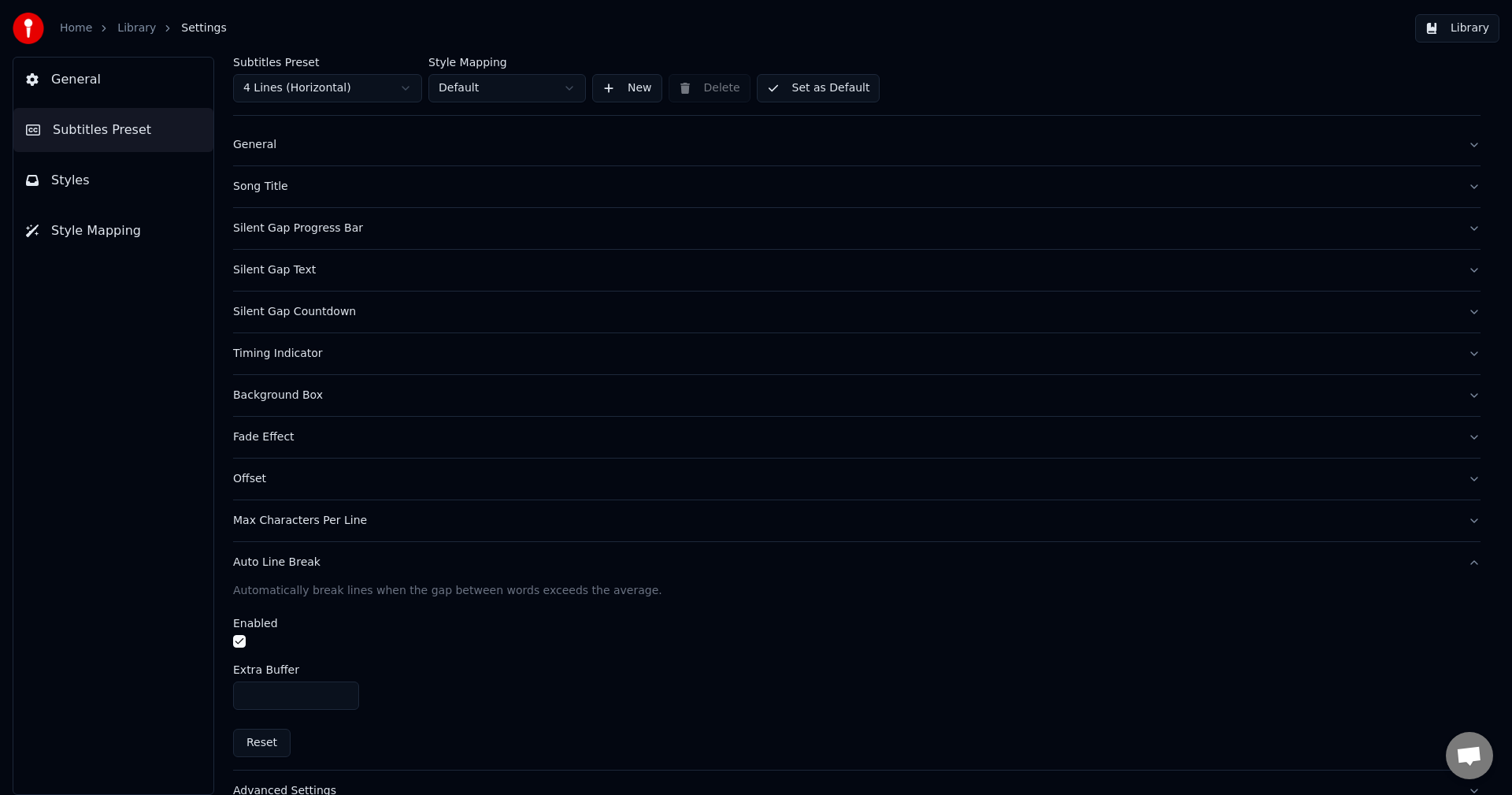
scroll to position [51, 0]
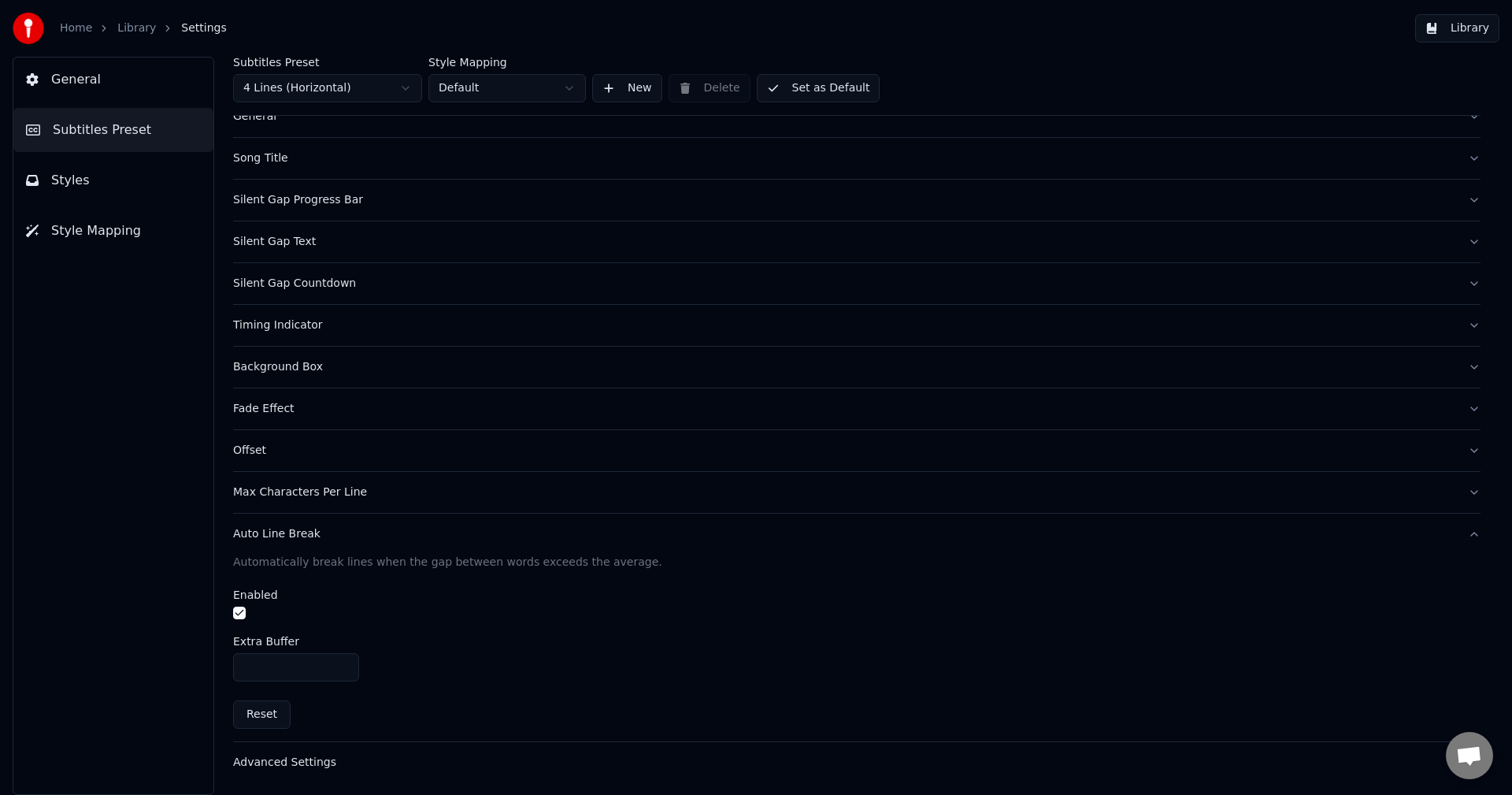
click at [285, 765] on div "Advanced Settings" at bounding box center [844, 763] width 1222 height 16
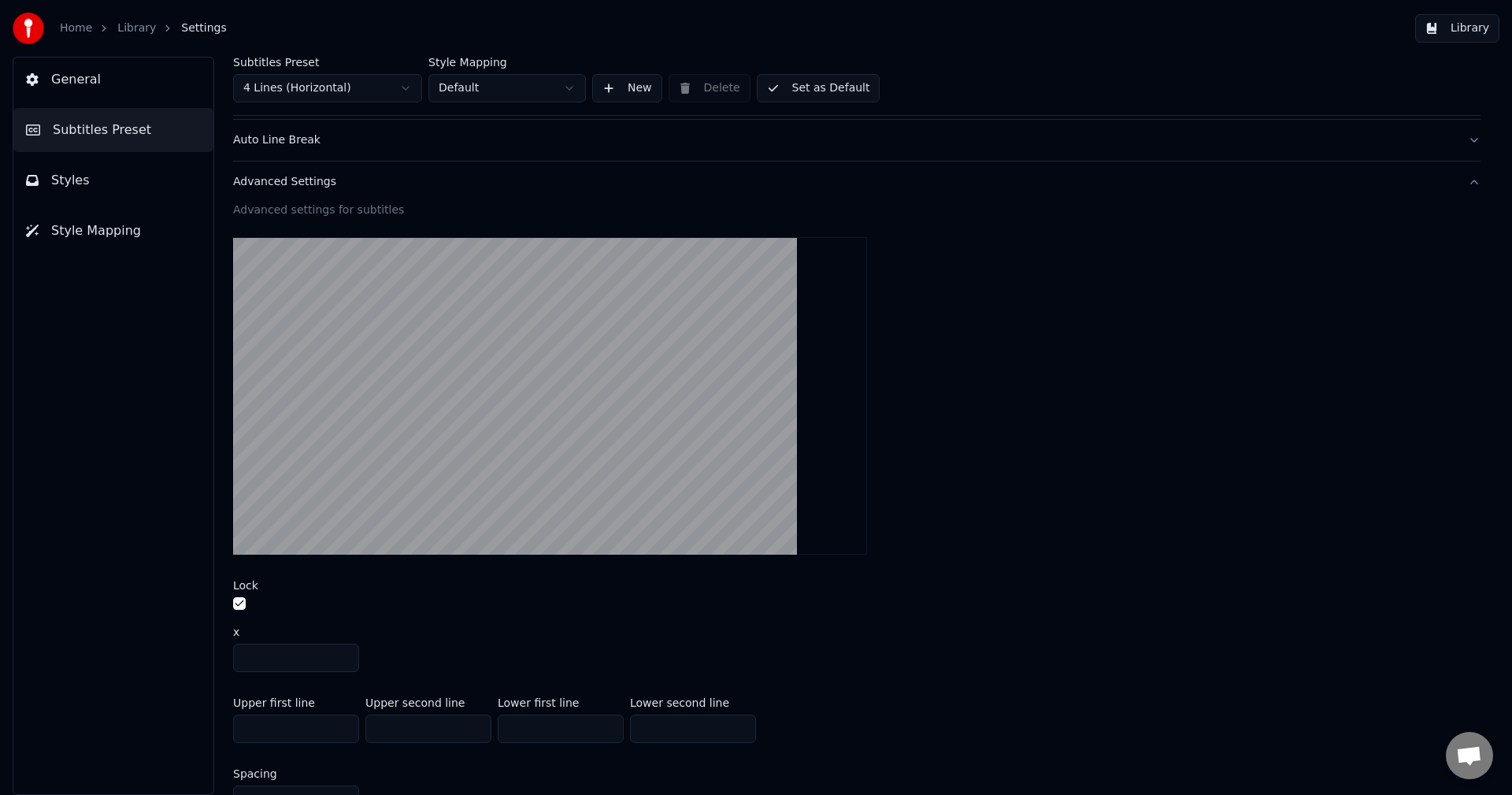
click at [289, 162] on button "Advanced Settings" at bounding box center [857, 183] width 1248 height 41
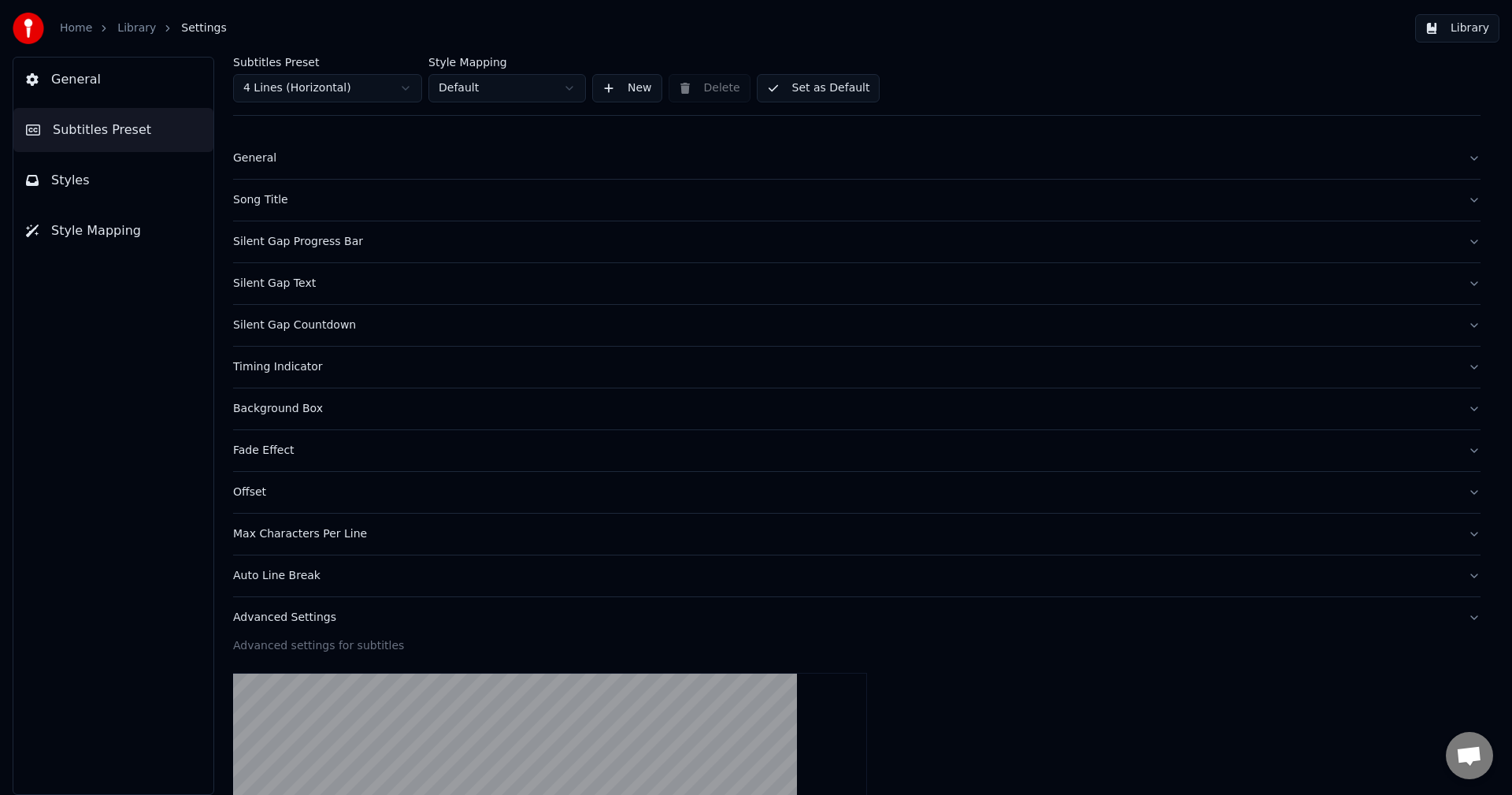
scroll to position [0, 0]
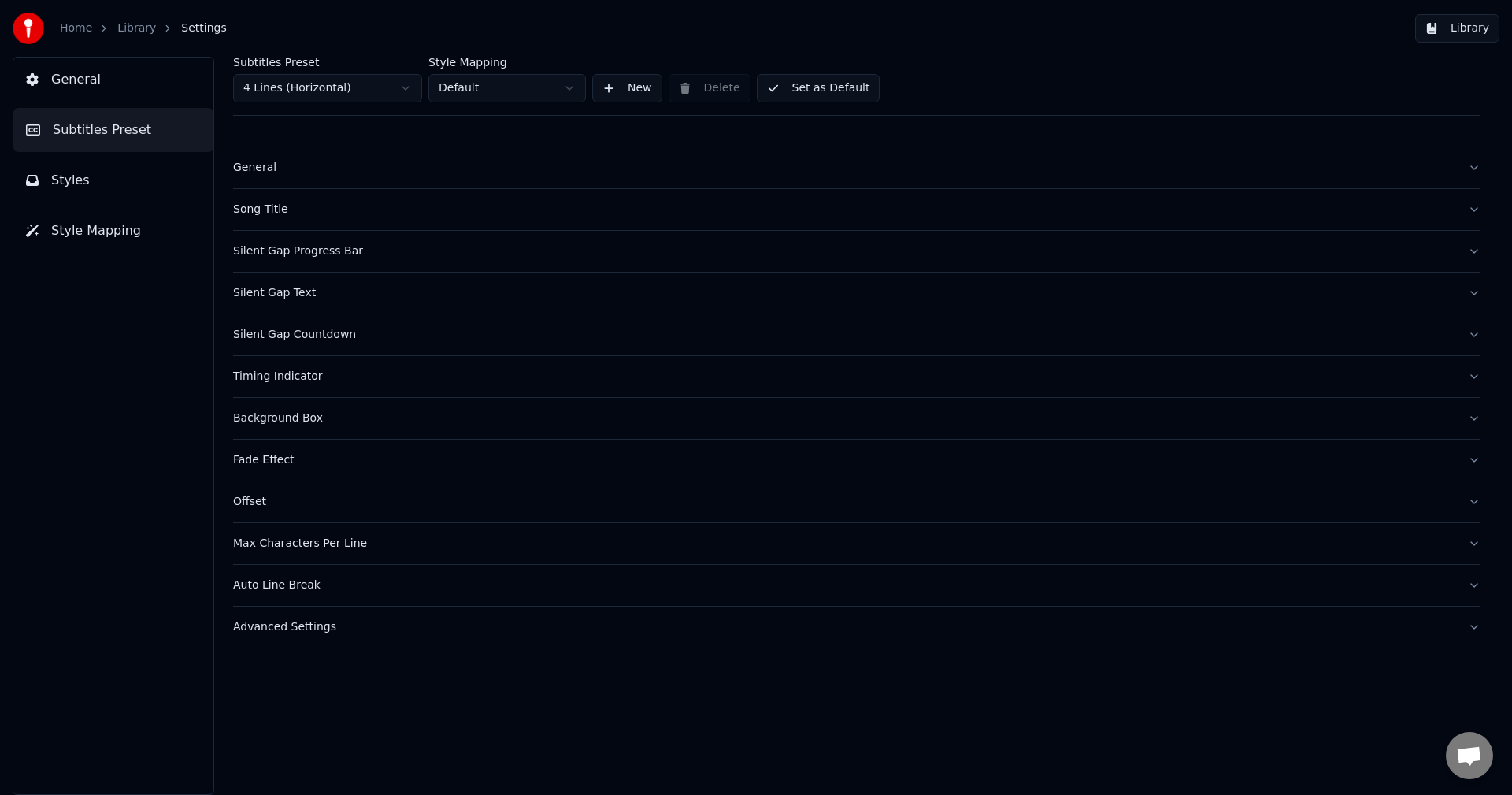
click at [295, 580] on div "Auto Line Break" at bounding box center [844, 585] width 1222 height 16
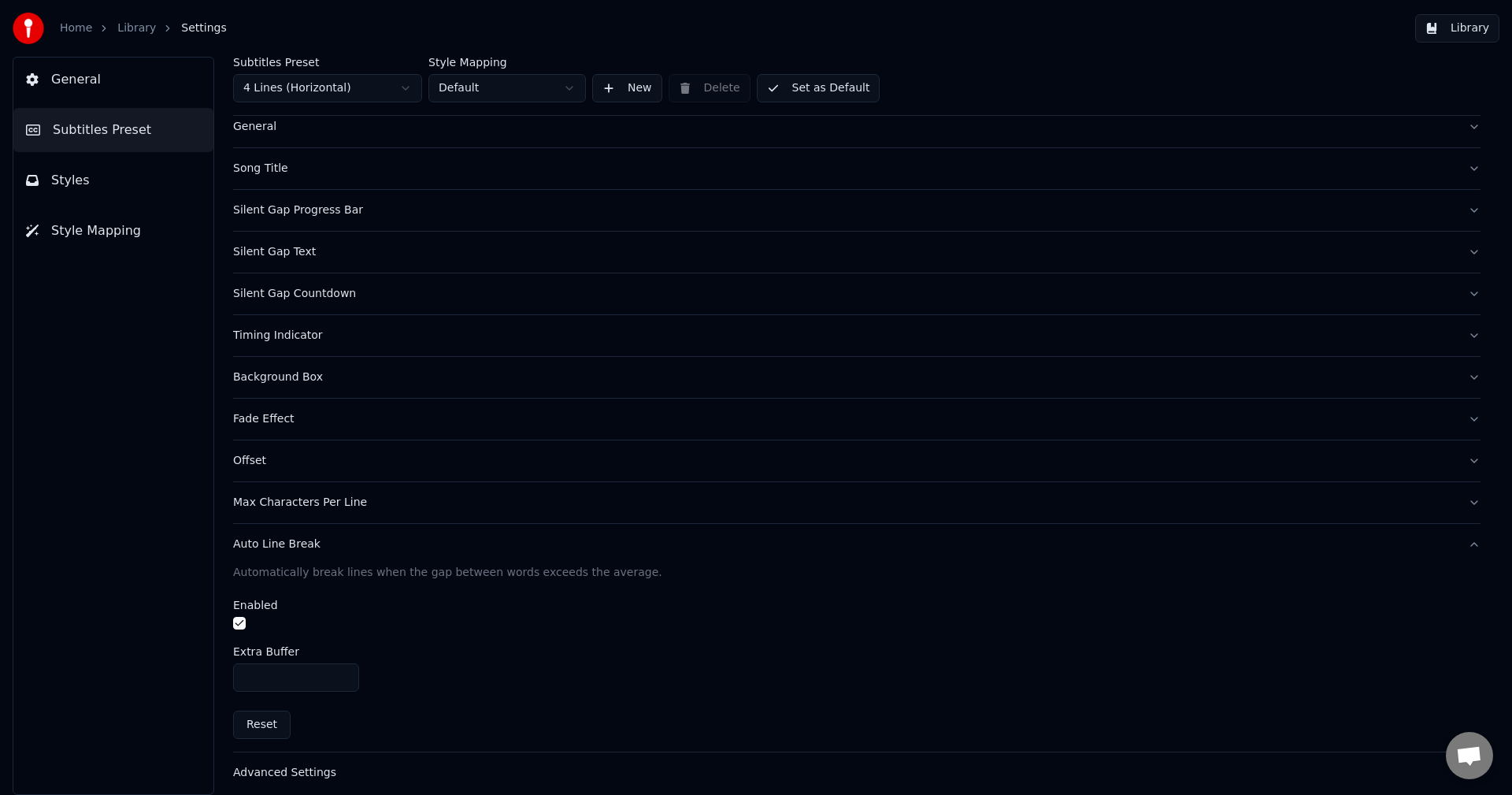
scroll to position [51, 0]
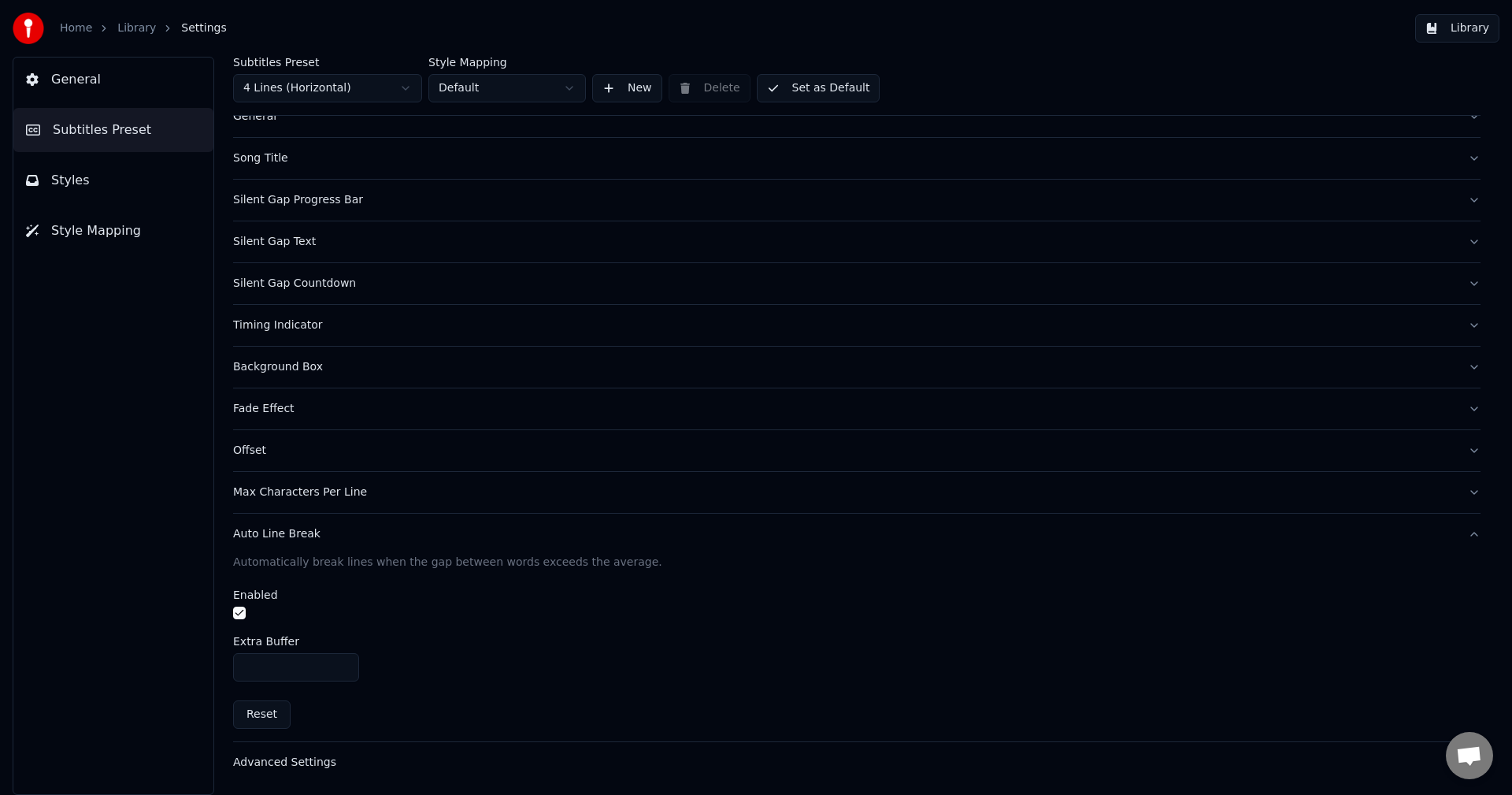
click at [237, 617] on button "button" at bounding box center [239, 612] width 12 height 12
click at [792, 83] on button "Set as Default" at bounding box center [819, 88] width 124 height 28
click at [125, 29] on link "Library" at bounding box center [136, 28] width 39 height 16
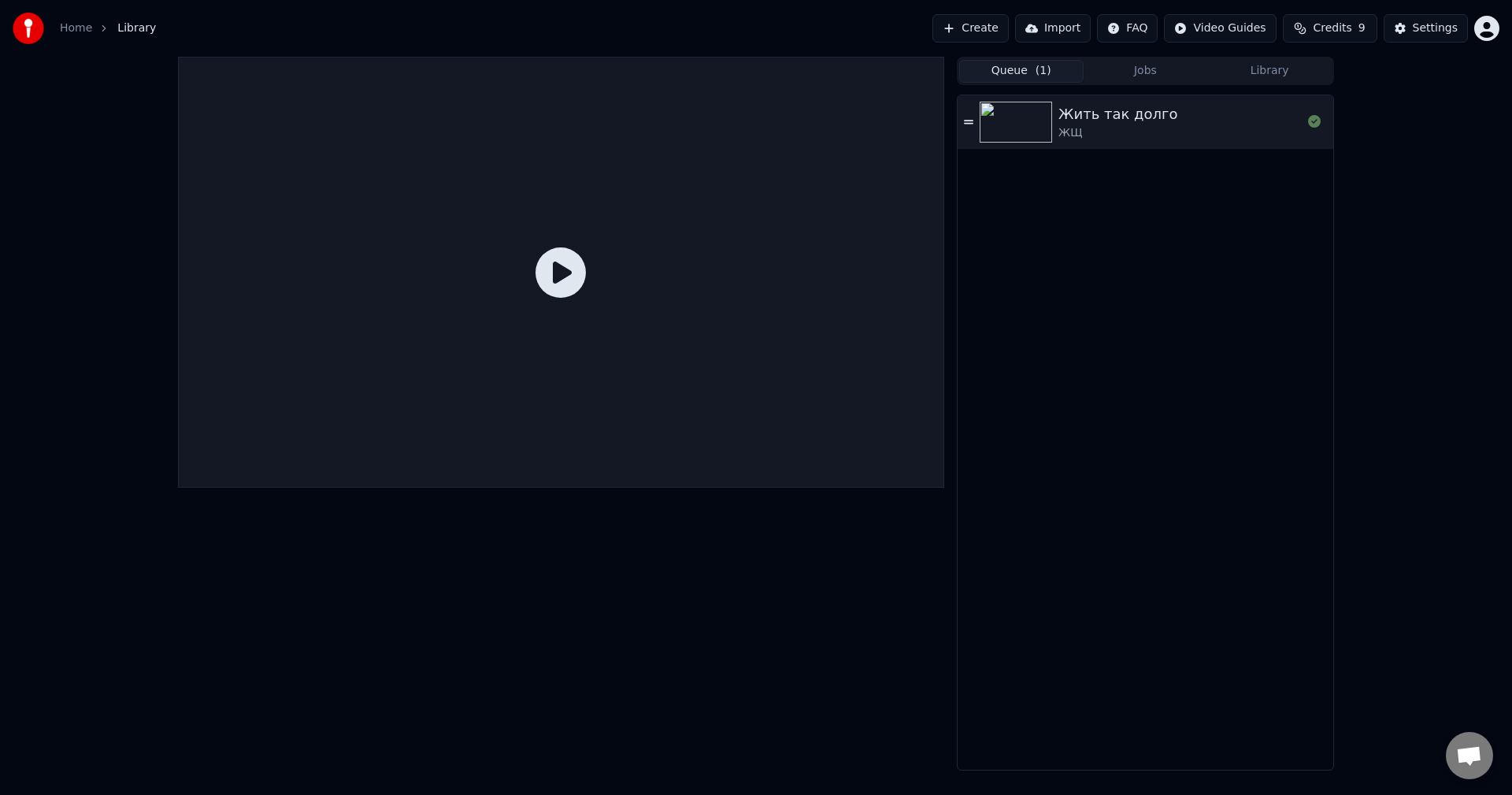
click at [1036, 117] on img at bounding box center [1016, 122] width 72 height 41
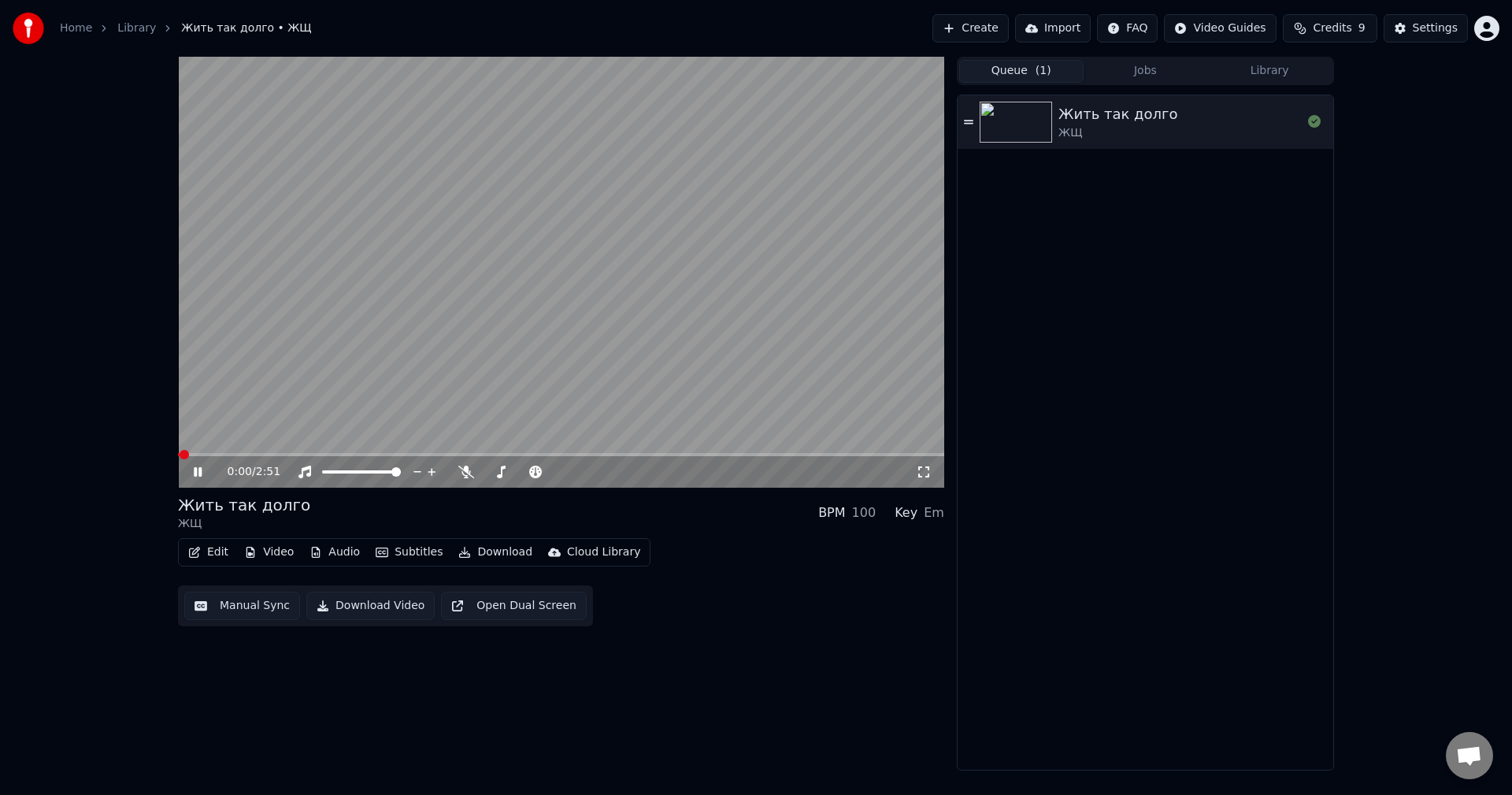
click at [244, 459] on div "0:00 / 2:51" at bounding box center [560, 472] width 766 height 32
click at [235, 453] on span at bounding box center [560, 454] width 766 height 3
click at [376, 452] on video at bounding box center [560, 272] width 766 height 431
click at [1401, 31] on button "Settings" at bounding box center [1426, 28] width 85 height 28
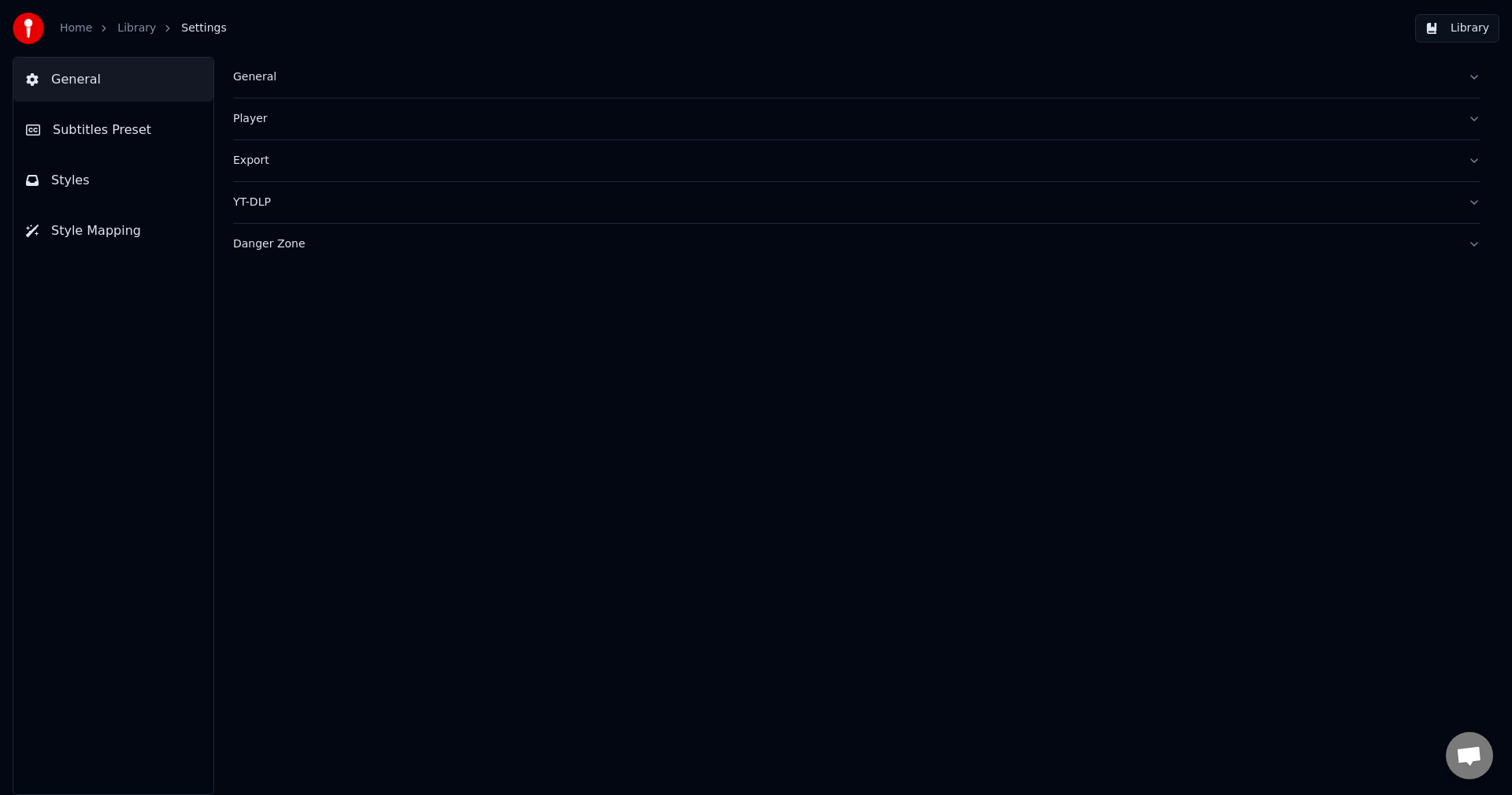
click at [87, 131] on span "Subtitles Preset" at bounding box center [102, 130] width 99 height 19
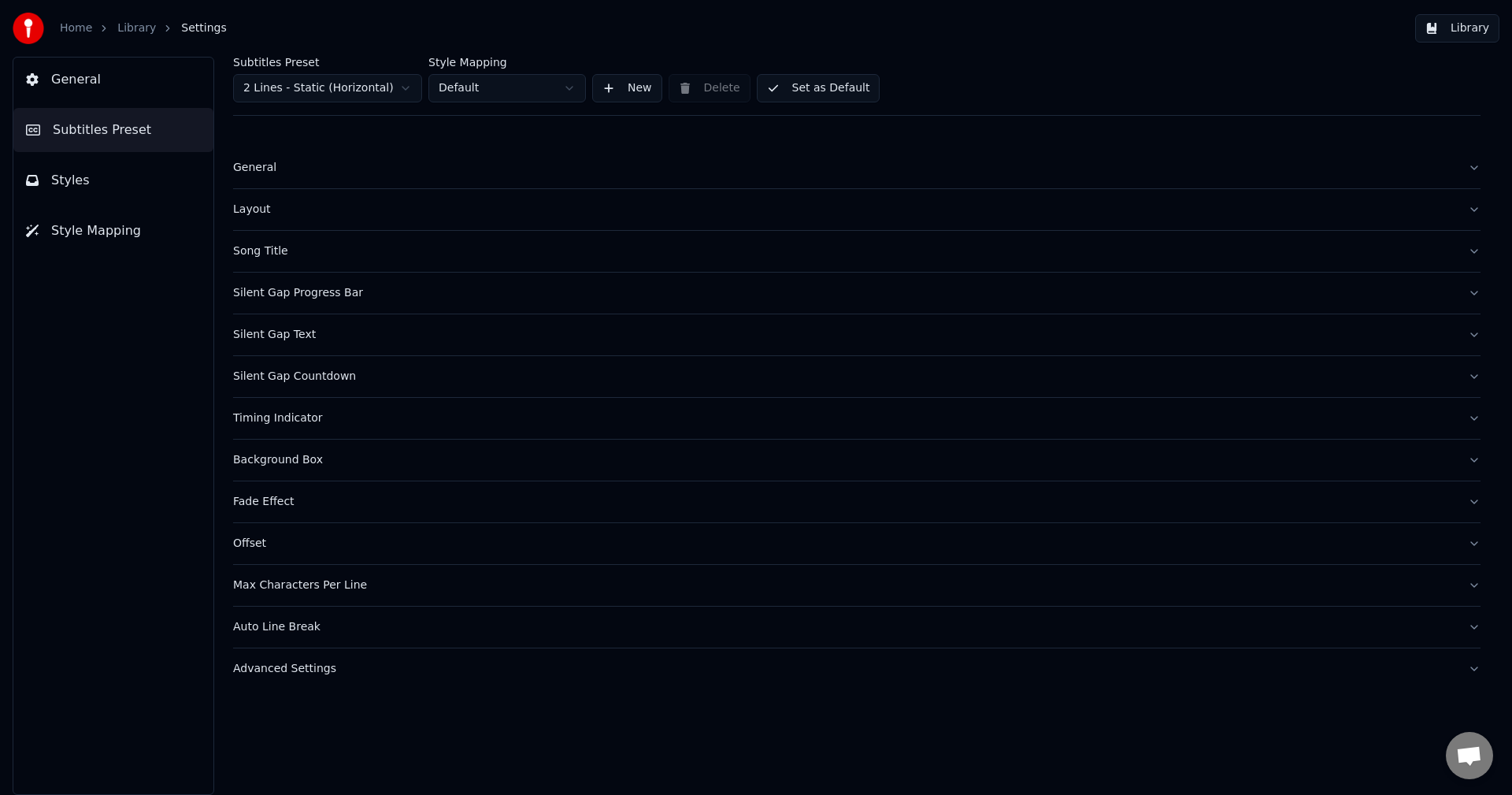
click at [281, 624] on div "Auto Line Break" at bounding box center [844, 627] width 1222 height 16
click at [276, 89] on html "Home Library Settings Library General Subtitles Preset Styles Style Mapping Sub…" at bounding box center [756, 397] width 1512 height 795
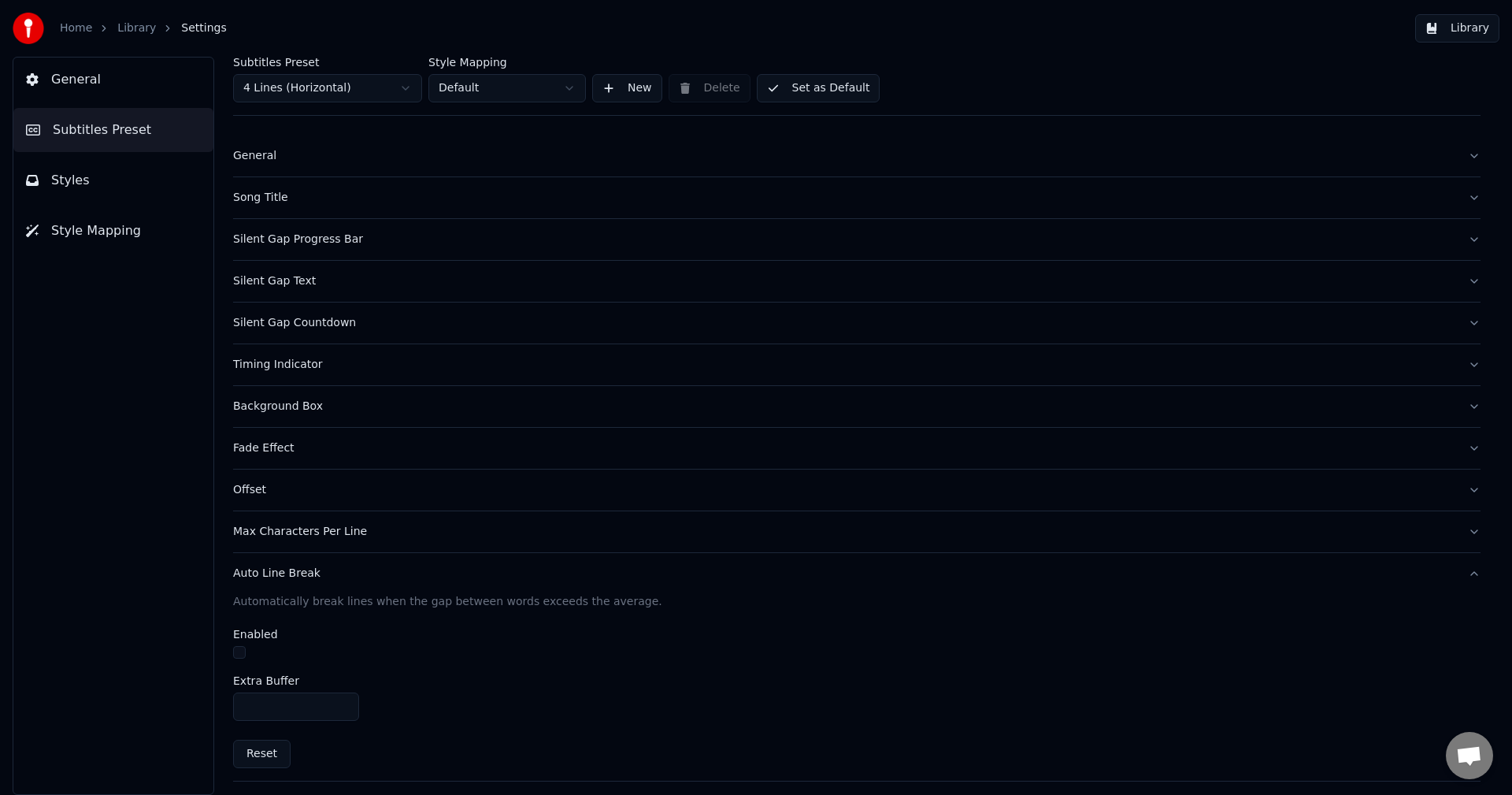
scroll to position [51, 0]
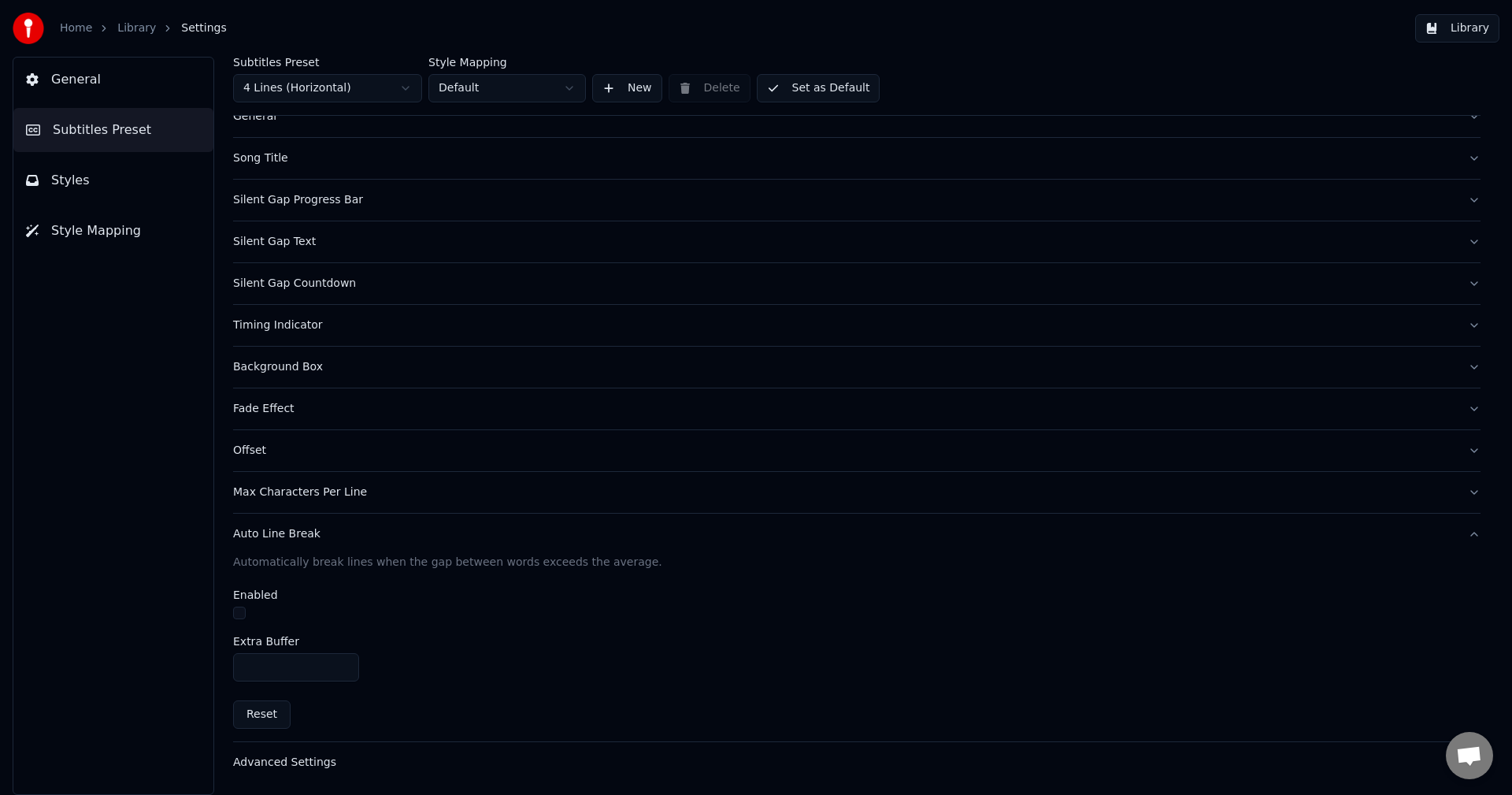
click at [244, 610] on button "button" at bounding box center [239, 612] width 12 height 12
click at [276, 537] on div "Auto Line Break" at bounding box center [844, 534] width 1222 height 16
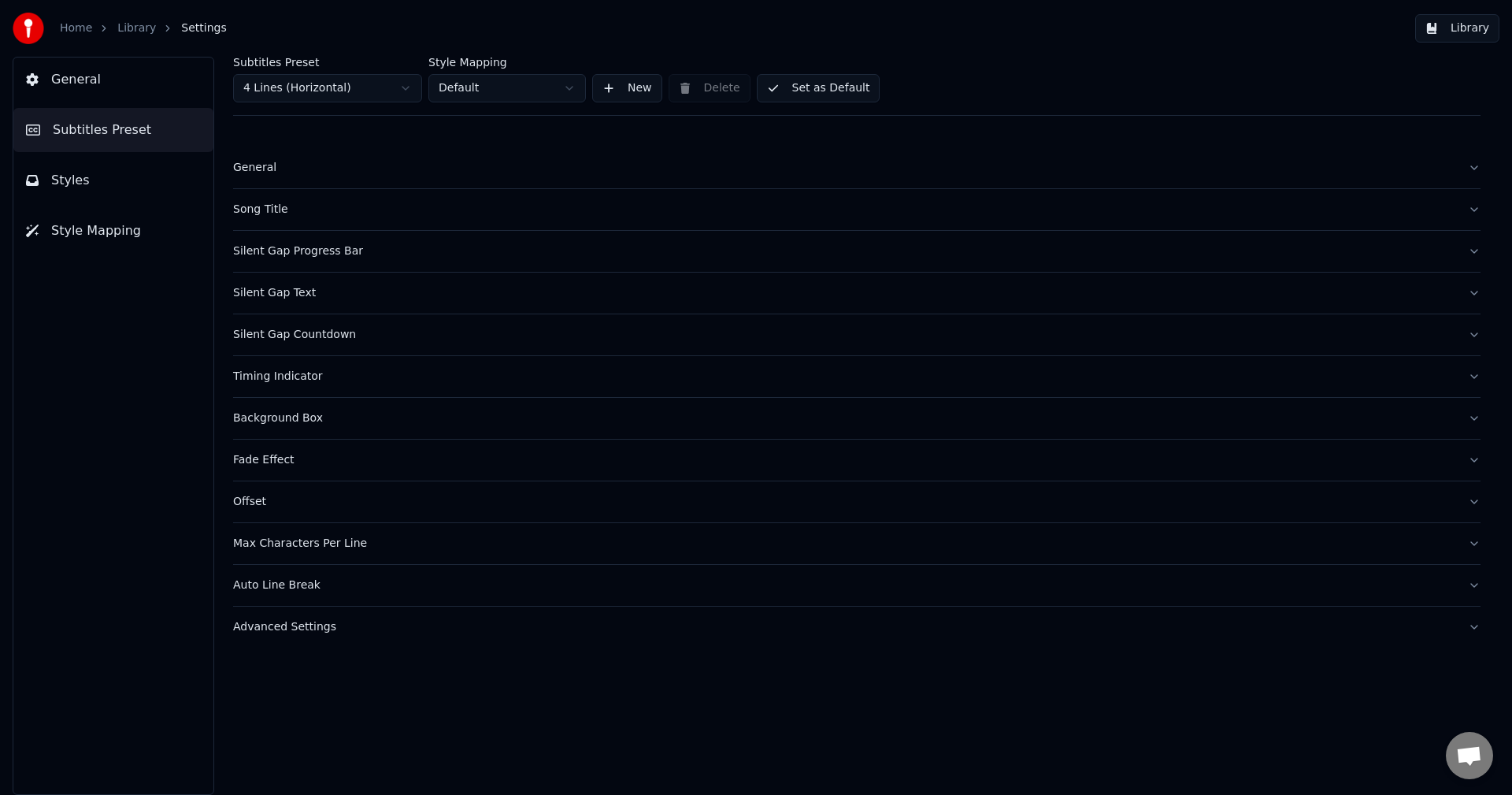
click at [281, 633] on div "Advanced Settings" at bounding box center [844, 627] width 1222 height 16
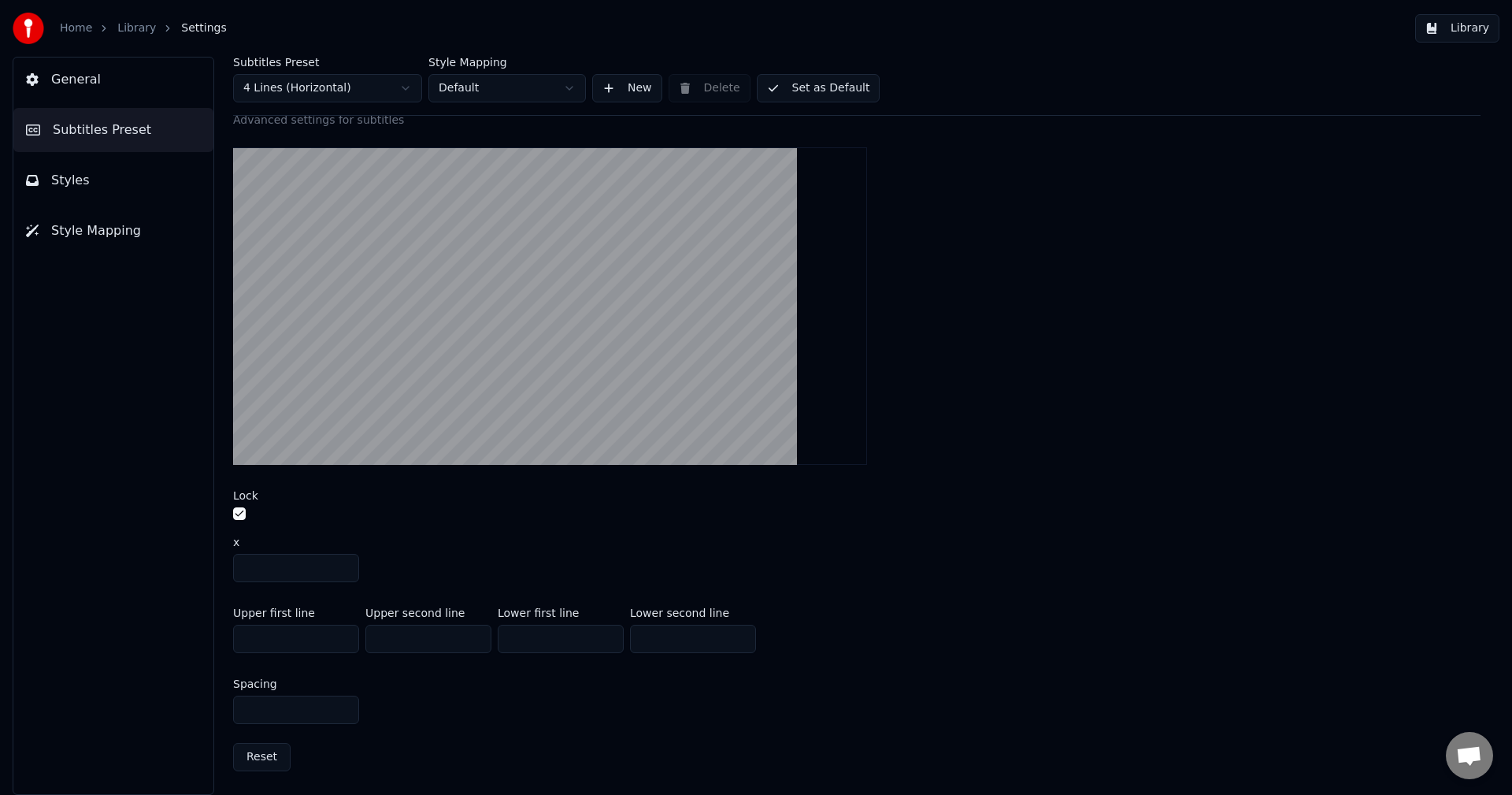
scroll to position [536, 0]
click at [248, 513] on div at bounding box center [857, 516] width 1248 height 17
click at [239, 514] on button "button" at bounding box center [239, 513] width 12 height 12
drag, startPoint x: 285, startPoint y: 564, endPoint x: 180, endPoint y: 561, distance: 105.0
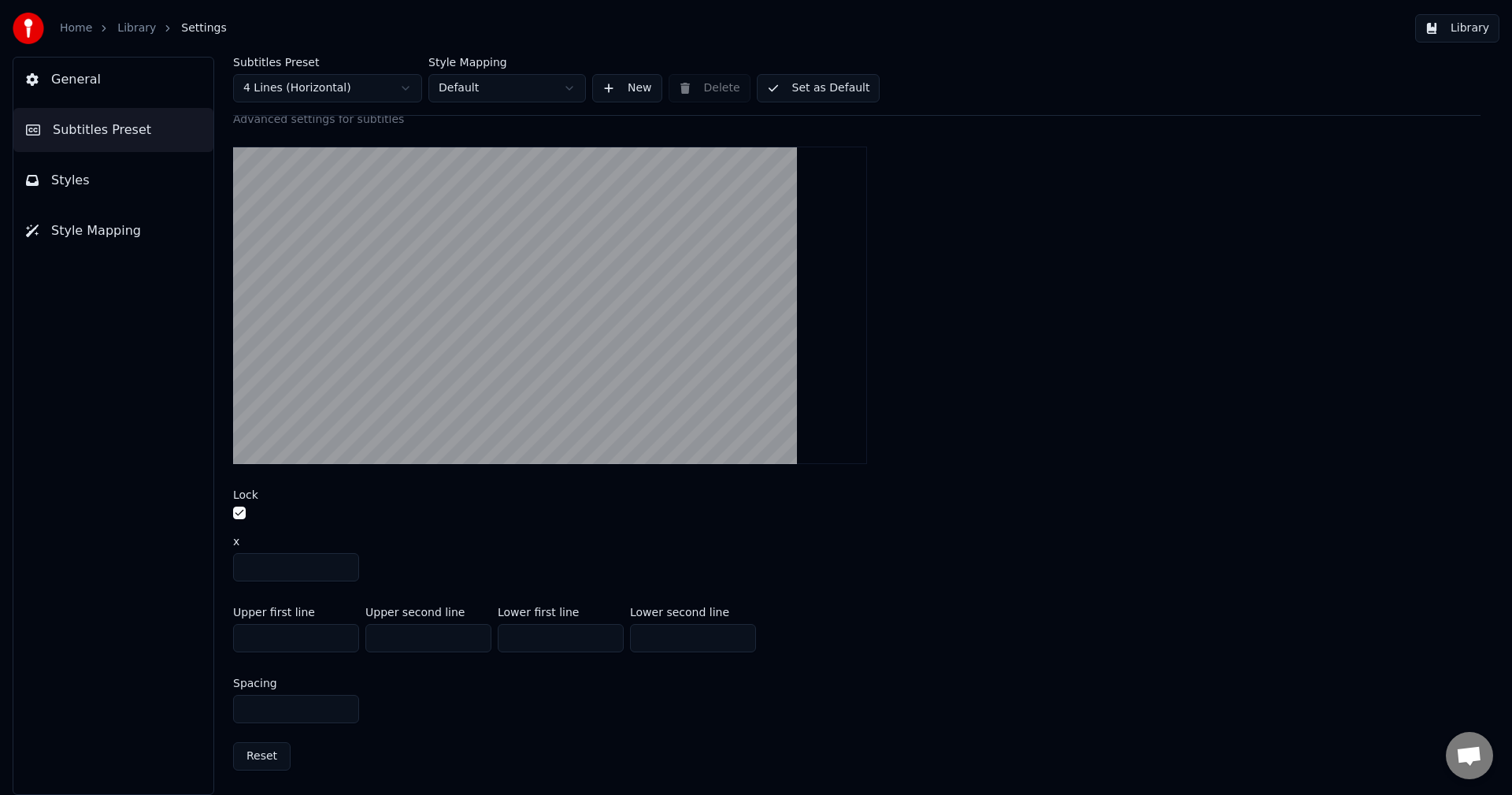
click at [180, 561] on div "General Subtitles Preset Styles Style Mapping Subtitles Preset 4 Lines (Horizon…" at bounding box center [756, 425] width 1512 height 739
drag, startPoint x: 270, startPoint y: 566, endPoint x: 188, endPoint y: 561, distance: 82.2
click at [195, 561] on div "General Subtitles Preset Styles Style Mapping Subtitles Preset 4 Lines (Horizon…" at bounding box center [756, 425] width 1512 height 739
type input "***"
click at [402, 554] on div "***" at bounding box center [857, 567] width 1248 height 28
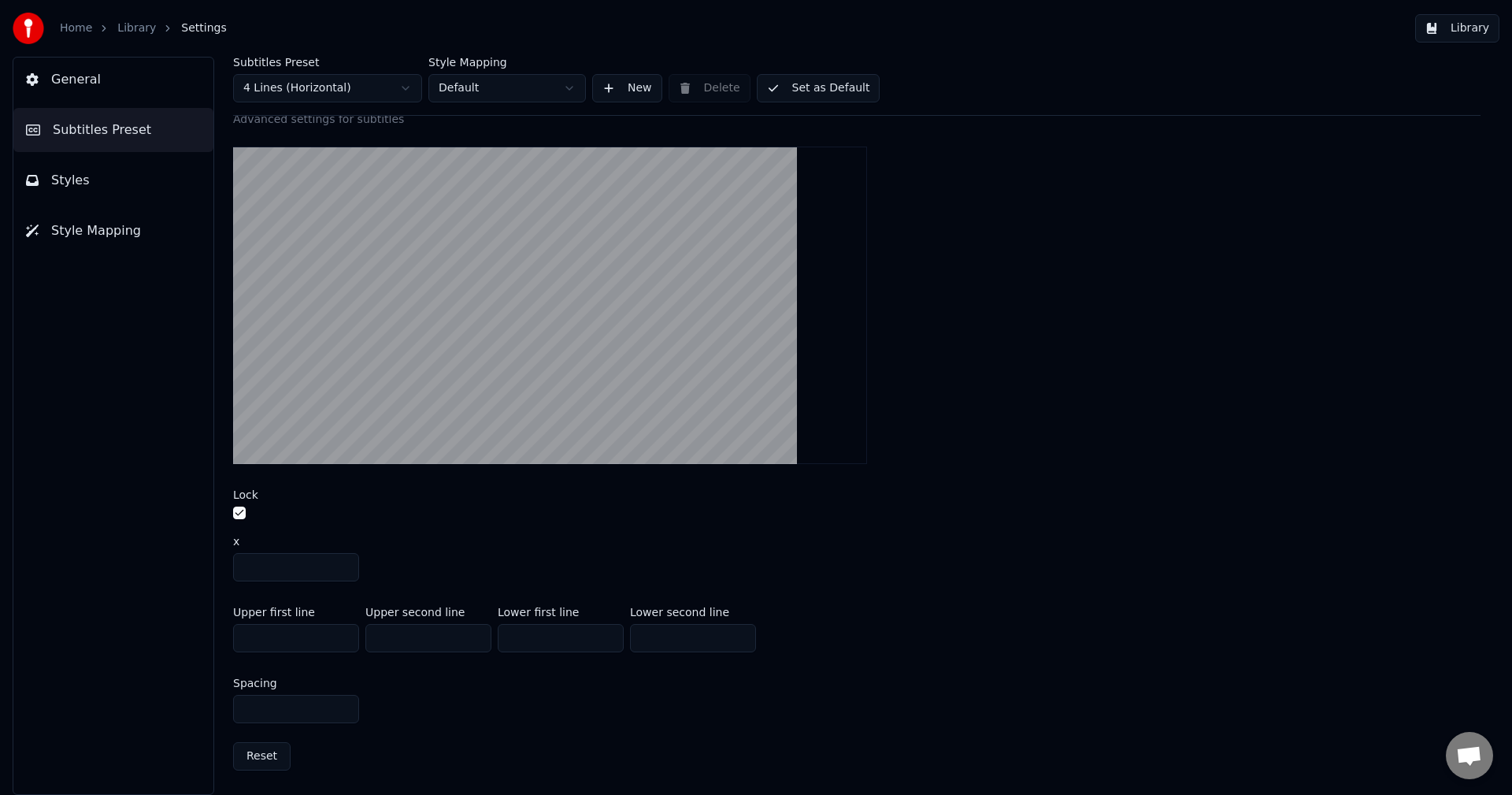
click at [245, 758] on button "Reset" at bounding box center [261, 756] width 57 height 28
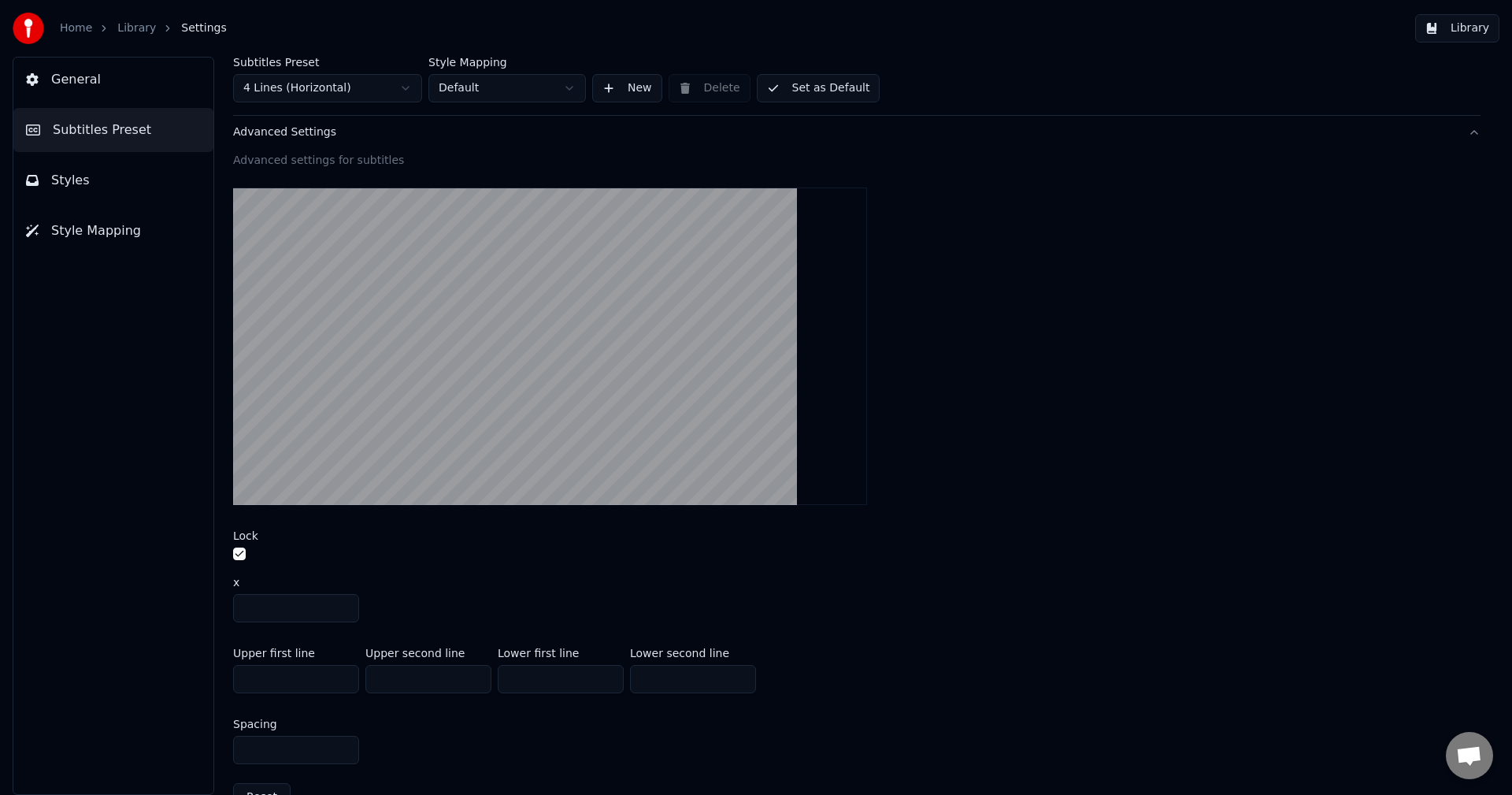
scroll to position [63, 0]
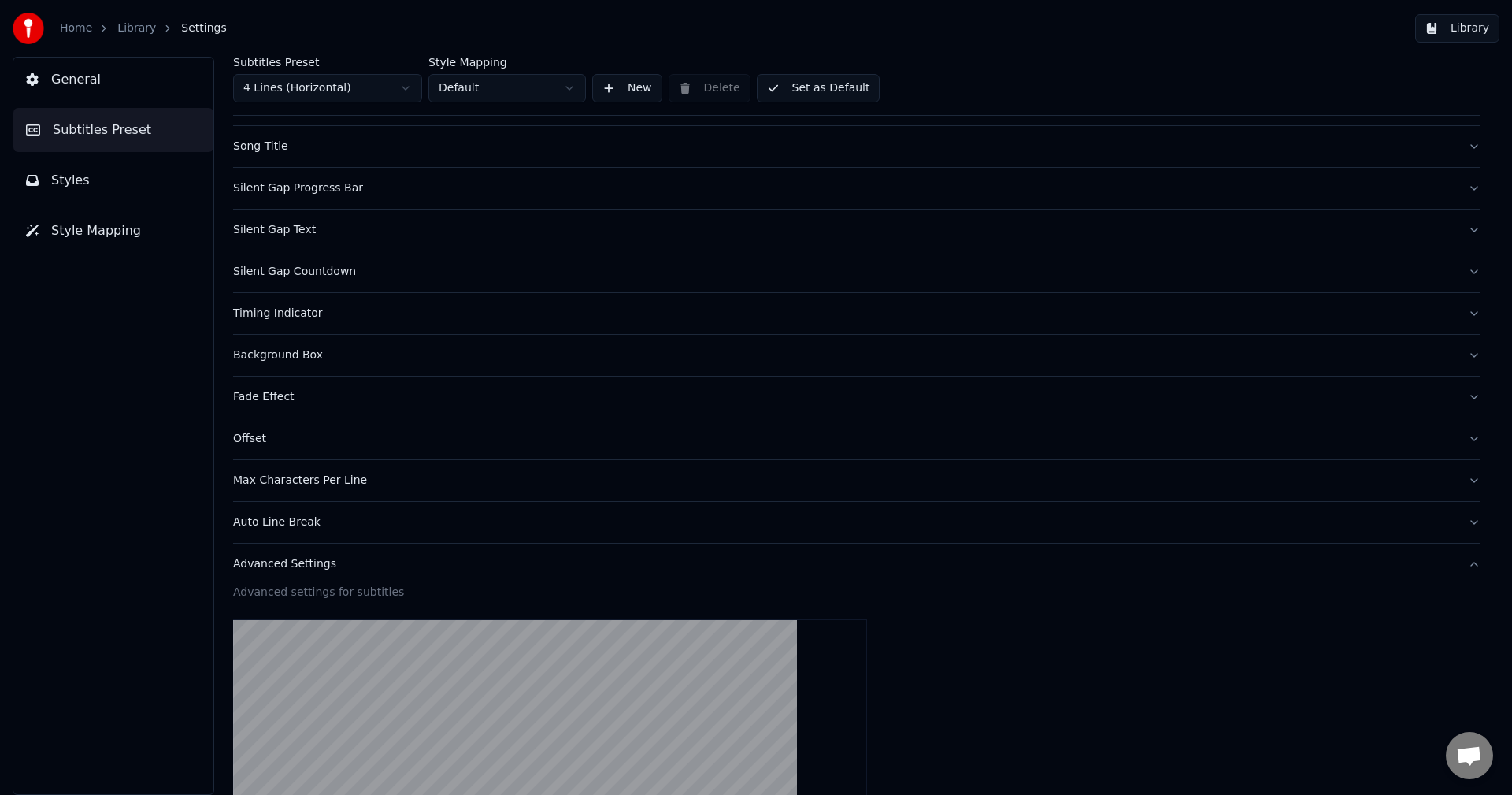
click at [331, 555] on button "Advanced Settings" at bounding box center [857, 564] width 1248 height 41
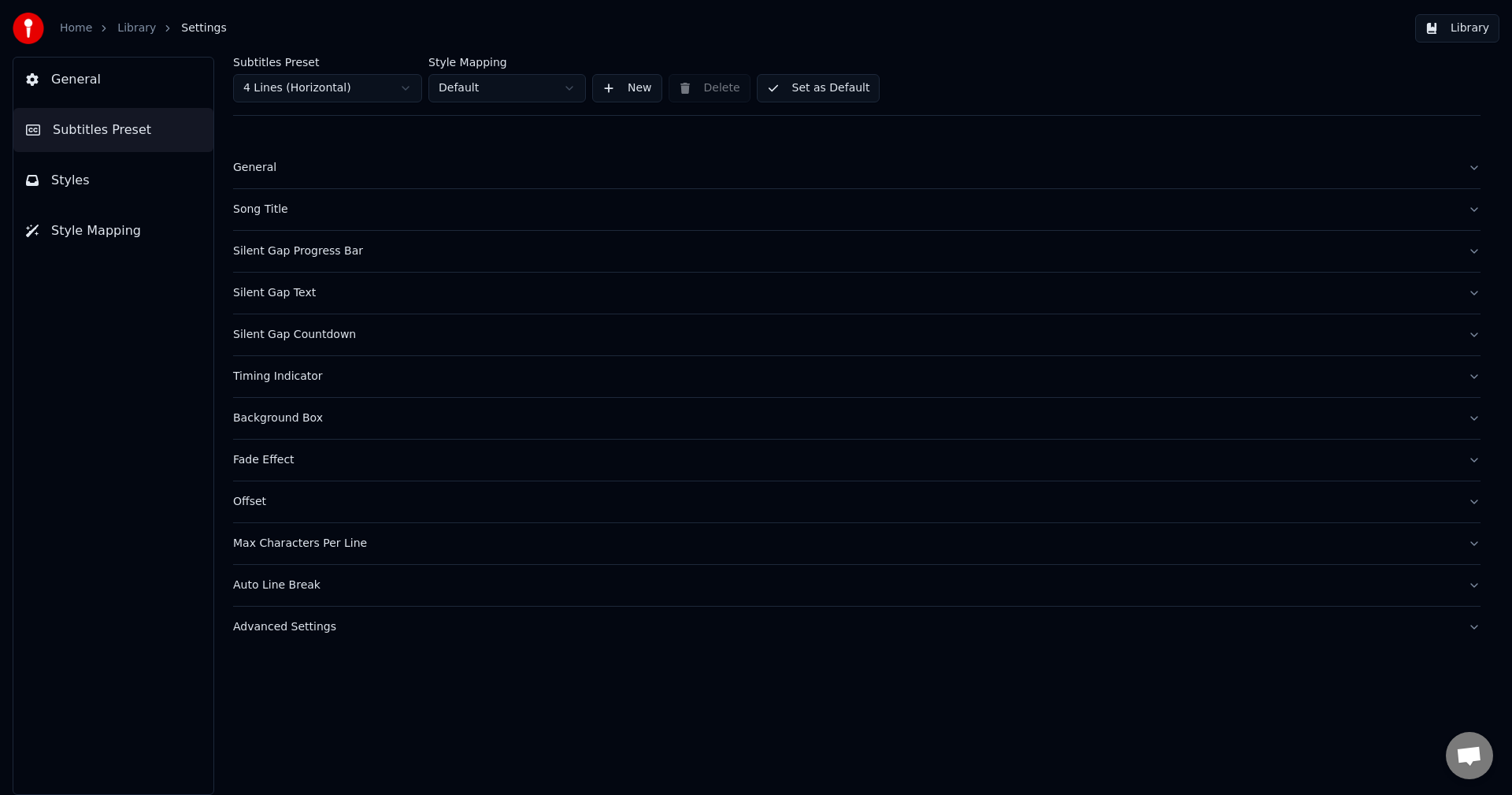
click at [291, 165] on div "General" at bounding box center [844, 167] width 1222 height 16
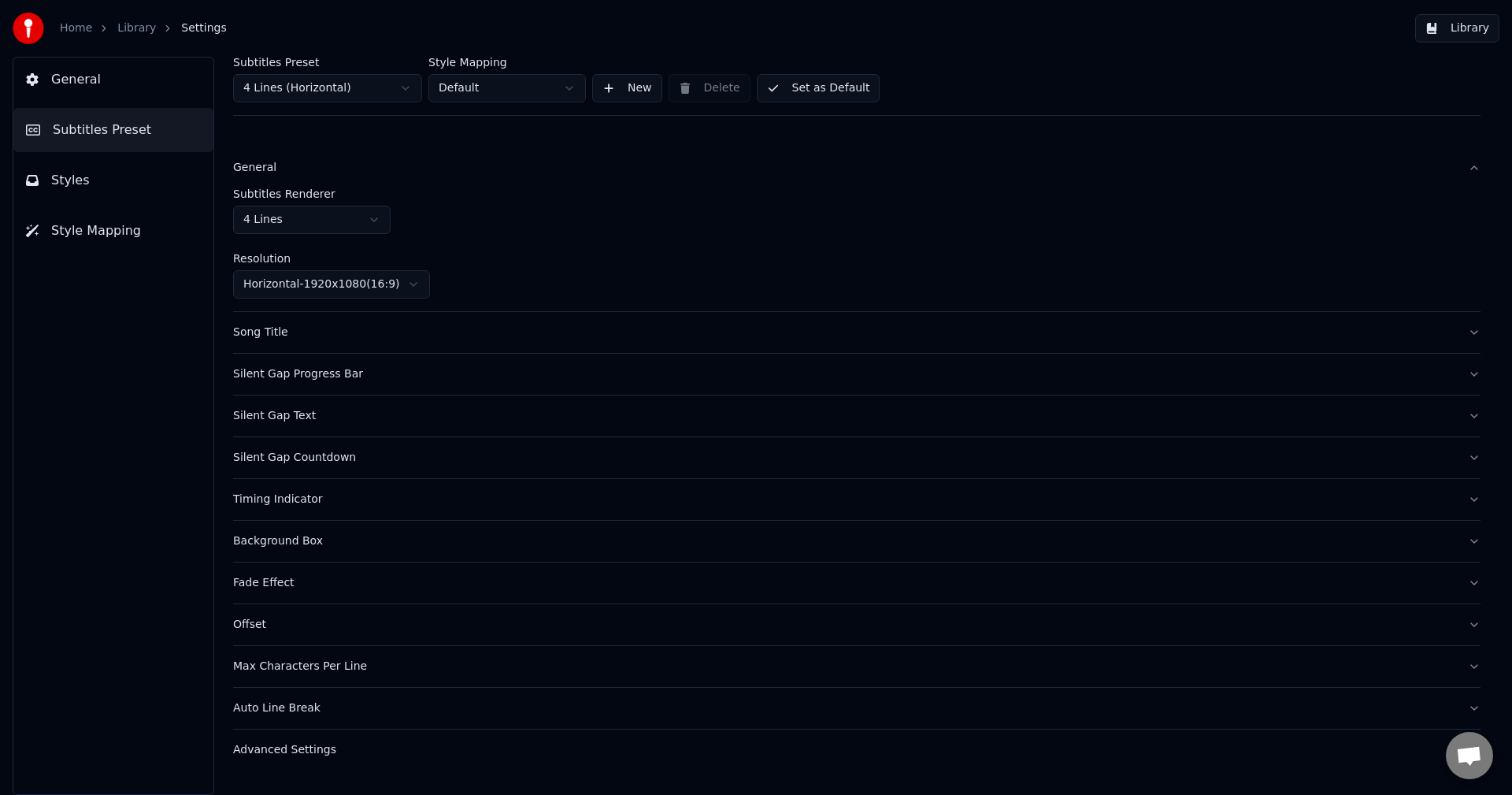
click at [291, 165] on div "General" at bounding box center [844, 167] width 1222 height 16
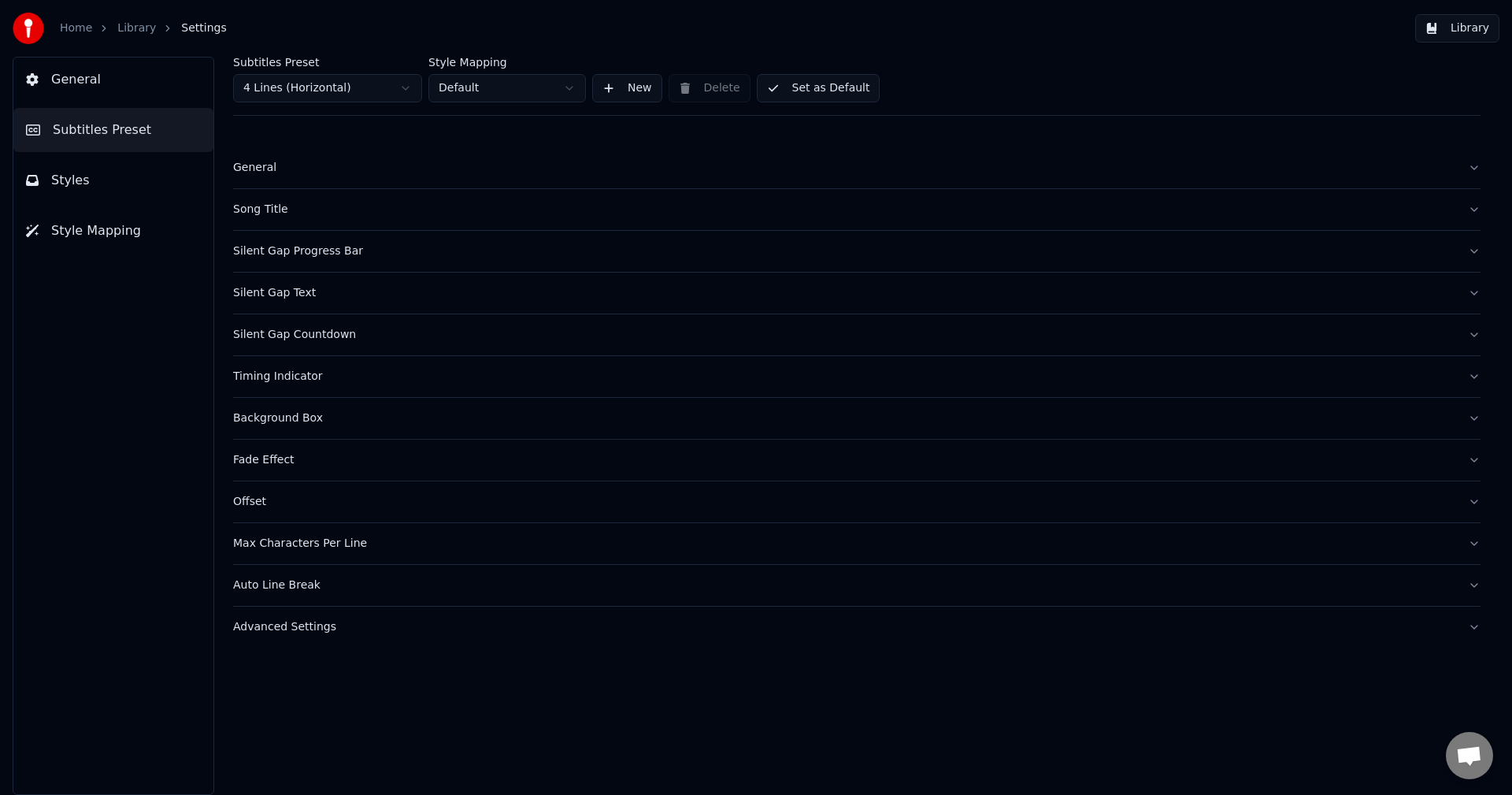
click at [812, 84] on button "Set as Default" at bounding box center [819, 88] width 124 height 28
click at [129, 25] on link "Library" at bounding box center [136, 28] width 39 height 16
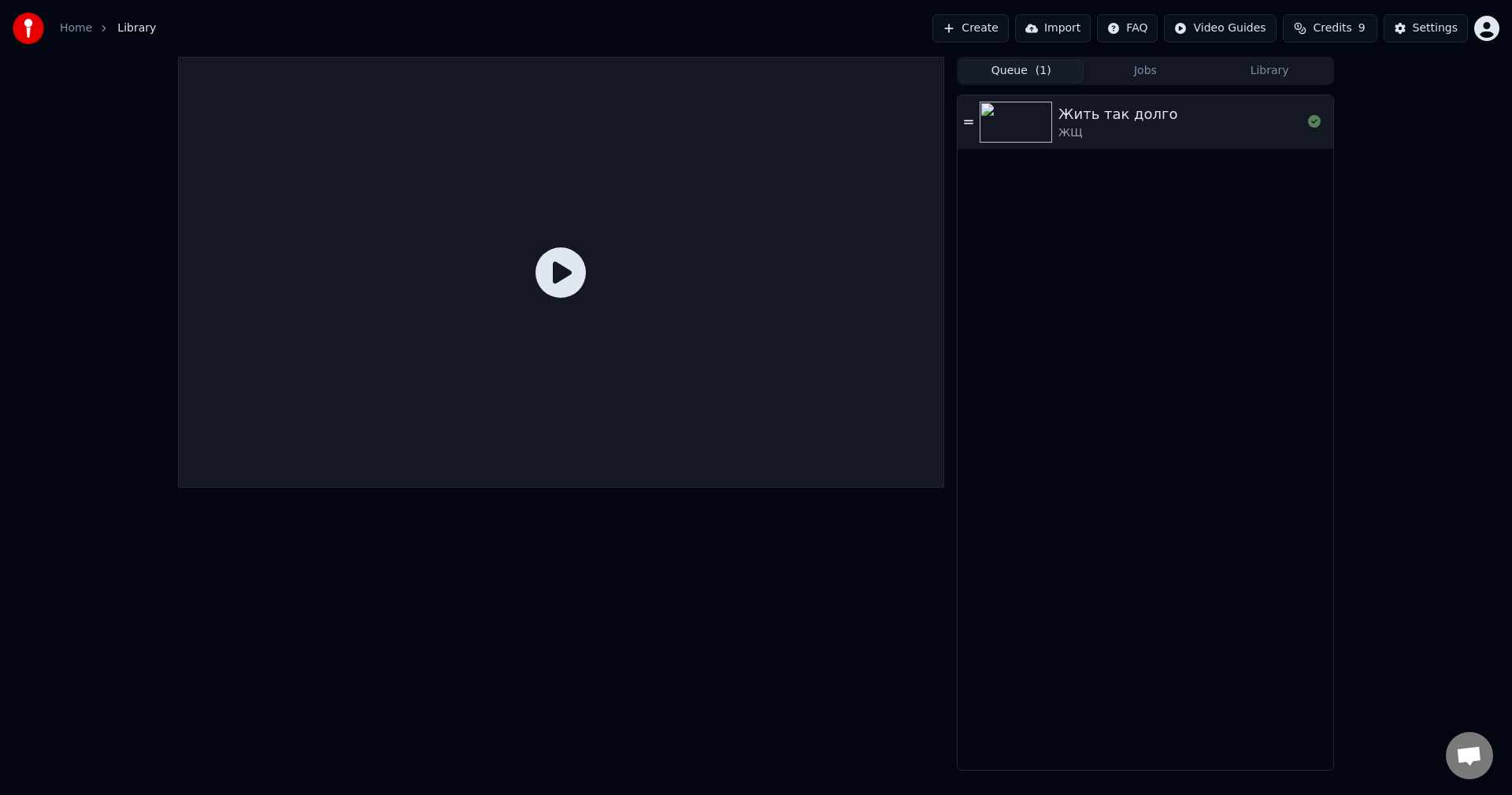
click at [584, 269] on icon at bounding box center [561, 273] width 51 height 51
click at [1005, 128] on img at bounding box center [1016, 122] width 72 height 41
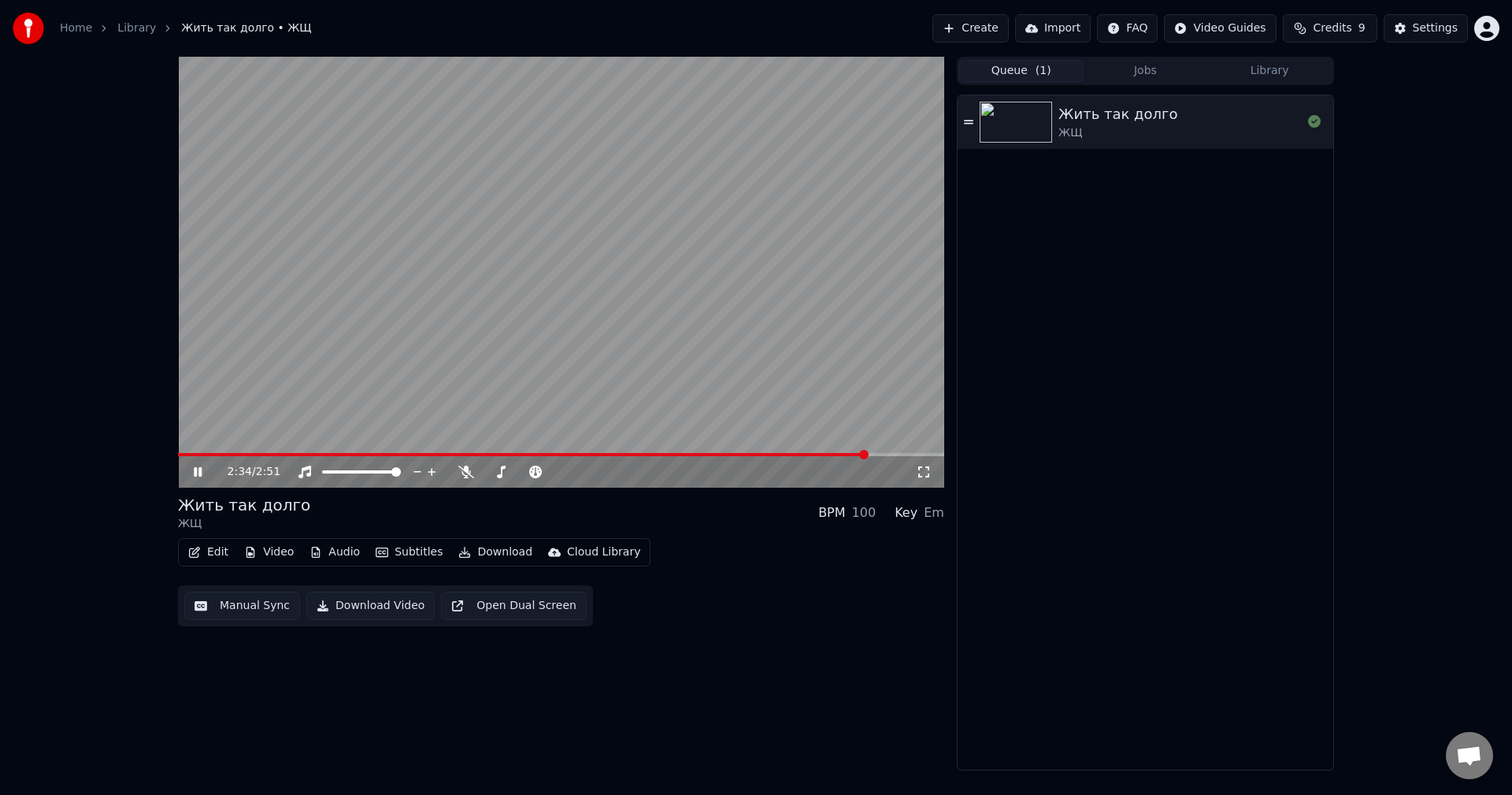
click at [205, 453] on span at bounding box center [523, 454] width 690 height 3
drag, startPoint x: 515, startPoint y: 469, endPoint x: 562, endPoint y: 482, distance: 48.8
click at [471, 475] on icon at bounding box center [466, 471] width 16 height 12
click at [884, 459] on div "2:31 / 2:51" at bounding box center [560, 472] width 766 height 32
click at [892, 455] on span at bounding box center [560, 454] width 766 height 3
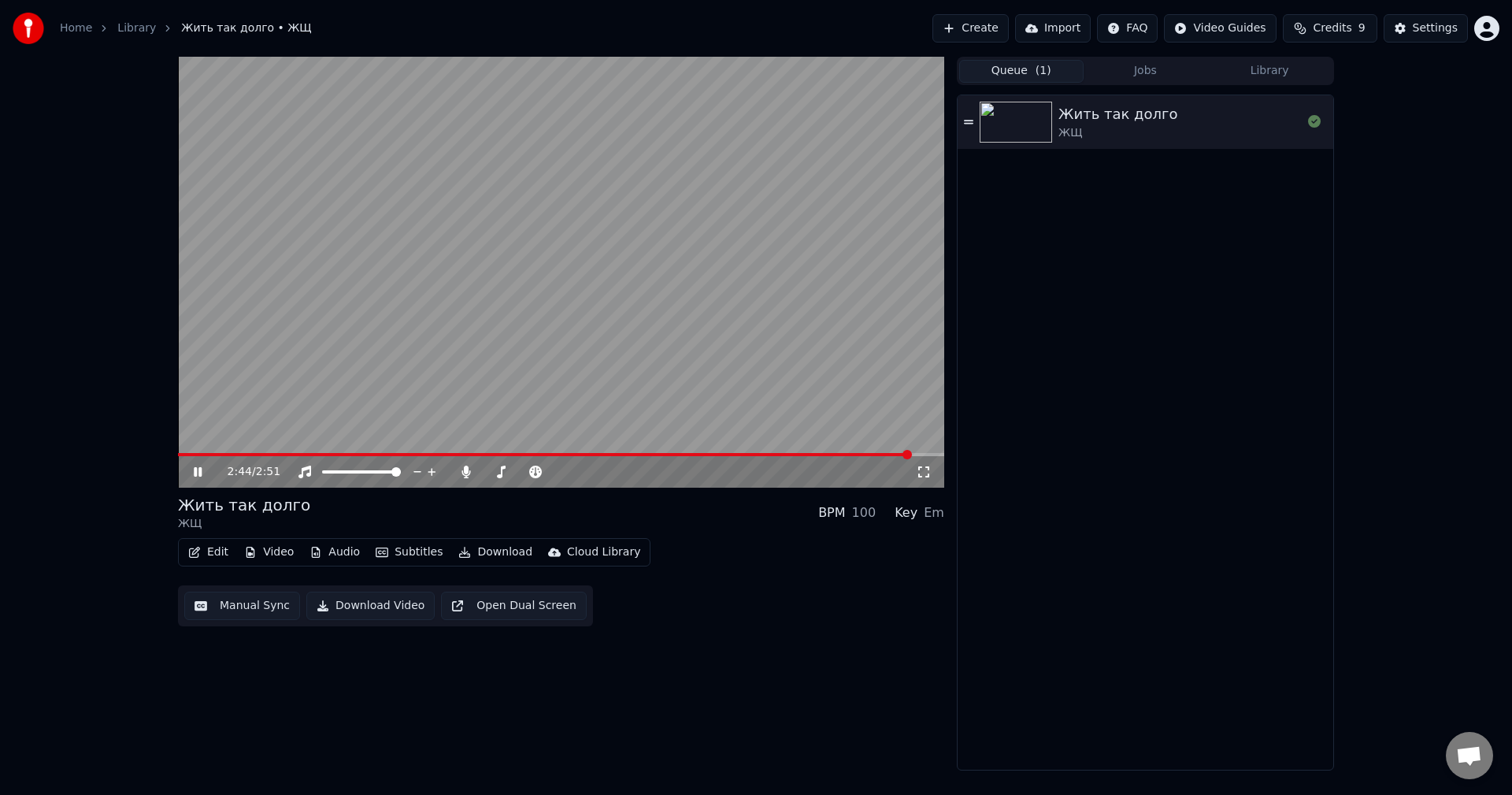
click at [912, 454] on span at bounding box center [560, 454] width 766 height 3
click at [929, 454] on span at bounding box center [560, 454] width 766 height 3
click at [206, 473] on icon at bounding box center [209, 471] width 37 height 12
click at [320, 610] on button "Download Video" at bounding box center [370, 606] width 129 height 28
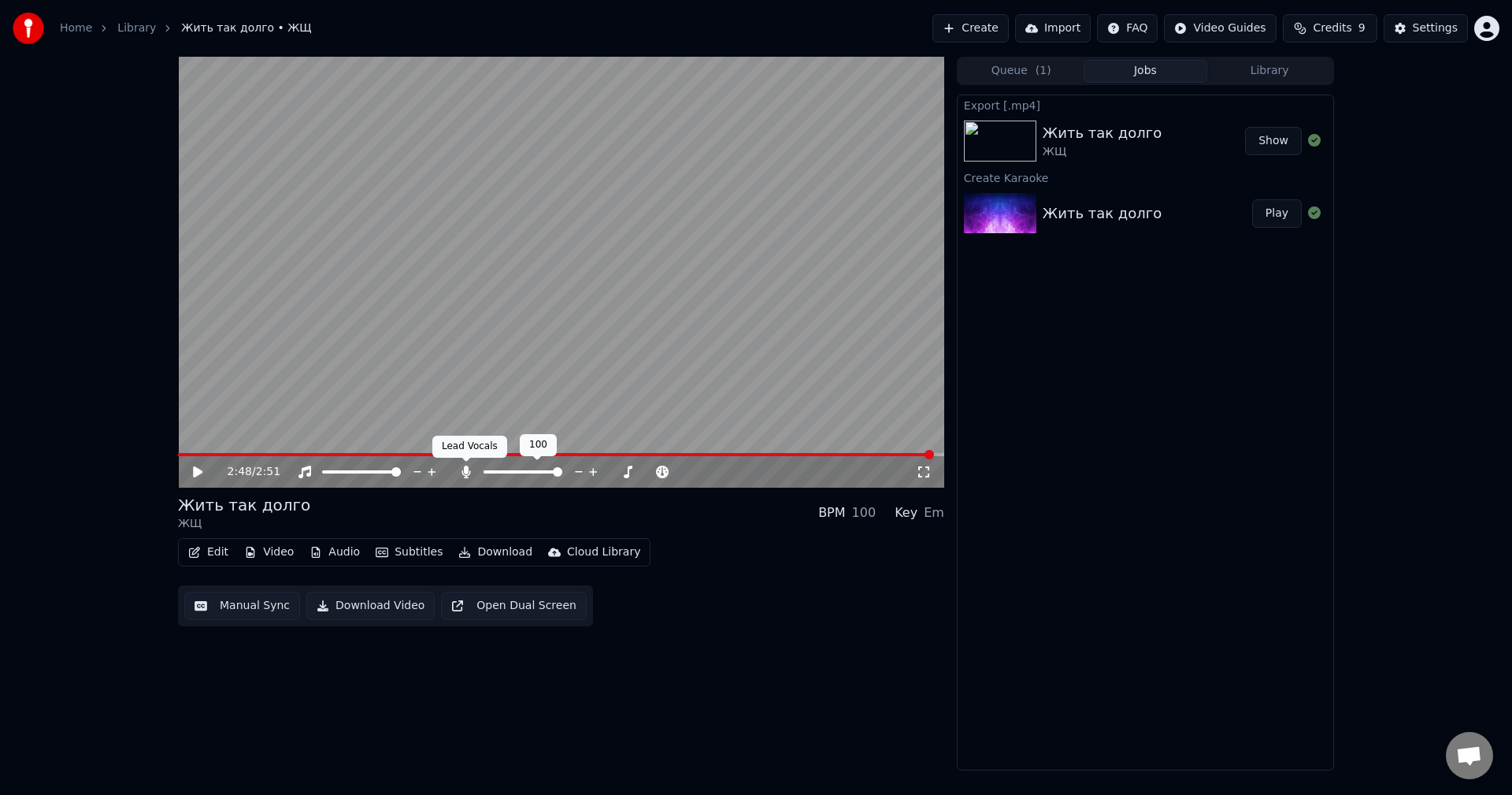
click at [464, 474] on icon at bounding box center [466, 471] width 16 height 12
click at [373, 606] on button "Download Video" at bounding box center [370, 606] width 129 height 28
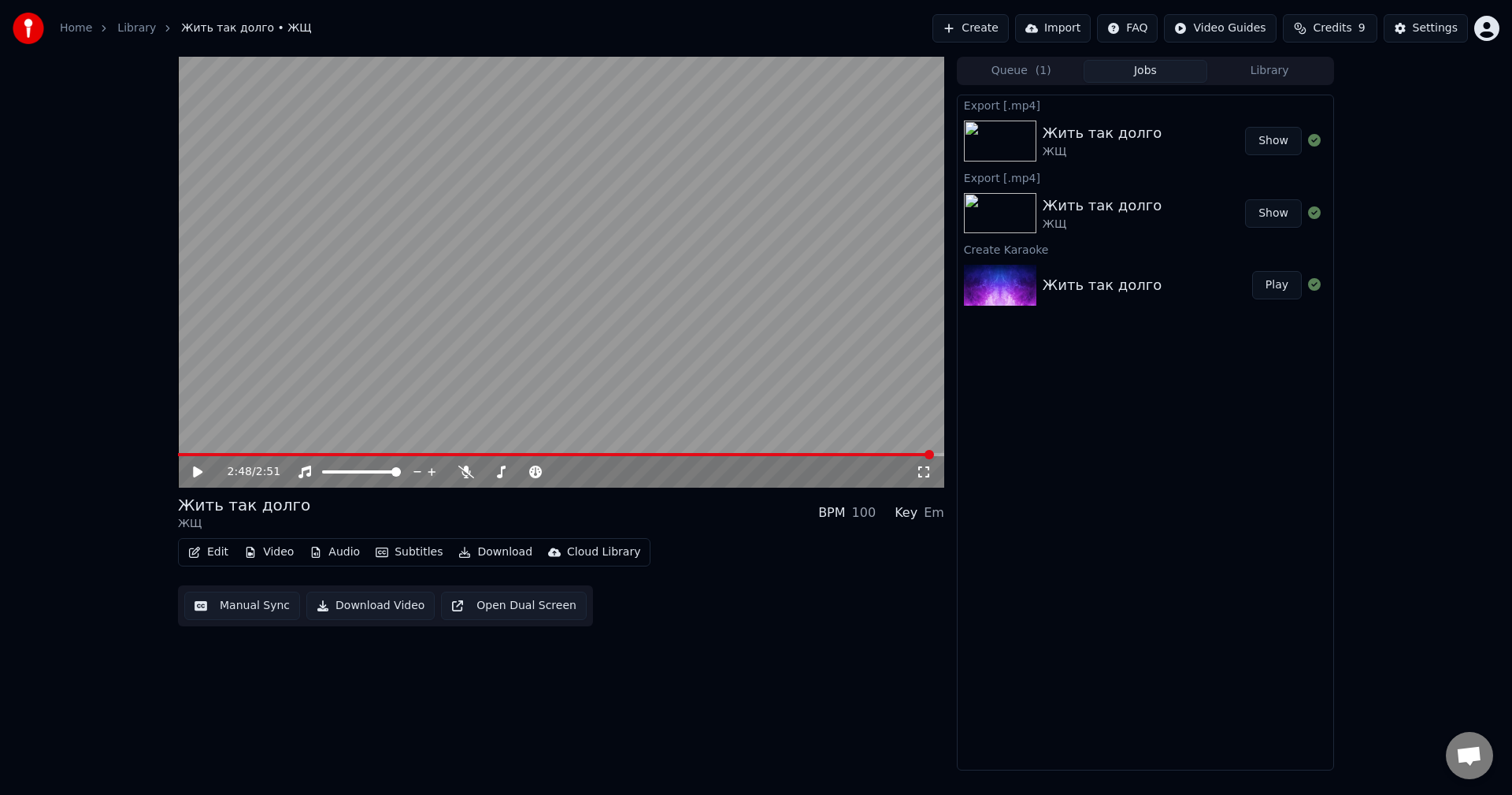
click at [981, 28] on button "Create" at bounding box center [970, 28] width 76 height 28
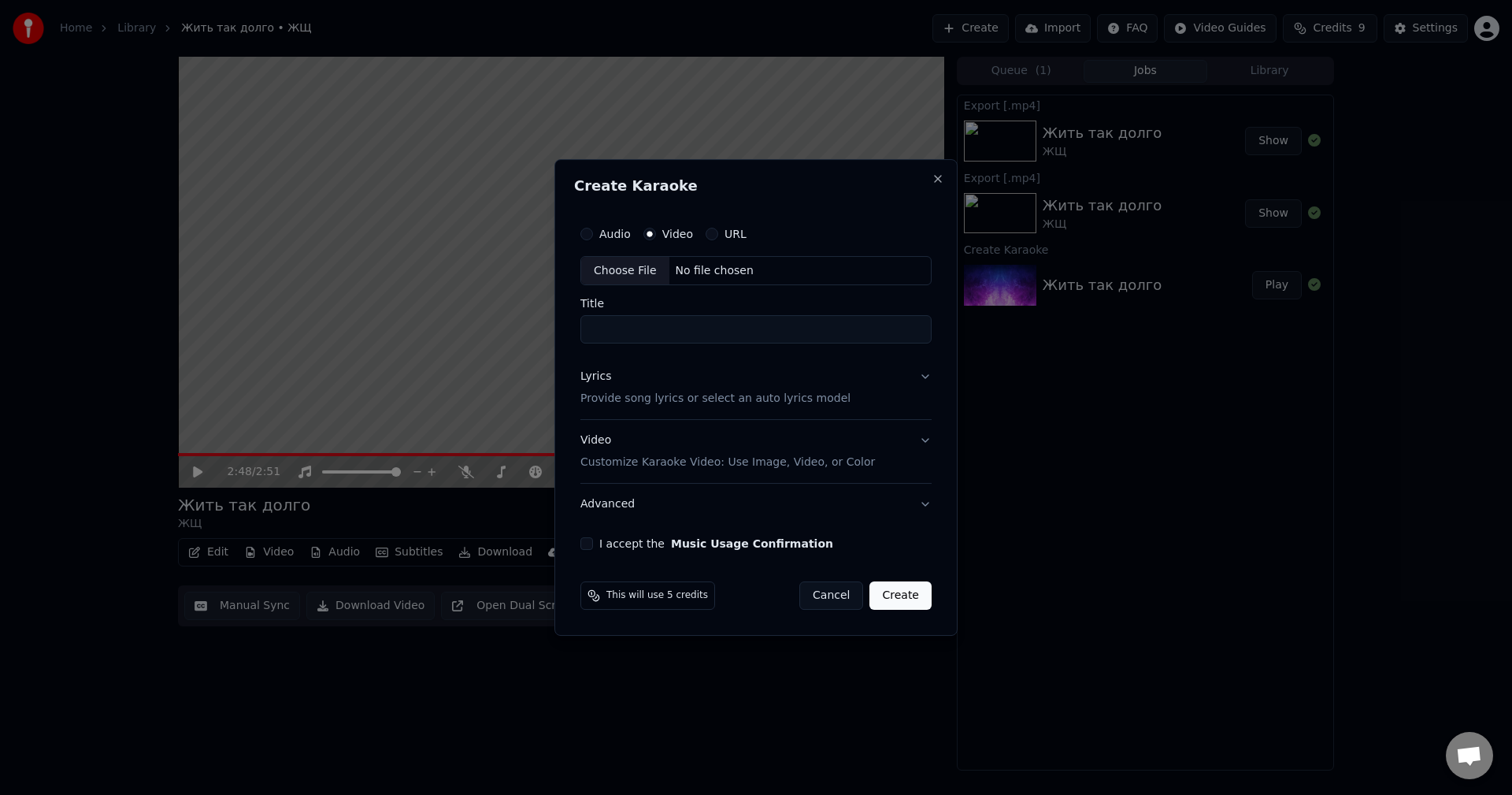
click at [855, 606] on button "Cancel" at bounding box center [831, 596] width 64 height 28
